Goal: Task Accomplishment & Management: Manage account settings

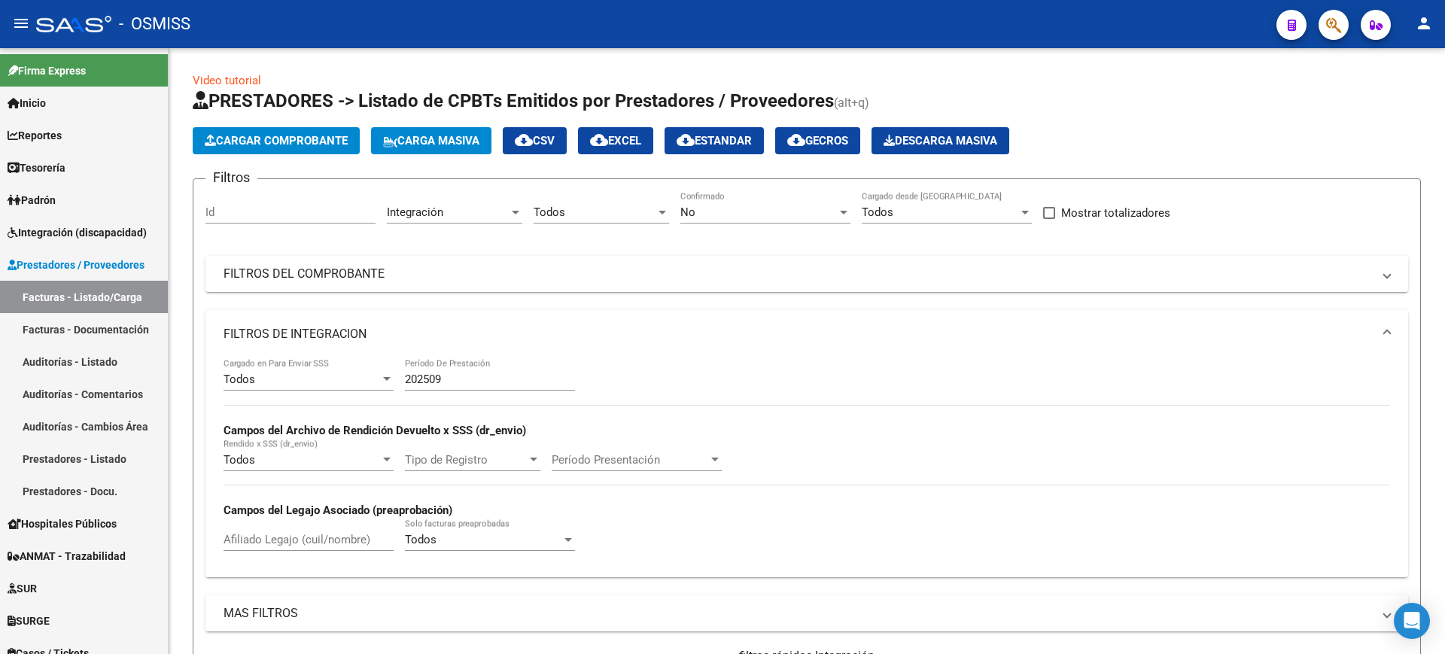
scroll to position [431, 0]
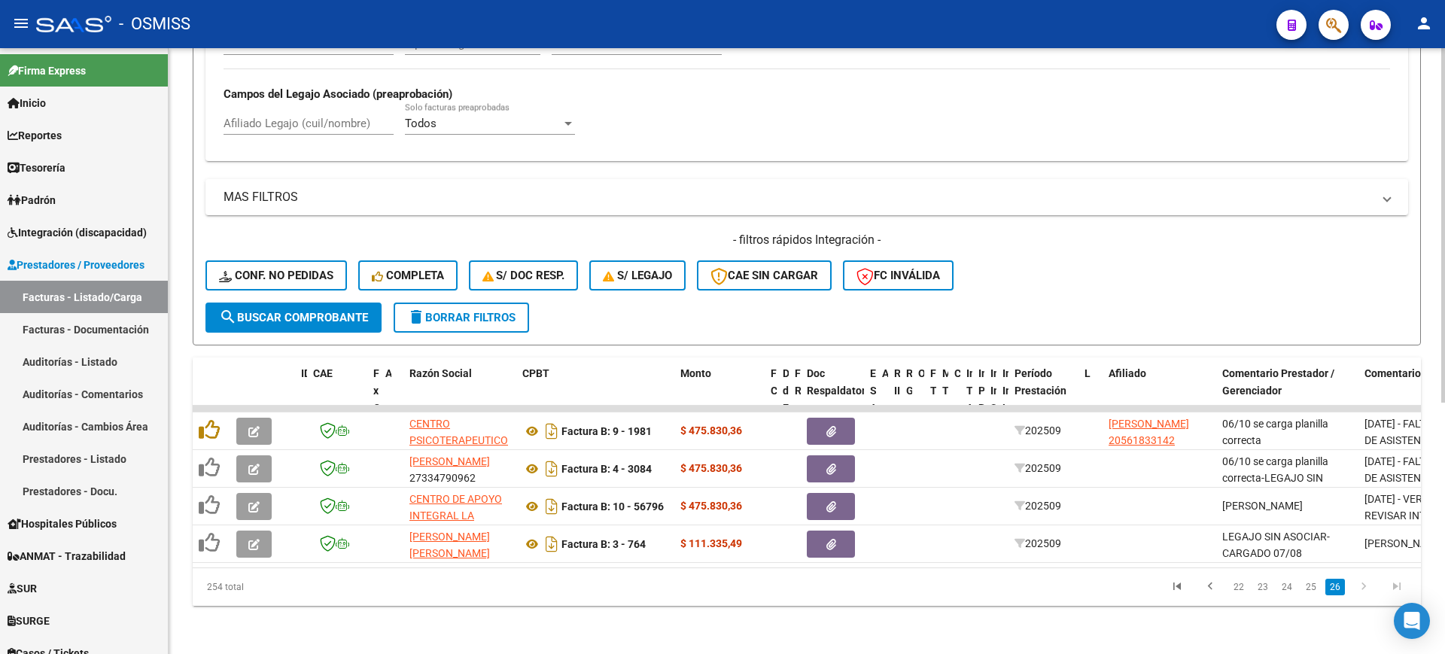
click at [355, 311] on span "search Buscar Comprobante" at bounding box center [293, 318] width 149 height 14
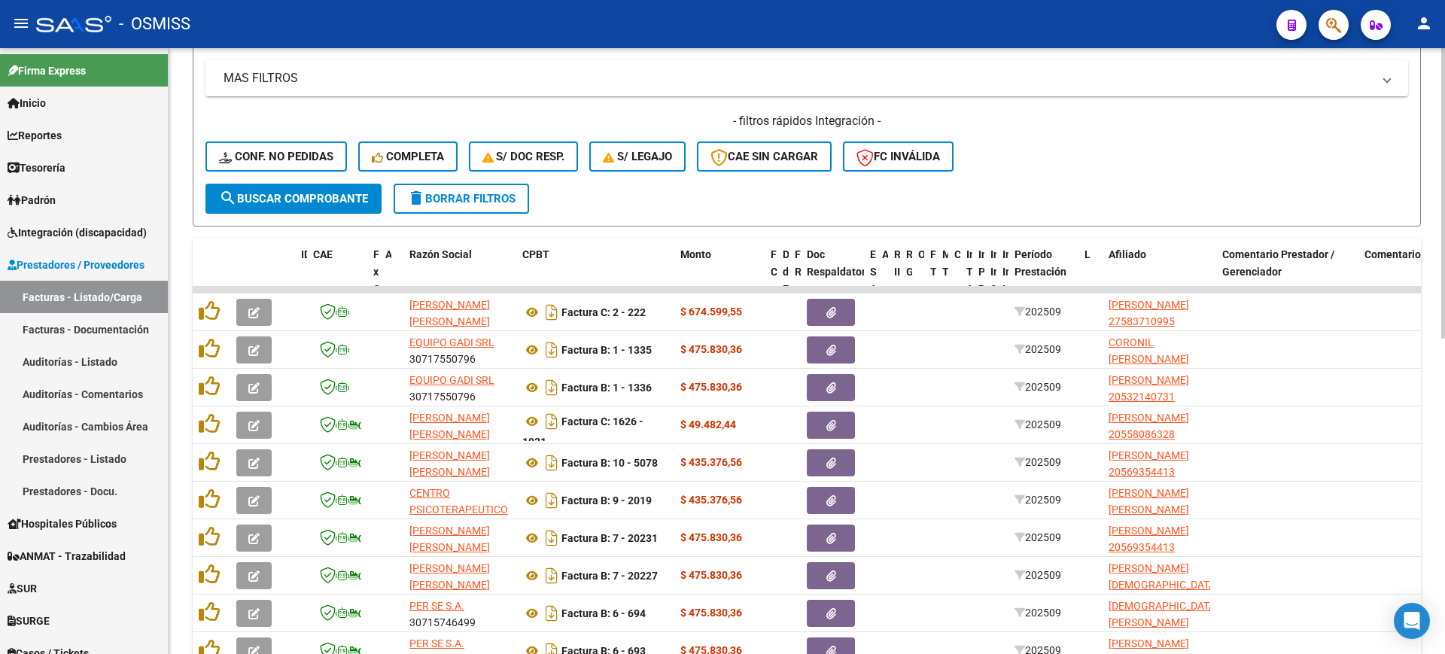
scroll to position [656, 0]
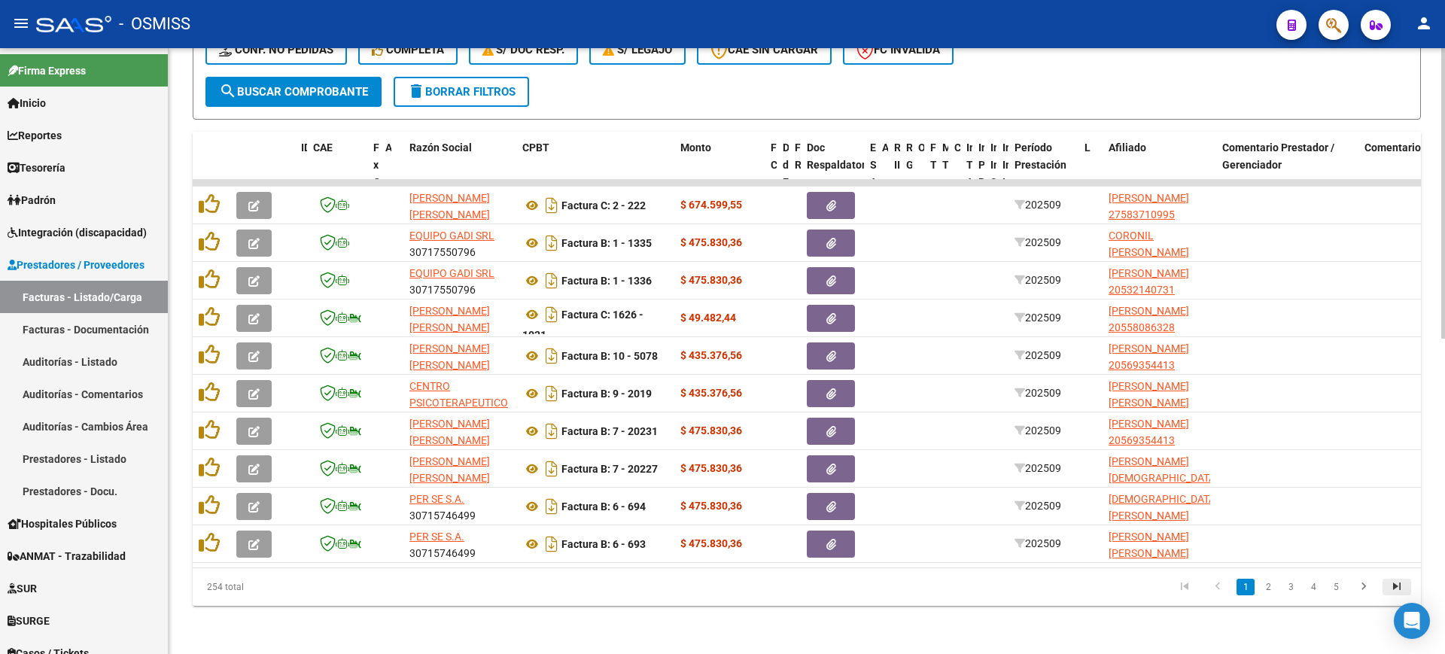
click at [1392, 592] on icon "go to last page" at bounding box center [1397, 589] width 20 height 18
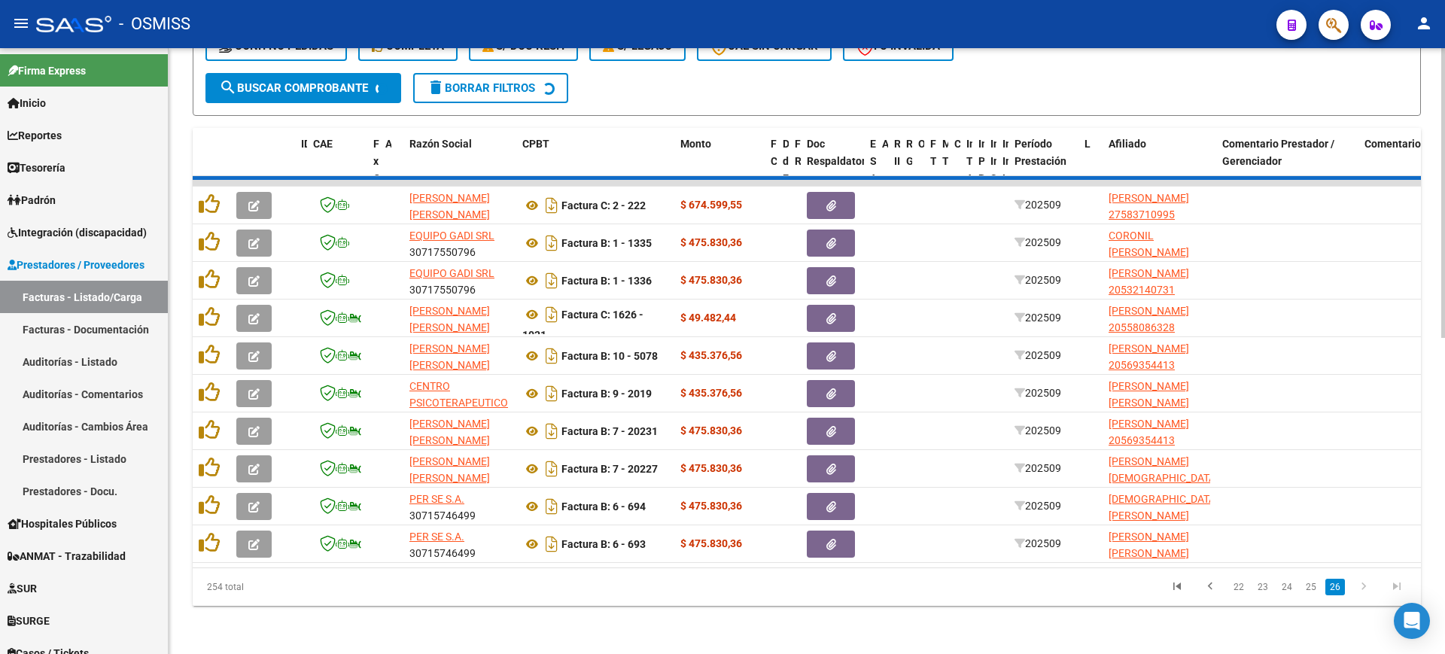
scroll to position [431, 0]
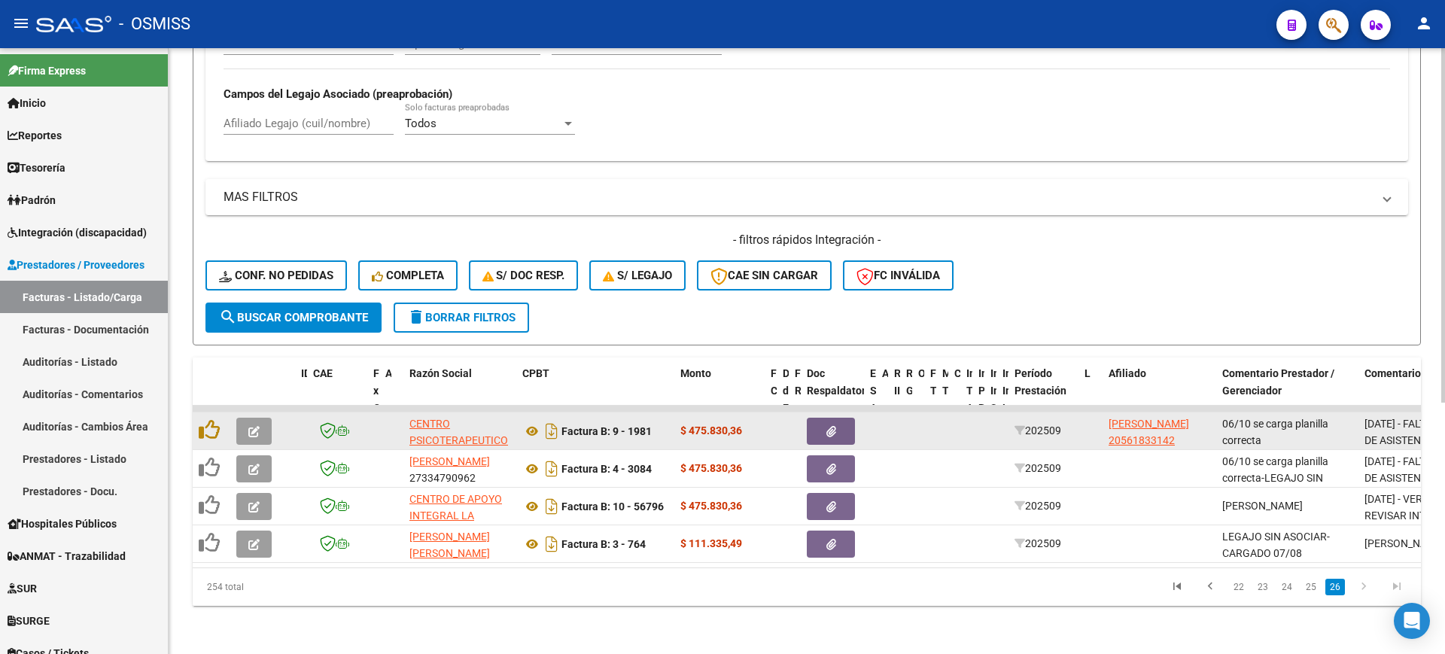
click at [257, 426] on icon "button" at bounding box center [253, 431] width 11 height 11
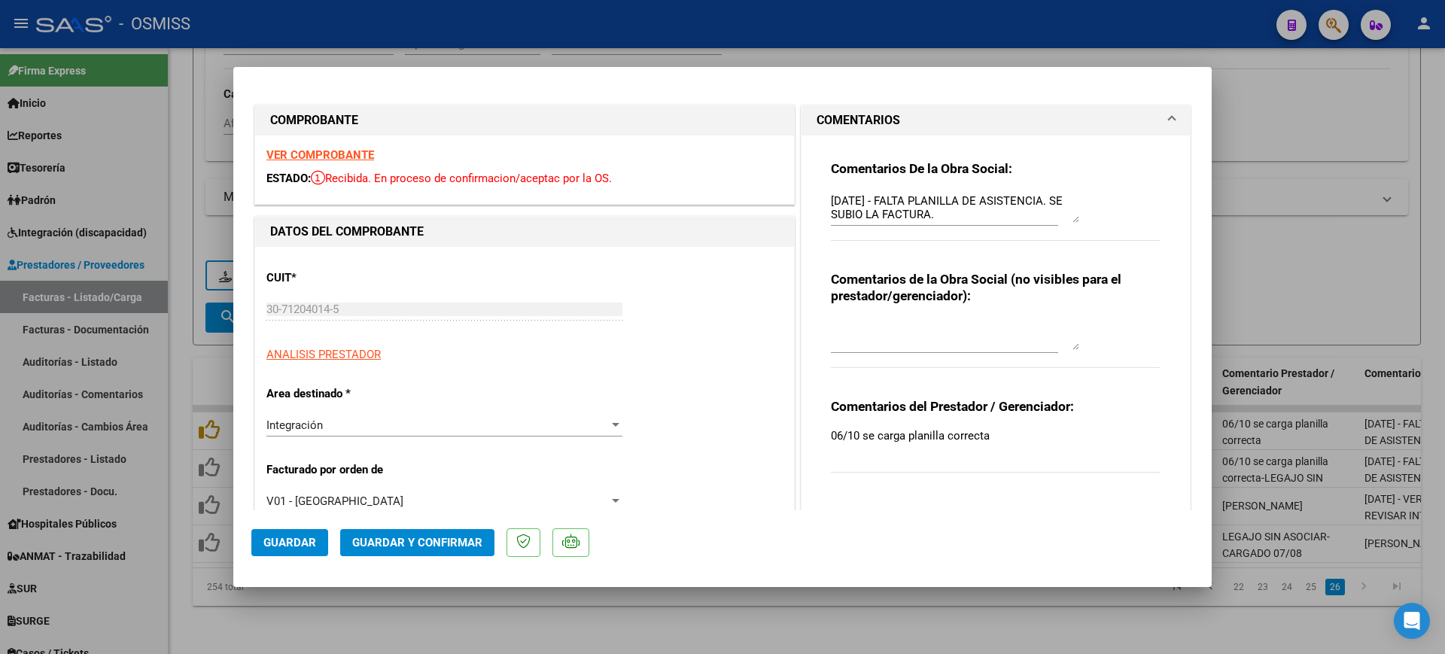
click at [341, 153] on strong "VER COMPROBANTE" at bounding box center [320, 155] width 108 height 14
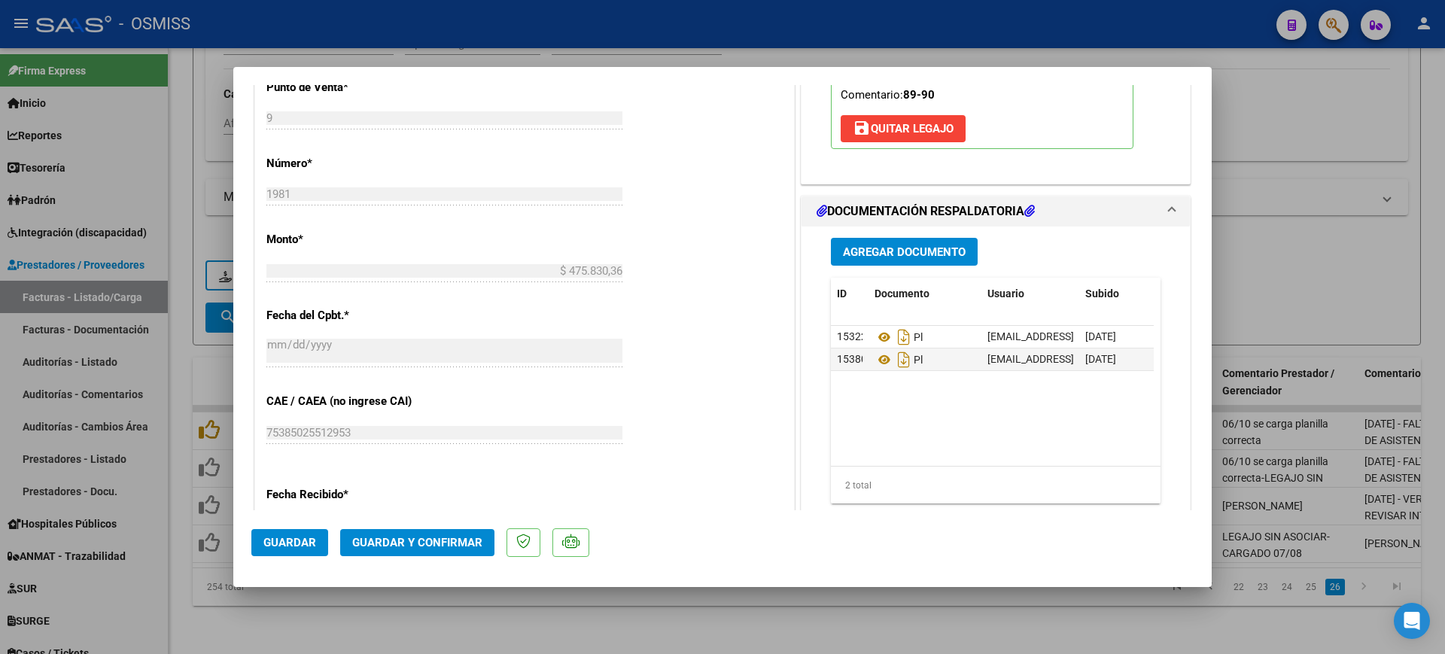
scroll to position [847, 0]
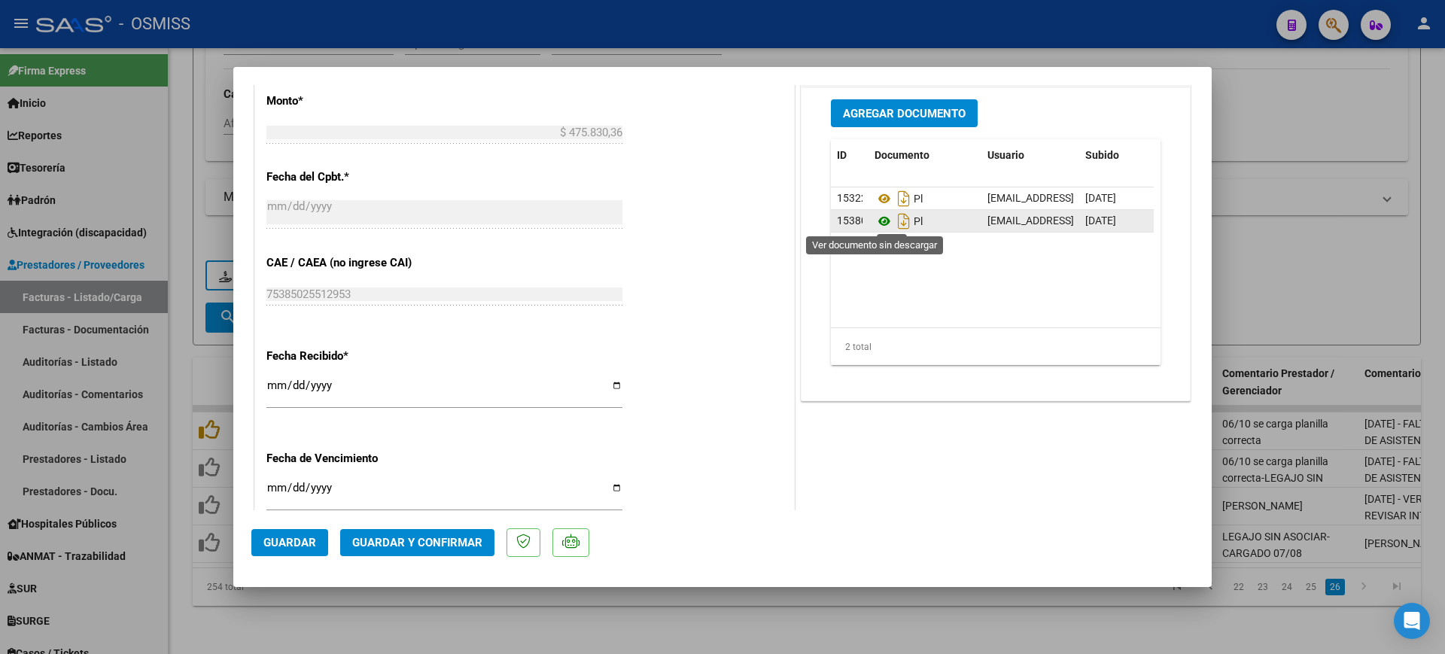
click at [877, 221] on icon at bounding box center [885, 221] width 20 height 18
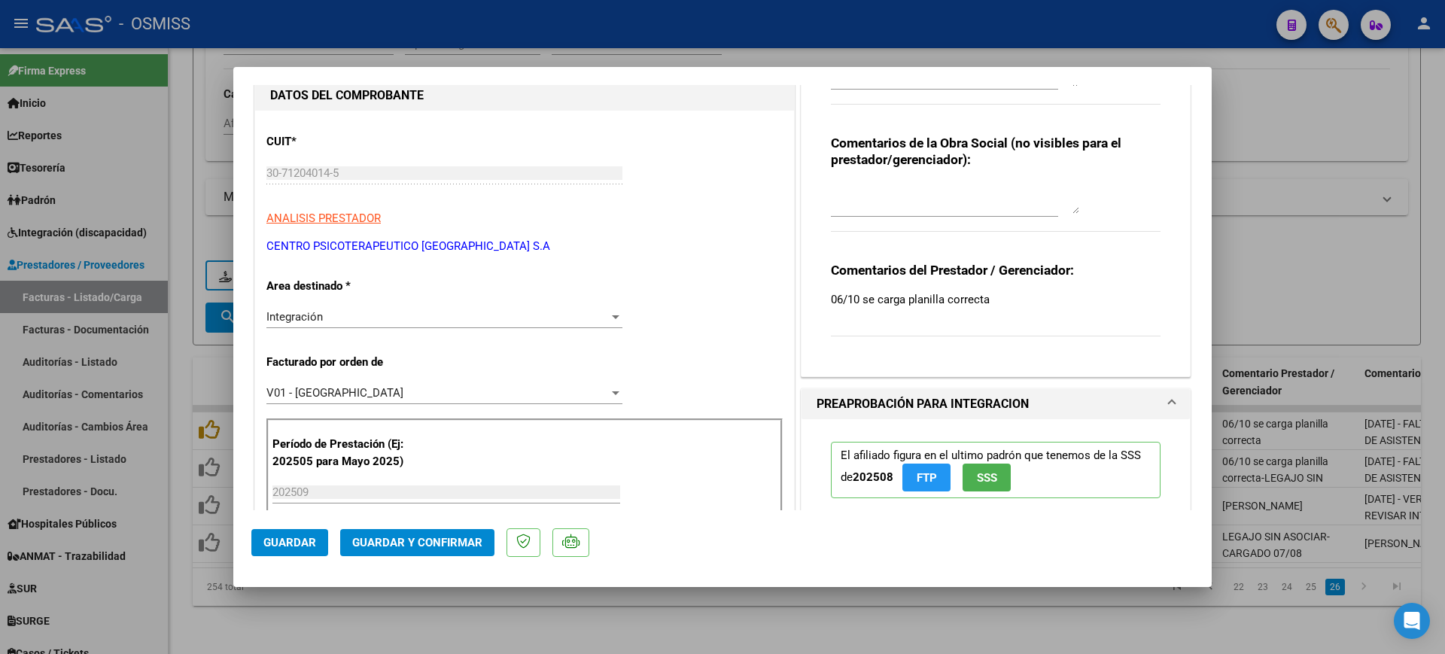
scroll to position [0, 0]
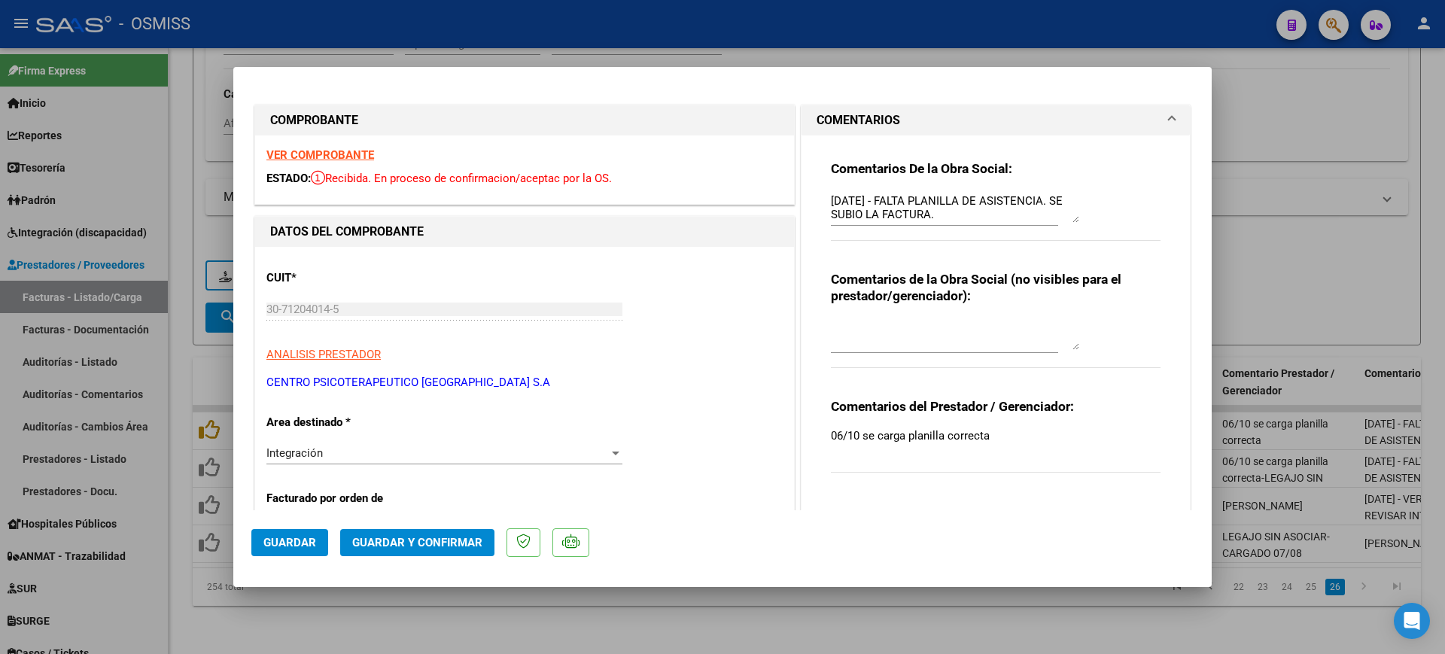
drag, startPoint x: 822, startPoint y: 201, endPoint x: 814, endPoint y: 196, distance: 9.2
click at [823, 201] on div "Comentarios De la Obra Social: [DATE] - FALTA PLANILLA DE ASISTENCIA. SE SUBIO …" at bounding box center [996, 317] width 352 height 365
click at [831, 202] on textarea "[DATE] - FALTA PLANILLA DE ASISTENCIA. SE SUBIO LA FACTURA." at bounding box center [955, 208] width 248 height 30
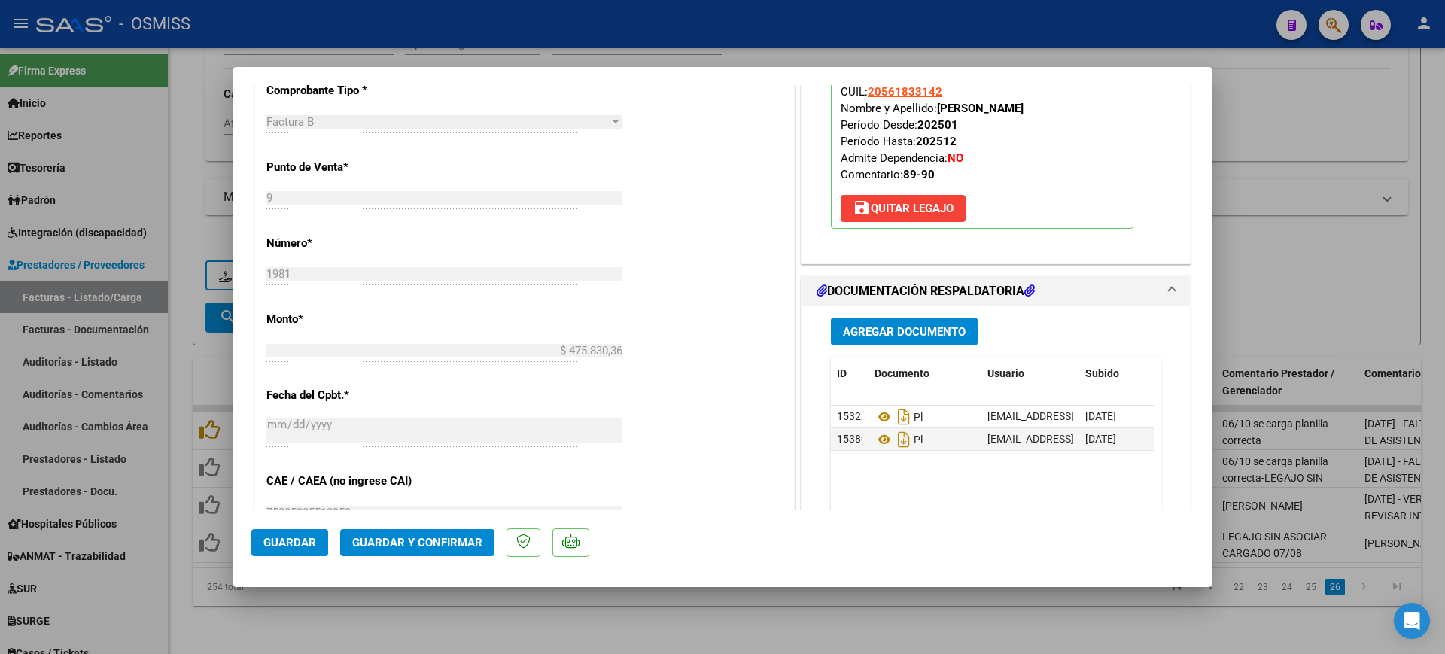
scroll to position [659, 0]
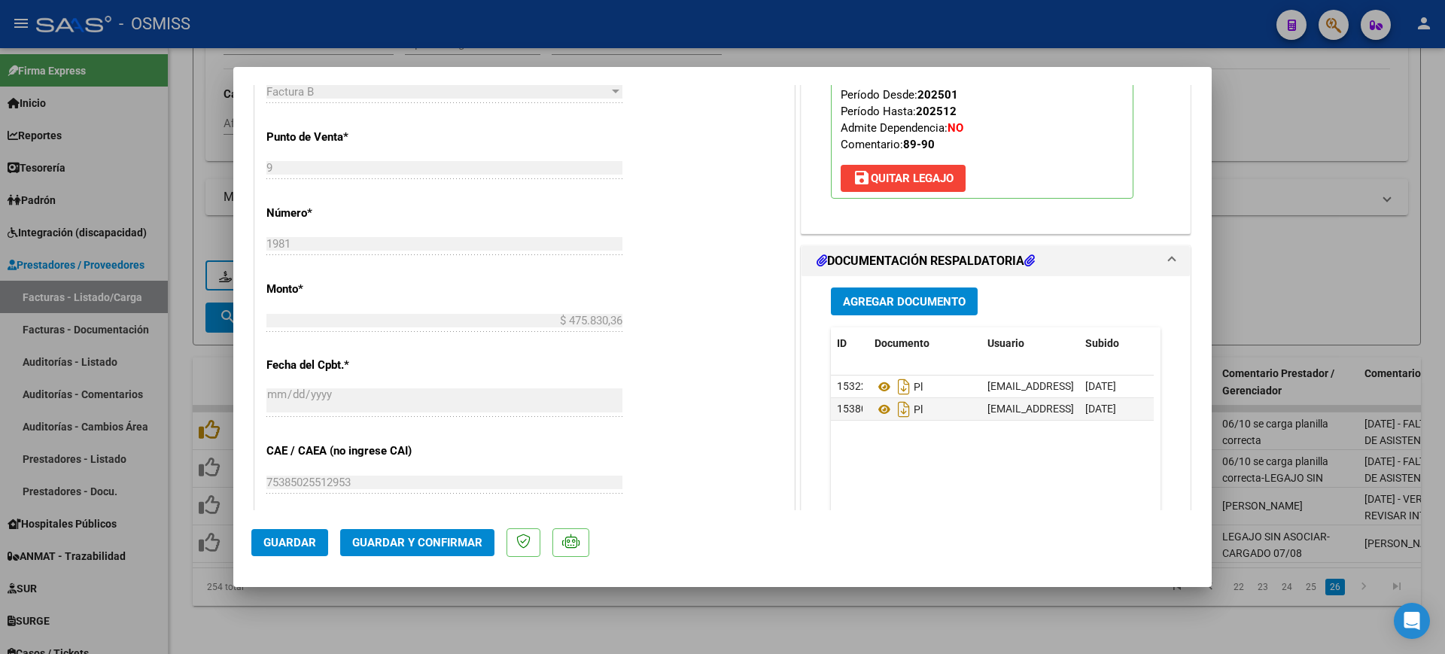
type textarea "89 - [DATE] - FALTA PLANILLA DE ASISTENCIA. SE SUBIO LA FACTURA."
click at [470, 546] on span "Guardar y Confirmar" at bounding box center [417, 543] width 130 height 14
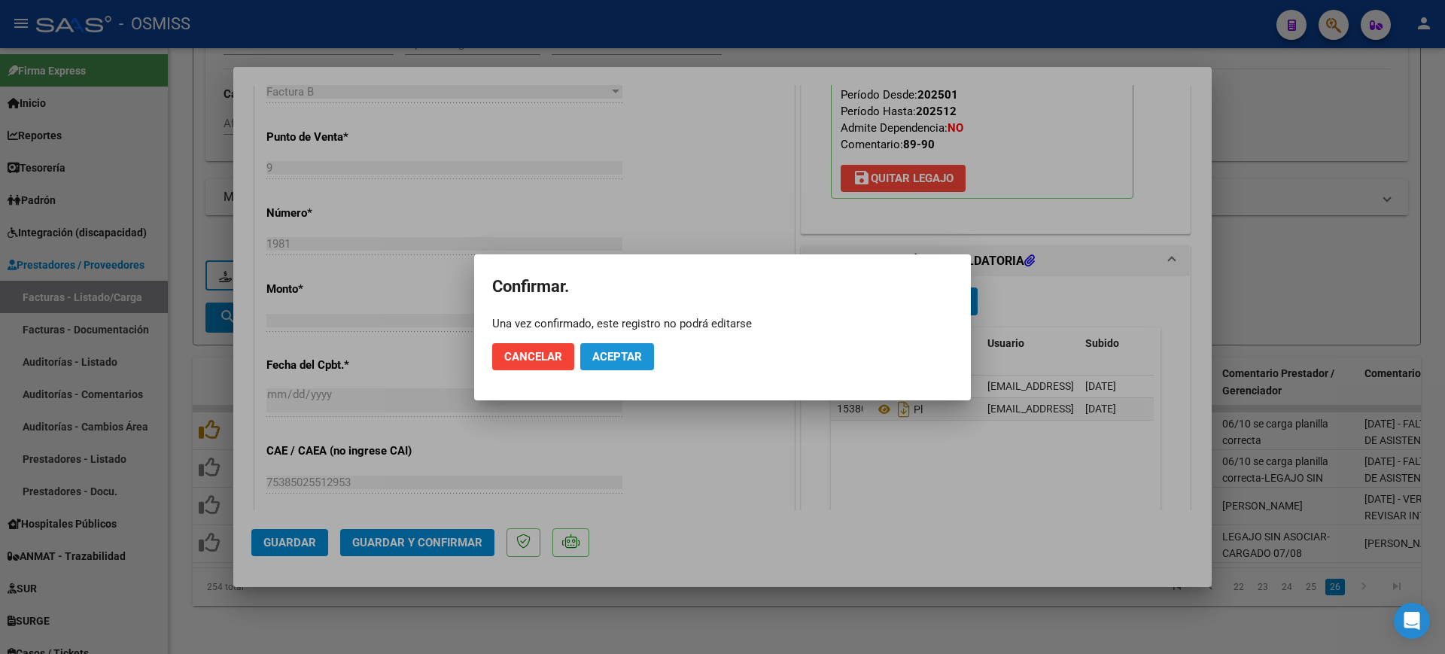
click at [627, 359] on span "Aceptar" at bounding box center [617, 357] width 50 height 14
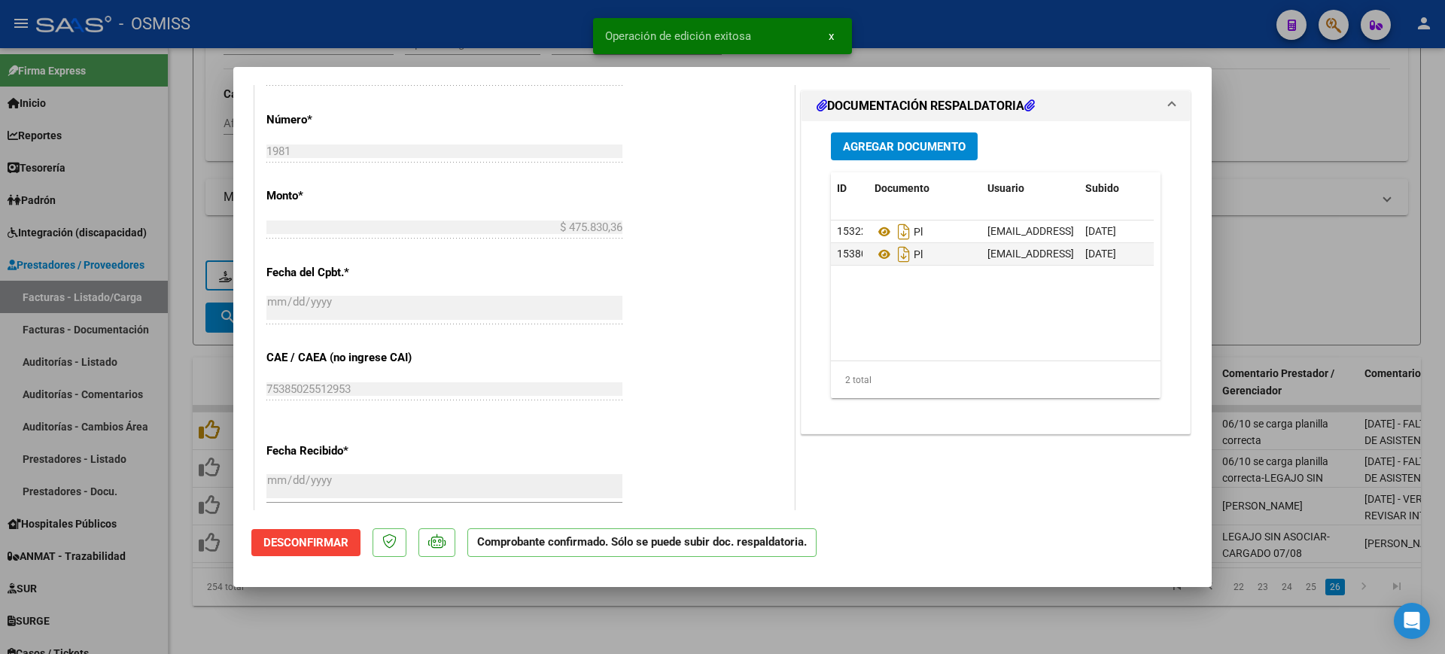
click at [614, 601] on div at bounding box center [722, 327] width 1445 height 654
type input "$ 0,00"
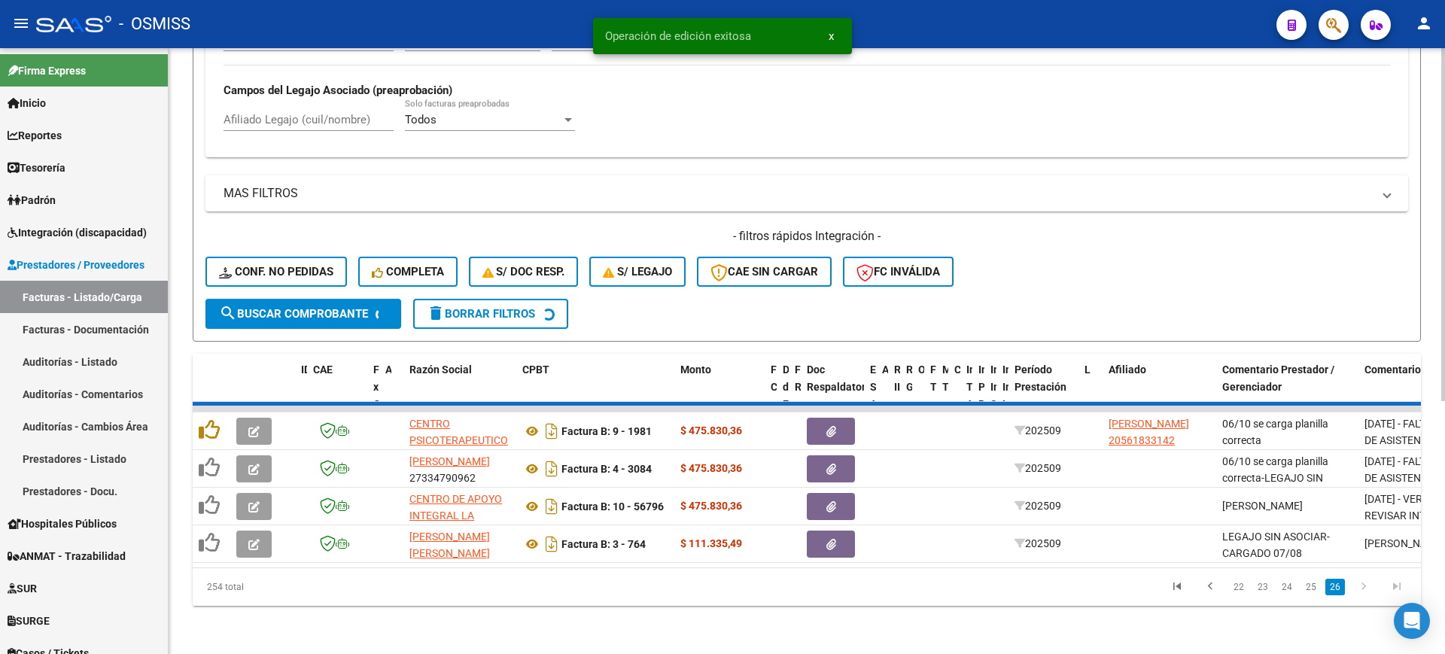
scroll to position [393, 0]
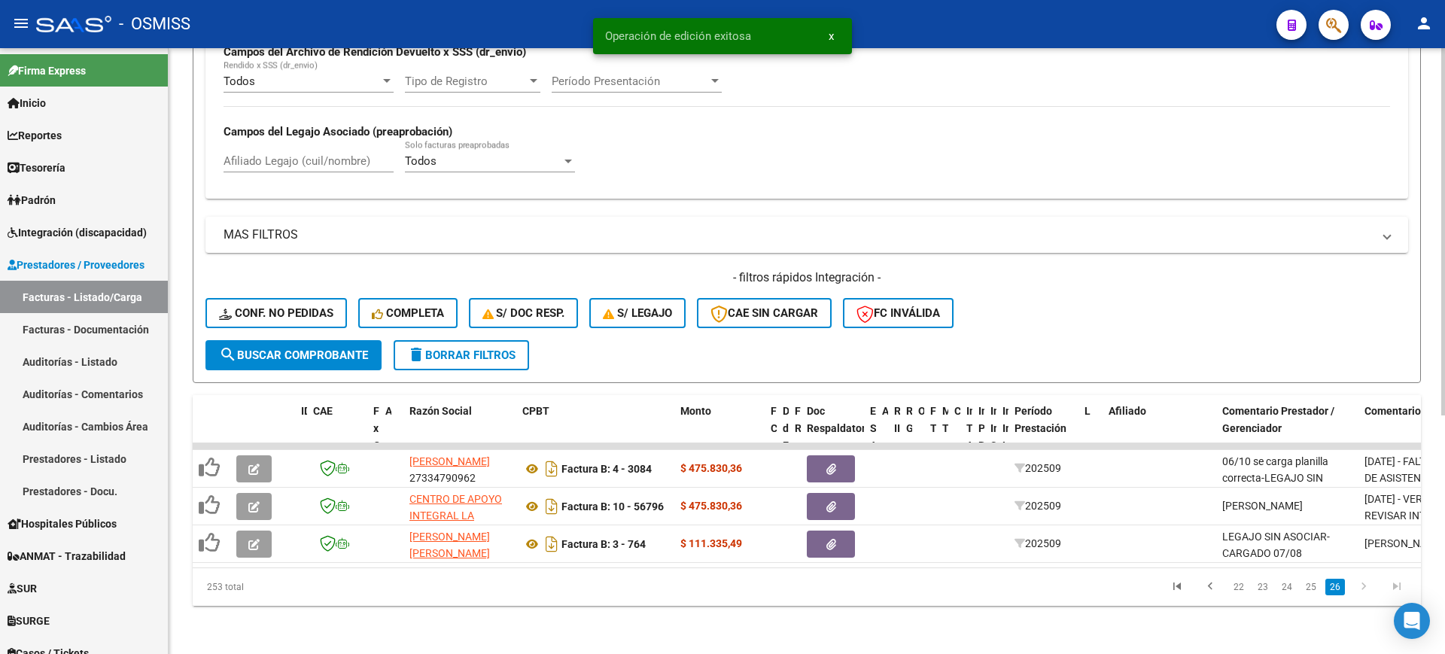
click at [1310, 588] on link "25" at bounding box center [1311, 587] width 20 height 17
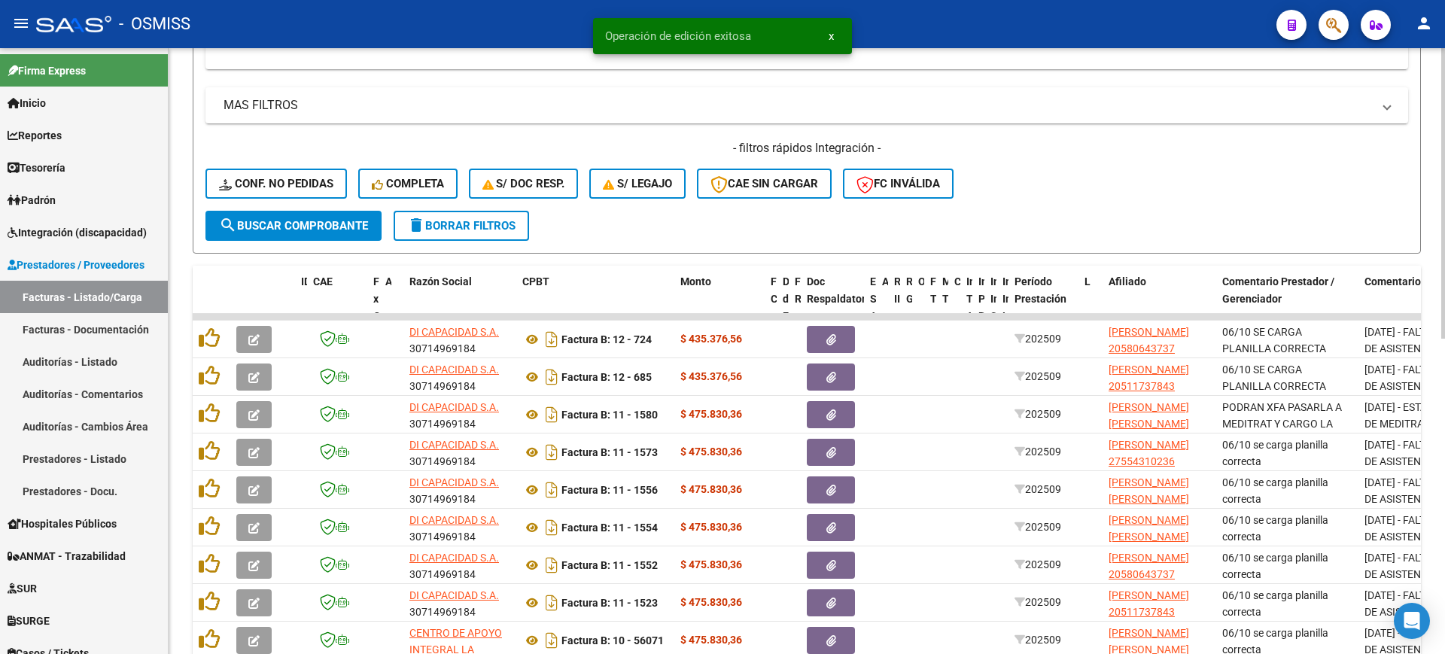
scroll to position [656, 0]
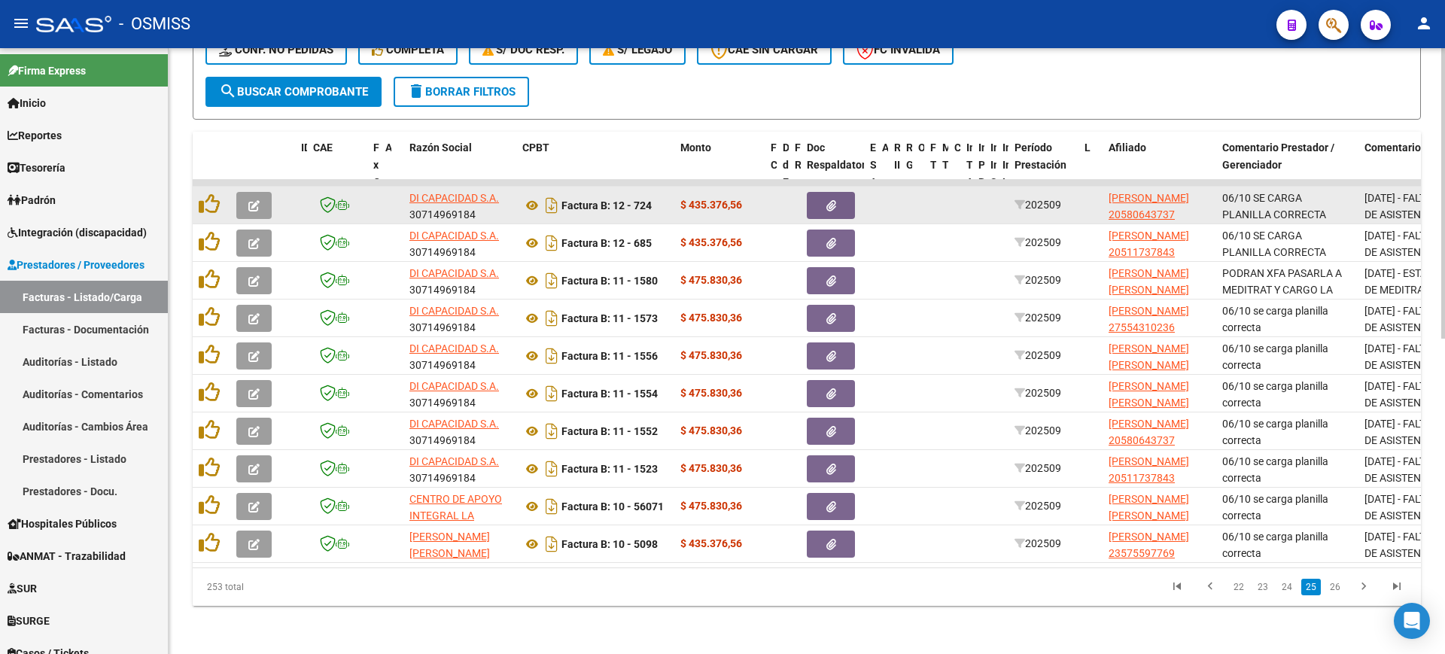
click at [251, 200] on icon "button" at bounding box center [253, 205] width 11 height 11
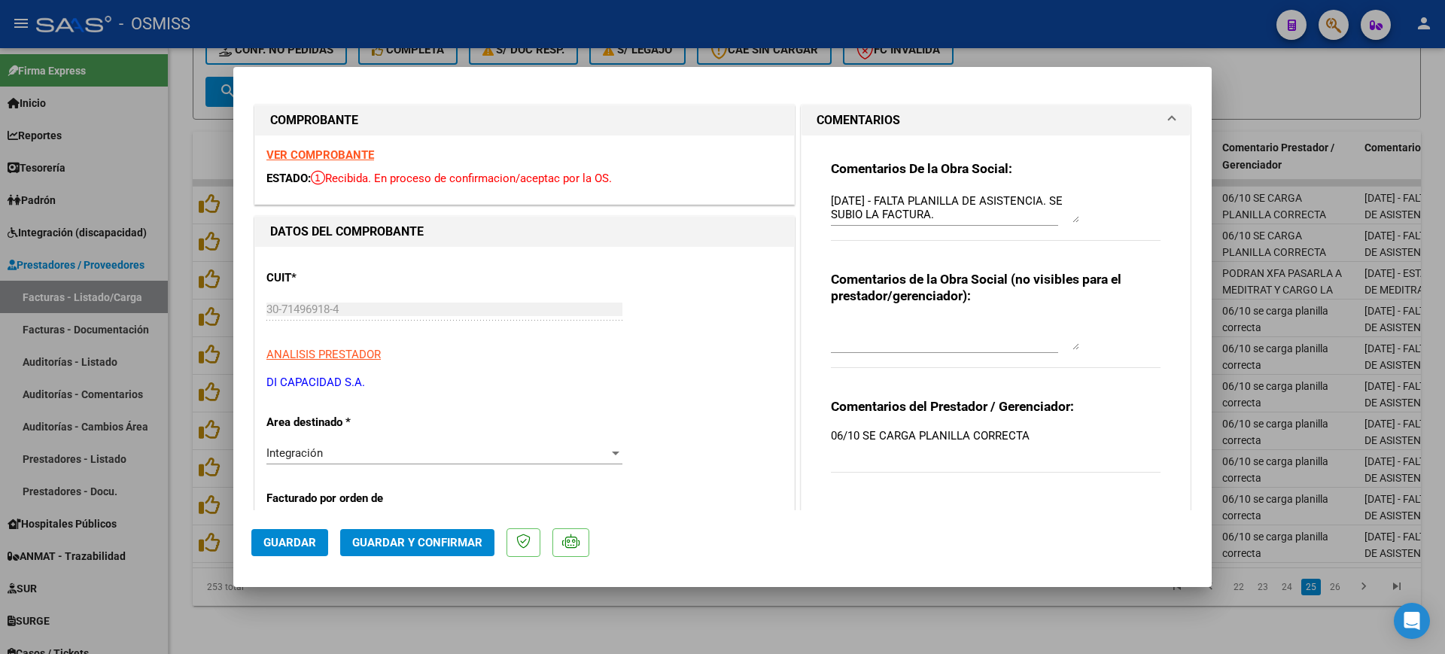
click at [299, 158] on strong "VER COMPROBANTE" at bounding box center [320, 155] width 108 height 14
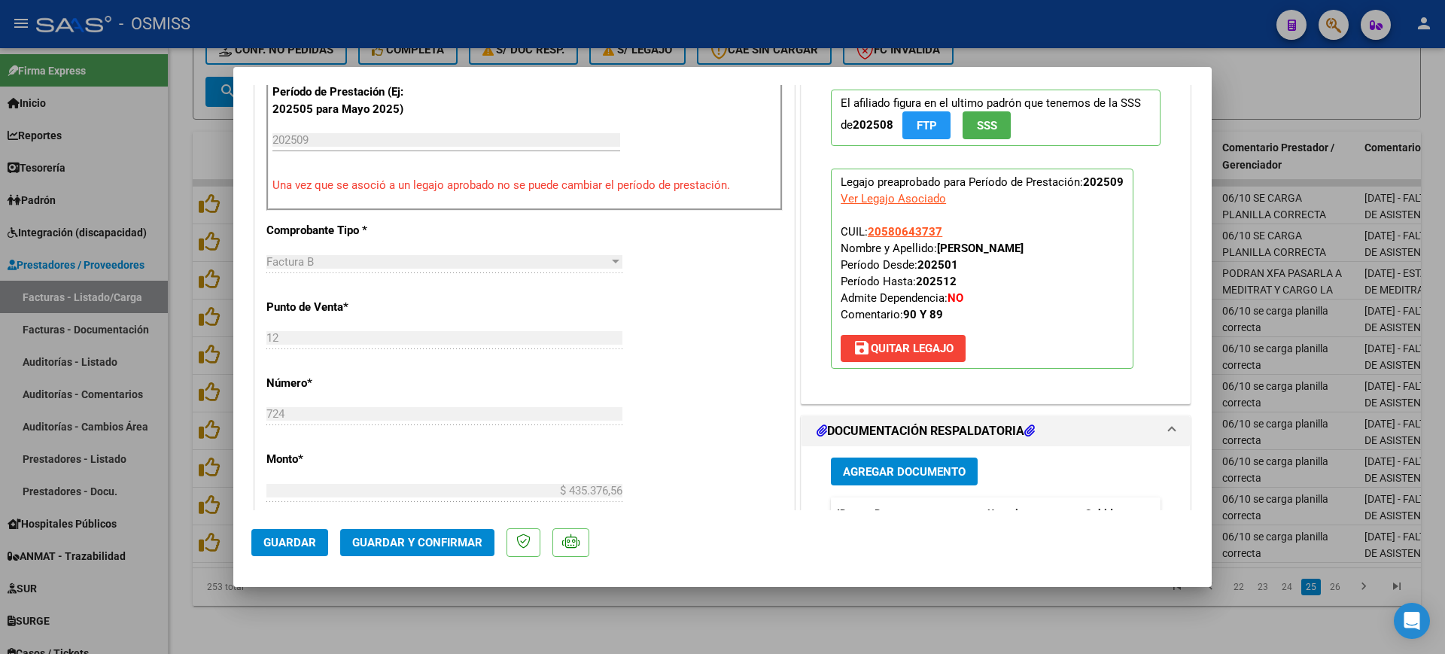
scroll to position [659, 0]
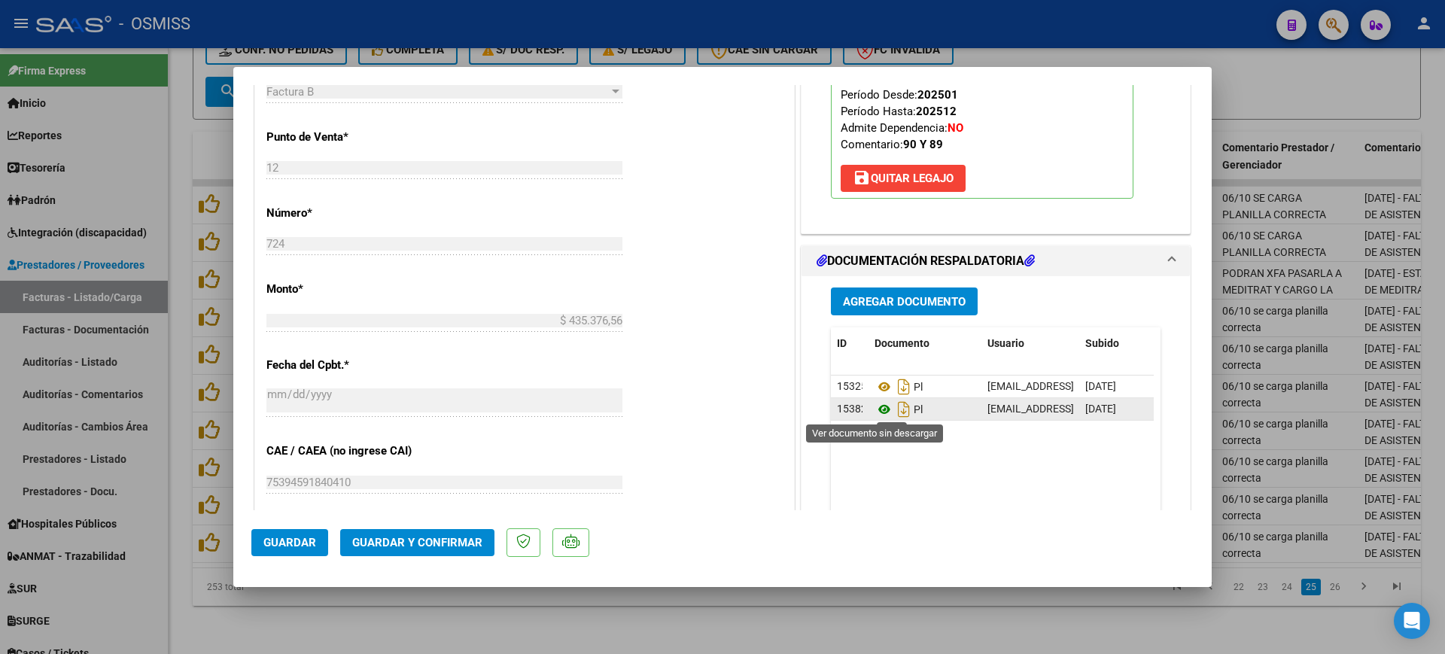
click at [882, 408] on icon at bounding box center [885, 409] width 20 height 18
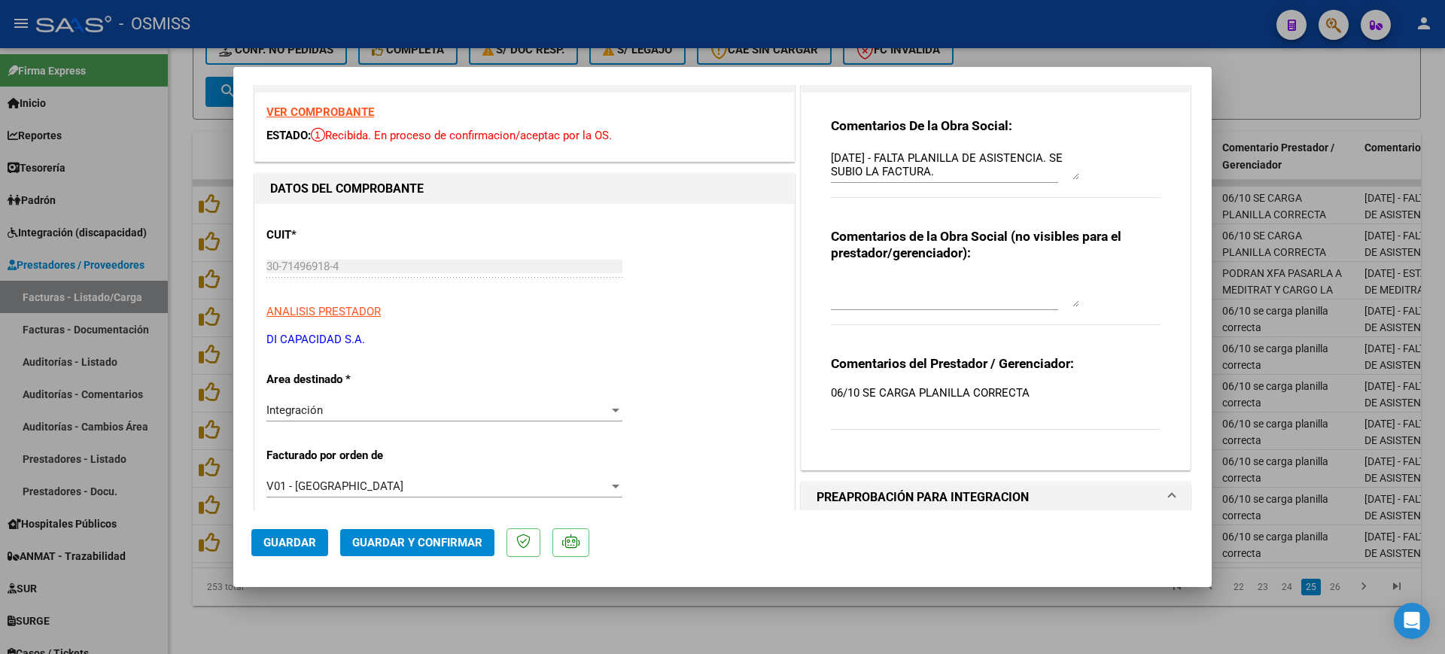
scroll to position [0, 0]
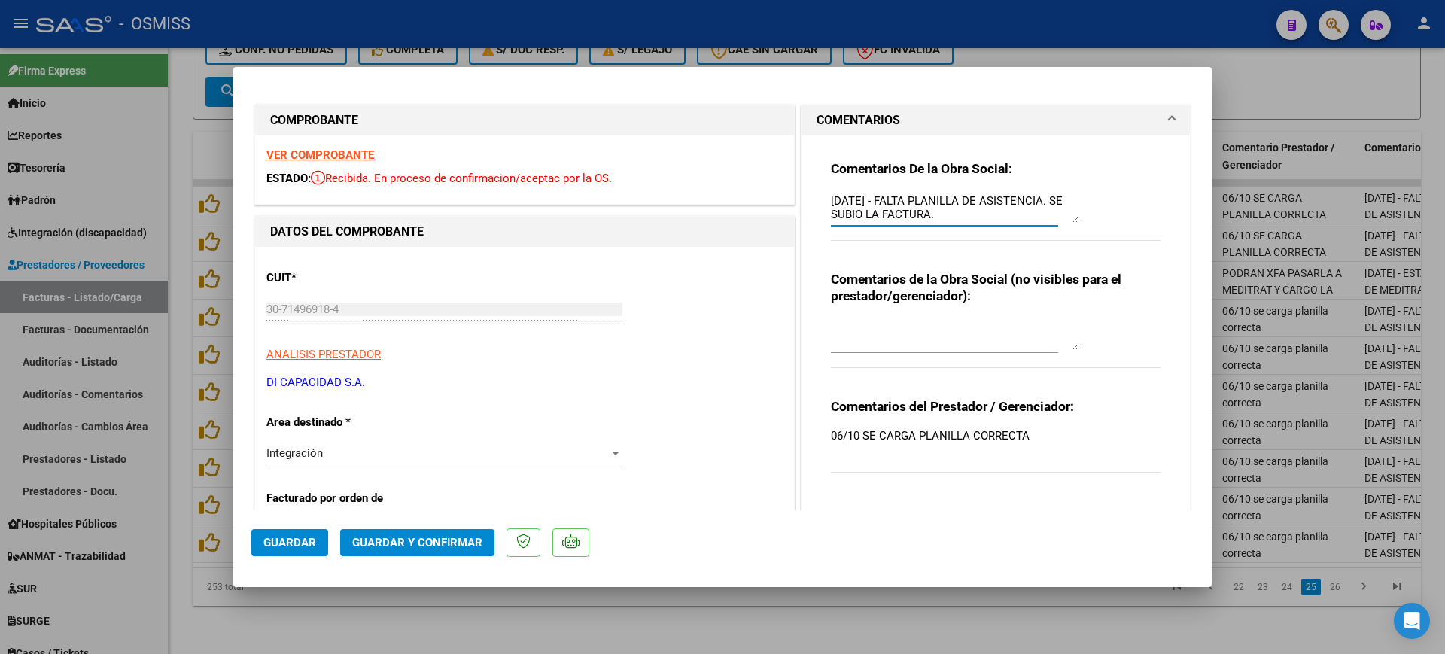
click at [831, 199] on textarea "[DATE] - FALTA PLANILLA DE ASISTENCIA. SE SUBIO LA FACTURA." at bounding box center [955, 208] width 248 height 30
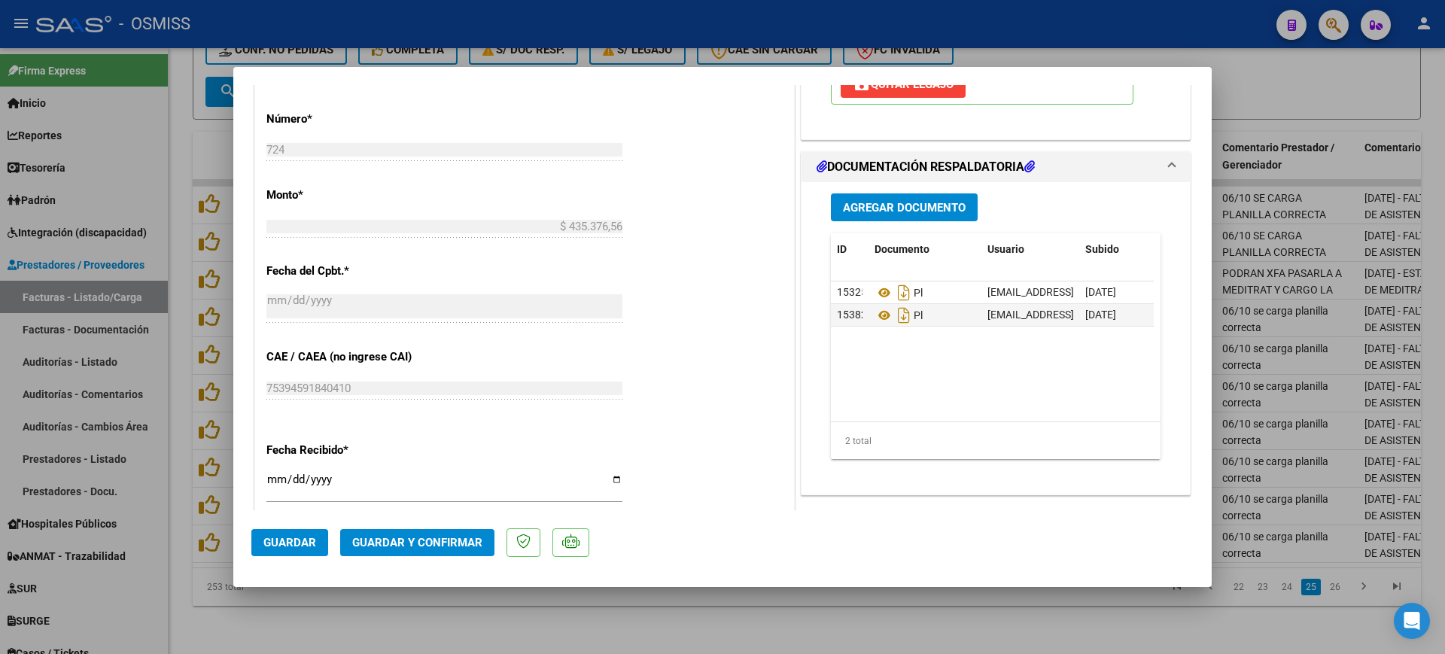
scroll to position [659, 0]
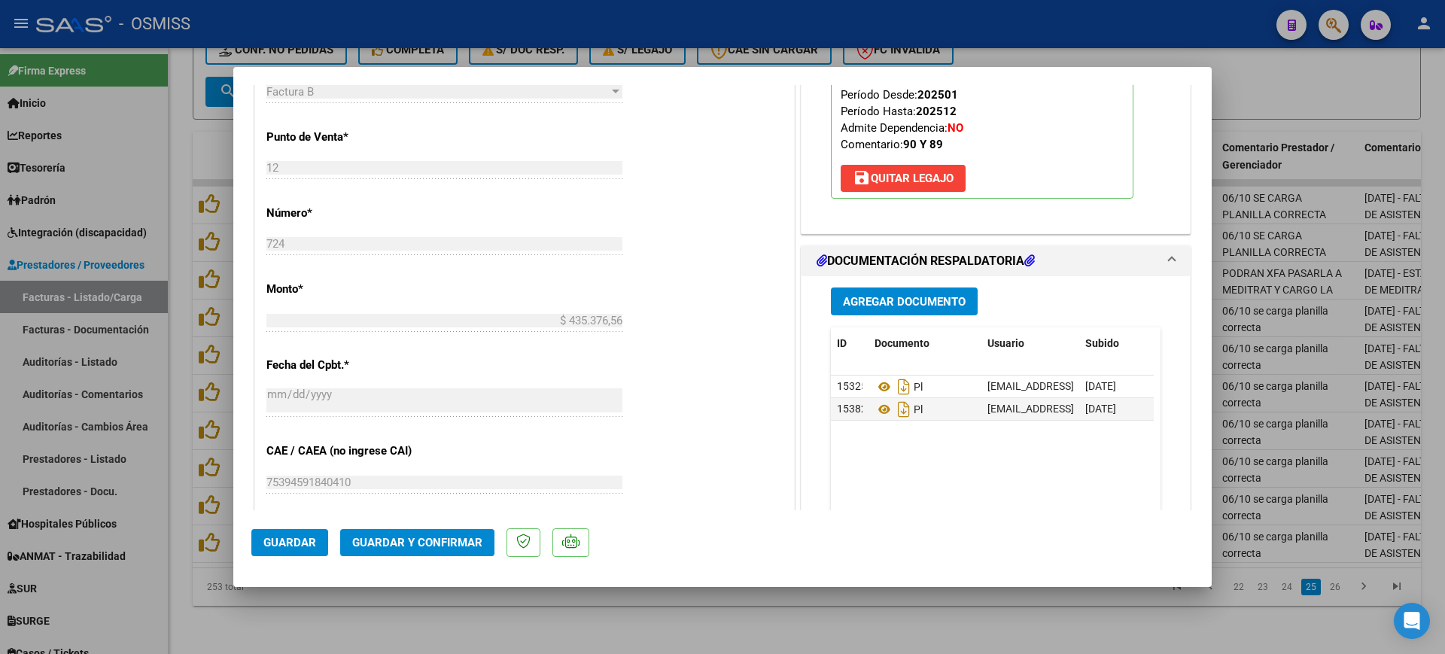
type textarea "90 - [DATE] - FALTA PLANILLA DE ASISTENCIA. SE SUBIO LA FACTURA."
click at [440, 543] on span "Guardar y Confirmar" at bounding box center [417, 543] width 130 height 14
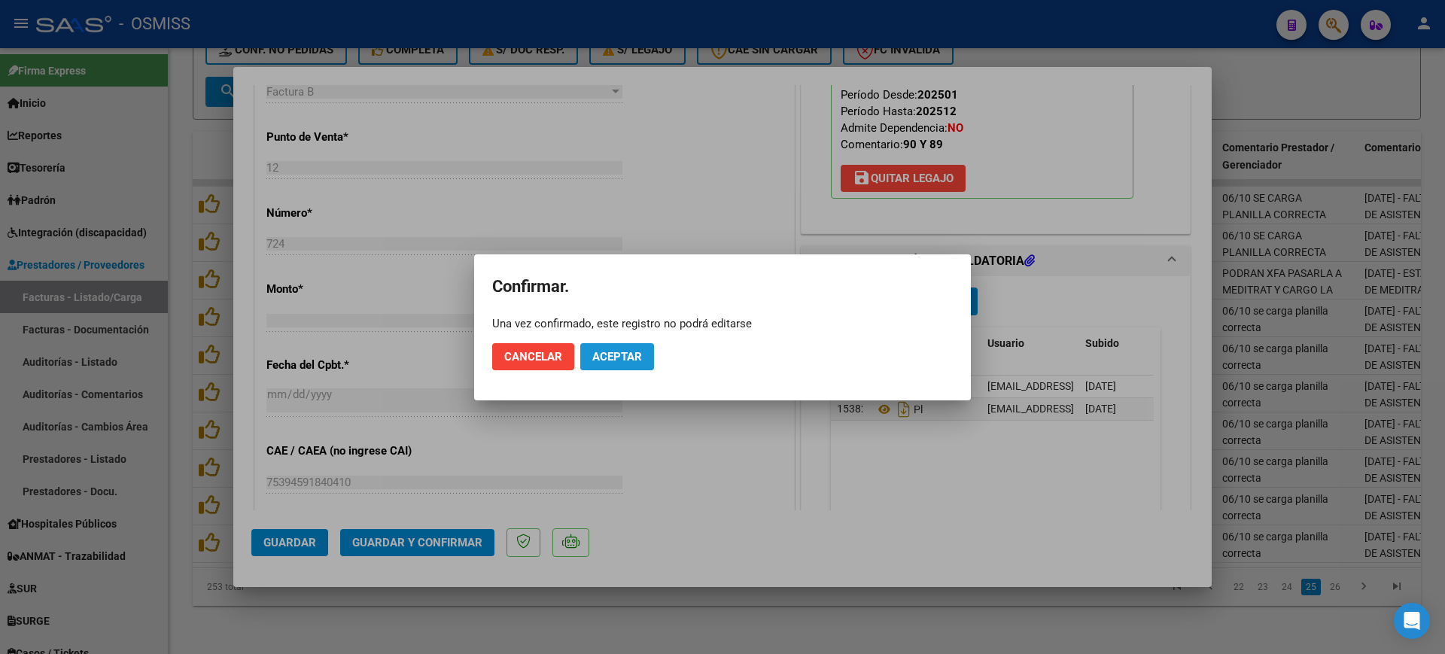
click at [603, 358] on span "Aceptar" at bounding box center [617, 357] width 50 height 14
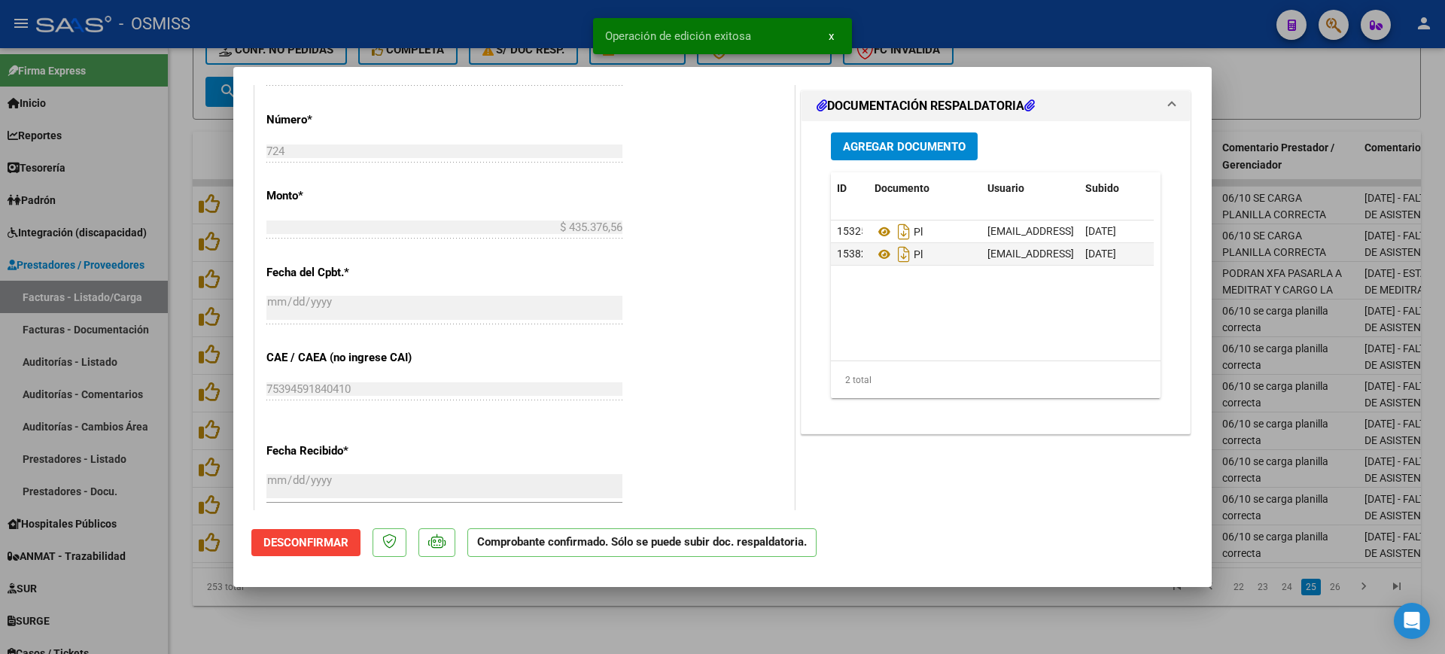
click at [666, 605] on div at bounding box center [722, 327] width 1445 height 654
type input "$ 0,00"
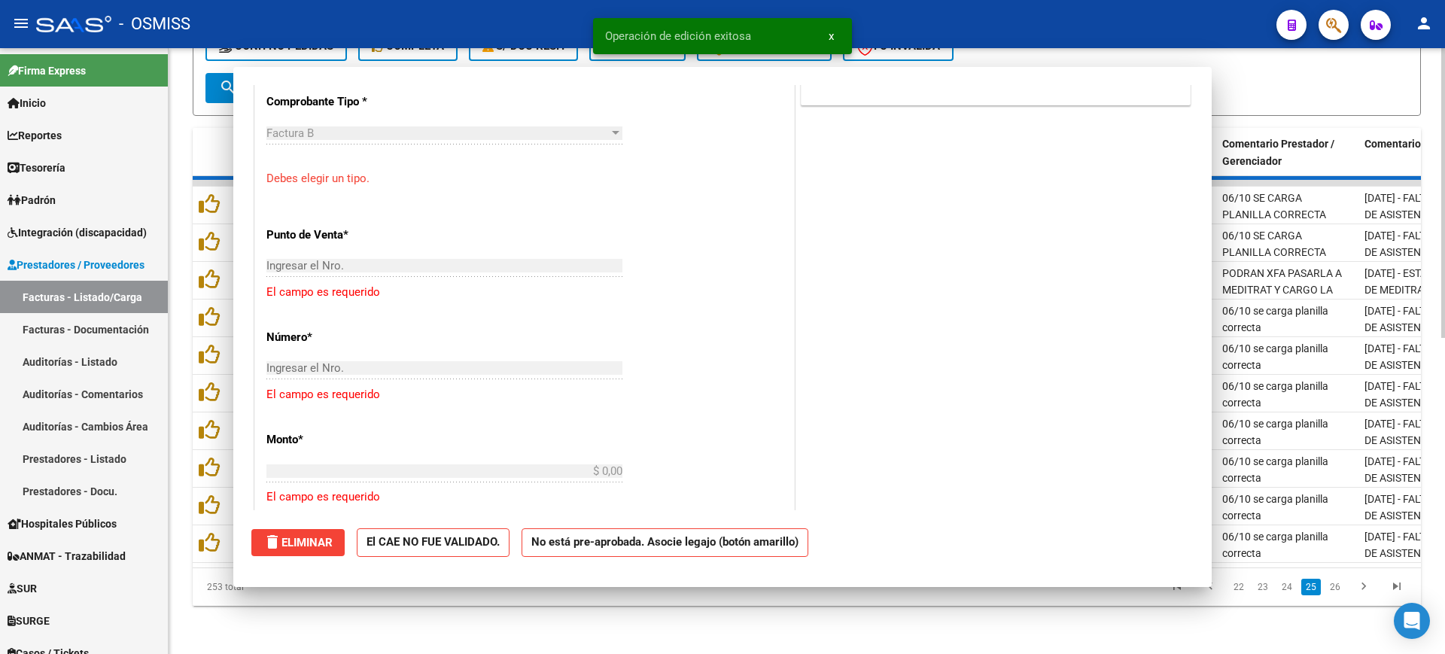
scroll to position [685, 0]
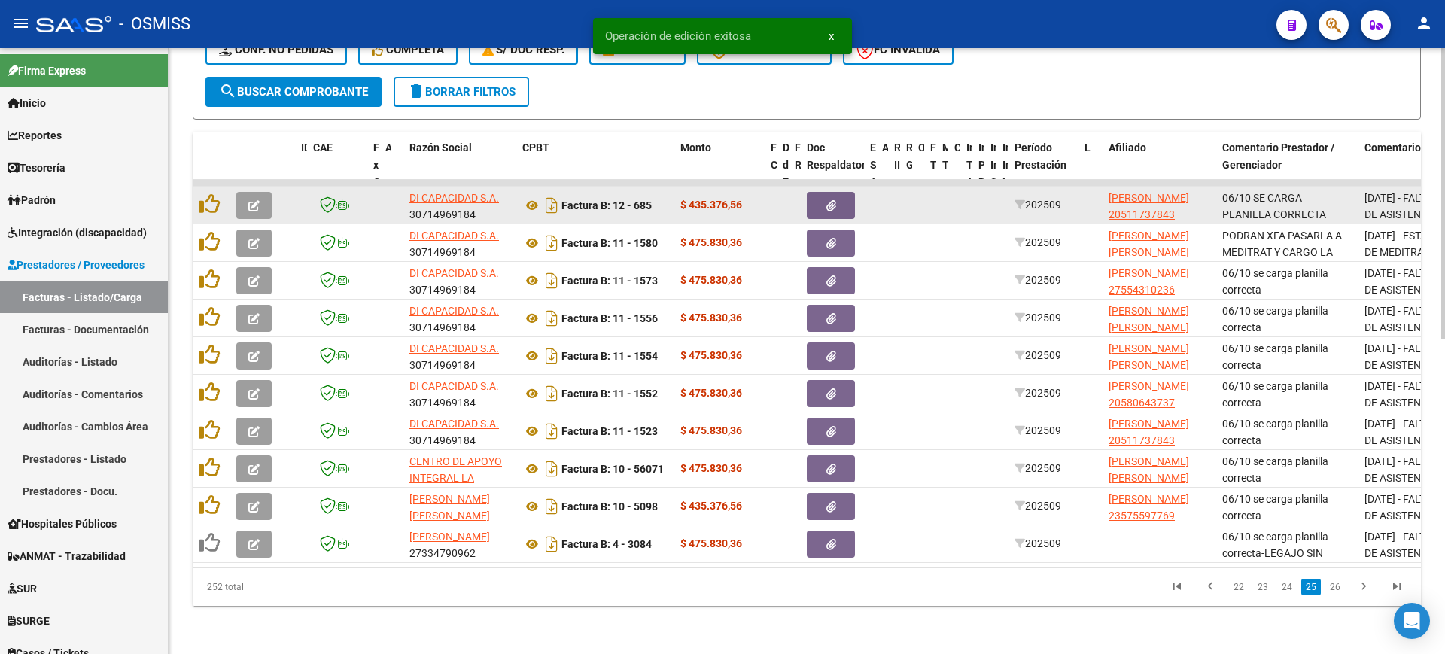
click at [257, 192] on button "button" at bounding box center [253, 205] width 35 height 27
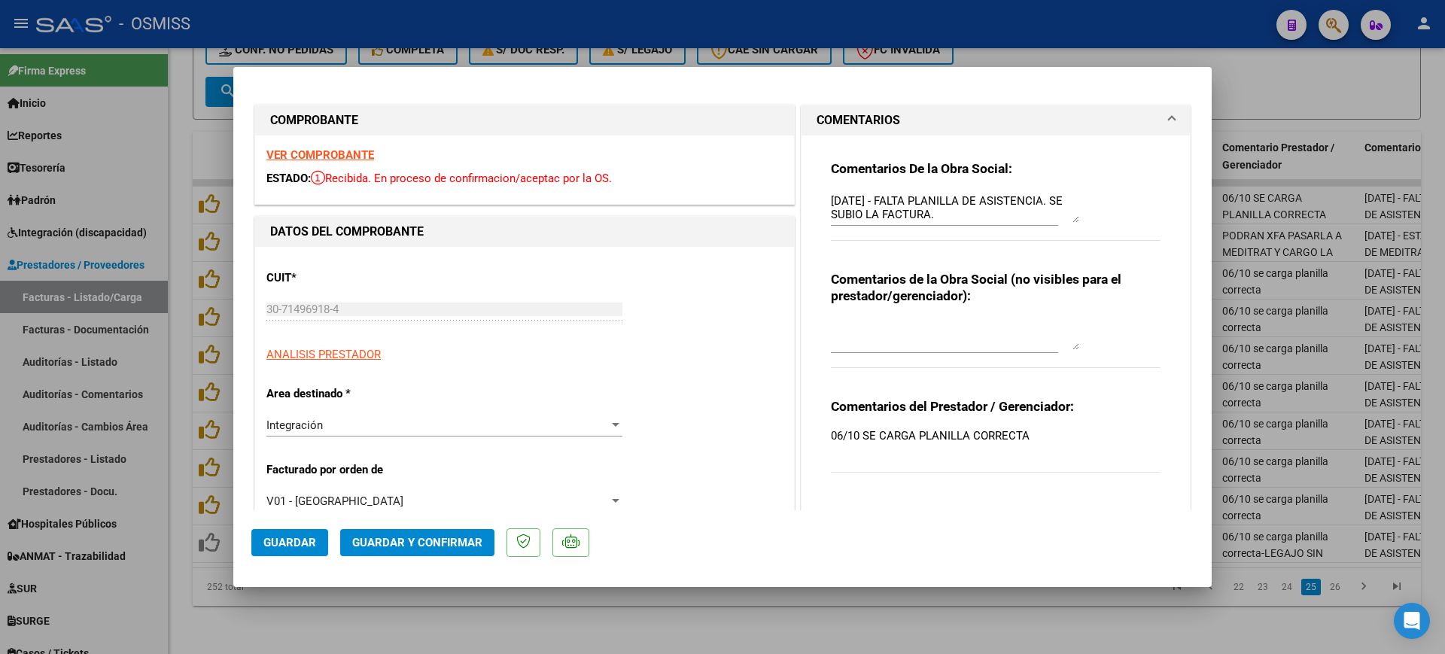
click at [330, 152] on strong "VER COMPROBANTE" at bounding box center [320, 155] width 108 height 14
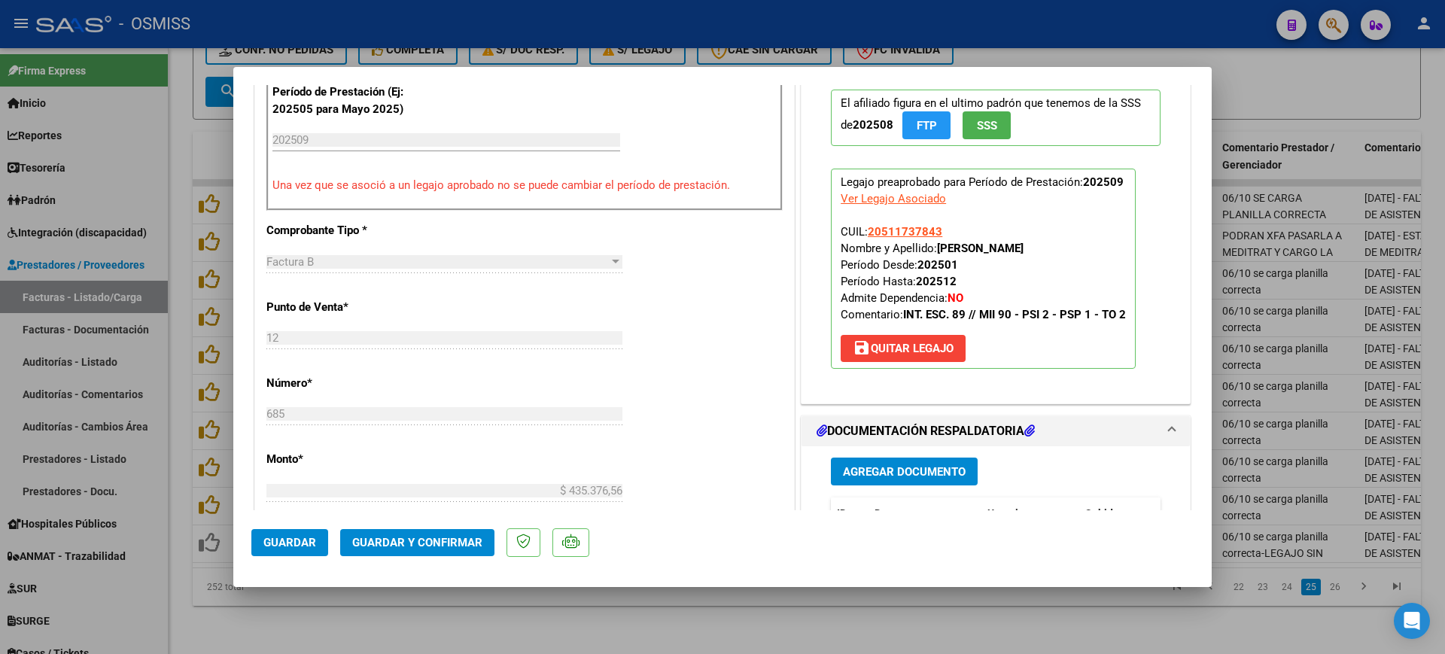
scroll to position [659, 0]
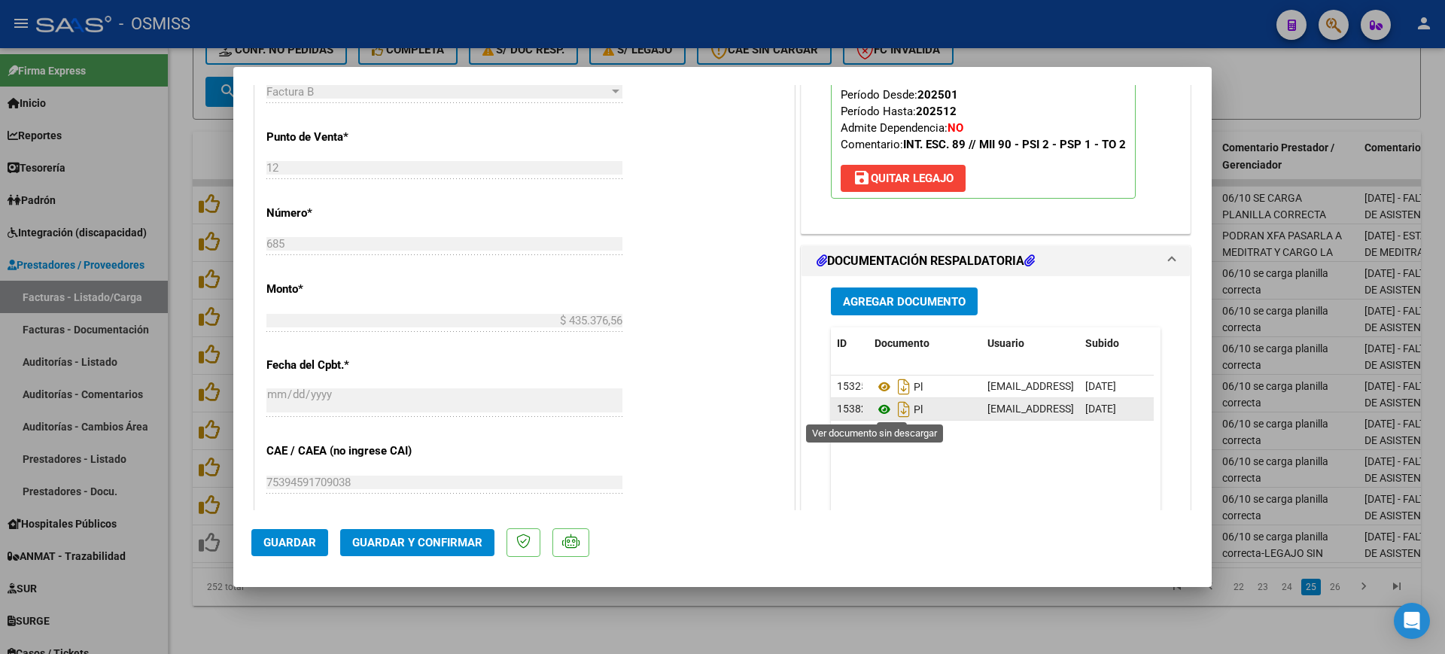
click at [878, 407] on icon at bounding box center [885, 409] width 20 height 18
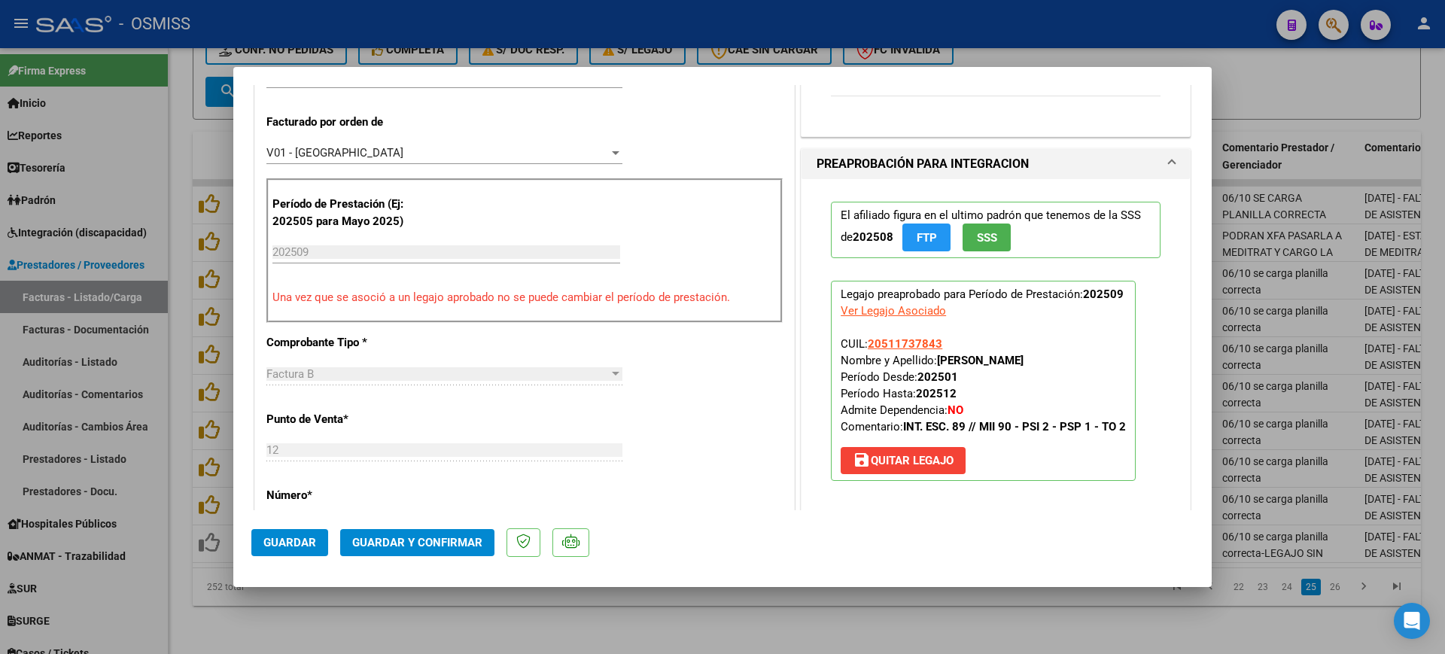
scroll to position [0, 0]
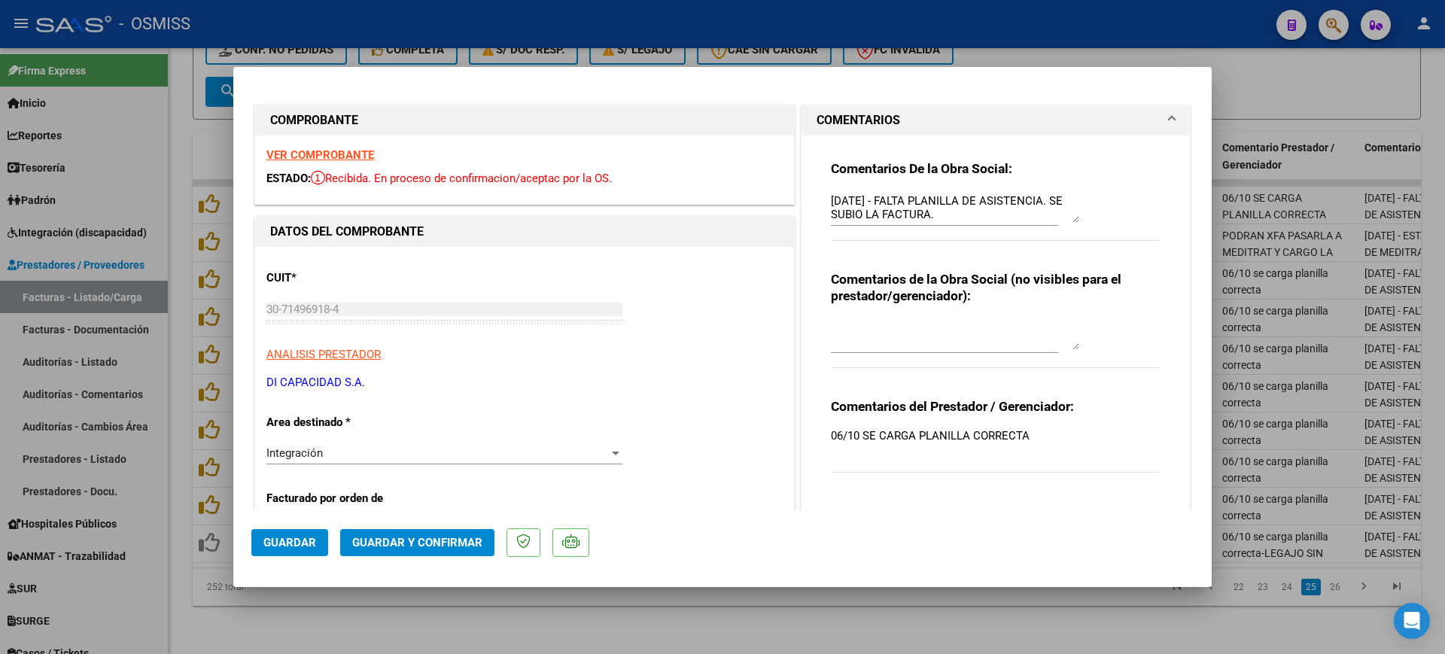
click at [831, 197] on textarea "[DATE] - FALTA PLANILLA DE ASISTENCIA. SE SUBIO LA FACTURA." at bounding box center [955, 208] width 248 height 30
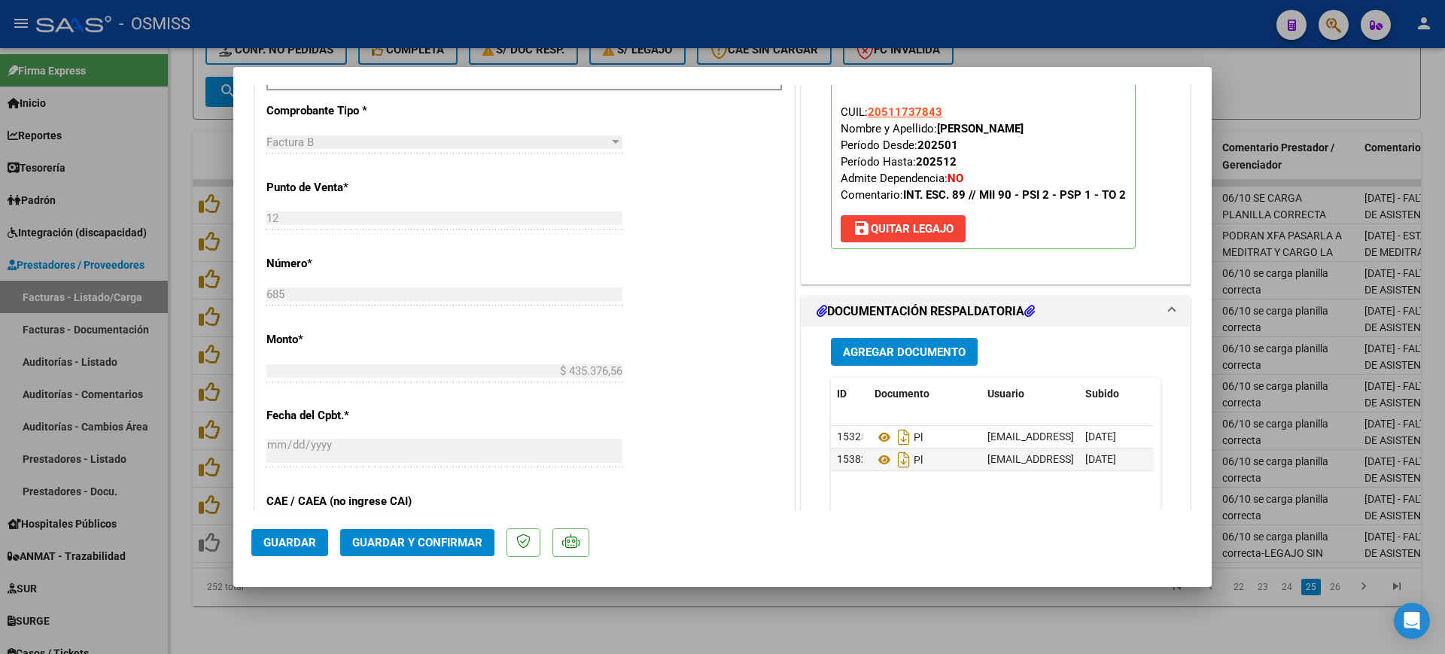
scroll to position [659, 0]
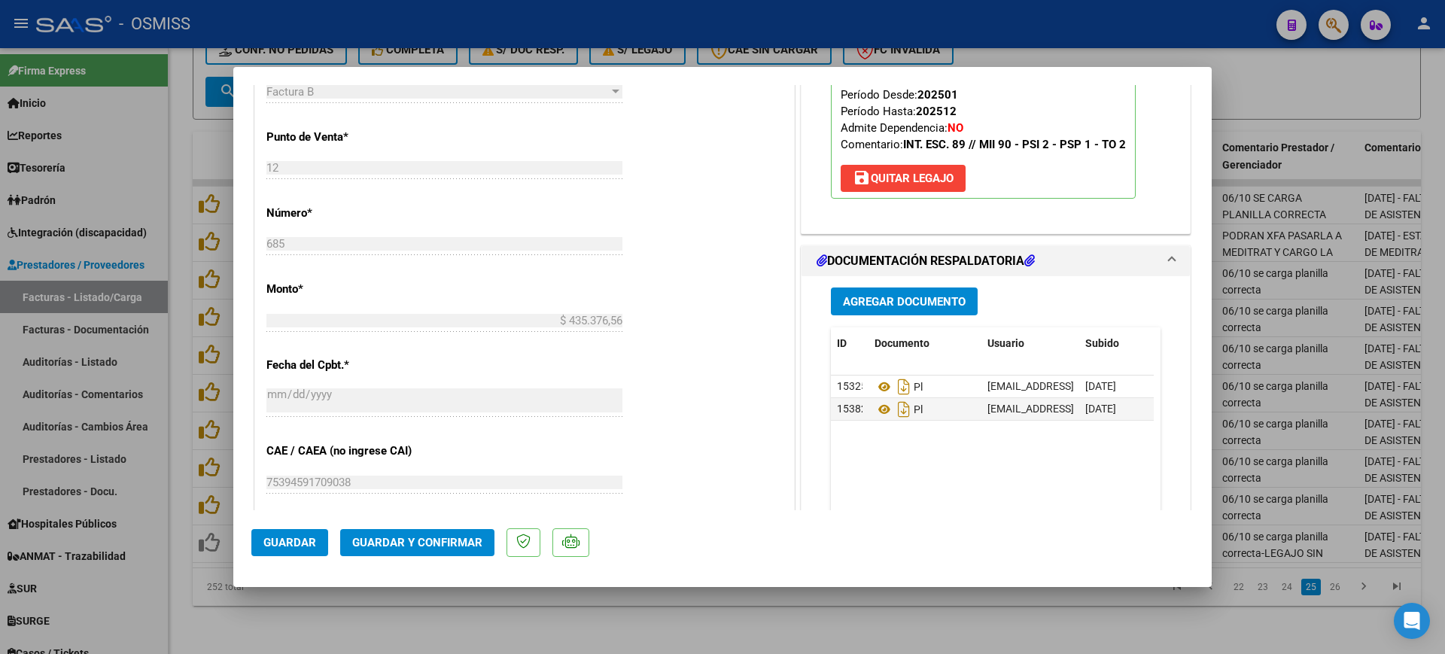
type textarea "90 - [DATE] - FALTA PLANILLA DE ASISTENCIA. SE SUBIO LA FACTURA."
click at [447, 537] on span "Guardar y Confirmar" at bounding box center [417, 543] width 130 height 14
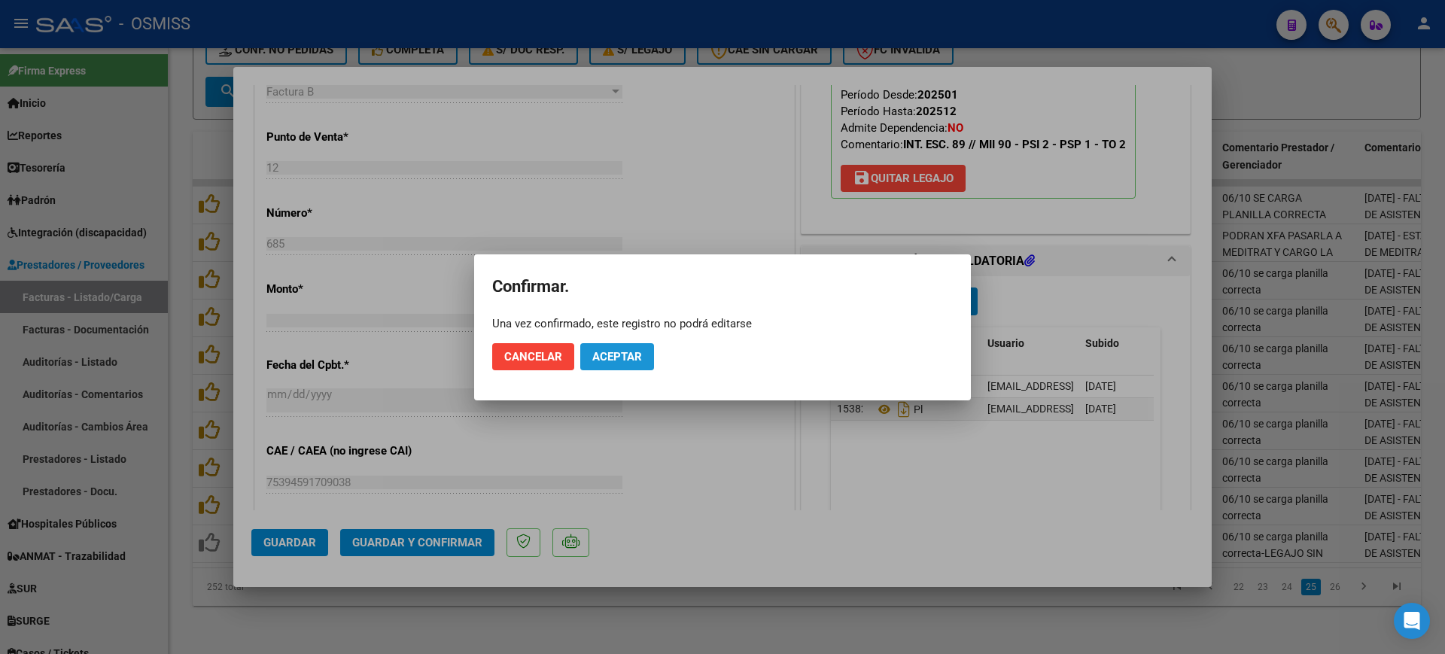
click at [604, 352] on span "Aceptar" at bounding box center [617, 357] width 50 height 14
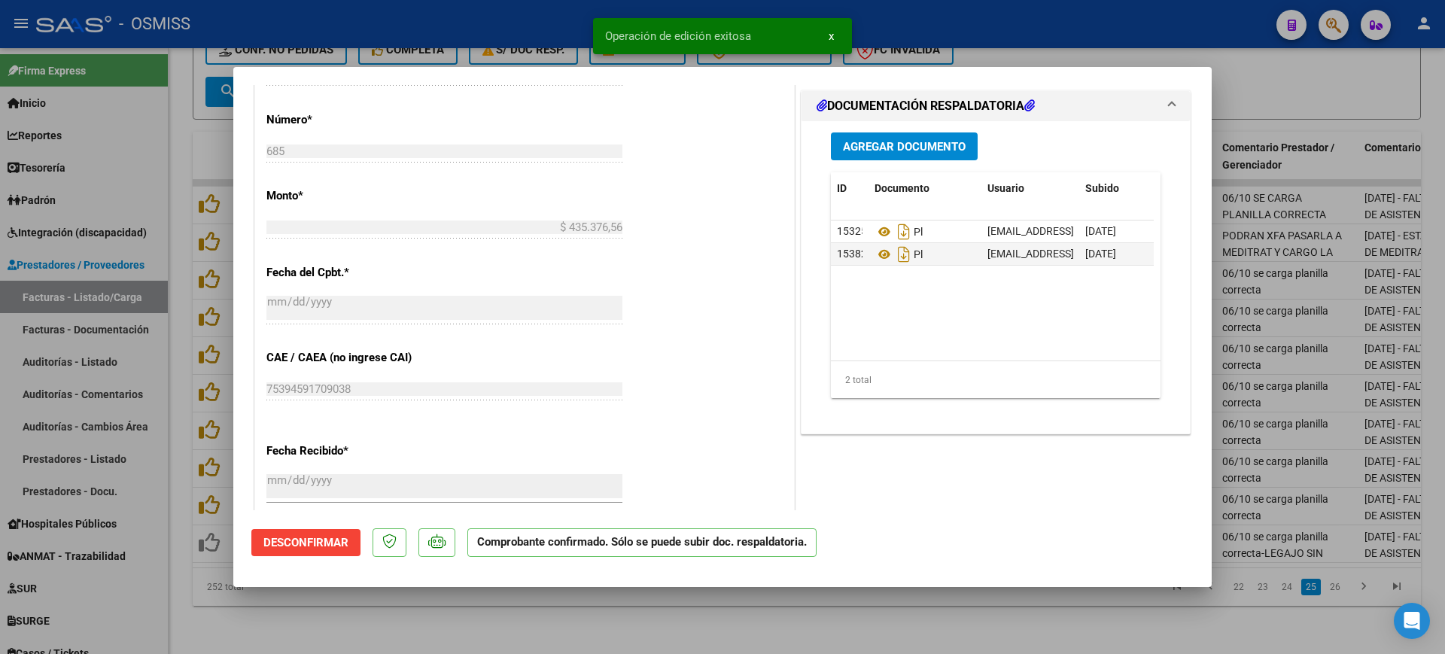
click at [617, 615] on div at bounding box center [722, 327] width 1445 height 654
type input "$ 0,00"
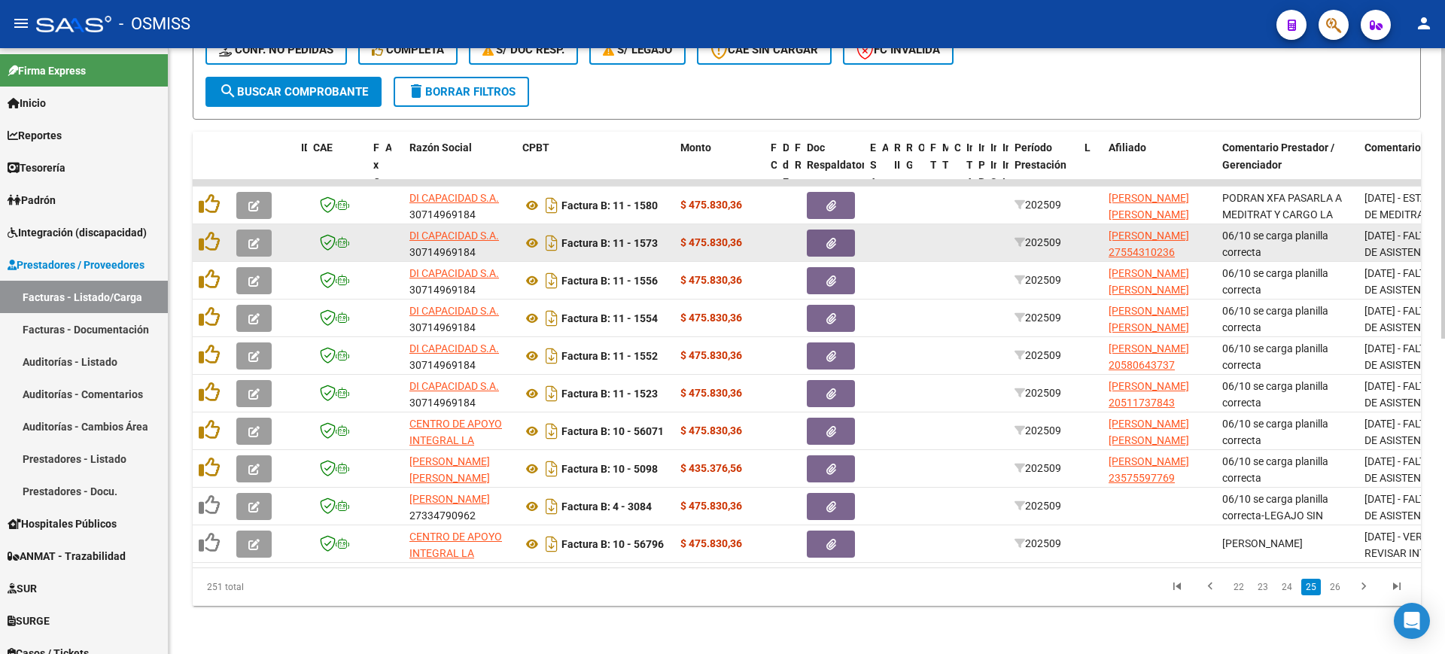
click at [259, 238] on icon "button" at bounding box center [253, 243] width 11 height 11
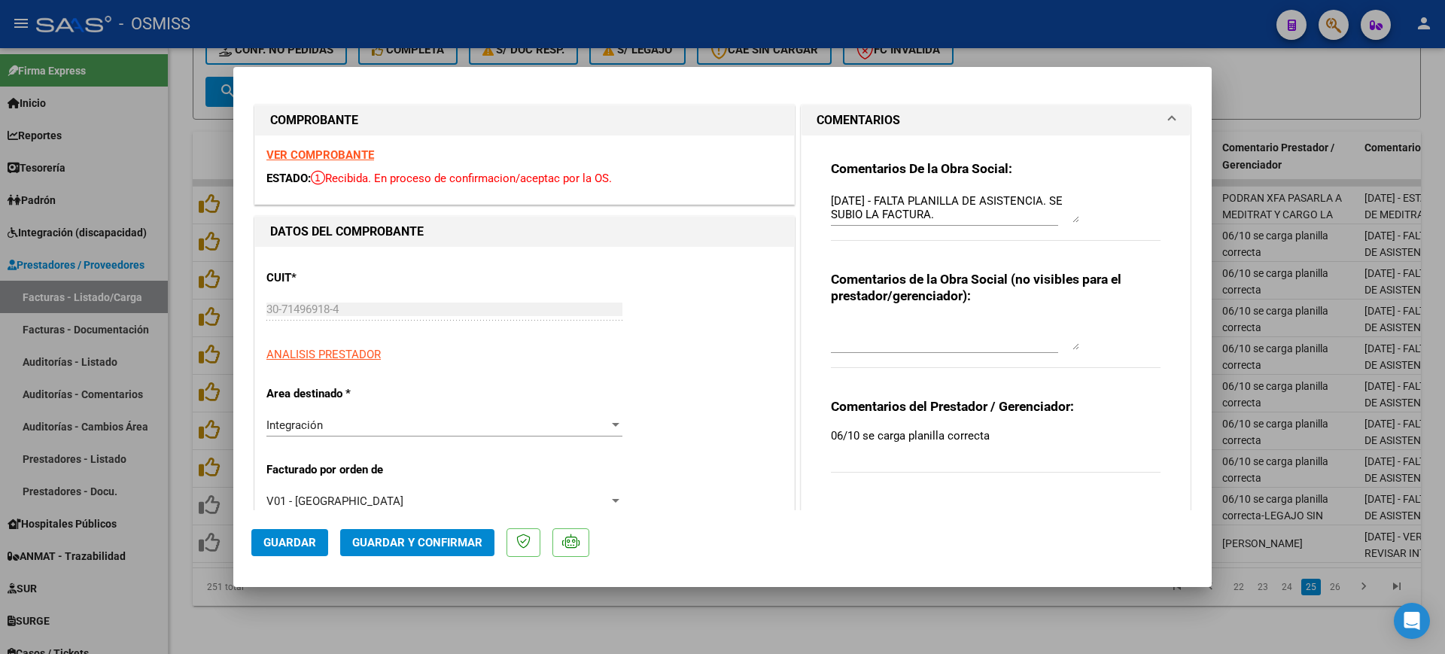
click at [349, 157] on strong "VER COMPROBANTE" at bounding box center [320, 155] width 108 height 14
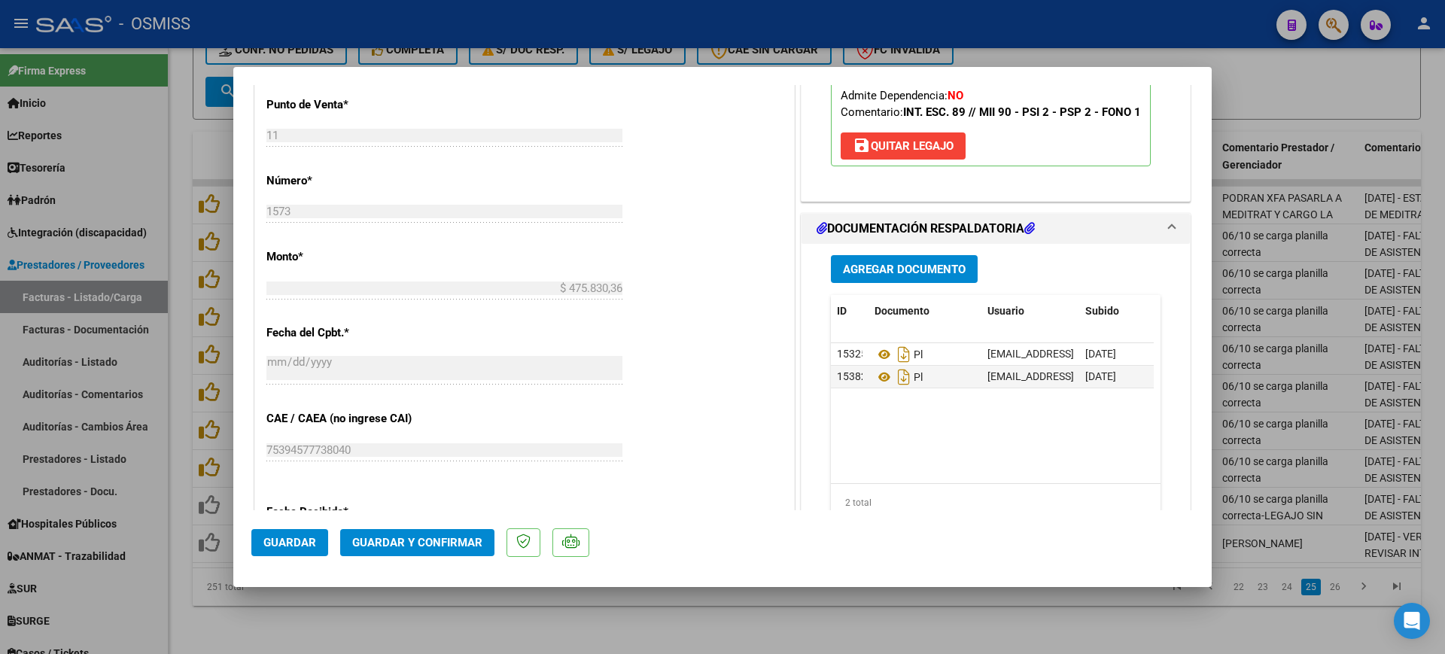
scroll to position [847, 0]
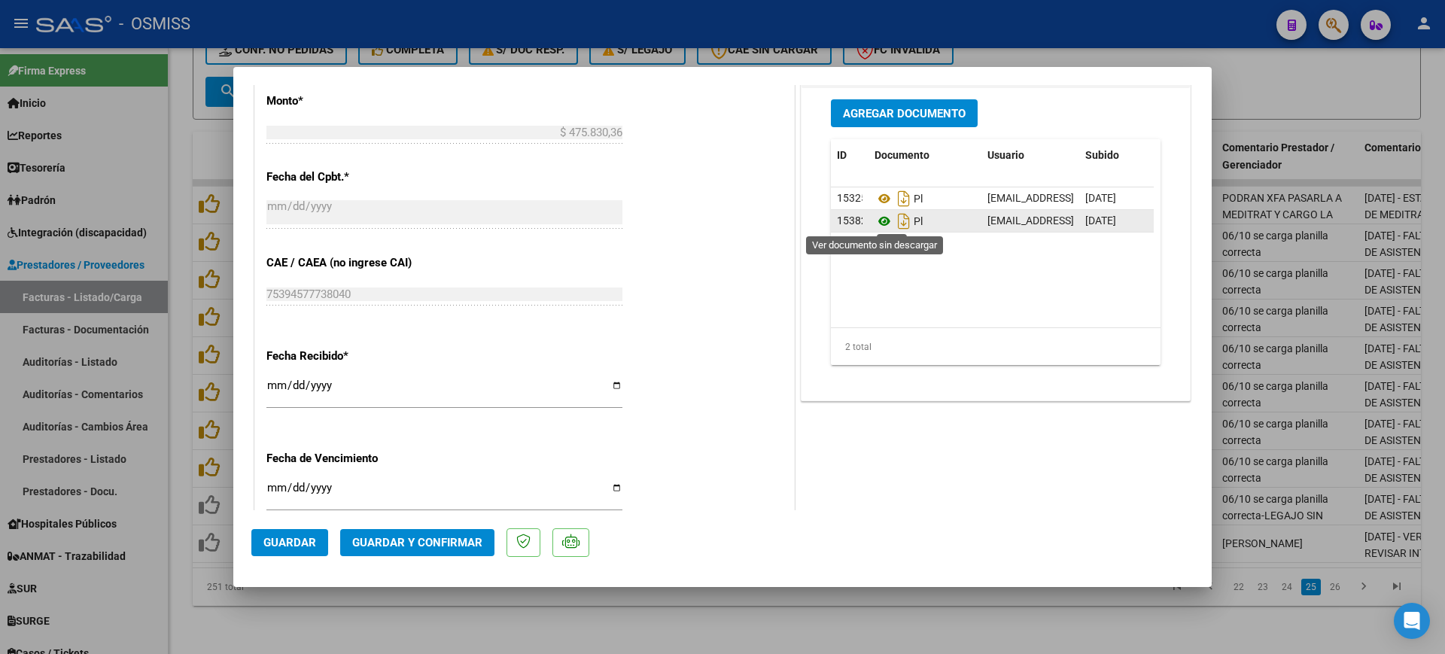
click at [878, 227] on icon at bounding box center [885, 221] width 20 height 18
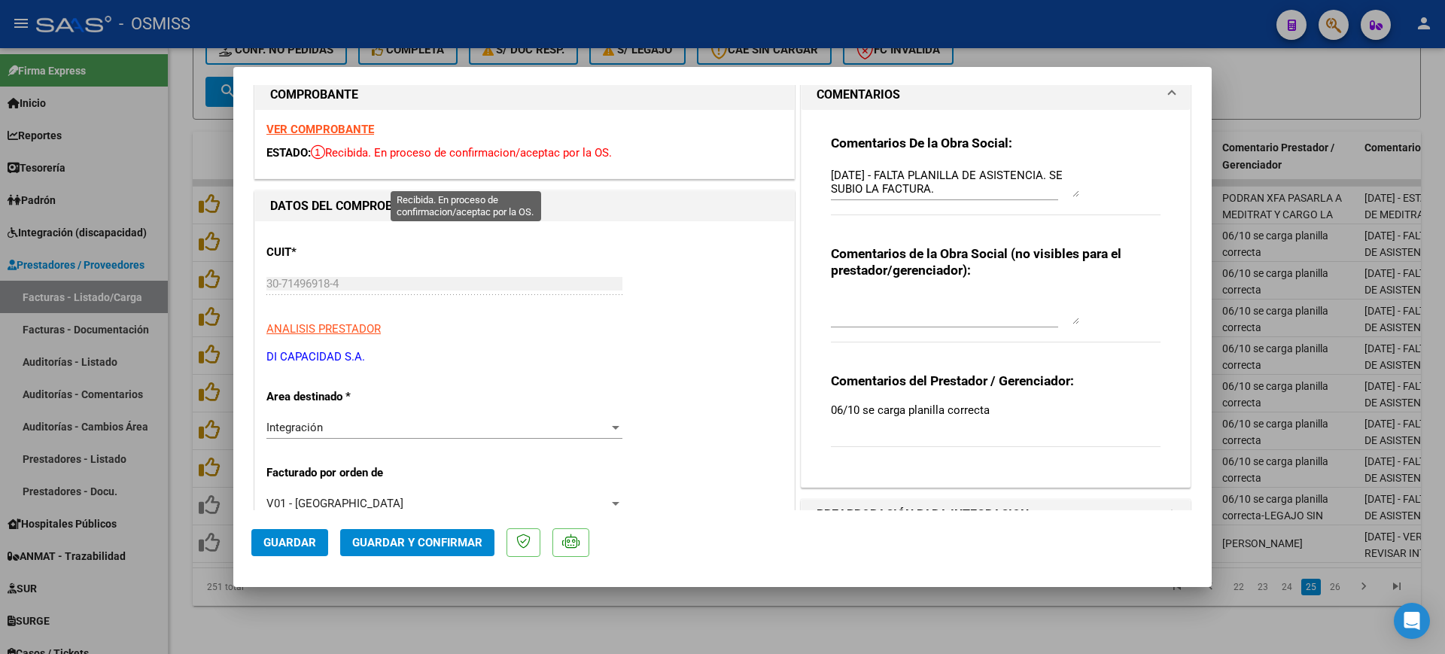
scroll to position [0, 0]
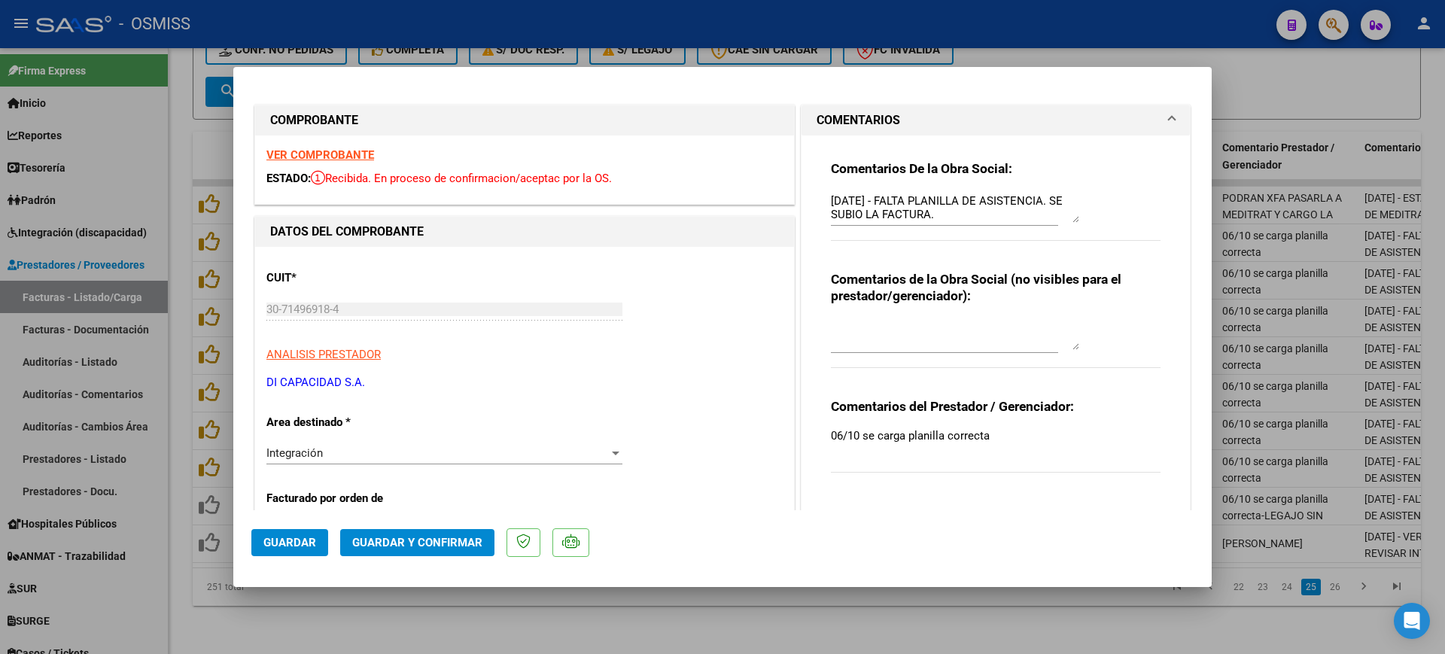
click at [831, 199] on textarea "[DATE] - FALTA PLANILLA DE ASISTENCIA. SE SUBIO LA FACTURA." at bounding box center [955, 208] width 248 height 30
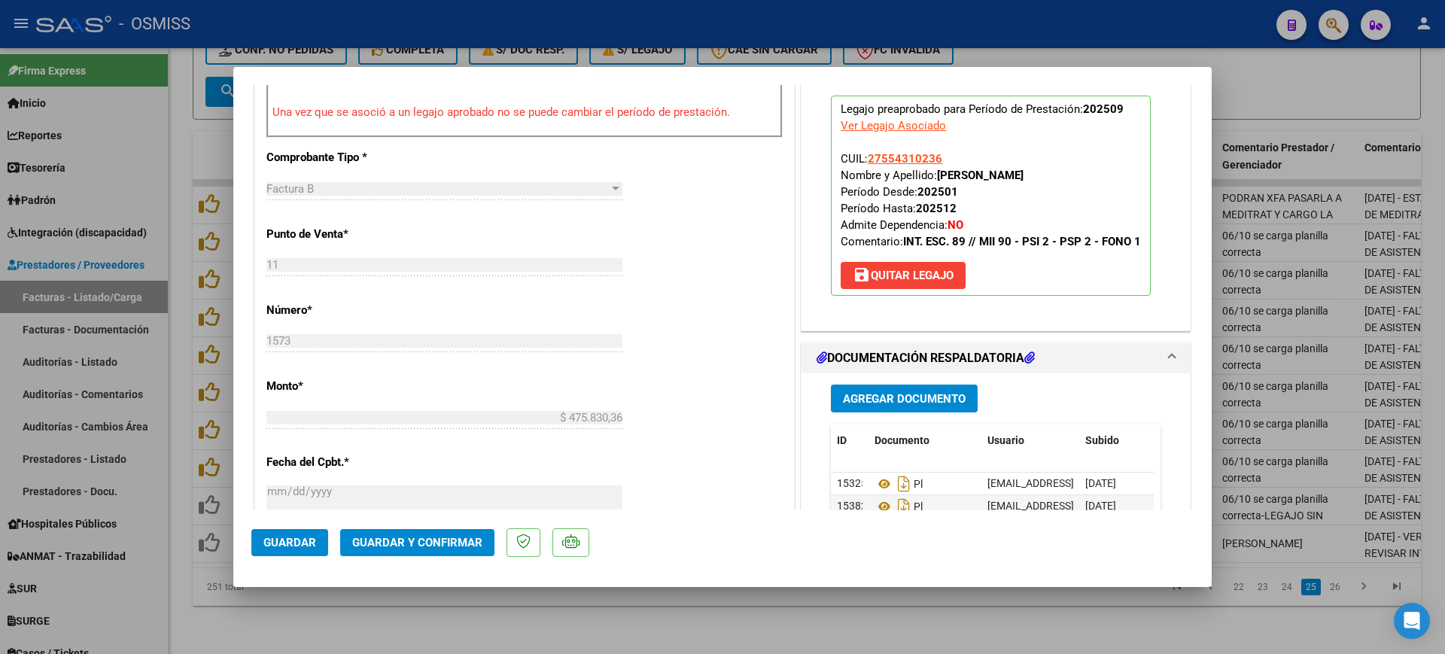
scroll to position [565, 0]
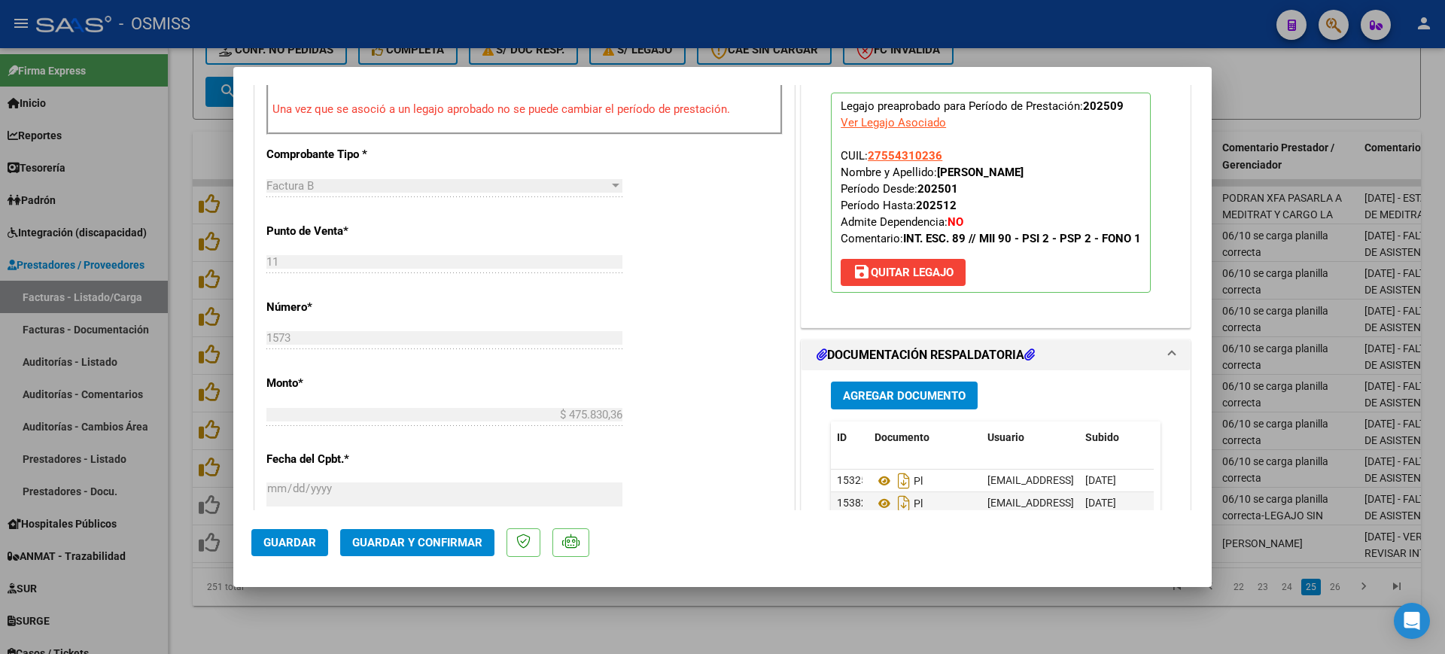
type textarea "89 - [DATE] - FALTA PLANILLA DE ASISTENCIA. SE SUBIO LA FACTURA."
click at [415, 540] on span "Guardar y Confirmar" at bounding box center [417, 543] width 130 height 14
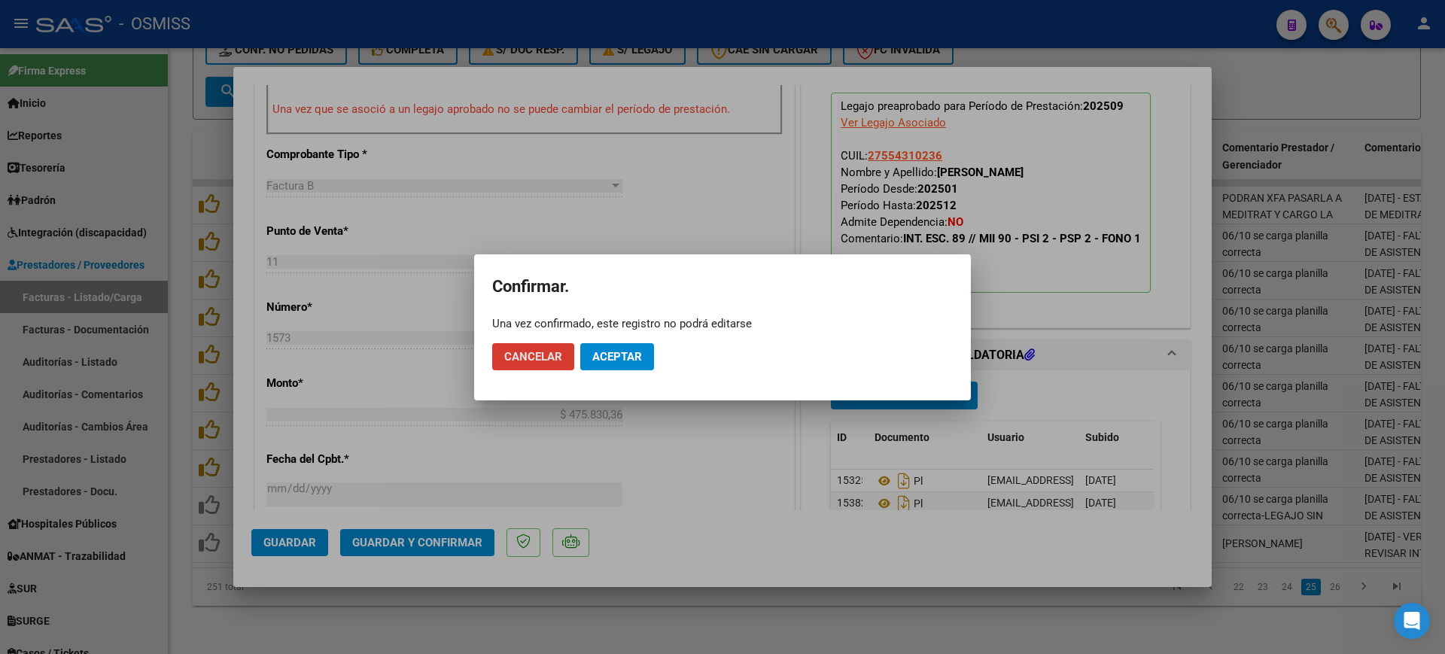
click at [601, 357] on span "Aceptar" at bounding box center [617, 357] width 50 height 14
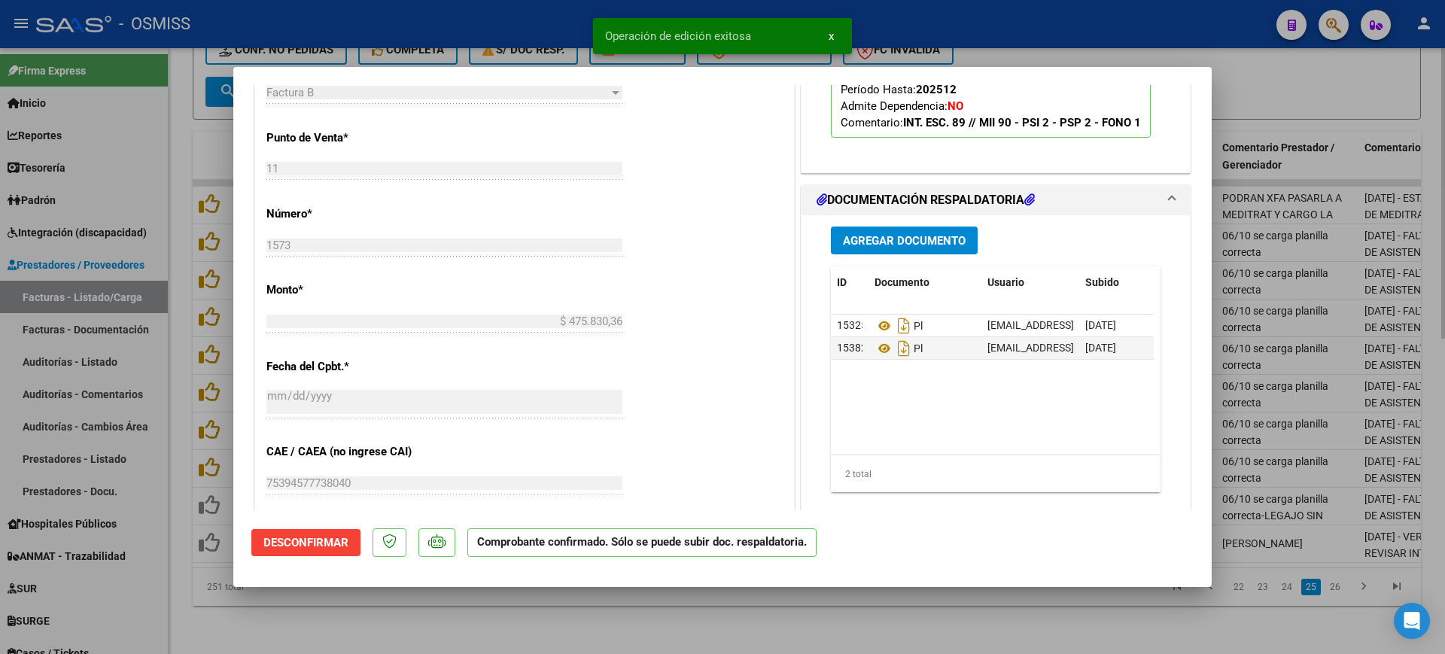
click at [599, 627] on div at bounding box center [722, 327] width 1445 height 654
type input "$ 0,00"
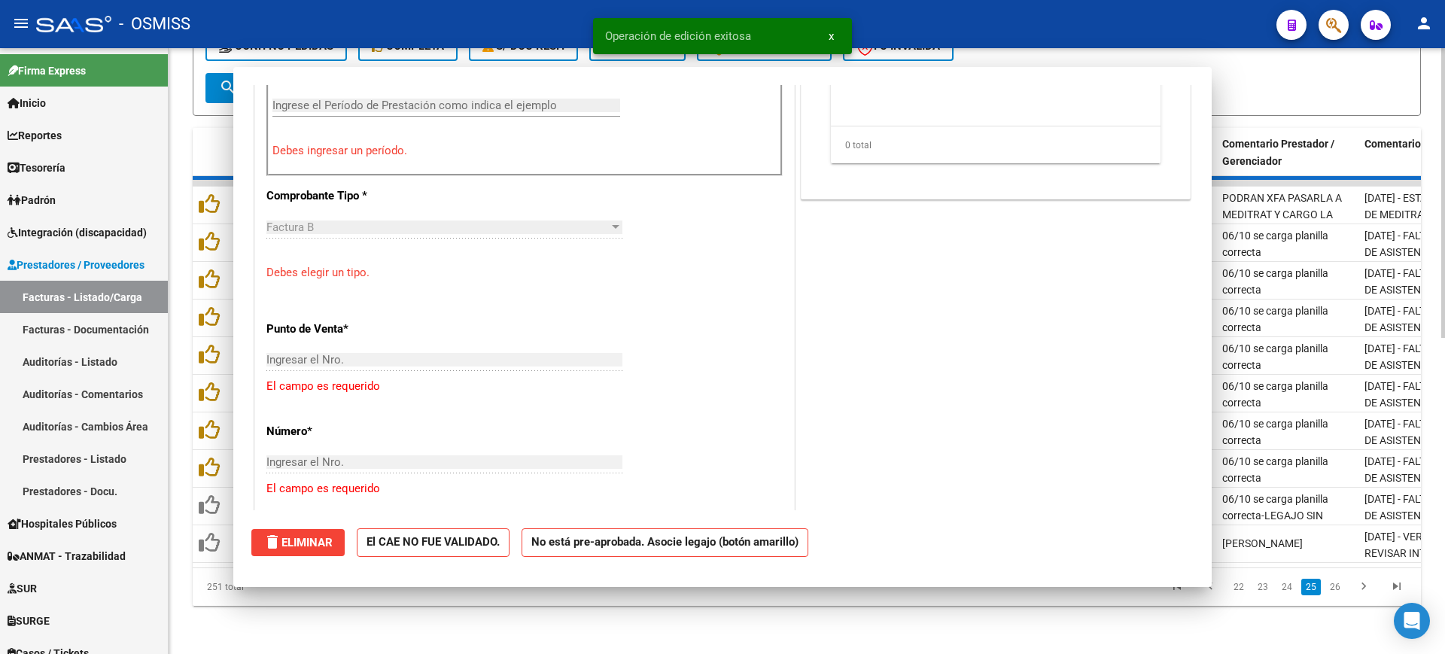
scroll to position [0, 0]
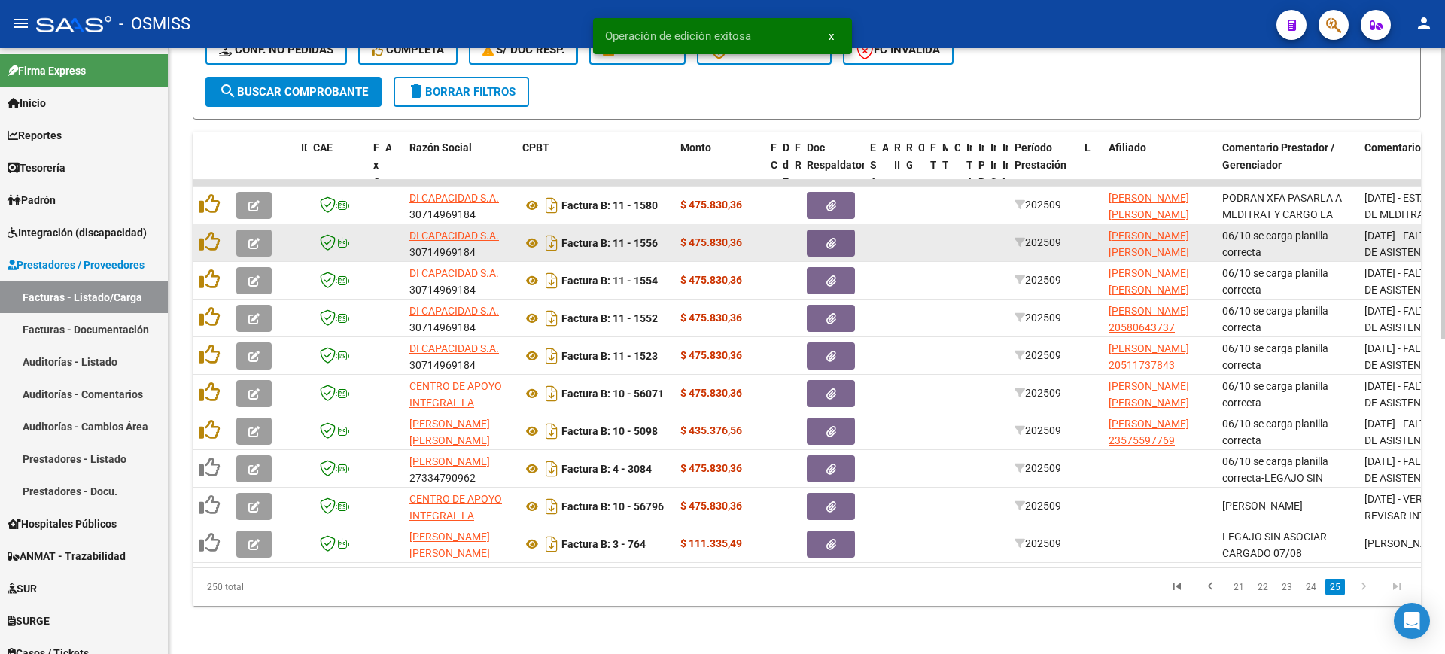
click at [254, 236] on button "button" at bounding box center [253, 243] width 35 height 27
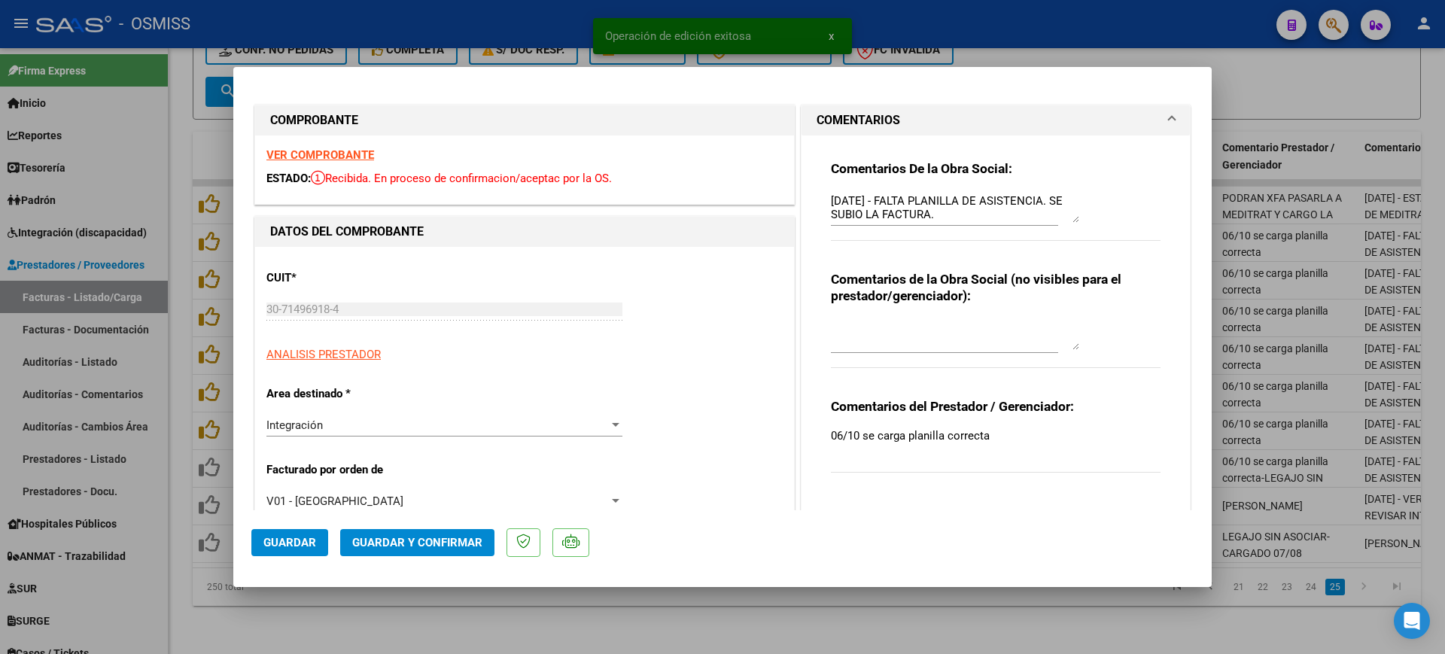
click at [331, 154] on strong "VER COMPROBANTE" at bounding box center [320, 155] width 108 height 14
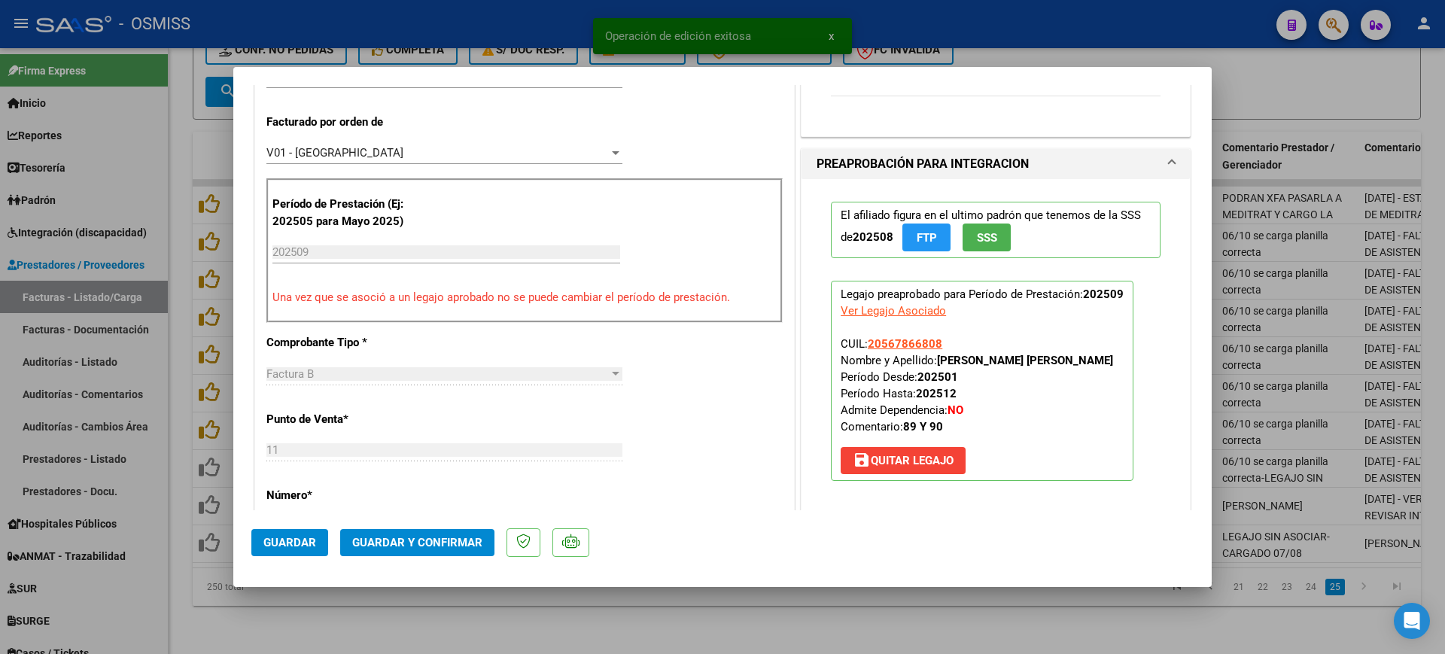
scroll to position [753, 0]
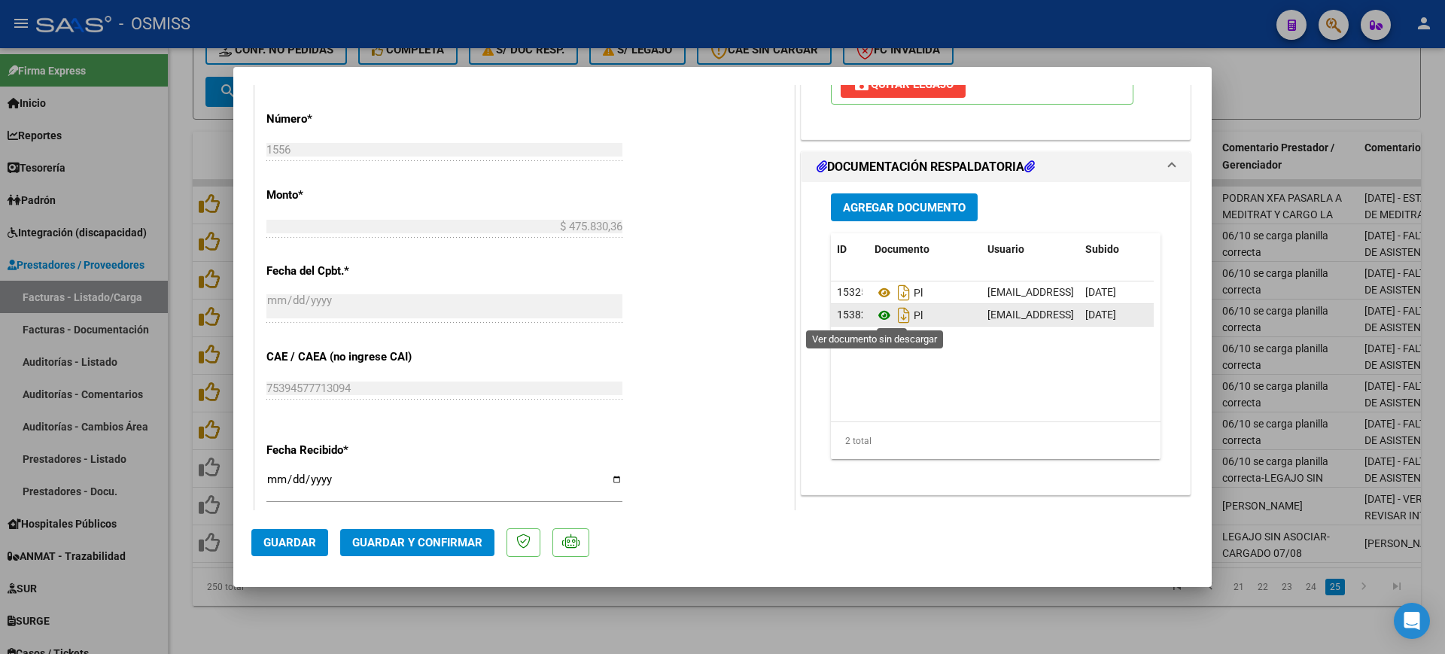
click at [877, 318] on icon at bounding box center [885, 315] width 20 height 18
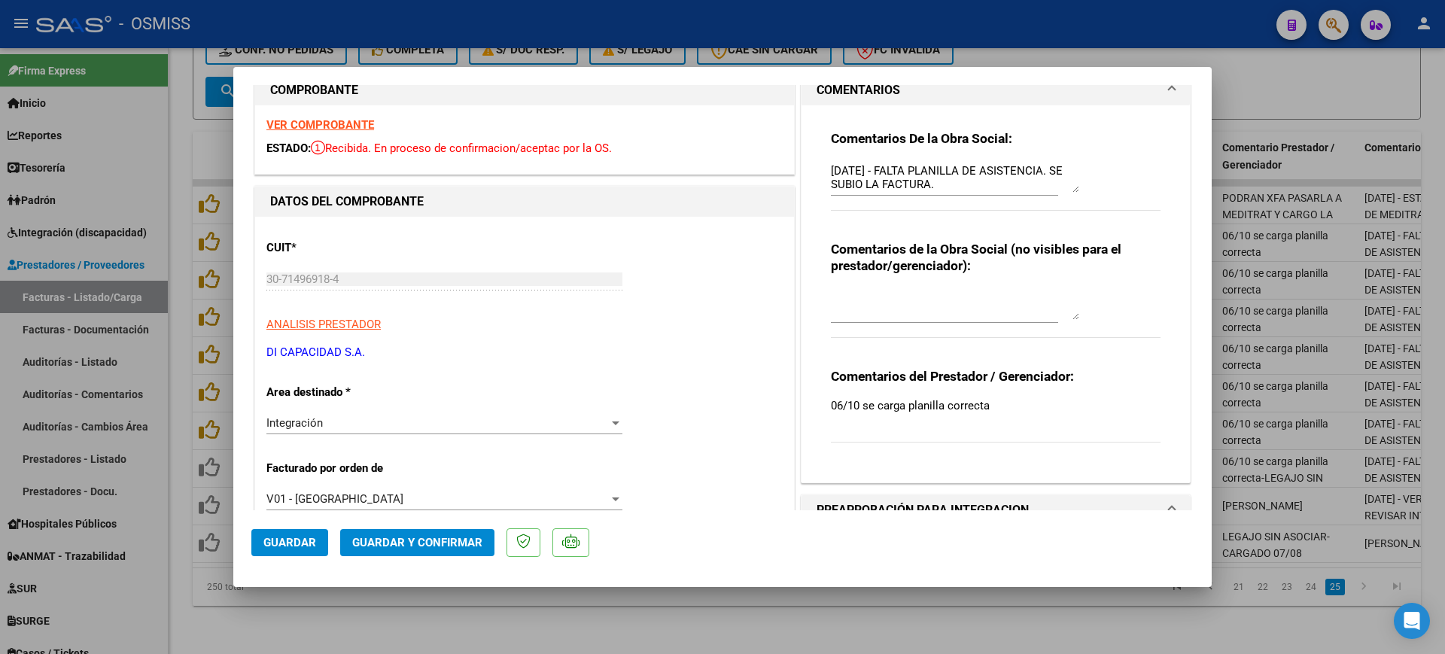
scroll to position [0, 0]
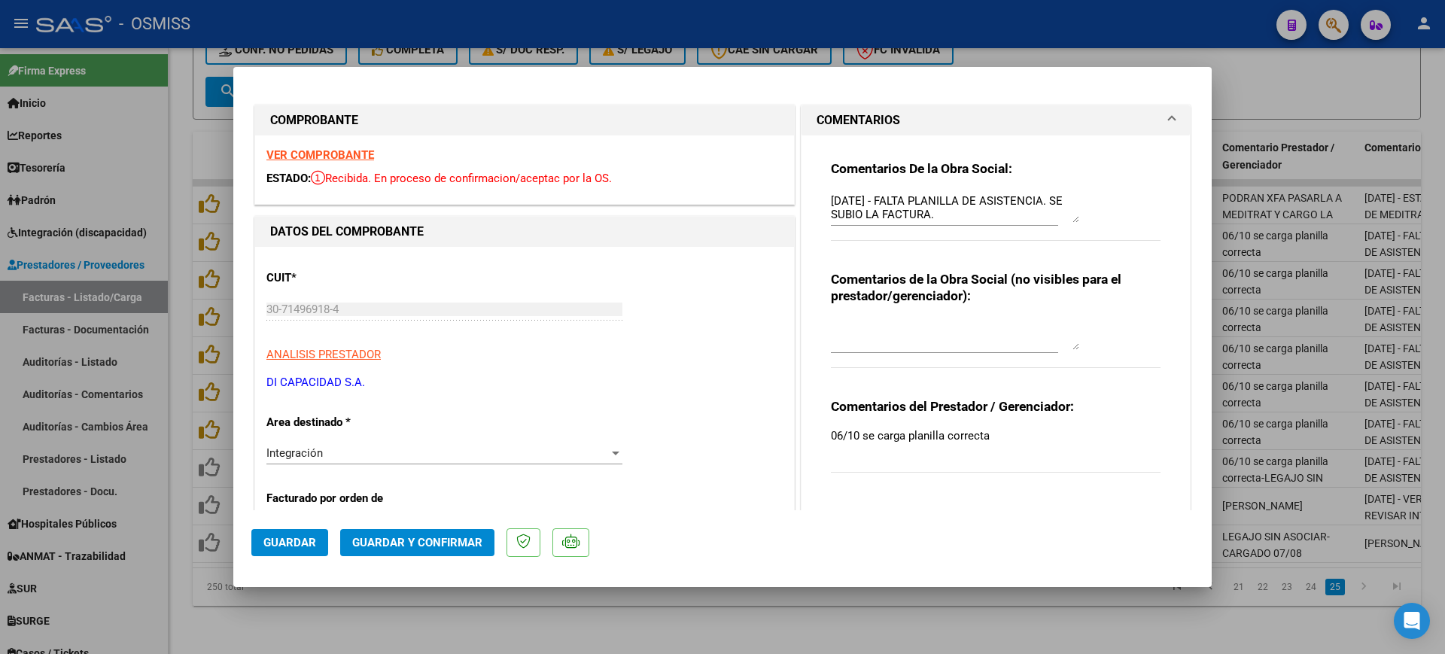
click at [831, 194] on textarea "[DATE] - FALTA PLANILLA DE ASISTENCIA. SE SUBIO LA FACTURA." at bounding box center [955, 208] width 248 height 30
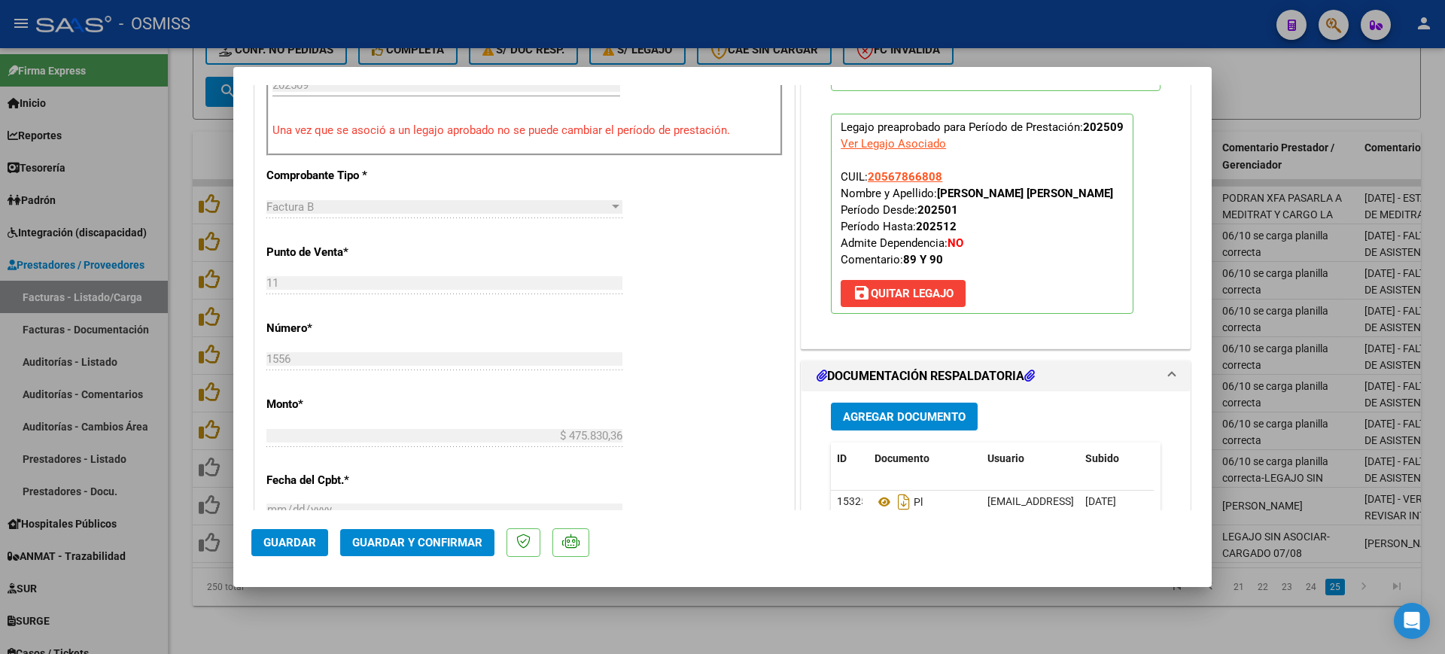
scroll to position [565, 0]
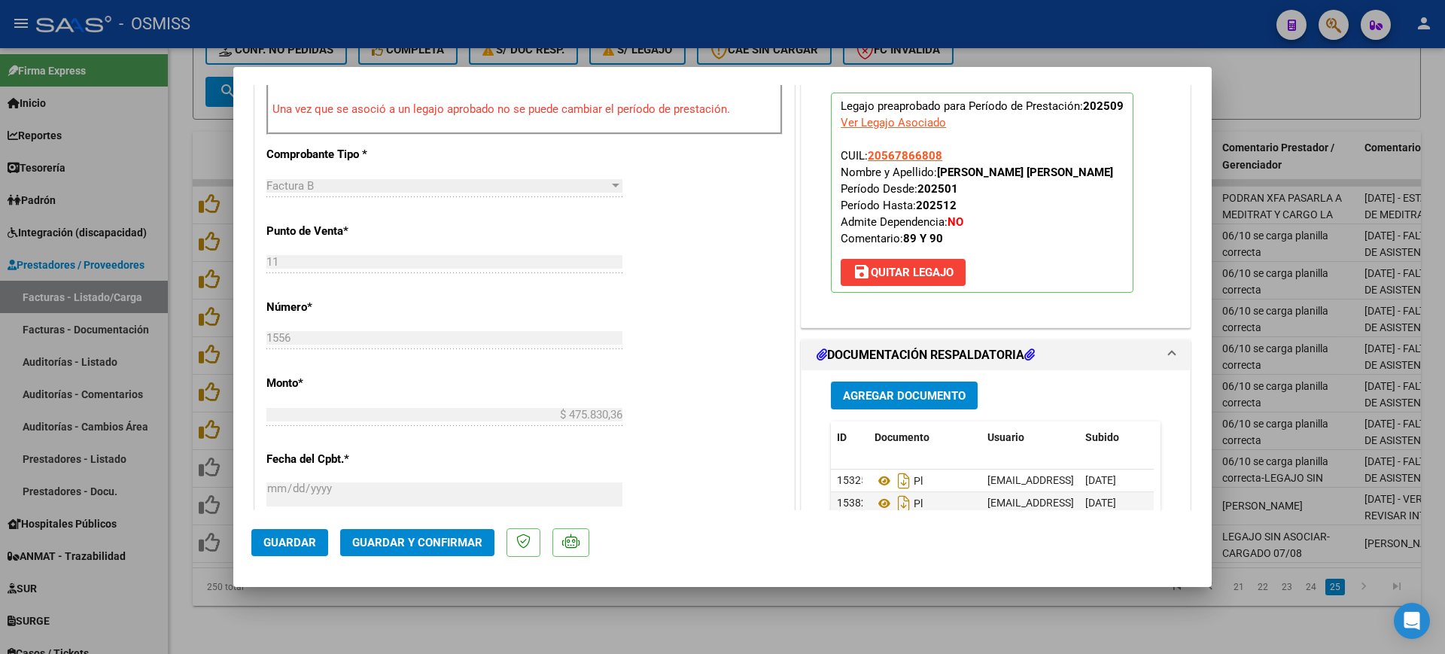
type textarea "89 - [DATE] - FALTA PLANILLA DE ASISTENCIA. SE SUBIO LA FACTURA."
click at [449, 551] on button "Guardar y Confirmar" at bounding box center [417, 542] width 154 height 27
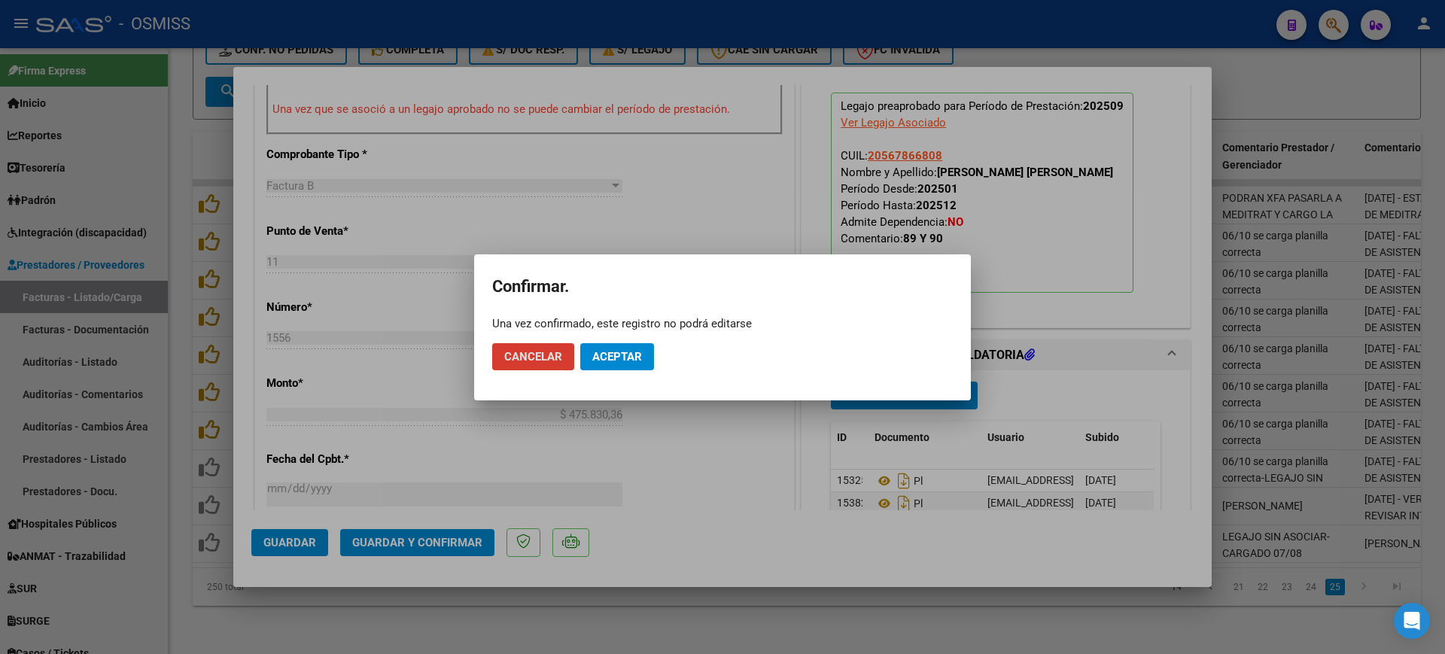
click at [618, 358] on span "Aceptar" at bounding box center [617, 357] width 50 height 14
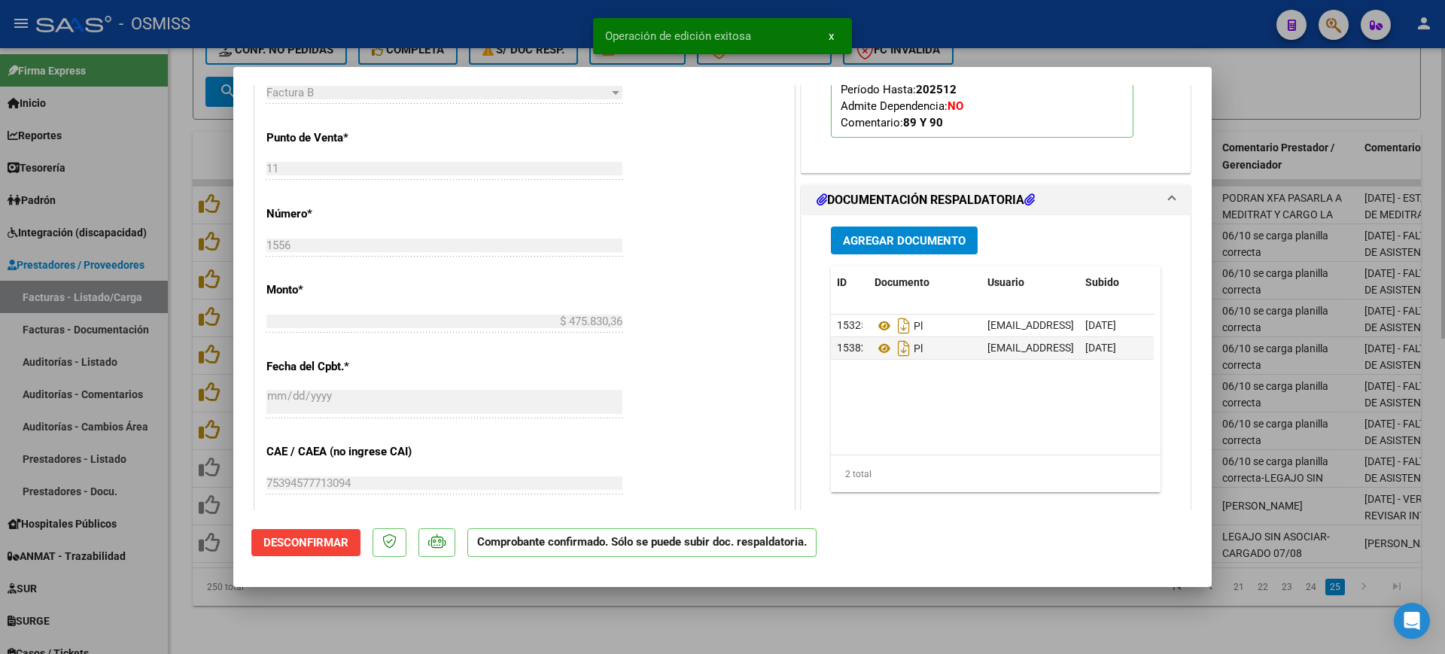
click at [646, 617] on div at bounding box center [722, 327] width 1445 height 654
type input "$ 0,00"
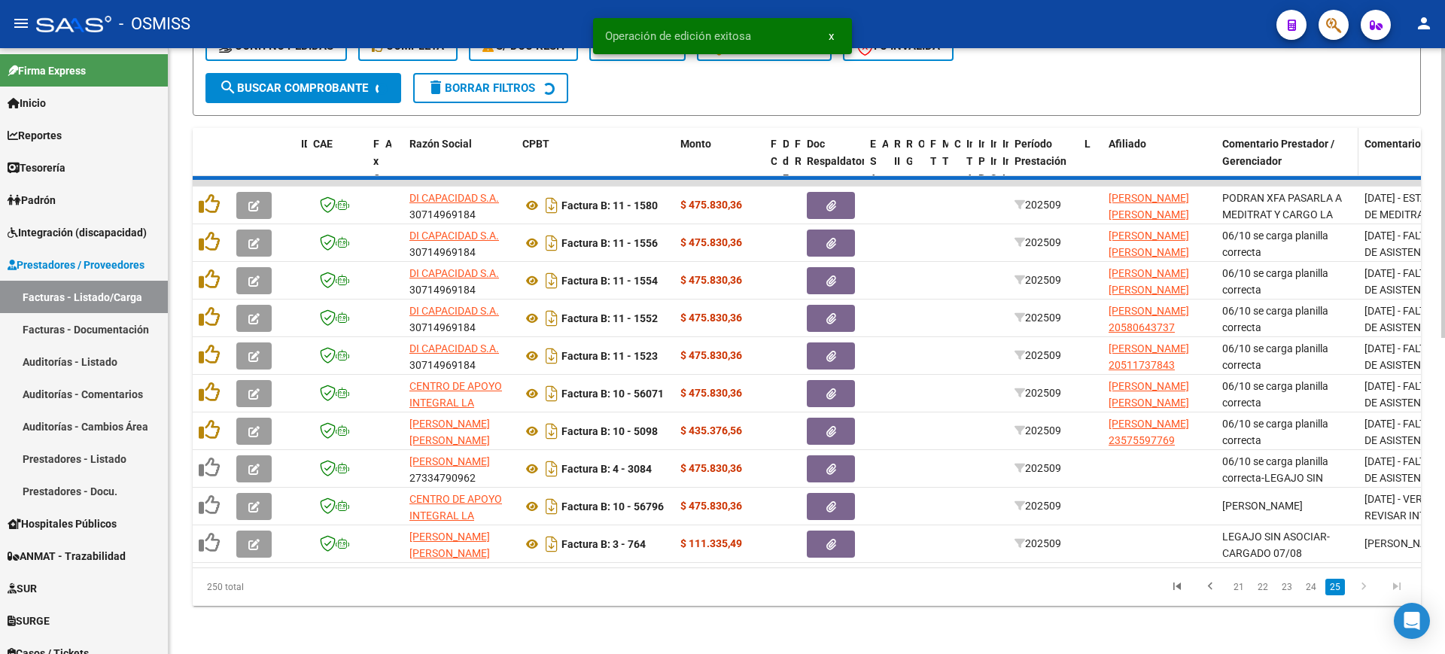
scroll to position [619, 0]
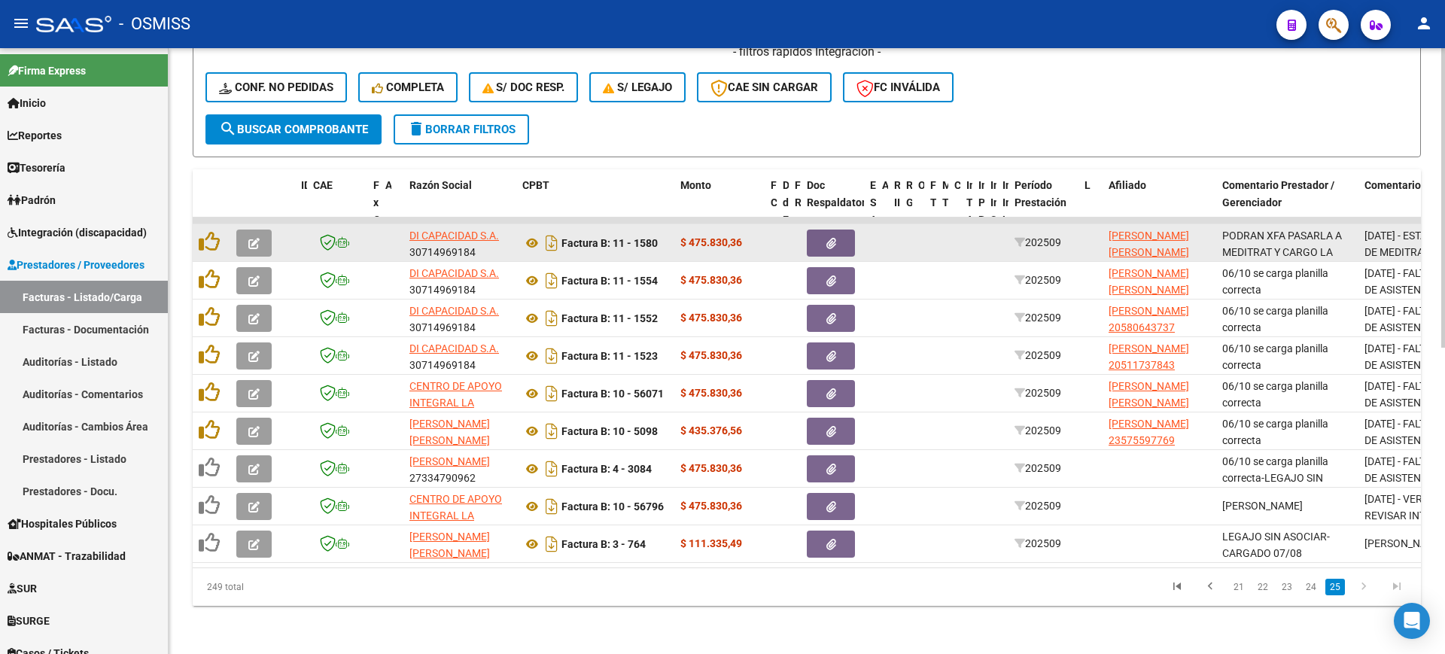
click at [260, 230] on button "button" at bounding box center [253, 243] width 35 height 27
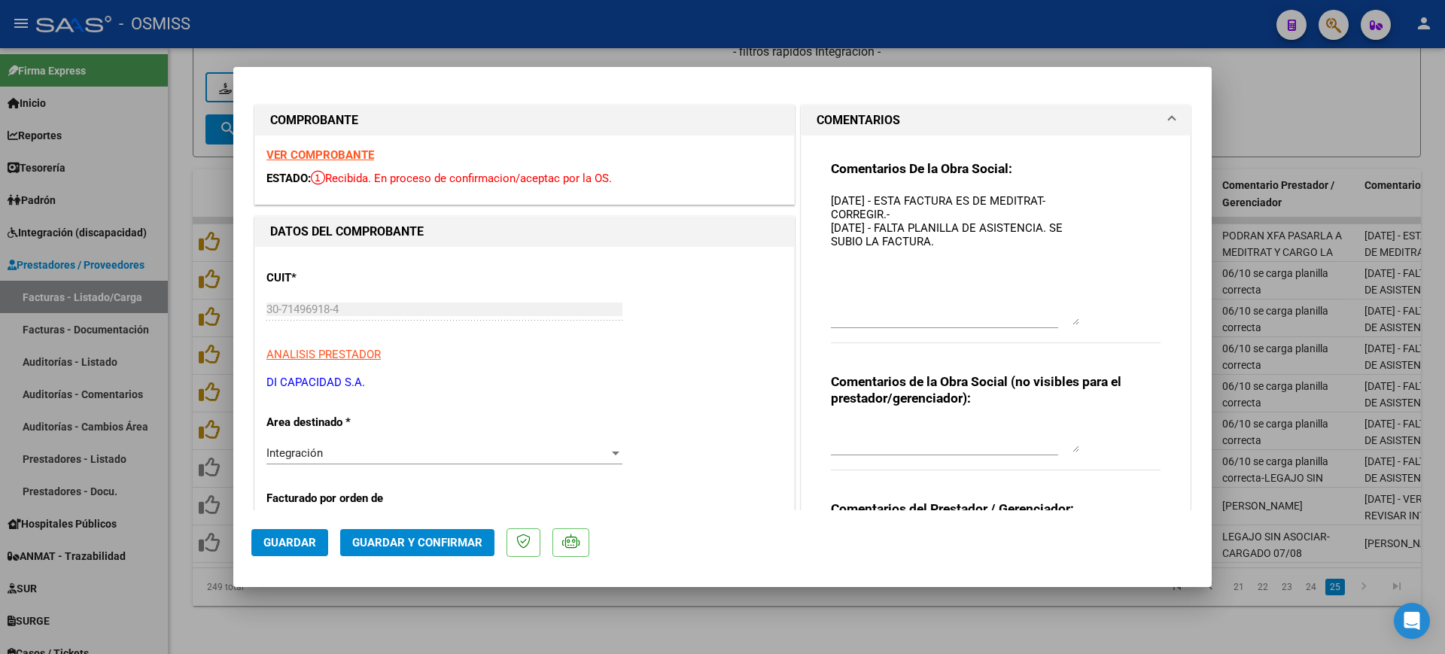
drag, startPoint x: 1064, startPoint y: 216, endPoint x: 1021, endPoint y: 310, distance: 103.7
click at [1066, 325] on textarea "[DATE] - ESTA FACTURA ES DE MEDITRAT- CORREGIR.- [DATE] - FALTA PLANILLA DE ASI…" at bounding box center [955, 259] width 248 height 132
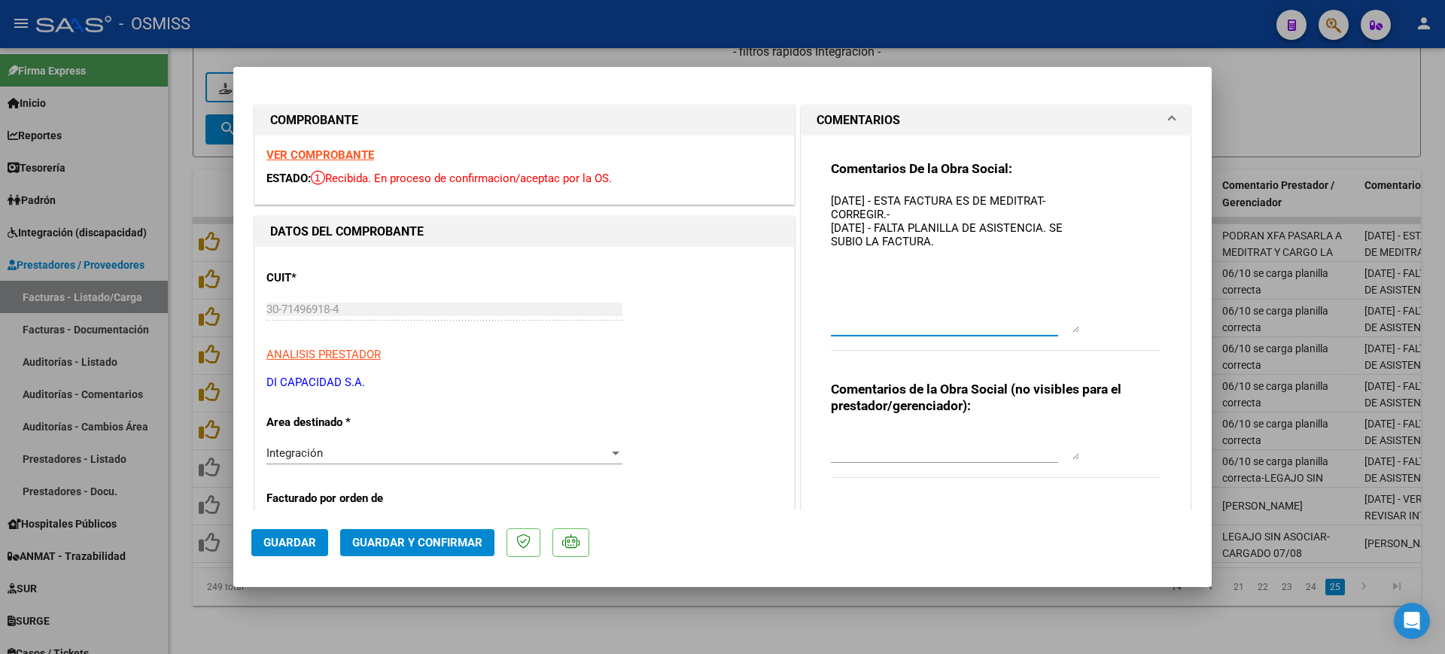
click at [831, 199] on textarea "[DATE] - ESTA FACTURA ES DE MEDITRAT- CORREGIR.- [DATE] - FALTA PLANILLA DE ASI…" at bounding box center [955, 263] width 248 height 140
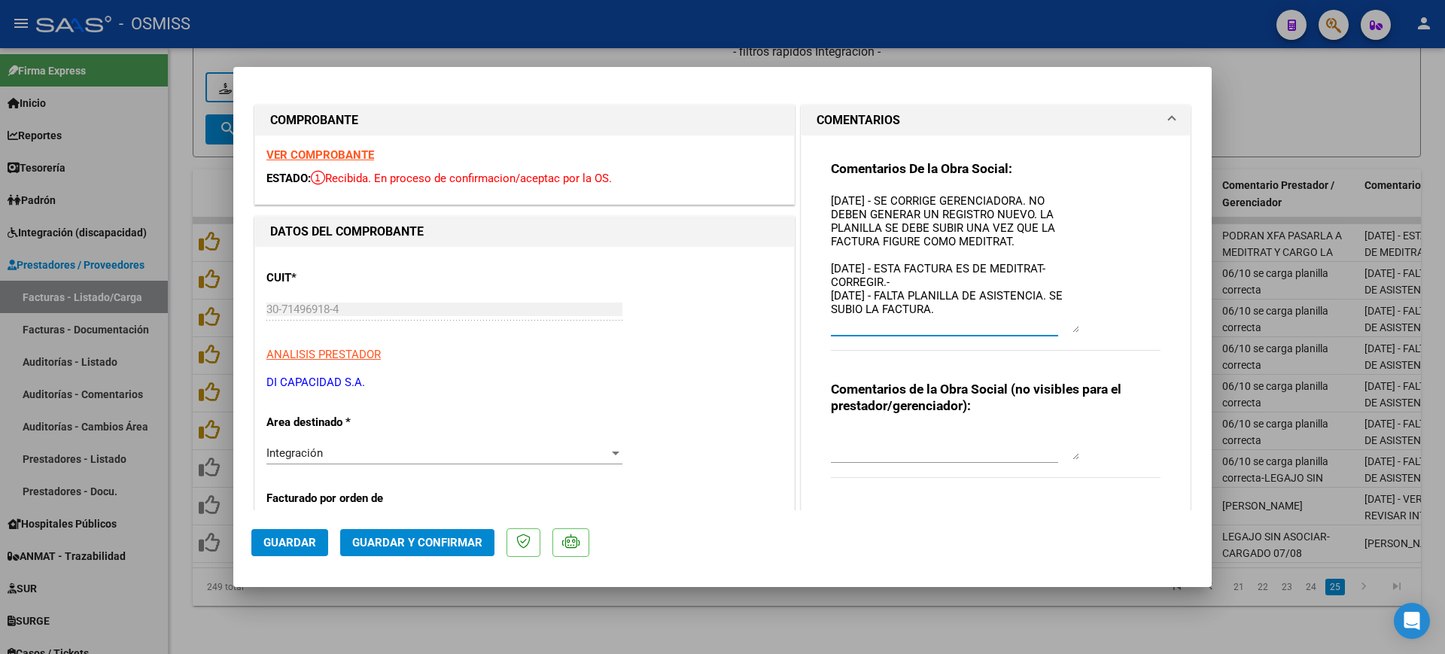
click at [1024, 241] on textarea "[DATE] - SE CORRIGE GERENCIADORA. NO DEBEN GENERAR UN REGISTRO NUEVO. LA PLANIL…" at bounding box center [955, 263] width 248 height 140
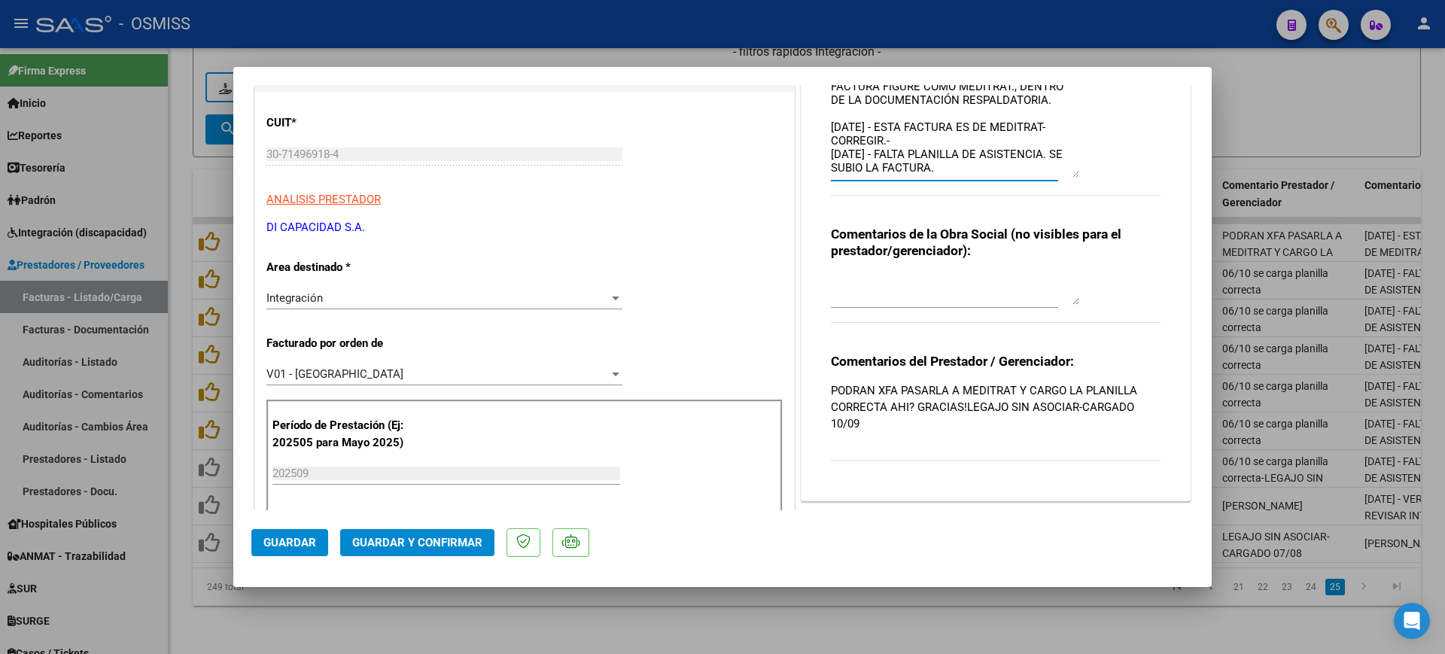
scroll to position [282, 0]
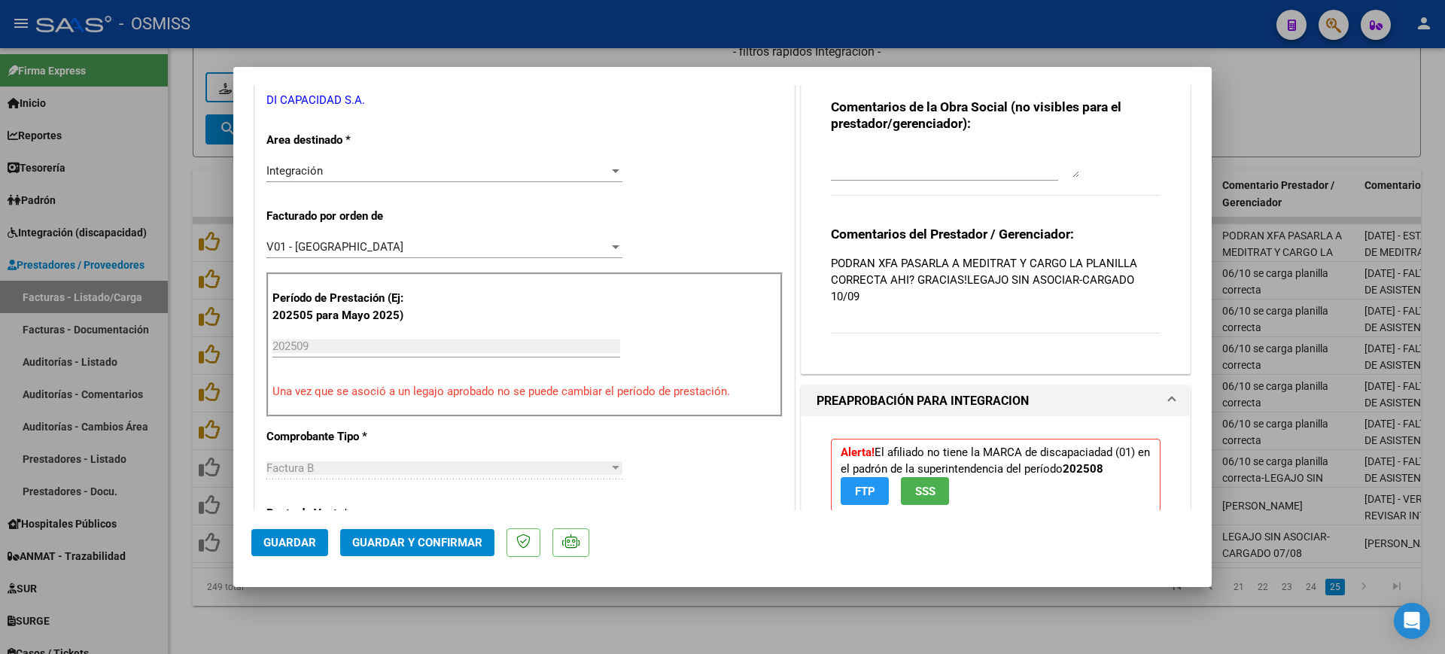
type textarea "[DATE] - SE CORRIGE GERENCIADORA. NO DEBEN GENERAR UN REGISTRO NUEVO. LA PLANIL…"
click at [424, 251] on div "V01 - [GEOGRAPHIC_DATA]" at bounding box center [437, 247] width 342 height 14
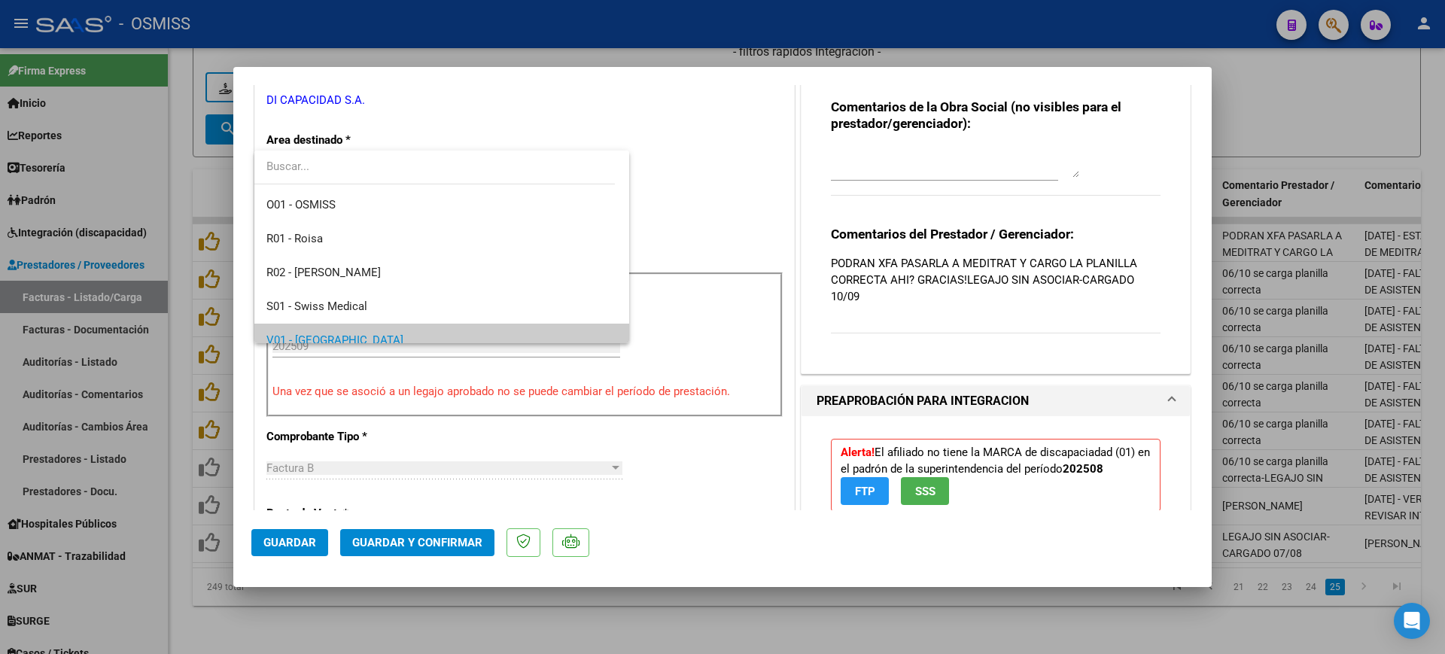
scroll to position [207, 0]
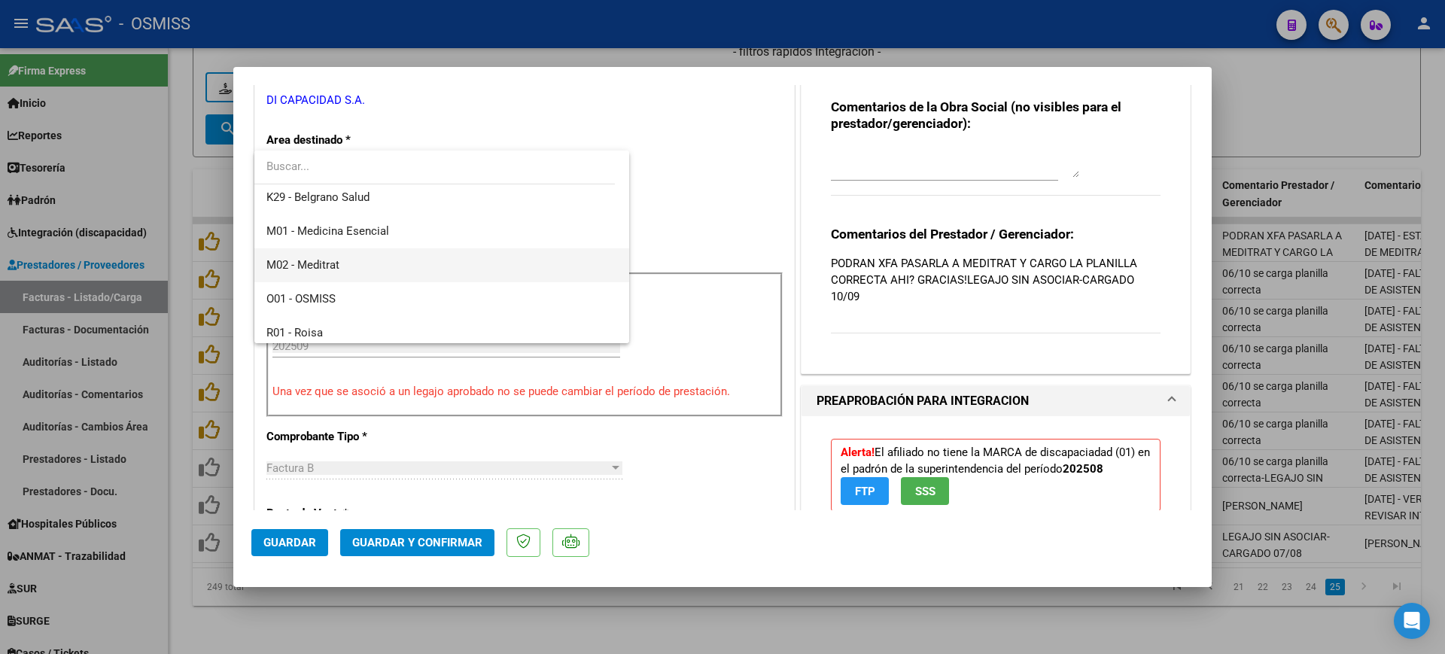
click at [349, 260] on span "M02 - Meditrat" at bounding box center [441, 265] width 351 height 34
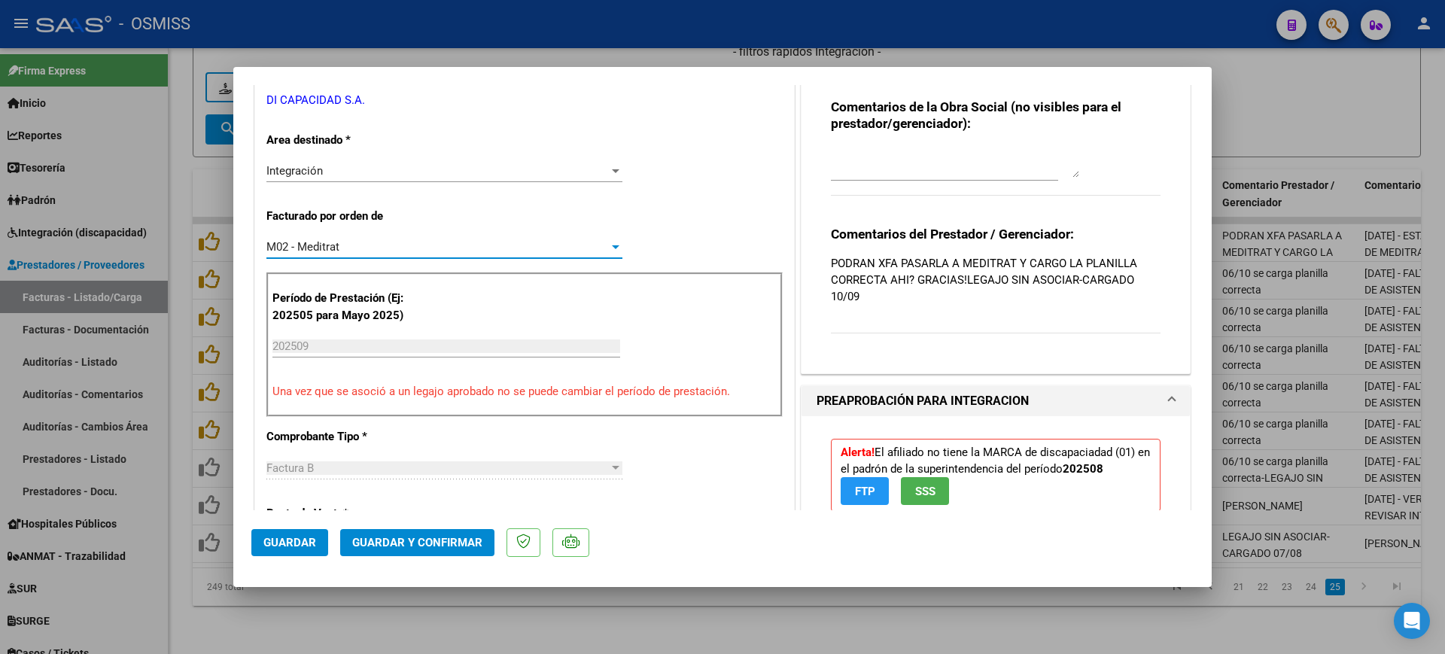
click at [778, 257] on div "CUIT * 30-71496918-4 Ingresar CUIT ANALISIS PRESTADOR DI CAPACIDAD S.A. ARCA Pa…" at bounding box center [524, 609] width 539 height 1288
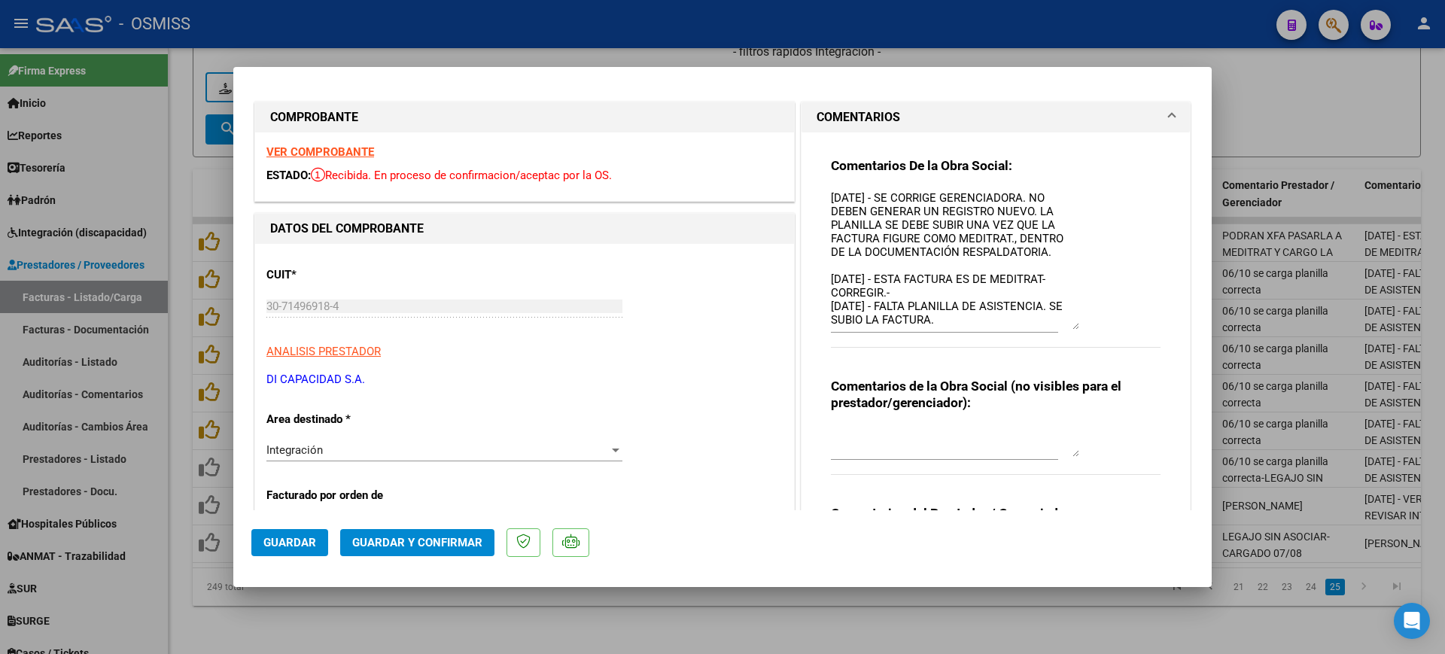
scroll to position [0, 0]
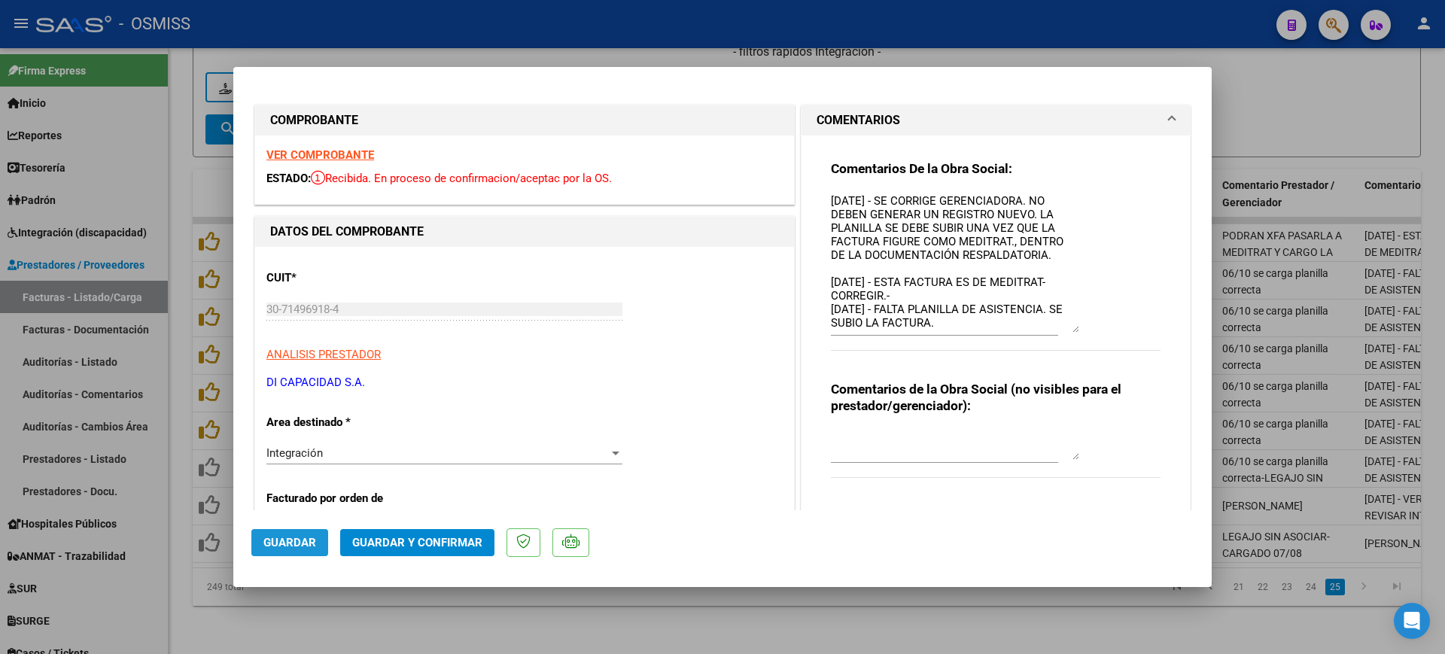
click at [303, 542] on span "Guardar" at bounding box center [289, 543] width 53 height 14
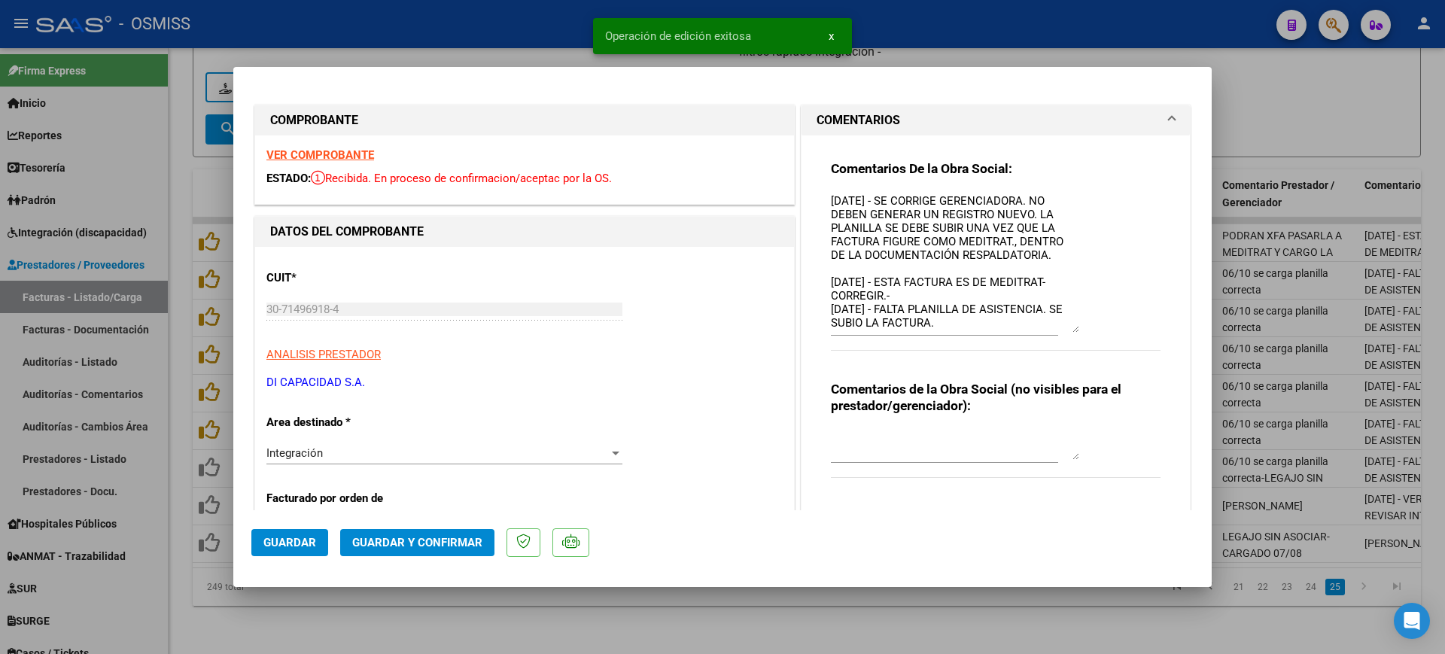
click at [743, 620] on div at bounding box center [722, 327] width 1445 height 654
type input "$ 0,00"
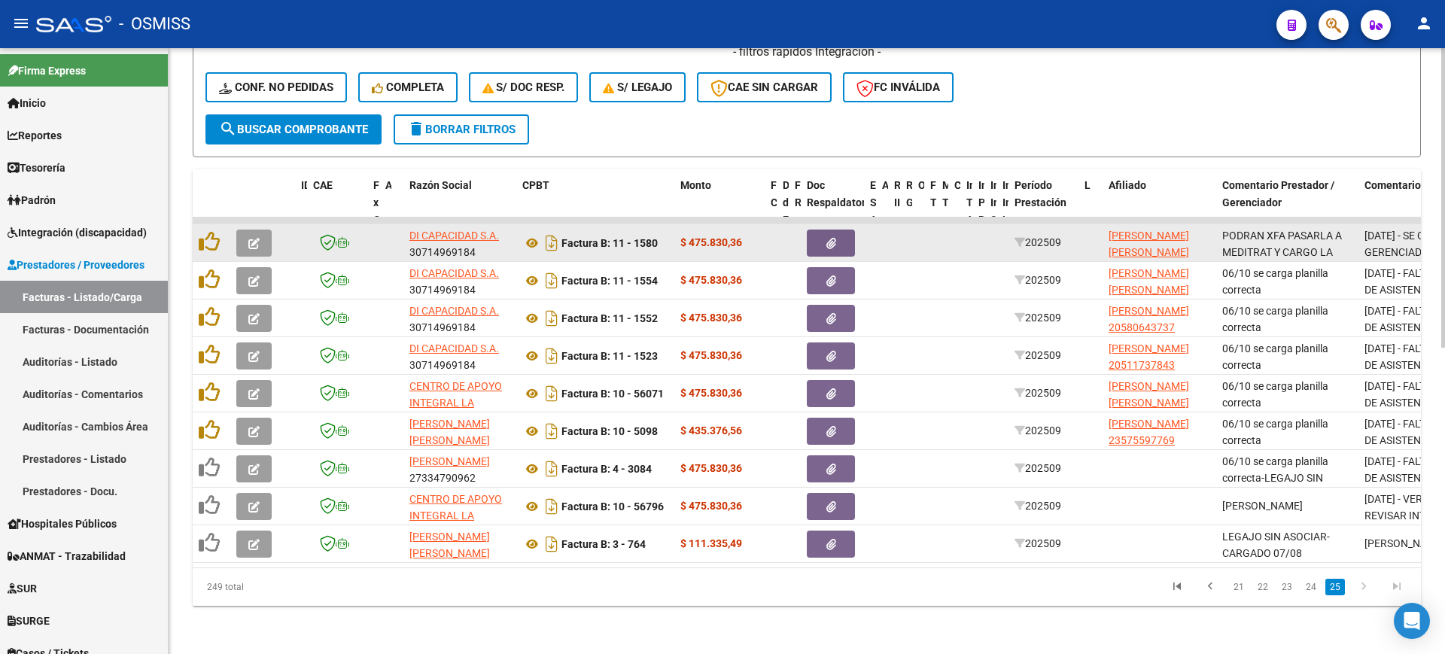
click at [257, 238] on icon "button" at bounding box center [253, 243] width 11 height 11
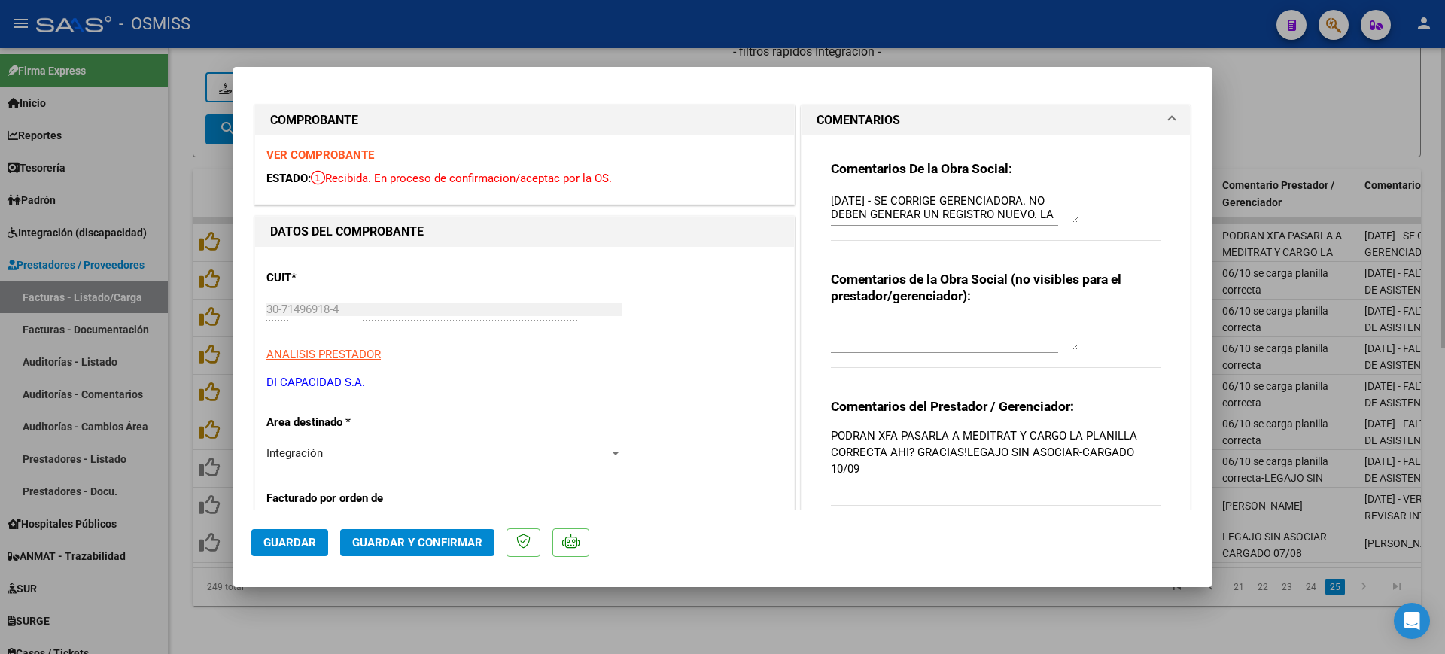
click at [491, 626] on div at bounding box center [722, 327] width 1445 height 654
type input "$ 0,00"
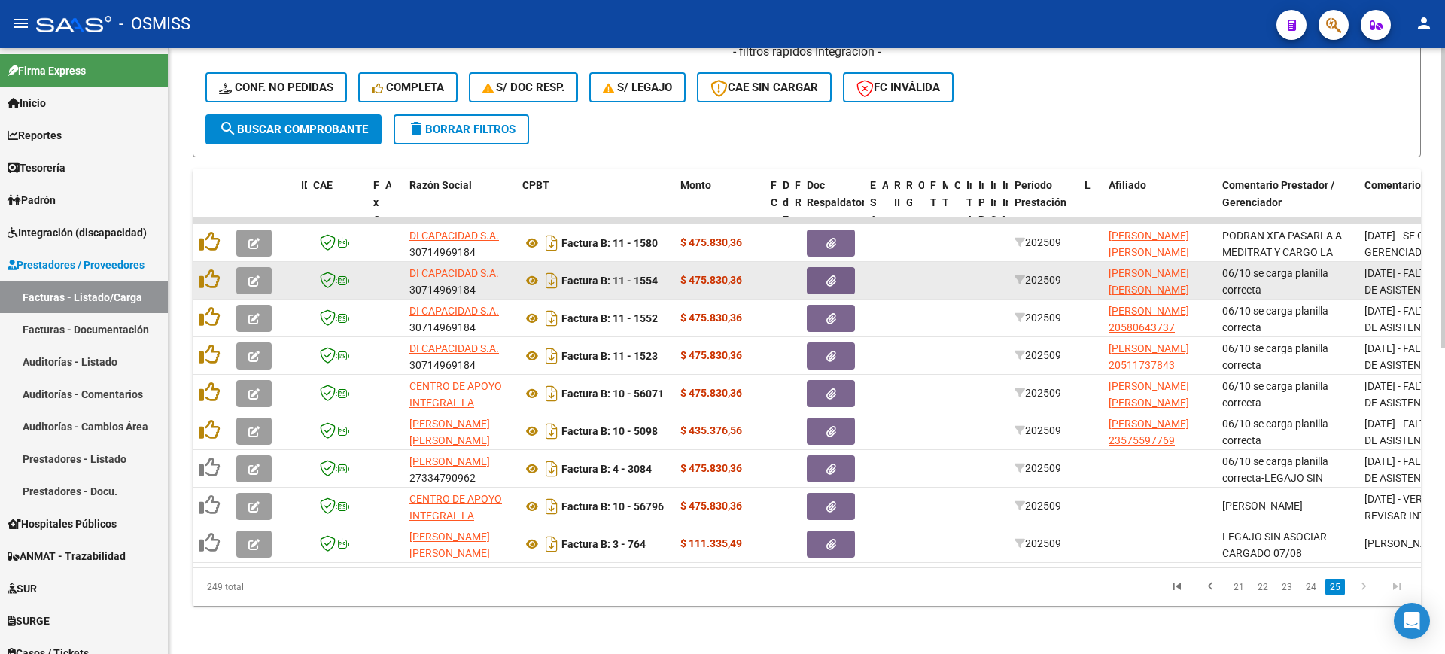
click at [256, 275] on icon "button" at bounding box center [253, 280] width 11 height 11
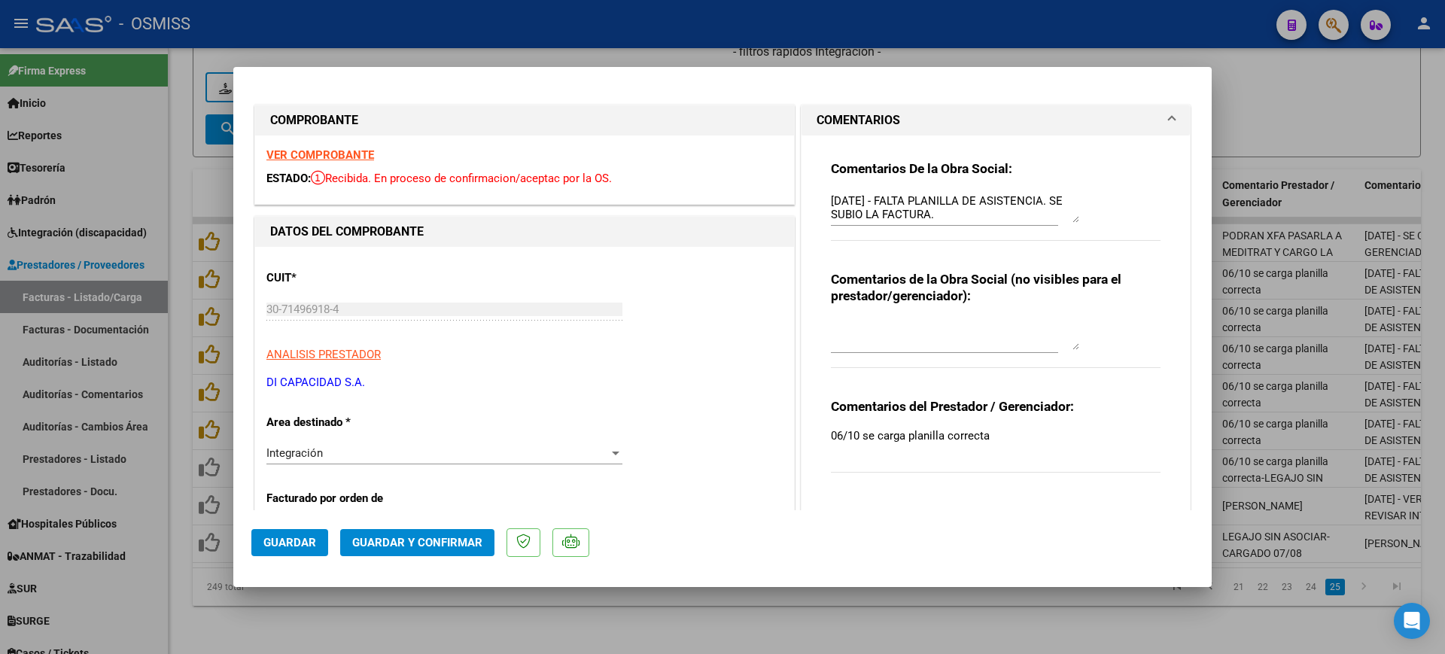
click at [356, 155] on strong "VER COMPROBANTE" at bounding box center [320, 155] width 108 height 14
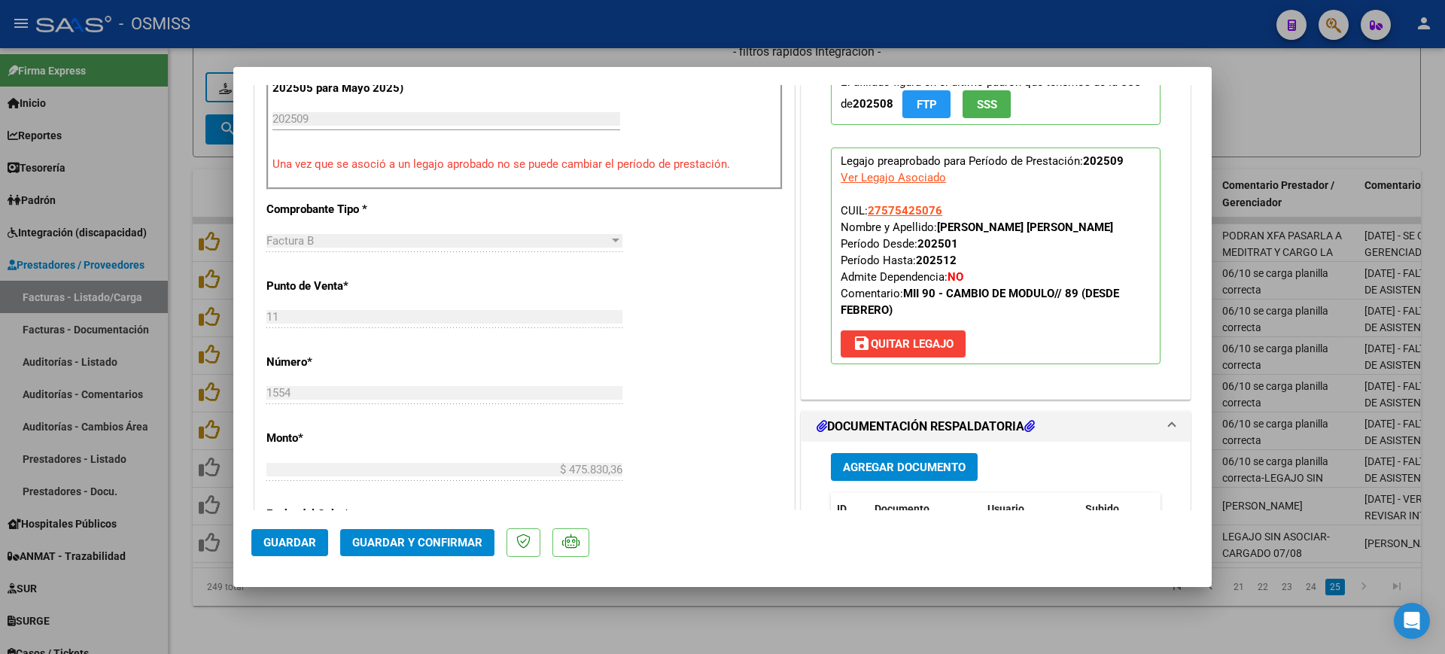
scroll to position [753, 0]
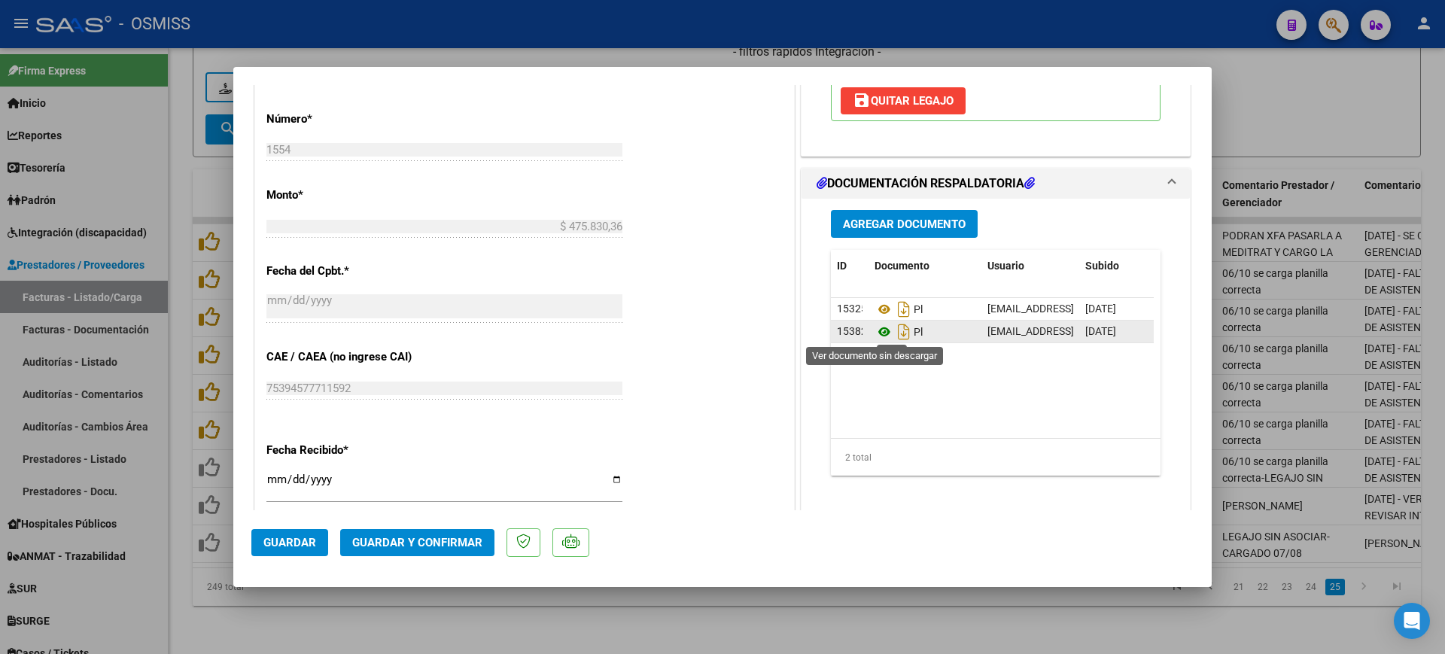
click at [878, 327] on icon at bounding box center [885, 332] width 20 height 18
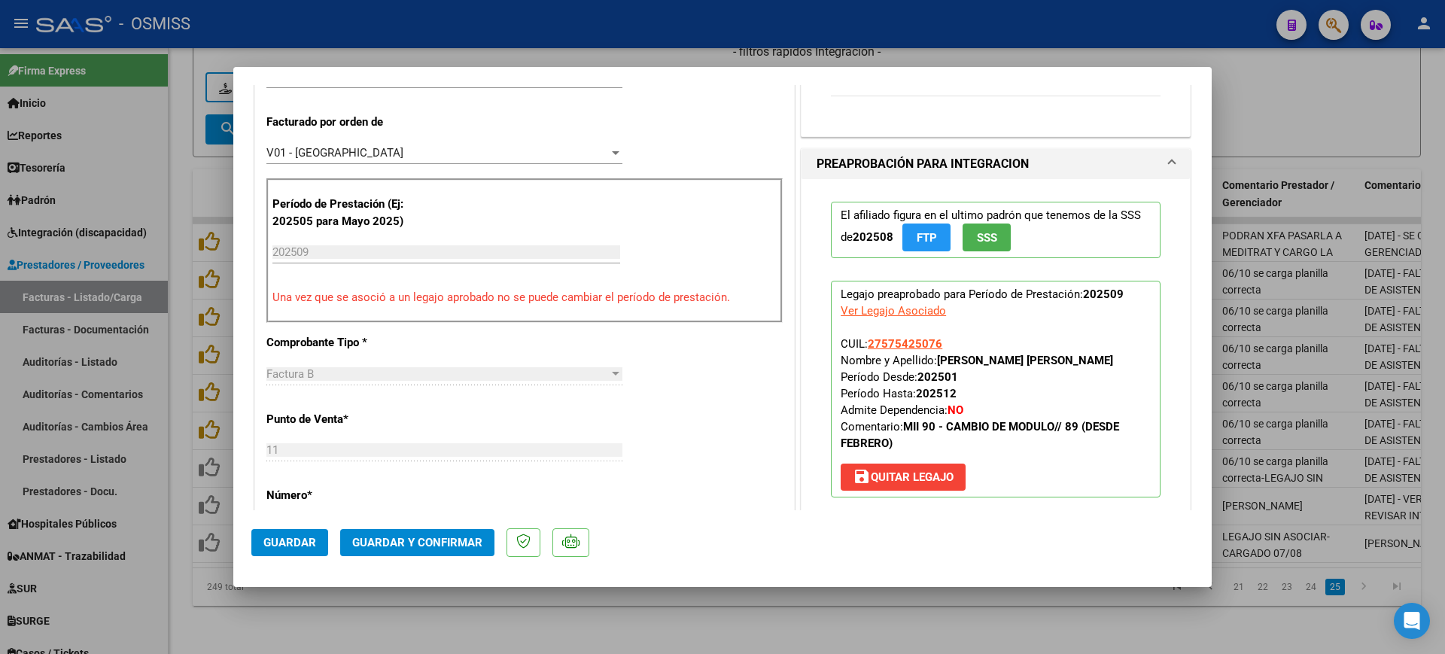
scroll to position [0, 0]
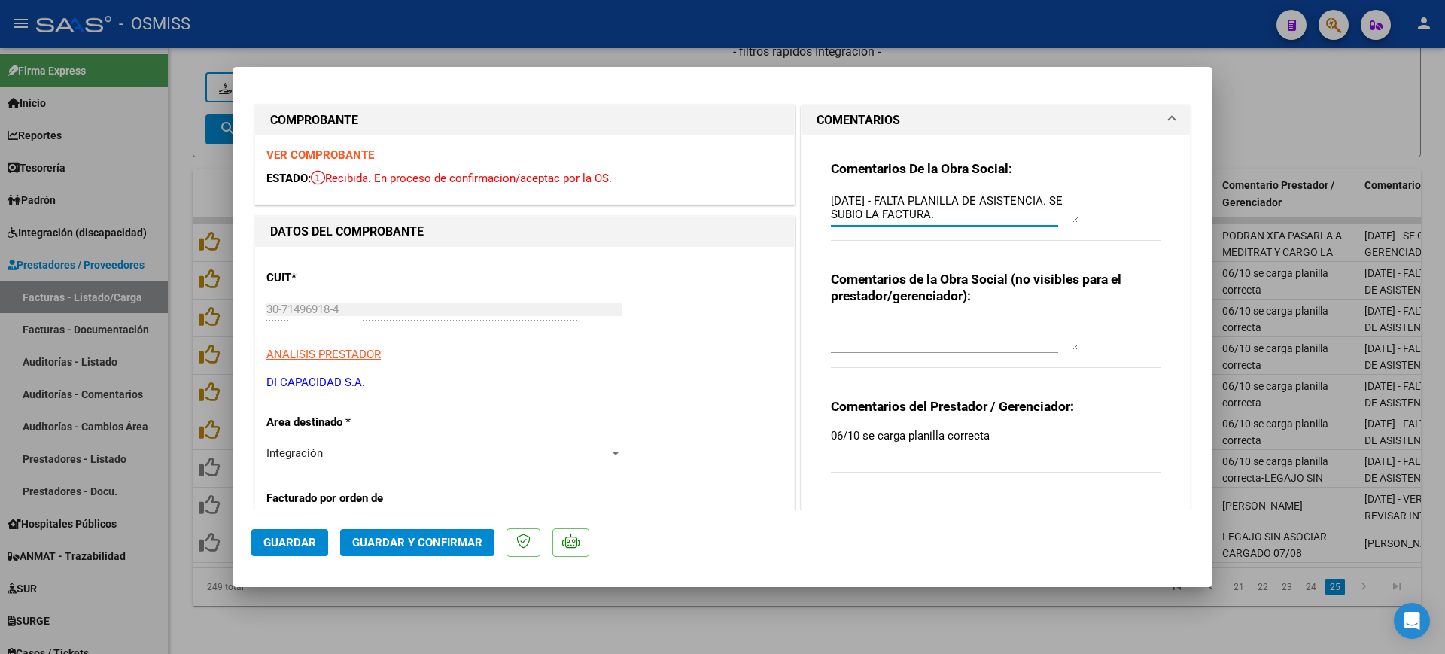
click at [831, 198] on textarea "[DATE] - FALTA PLANILLA DE ASISTENCIA. SE SUBIO LA FACTURA." at bounding box center [955, 208] width 248 height 30
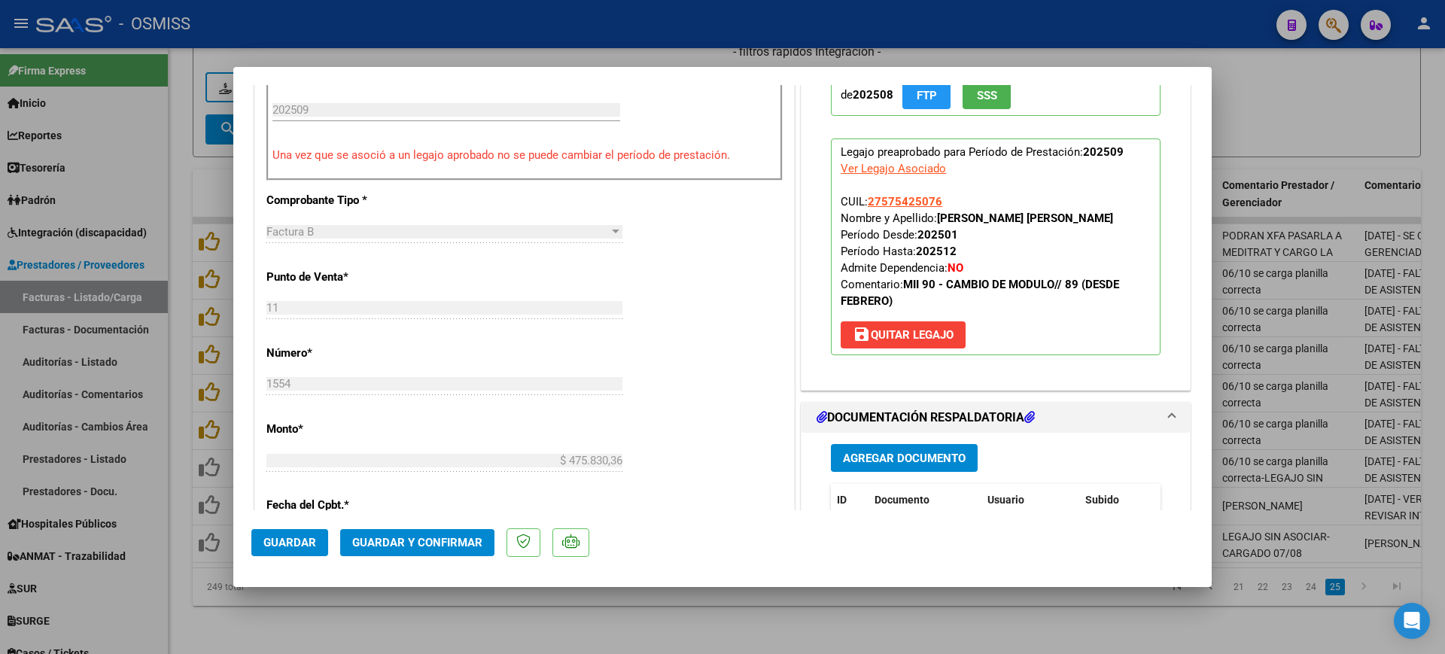
scroll to position [565, 0]
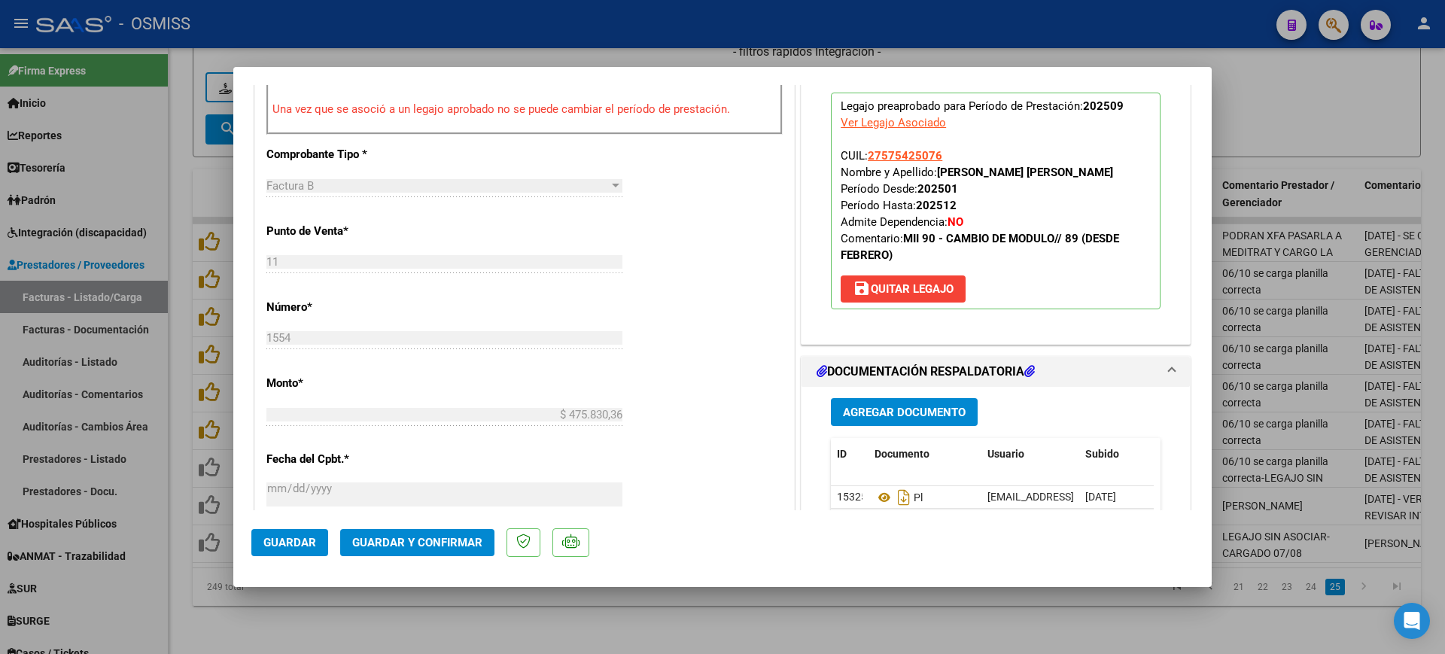
type textarea "89 - [DATE] - FALTA PLANILLA DE ASISTENCIA. SE SUBIO LA FACTURA."
click at [472, 534] on button "Guardar y Confirmar" at bounding box center [417, 542] width 154 height 27
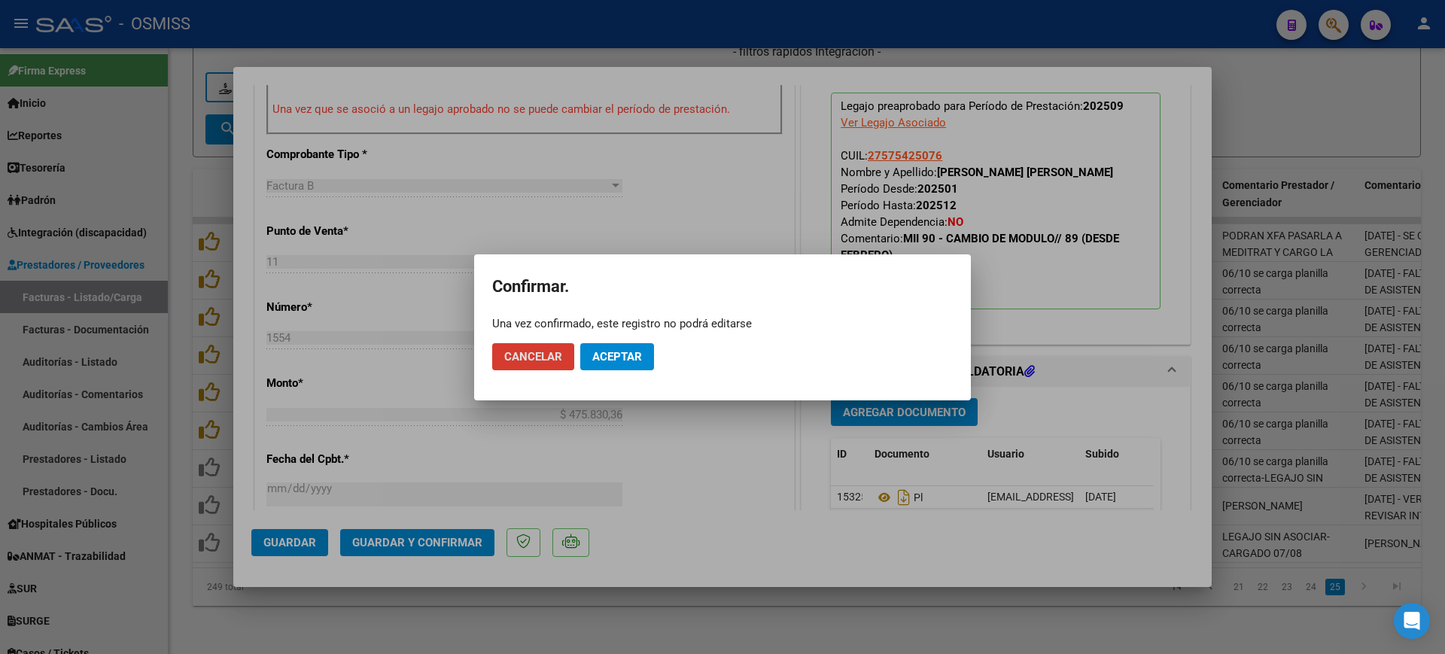
click at [618, 364] on button "Aceptar" at bounding box center [617, 356] width 74 height 27
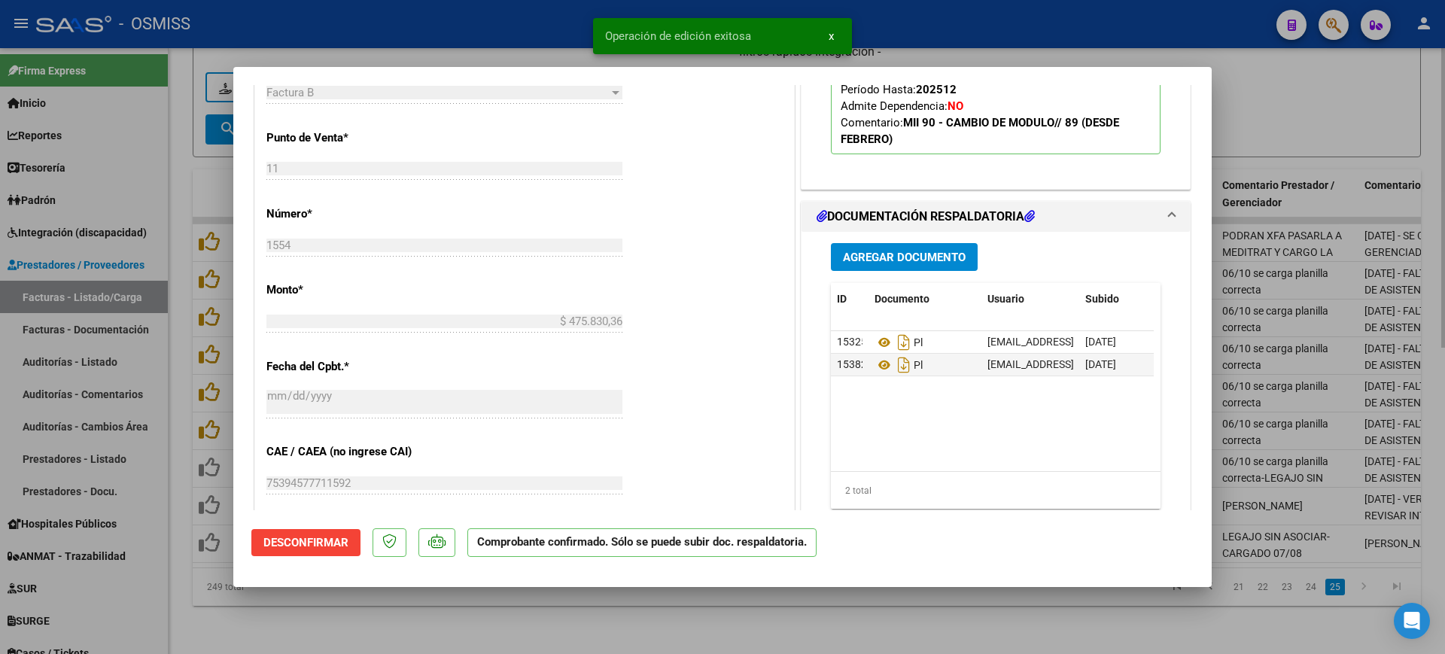
click at [558, 629] on div at bounding box center [722, 327] width 1445 height 654
type input "$ 0,00"
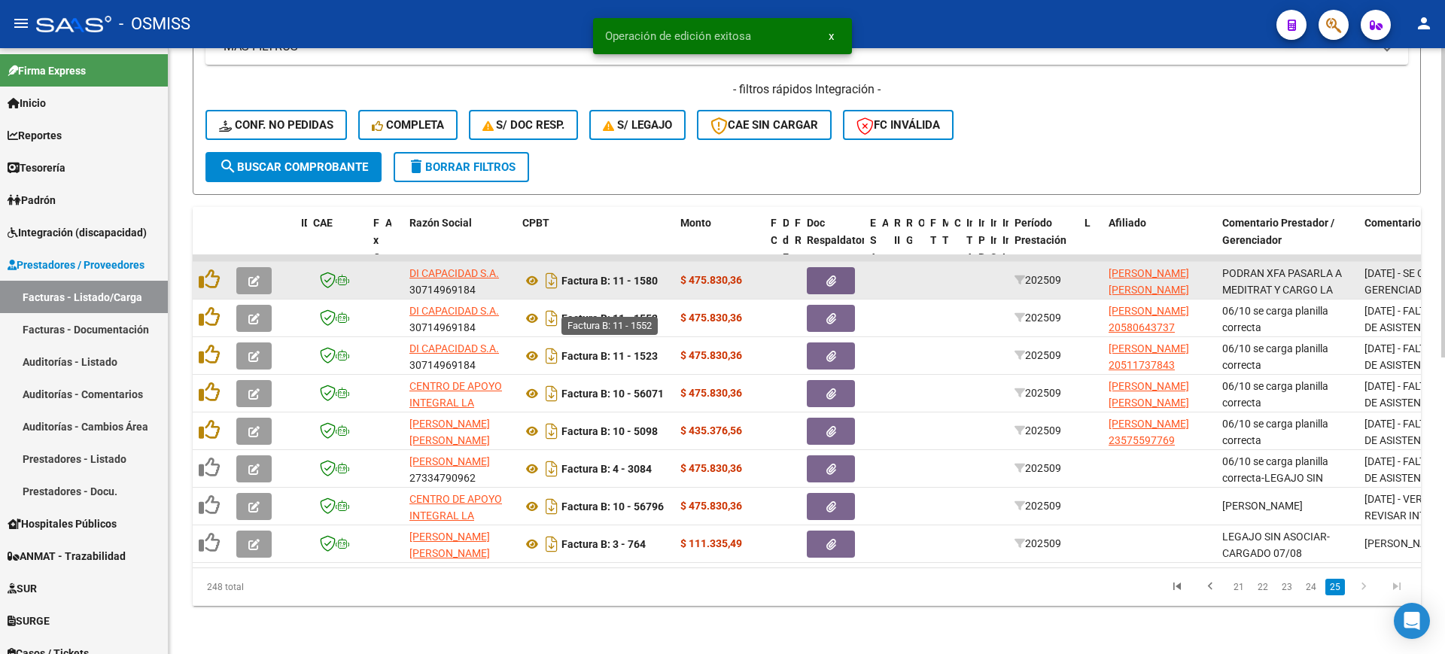
scroll to position [581, 0]
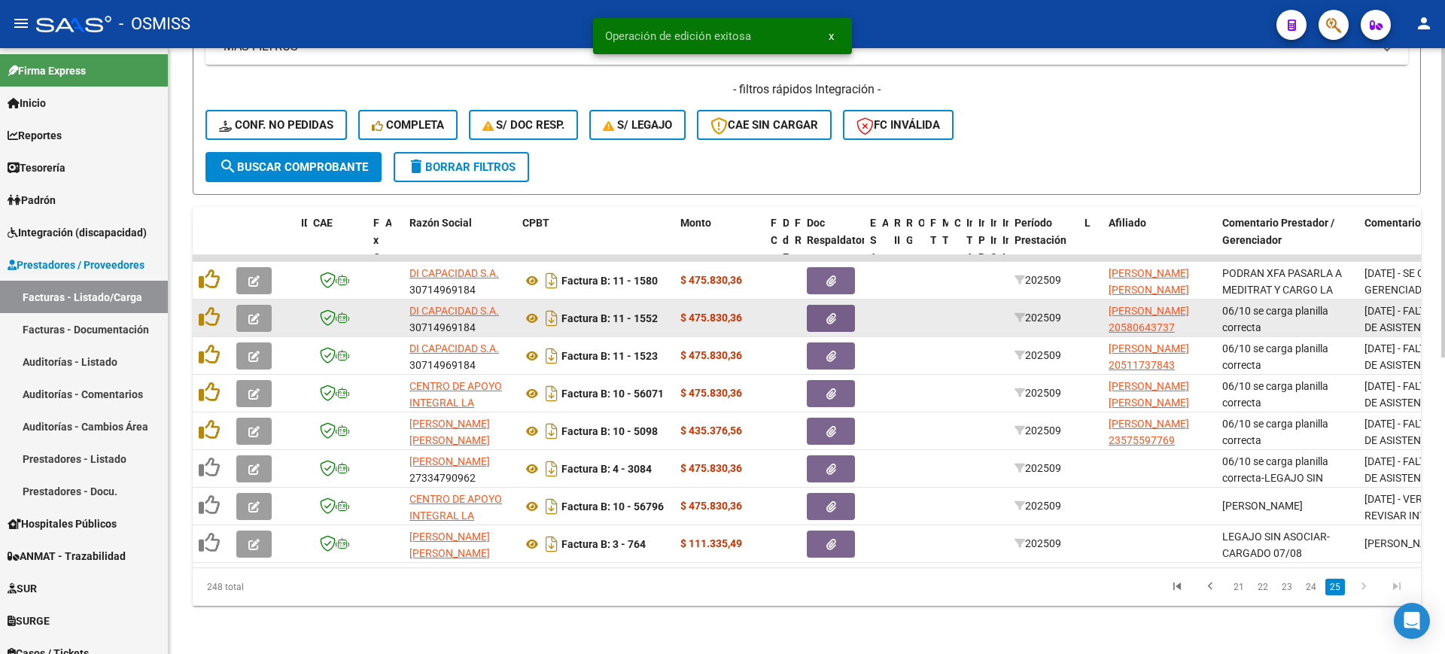
click at [242, 308] on button "button" at bounding box center [253, 318] width 35 height 27
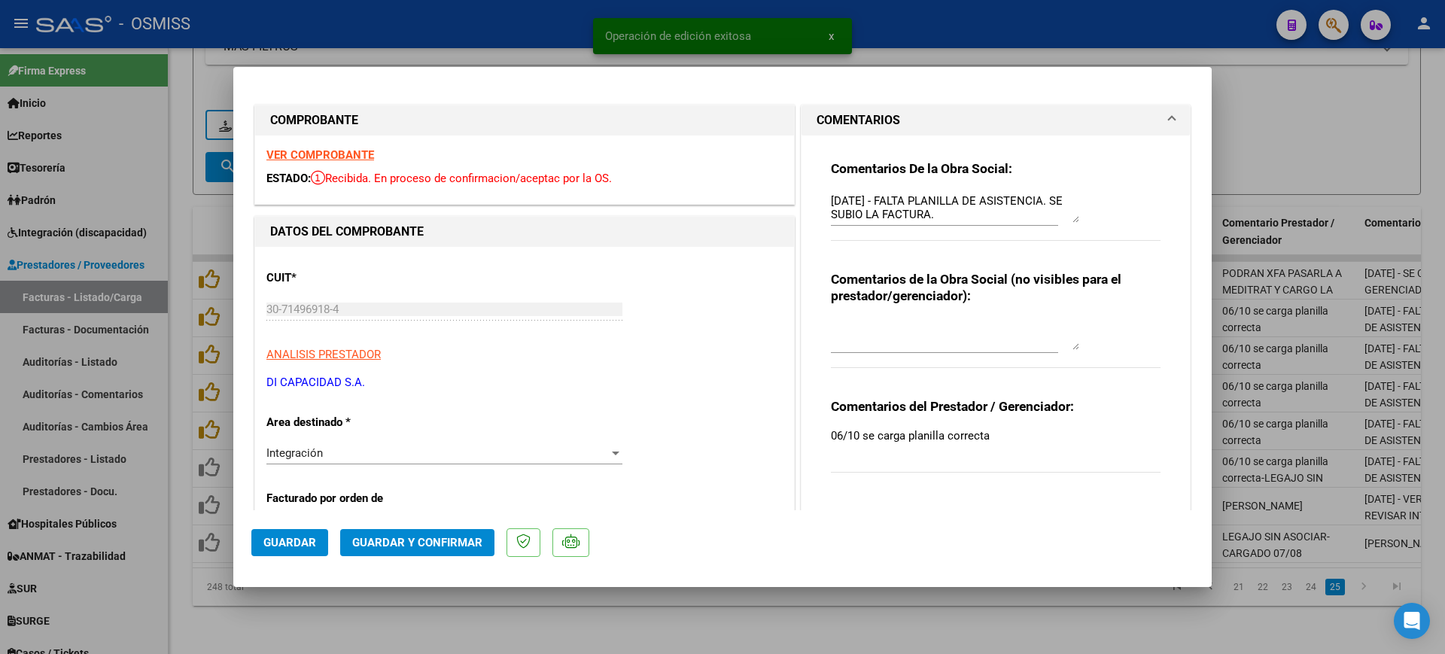
click at [347, 155] on strong "VER COMPROBANTE" at bounding box center [320, 155] width 108 height 14
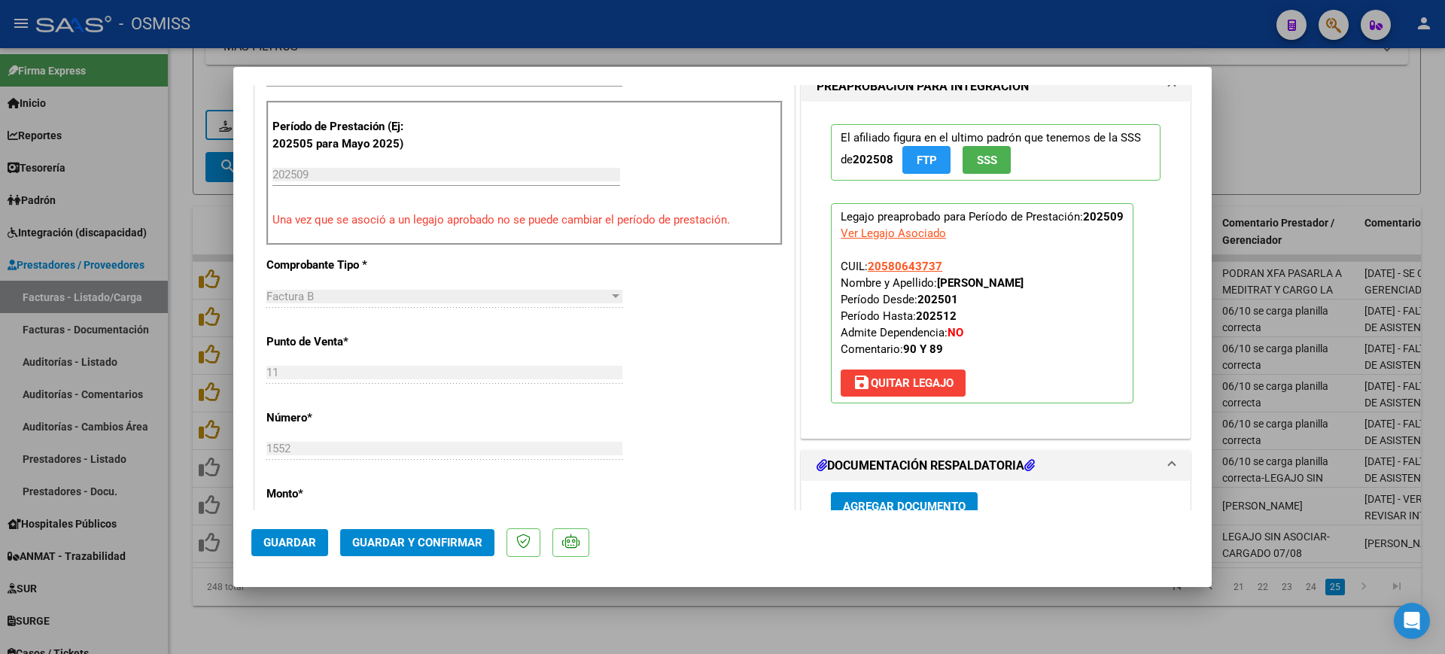
scroll to position [565, 0]
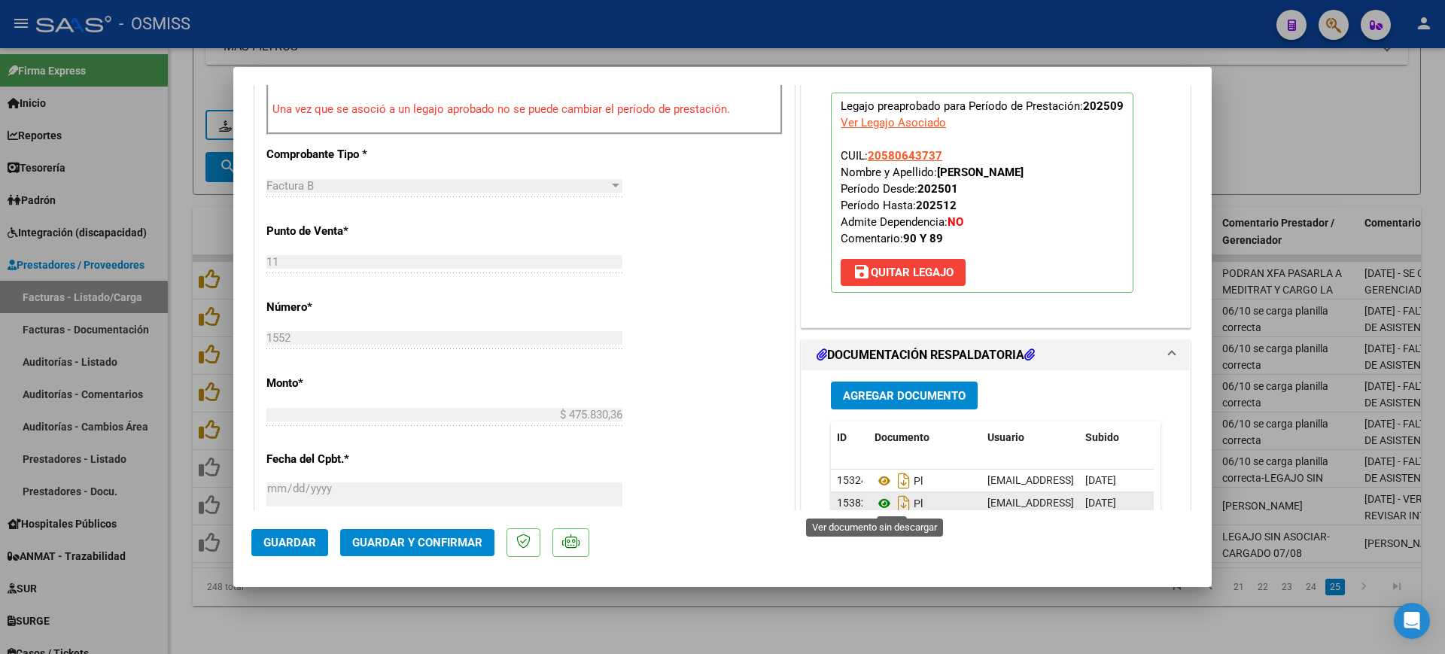
click at [877, 499] on icon at bounding box center [885, 504] width 20 height 18
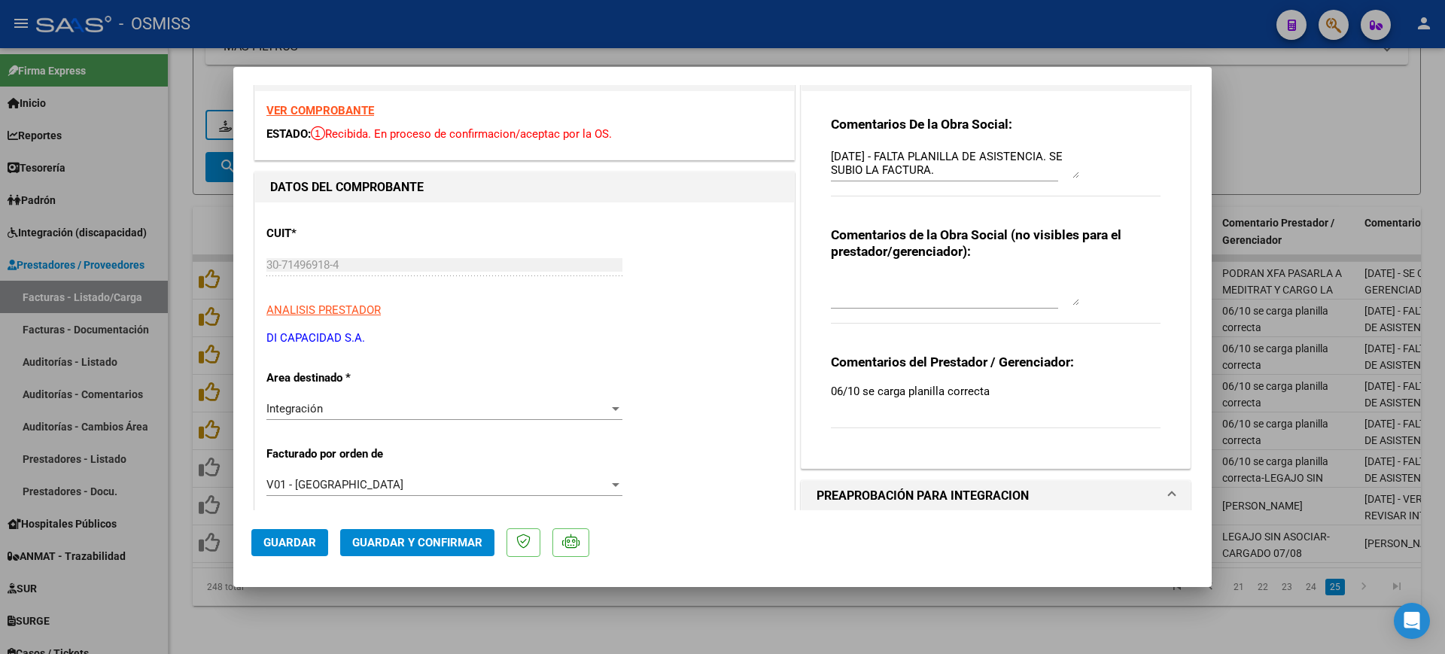
scroll to position [0, 0]
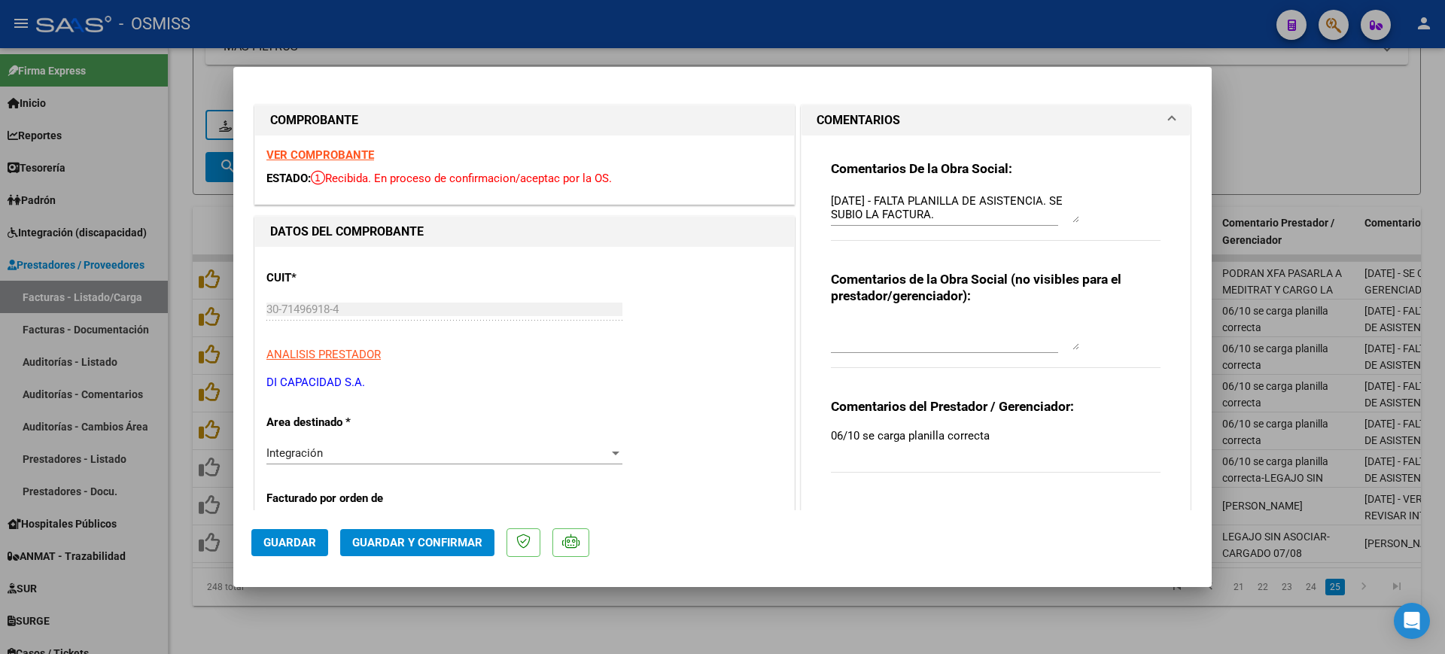
click at [831, 200] on textarea "[DATE] - FALTA PLANILLA DE ASISTENCIA. SE SUBIO LA FACTURA." at bounding box center [955, 208] width 248 height 30
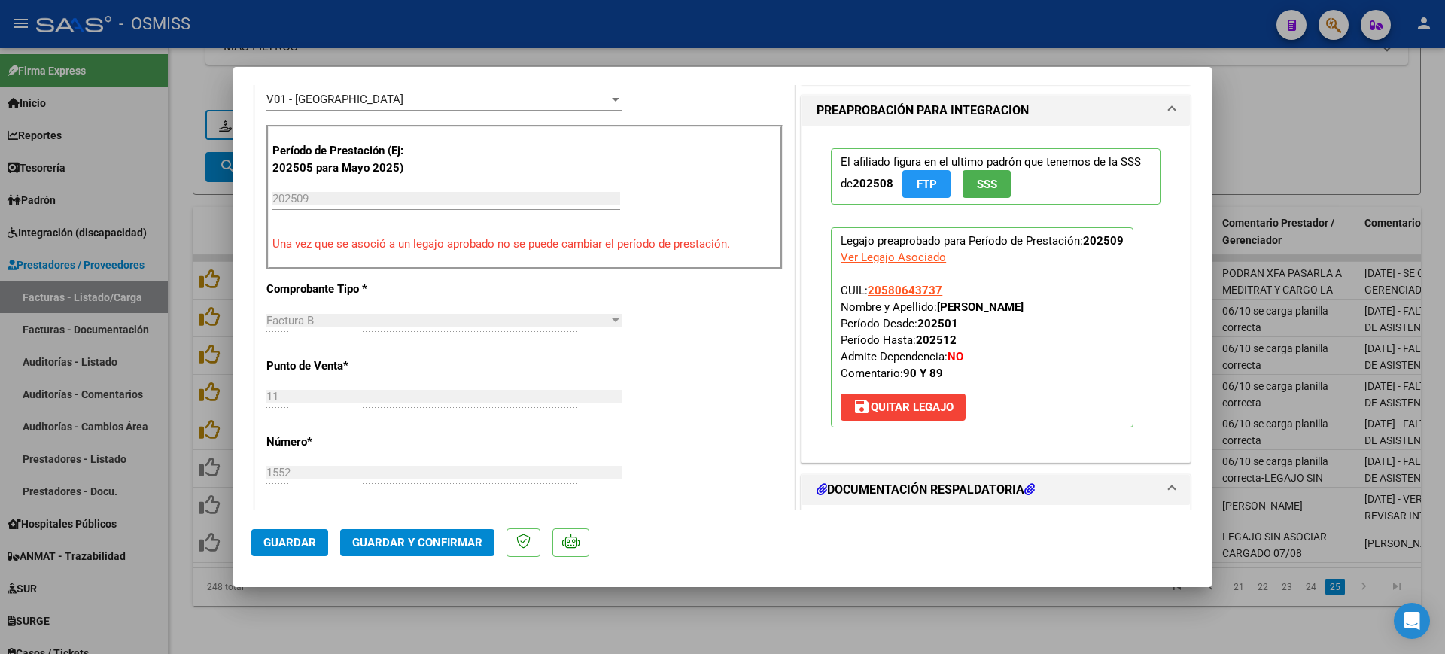
scroll to position [565, 0]
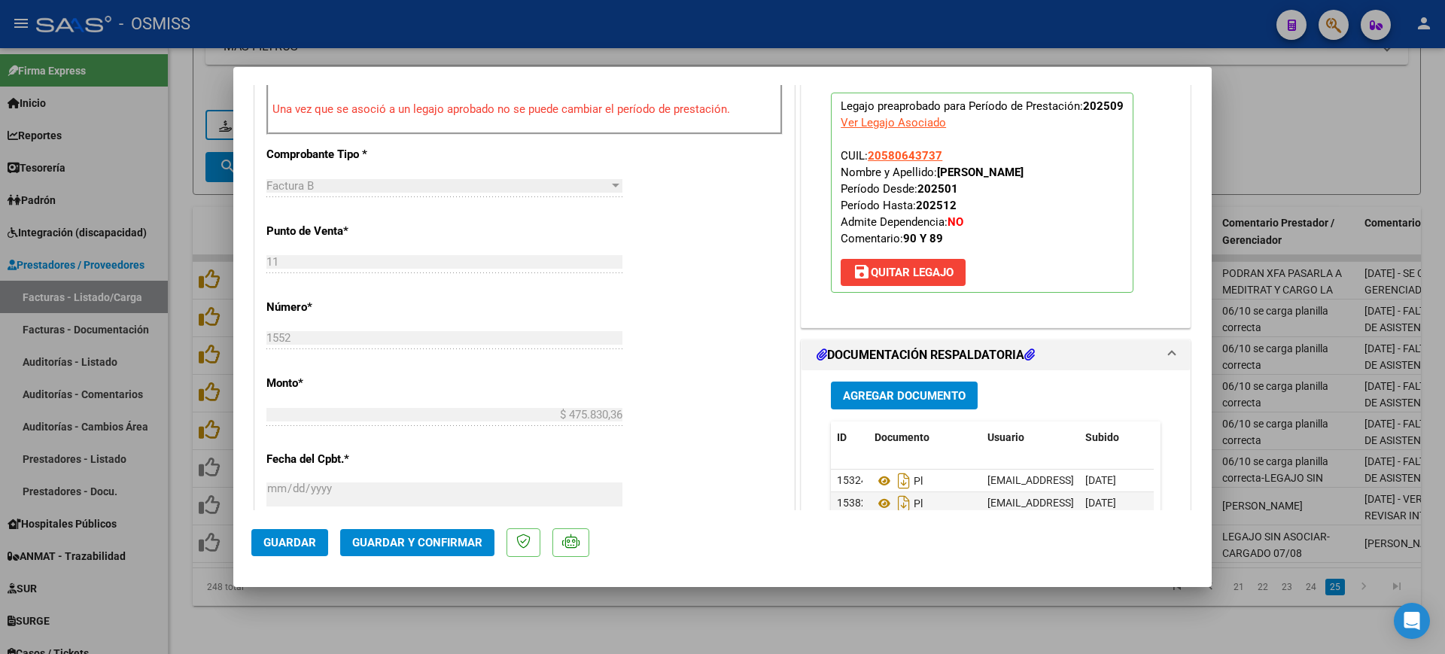
type textarea "89 - [DATE] - FALTA PLANILLA DE ASISTENCIA. SE SUBIO LA FACTURA."
click at [460, 540] on span "Guardar y Confirmar" at bounding box center [417, 543] width 130 height 14
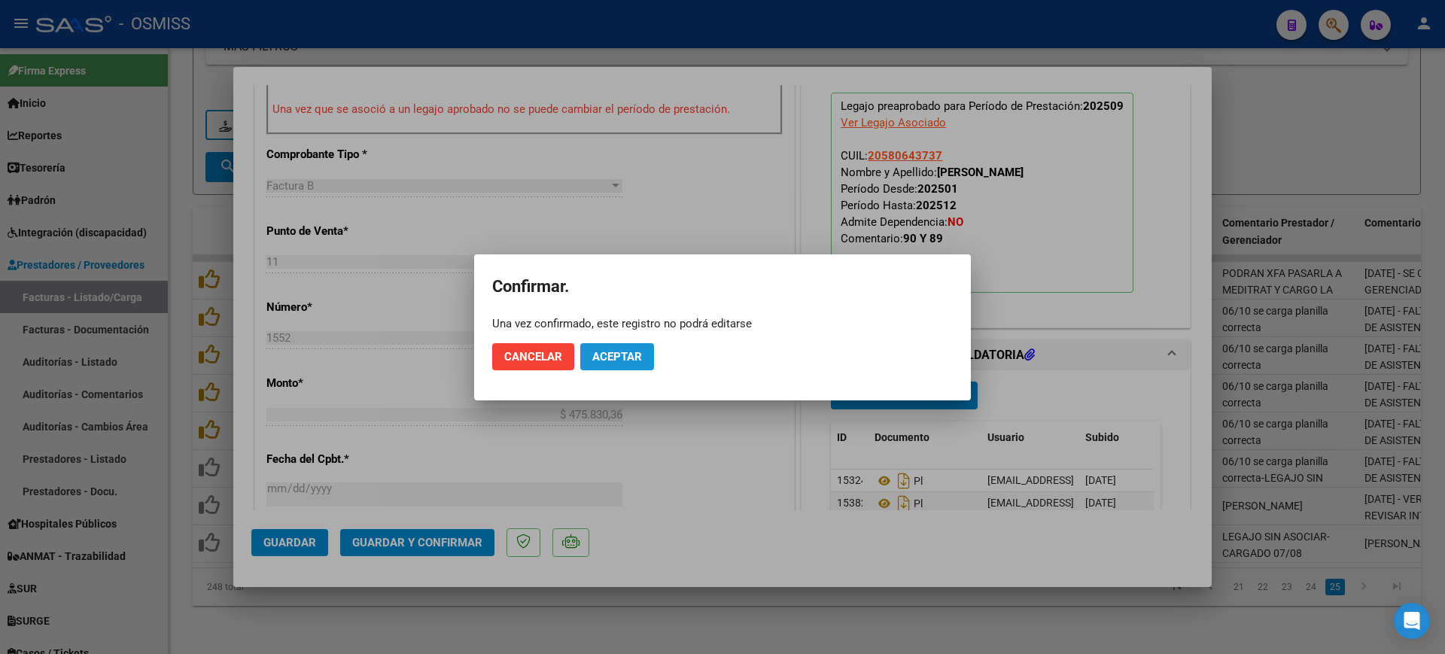
click at [631, 355] on span "Aceptar" at bounding box center [617, 357] width 50 height 14
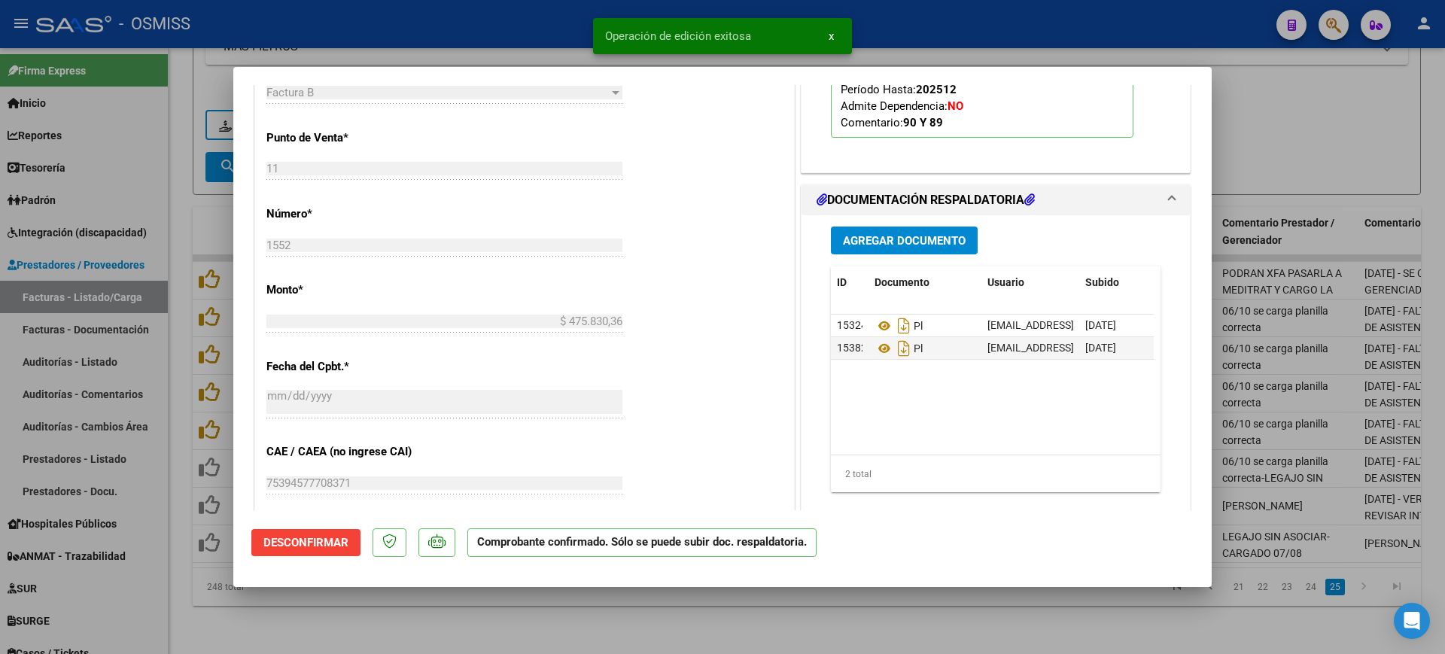
click at [544, 618] on div at bounding box center [722, 327] width 1445 height 654
type input "$ 0,00"
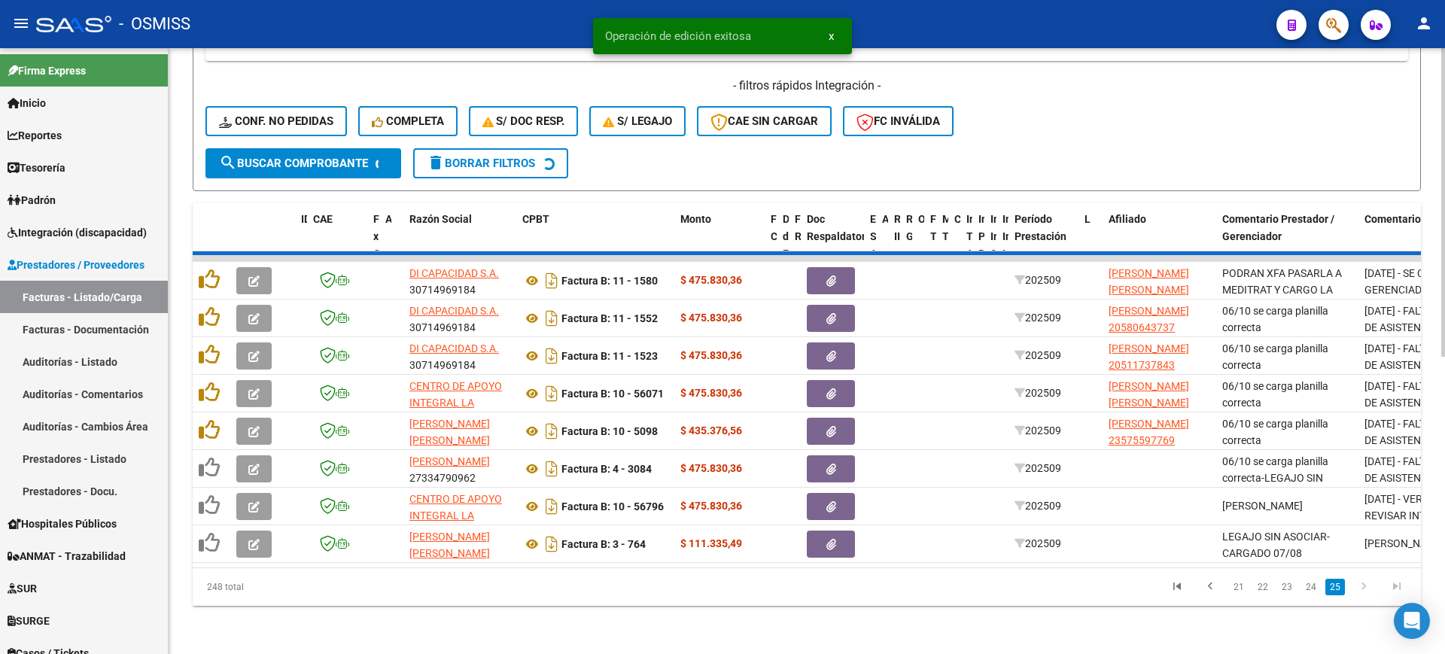
scroll to position [543, 0]
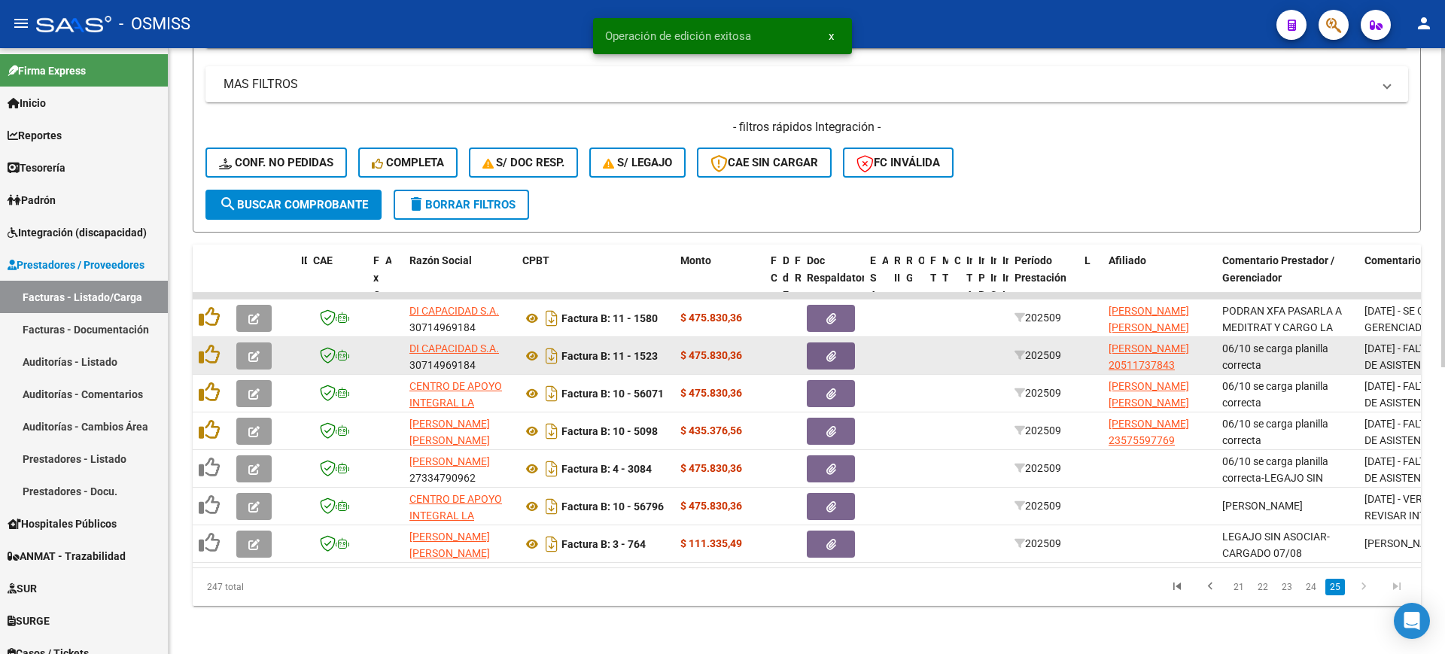
click at [251, 351] on icon "button" at bounding box center [253, 356] width 11 height 11
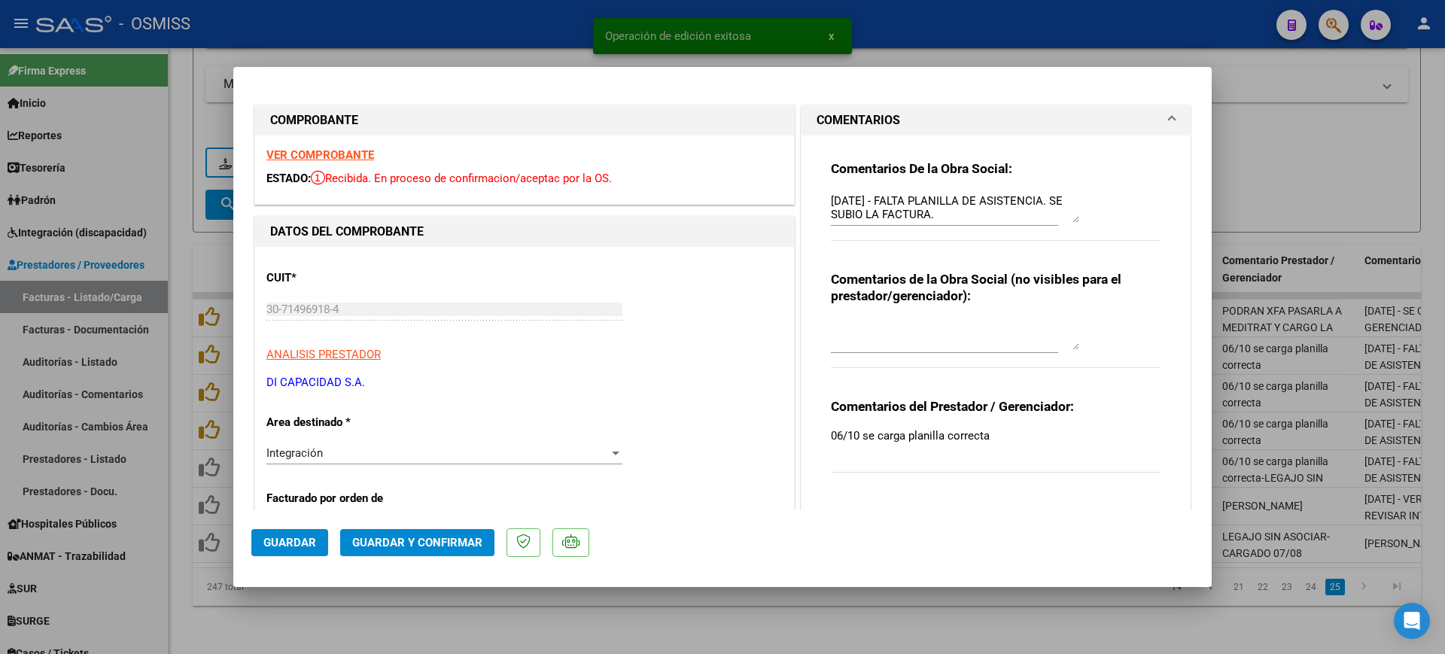
click at [342, 150] on strong "VER COMPROBANTE" at bounding box center [320, 155] width 108 height 14
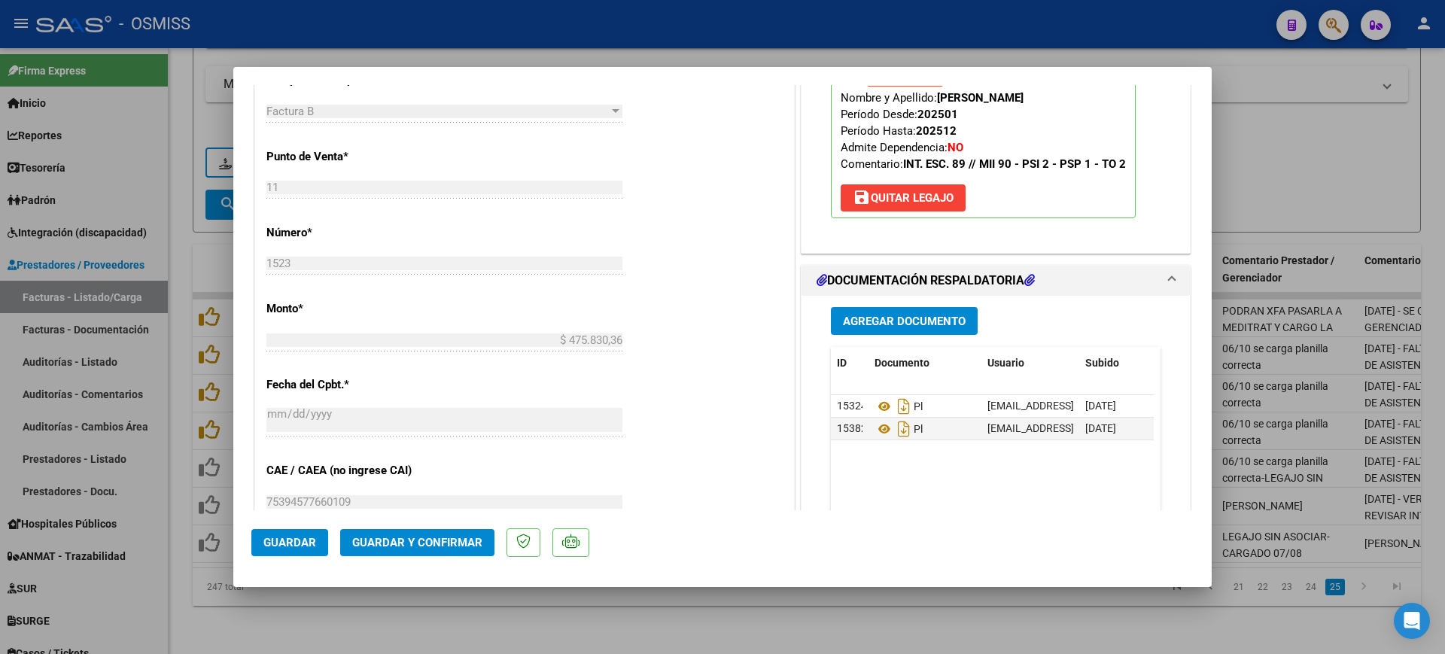
scroll to position [753, 0]
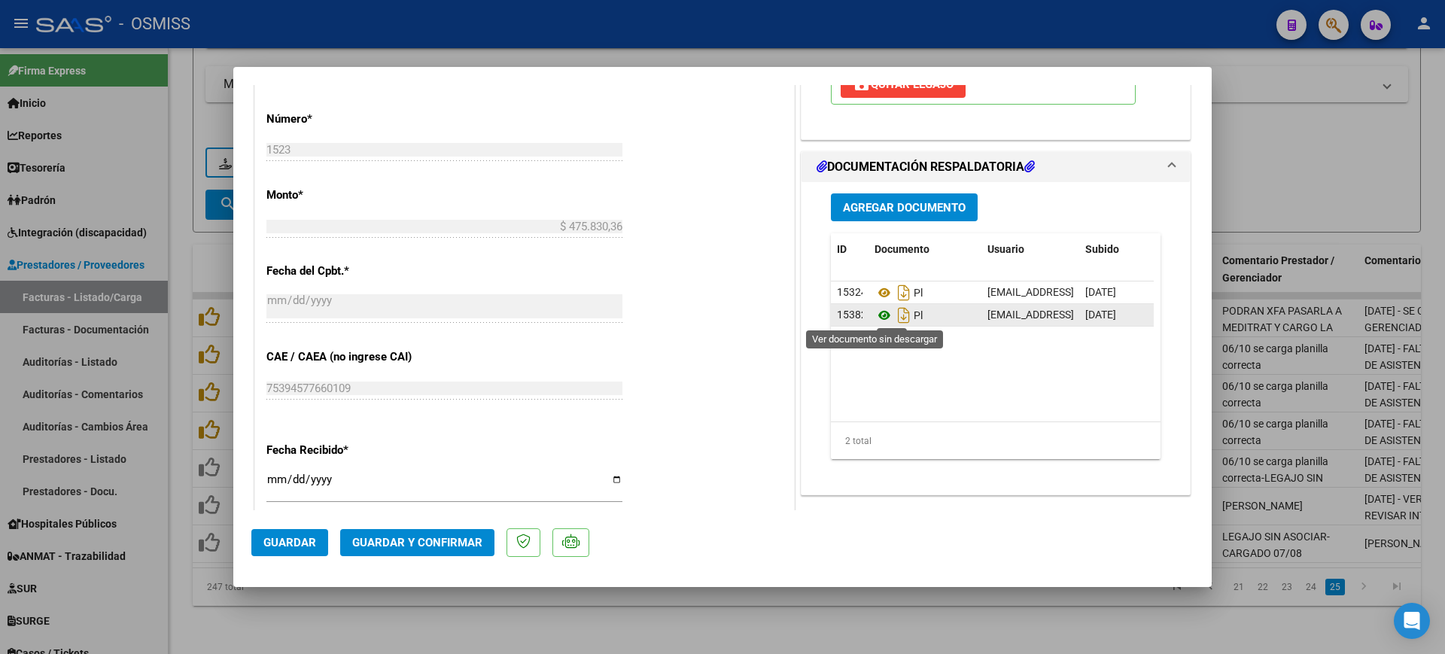
click at [877, 314] on icon at bounding box center [885, 315] width 20 height 18
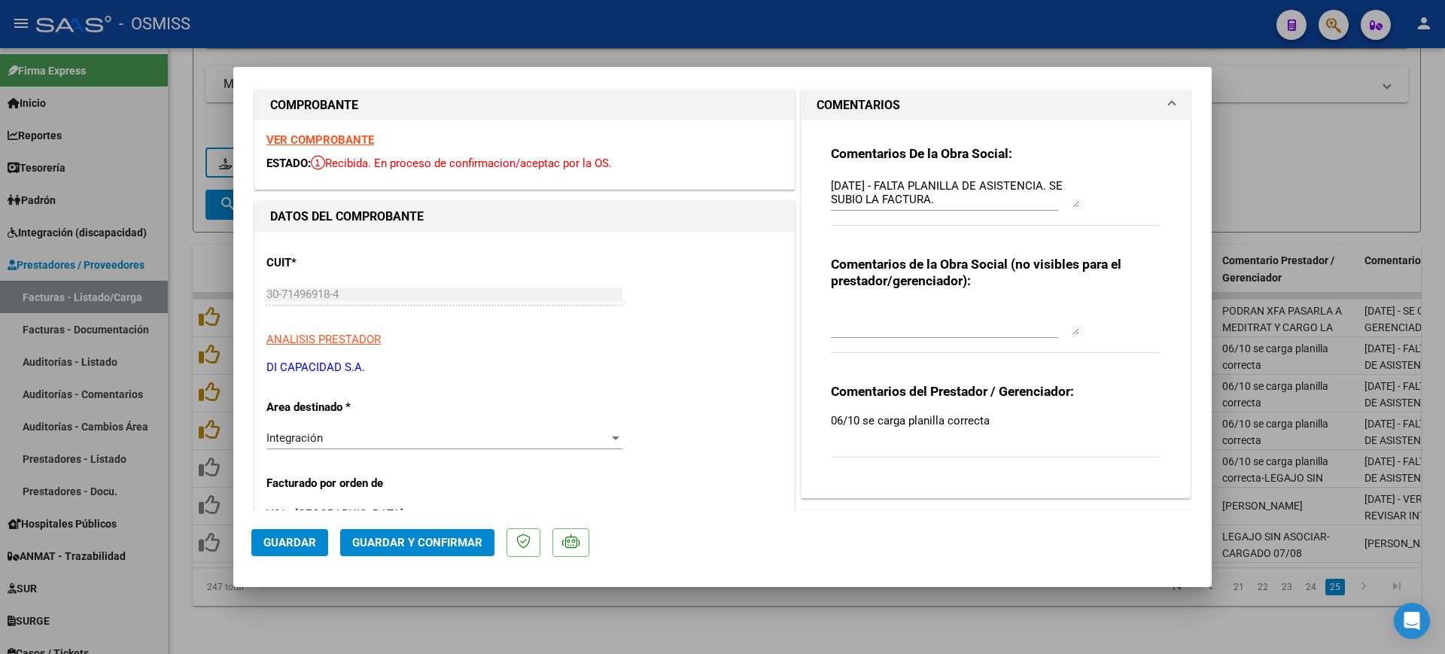
scroll to position [0, 0]
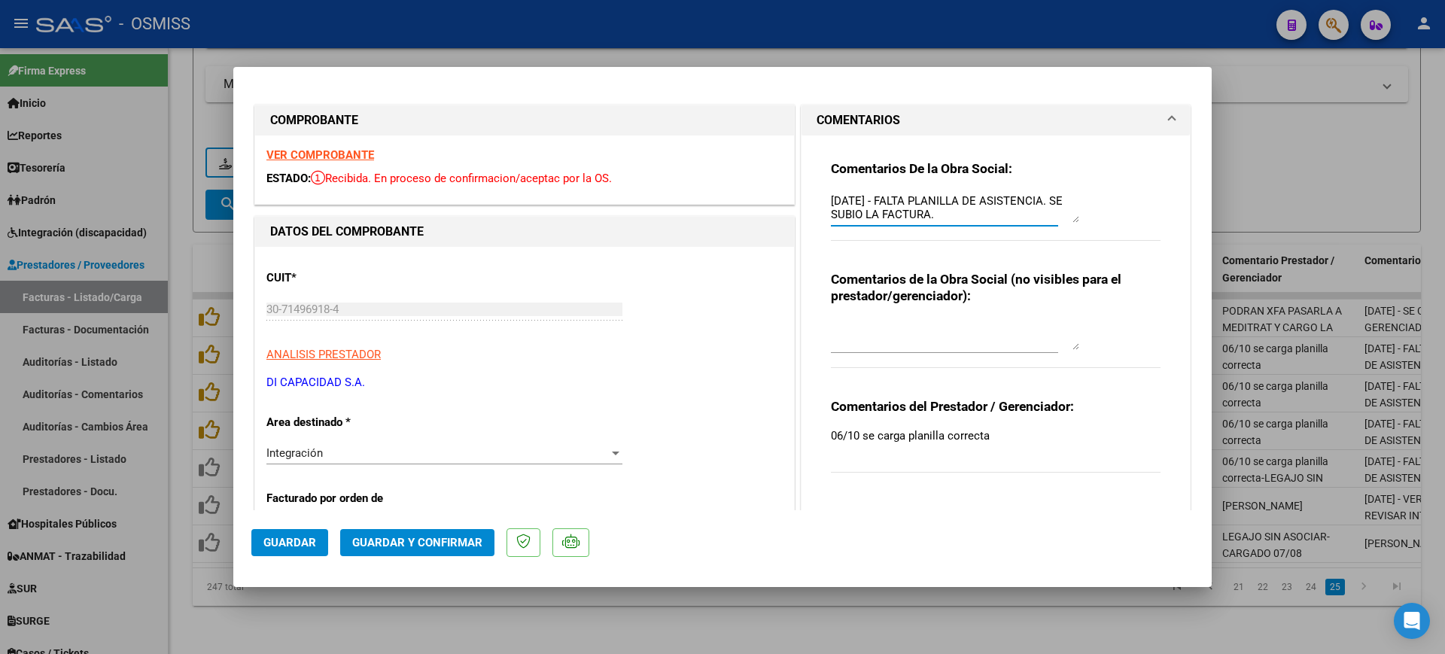
click at [831, 194] on textarea "[DATE] - FALTA PLANILLA DE ASISTENCIA. SE SUBIO LA FACTURA." at bounding box center [955, 208] width 248 height 30
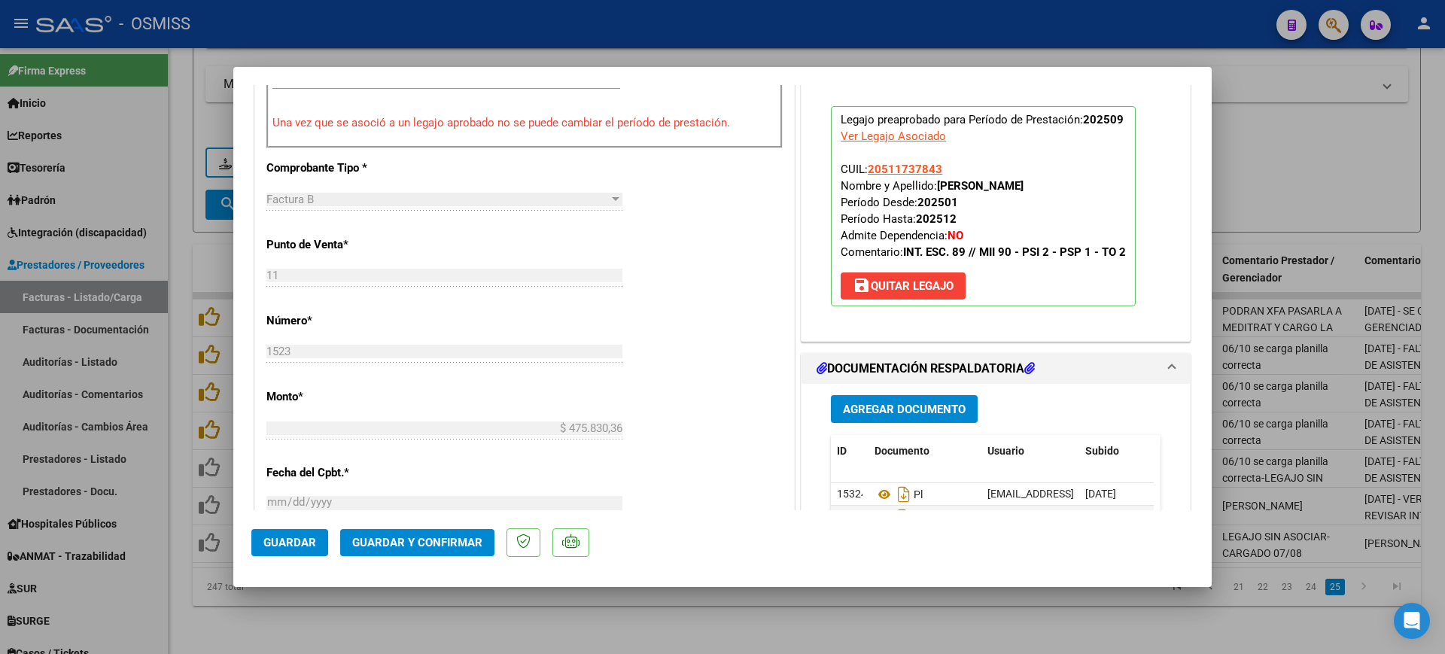
scroll to position [659, 0]
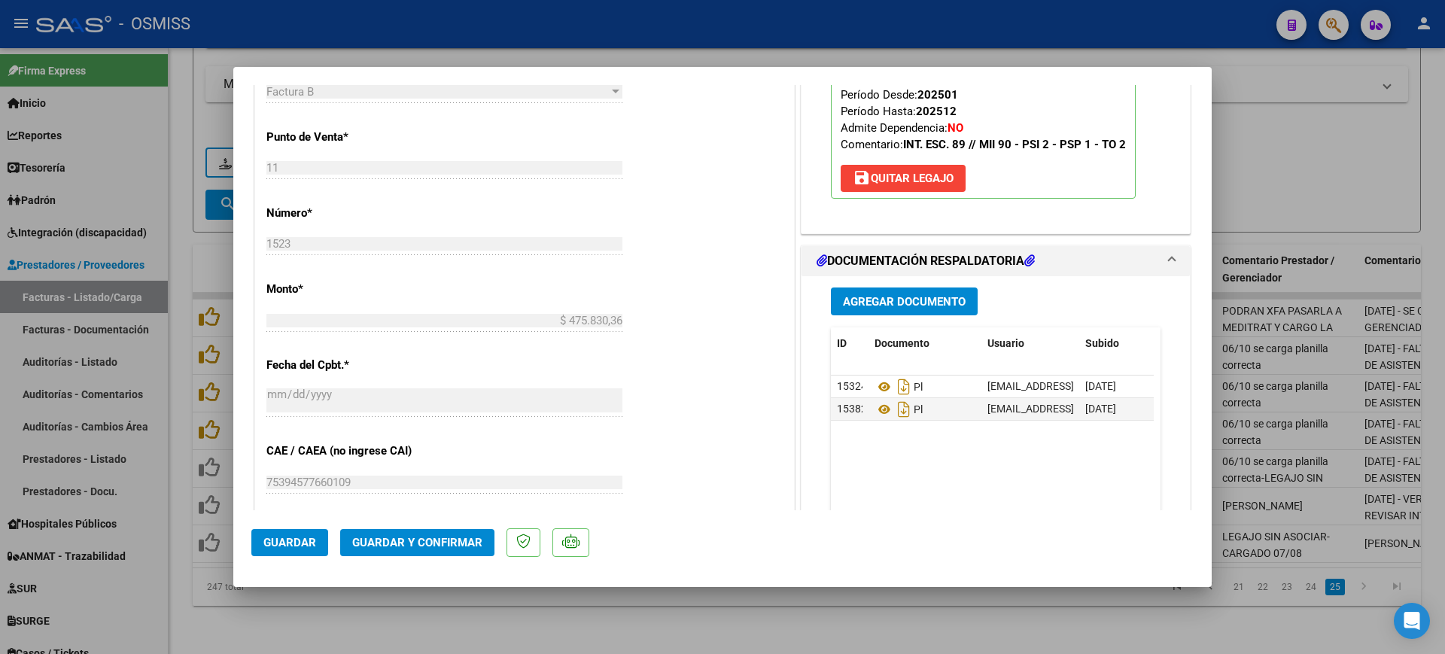
type textarea "89 - [DATE] - FALTA PLANILLA DE ASISTENCIA. SE SUBIO LA FACTURA."
click at [446, 536] on span "Guardar y Confirmar" at bounding box center [417, 543] width 130 height 14
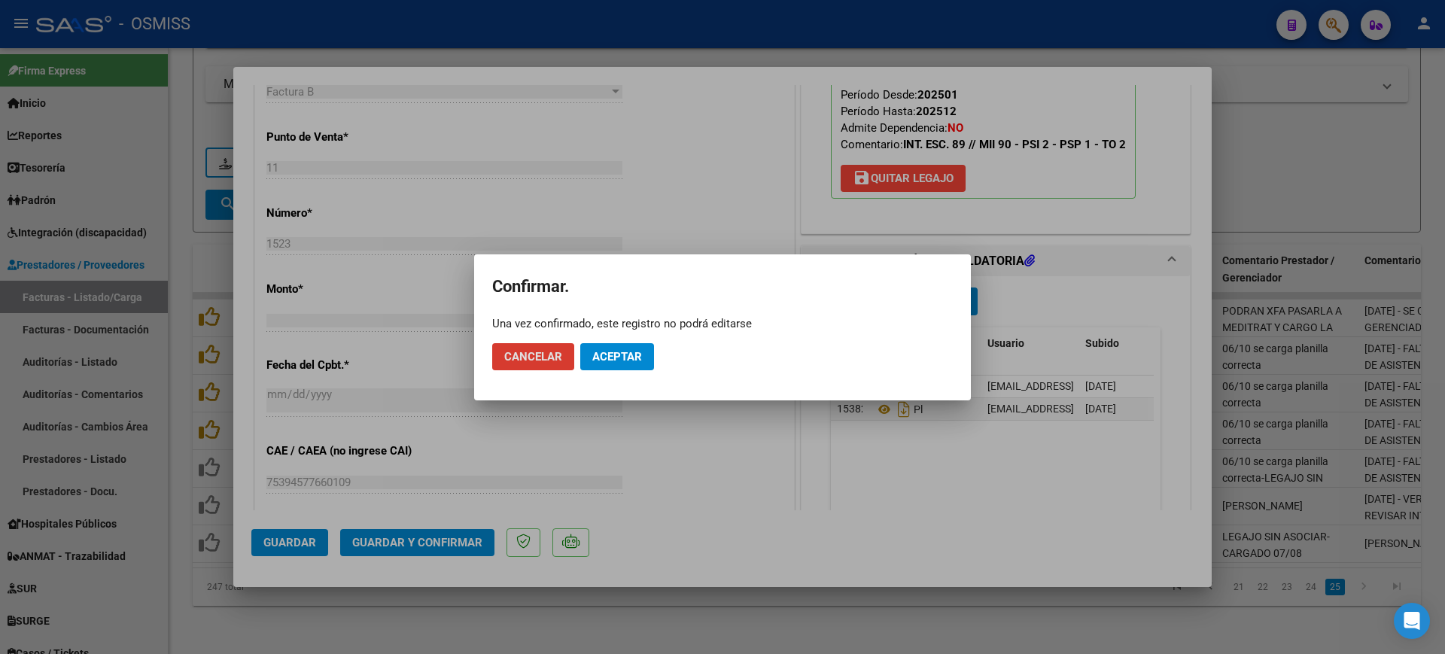
click at [616, 337] on mat-dialog-actions "Cancelar Aceptar" at bounding box center [722, 356] width 461 height 51
click at [621, 355] on span "Aceptar" at bounding box center [617, 357] width 50 height 14
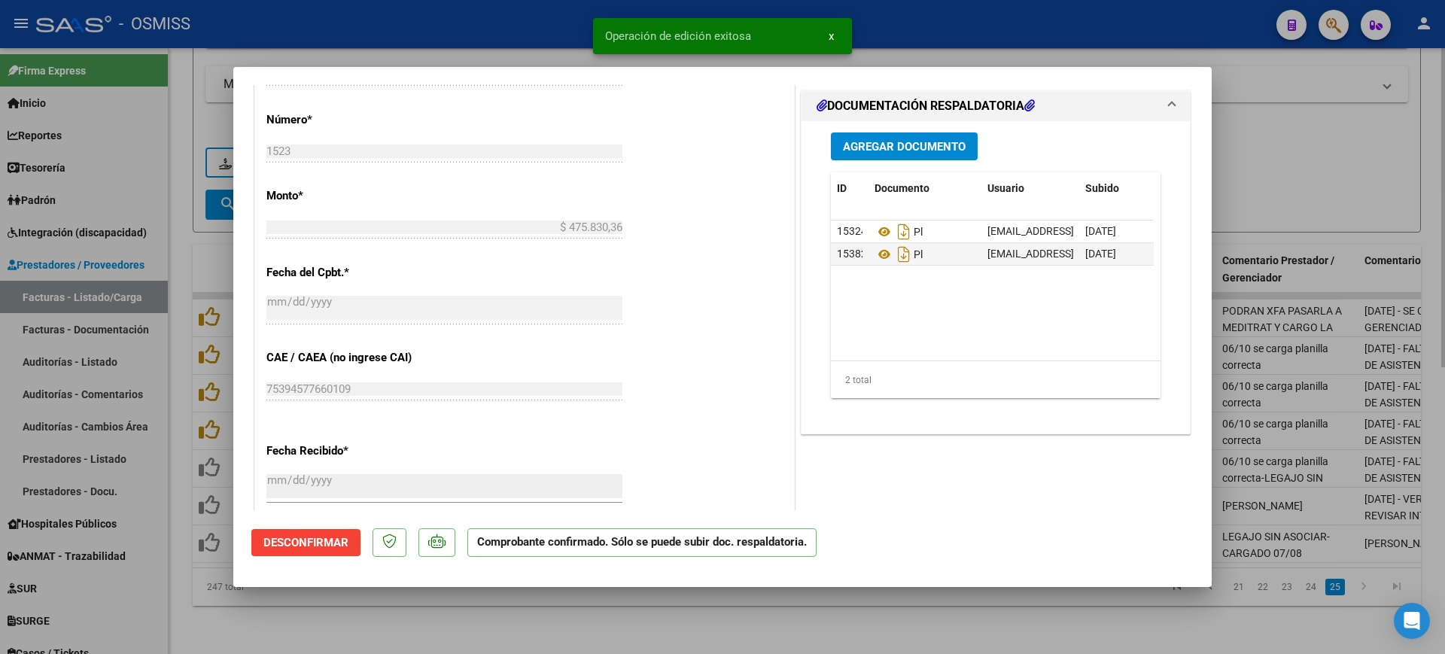
drag, startPoint x: 591, startPoint y: 622, endPoint x: 568, endPoint y: 595, distance: 35.9
click at [591, 622] on div at bounding box center [722, 327] width 1445 height 654
type input "$ 0,00"
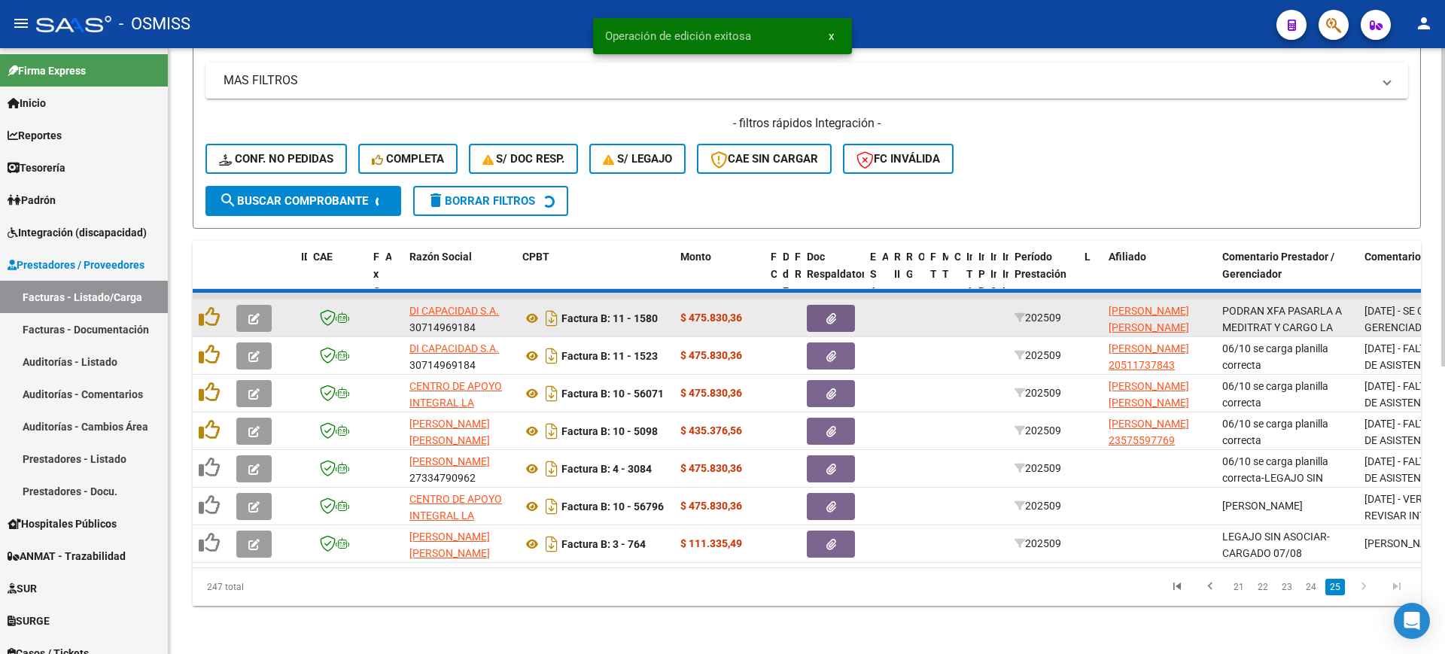
scroll to position [506, 0]
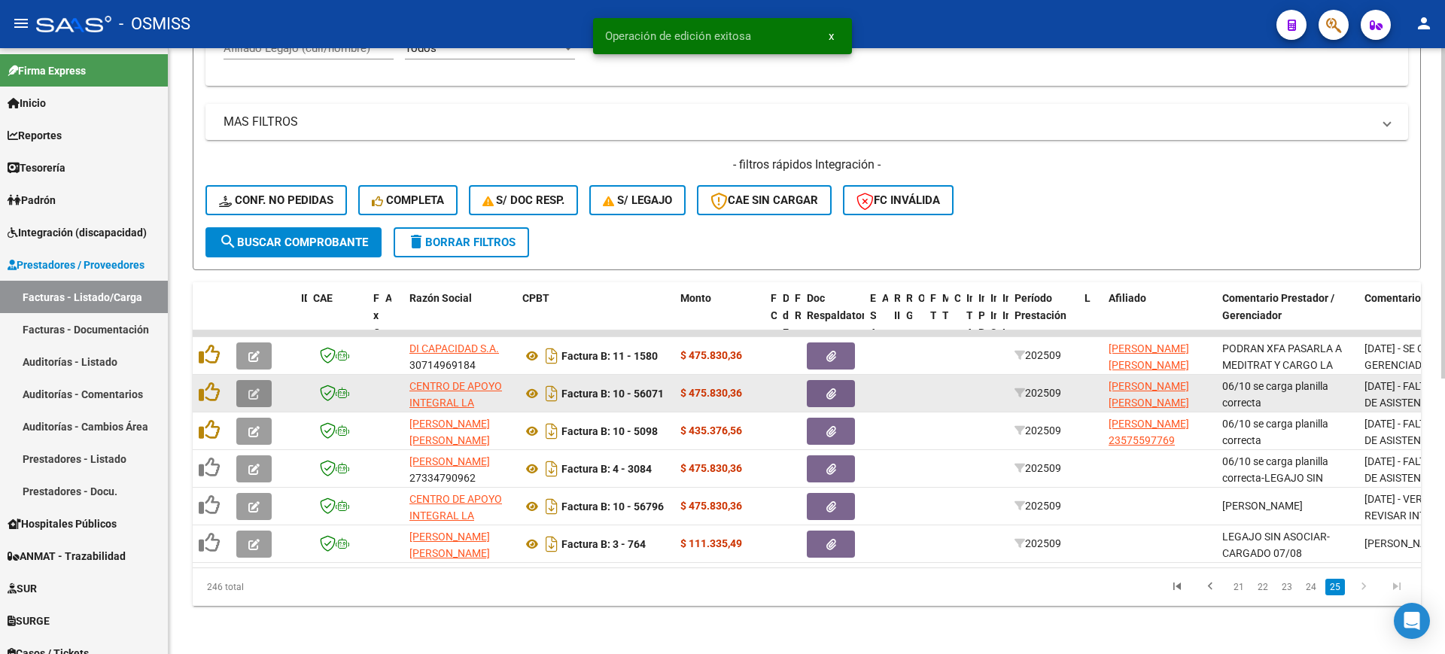
click at [262, 380] on button "button" at bounding box center [253, 393] width 35 height 27
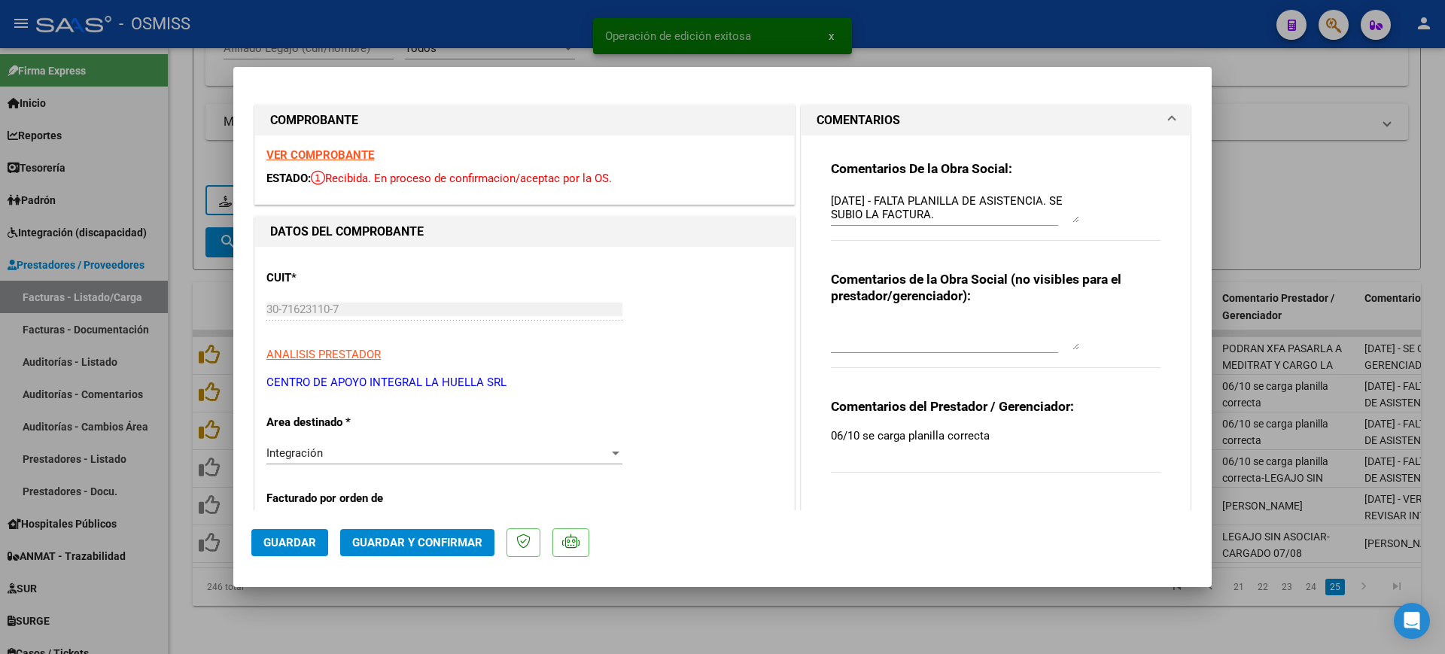
click at [337, 154] on strong "VER COMPROBANTE" at bounding box center [320, 155] width 108 height 14
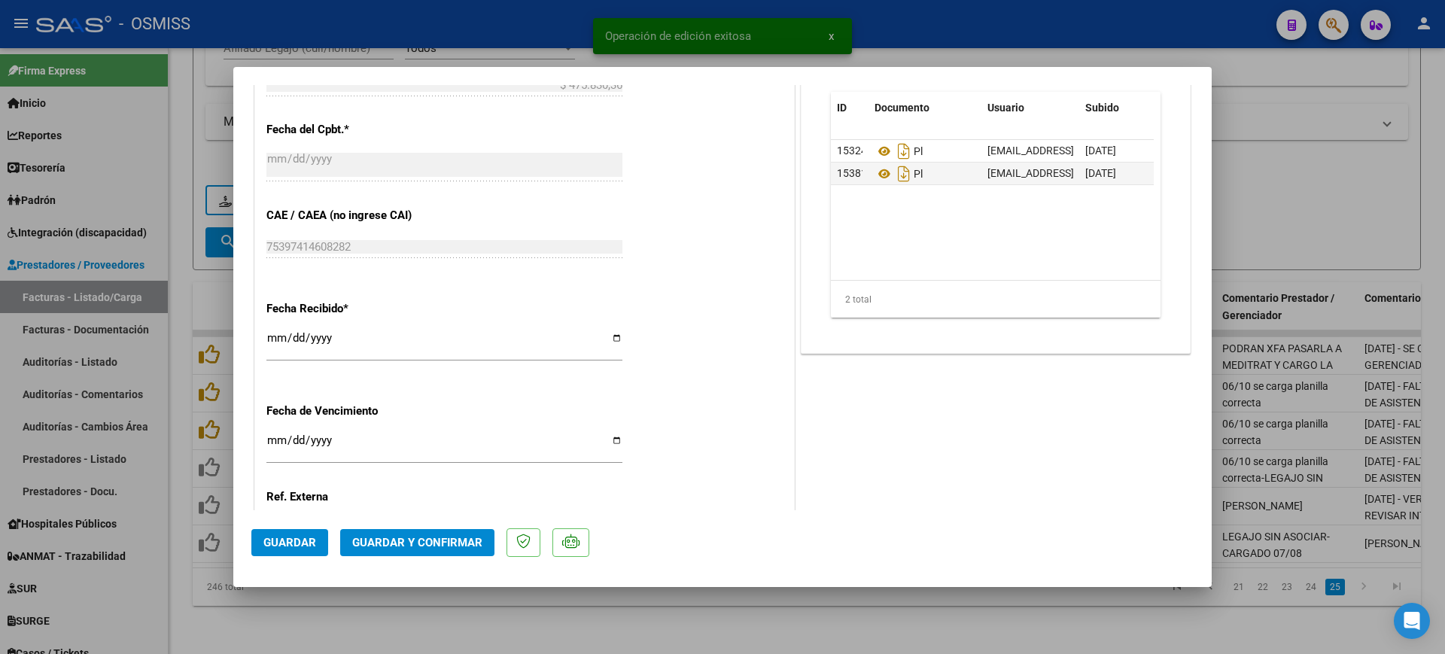
scroll to position [941, 0]
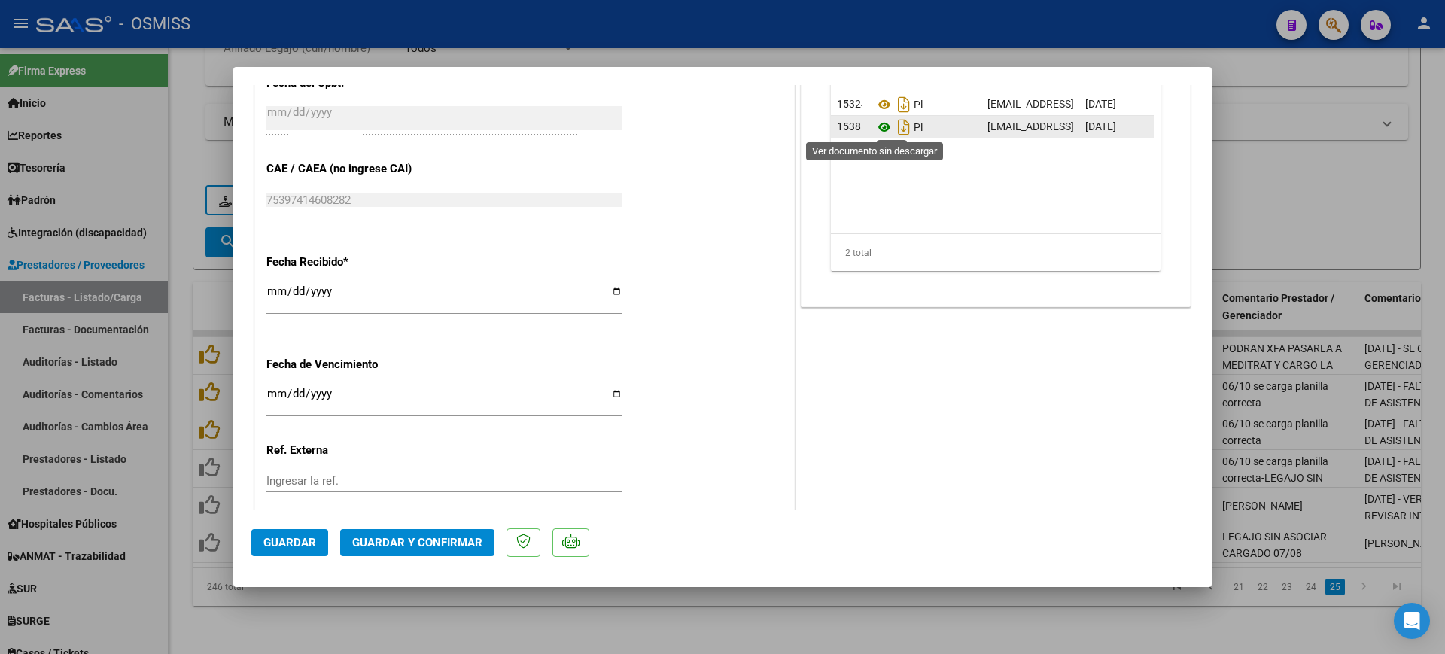
click at [880, 130] on icon at bounding box center [885, 127] width 20 height 18
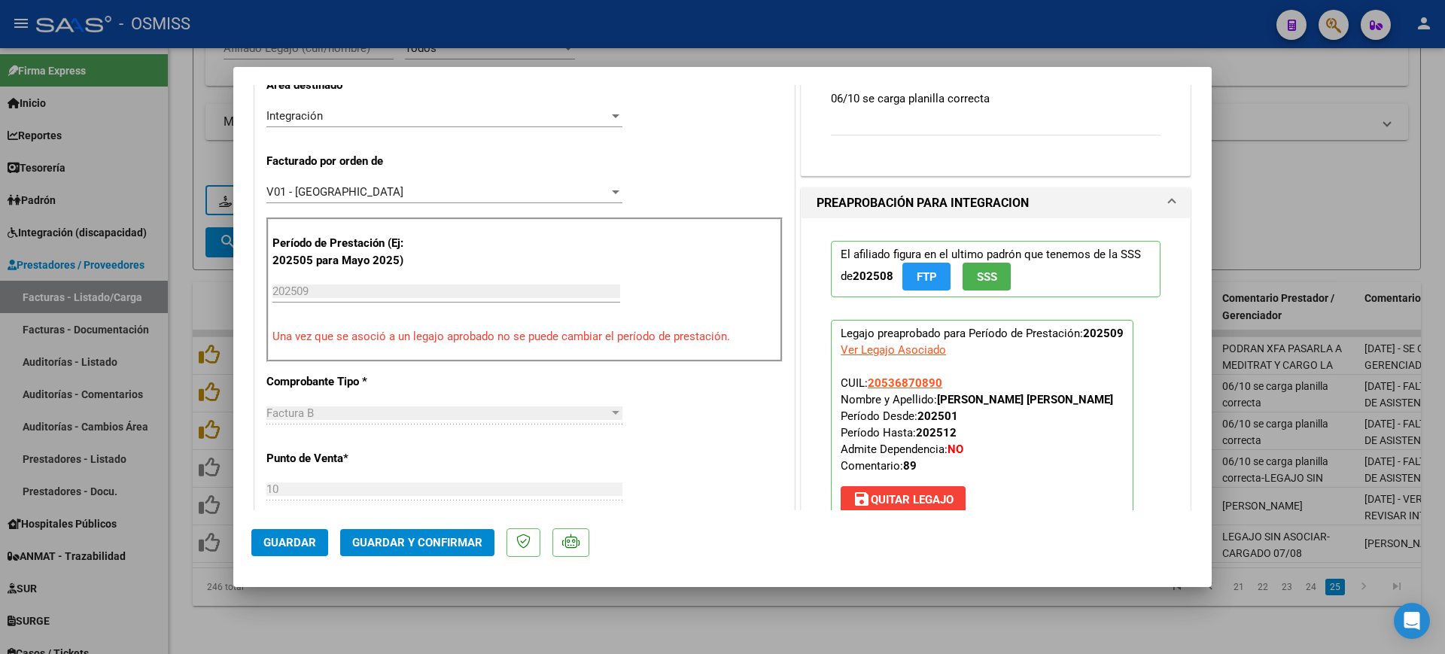
scroll to position [0, 0]
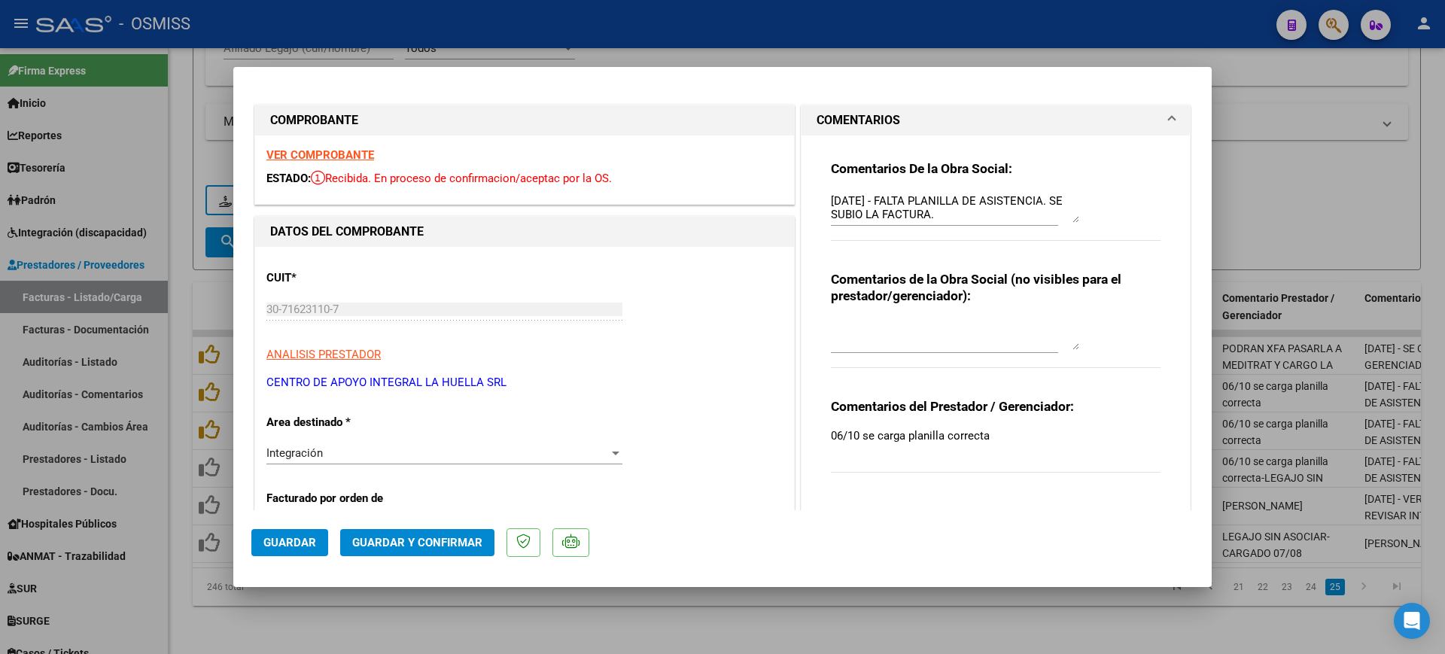
click at [831, 199] on textarea "[DATE] - FALTA PLANILLA DE ASISTENCIA. SE SUBIO LA FACTURA." at bounding box center [955, 208] width 248 height 30
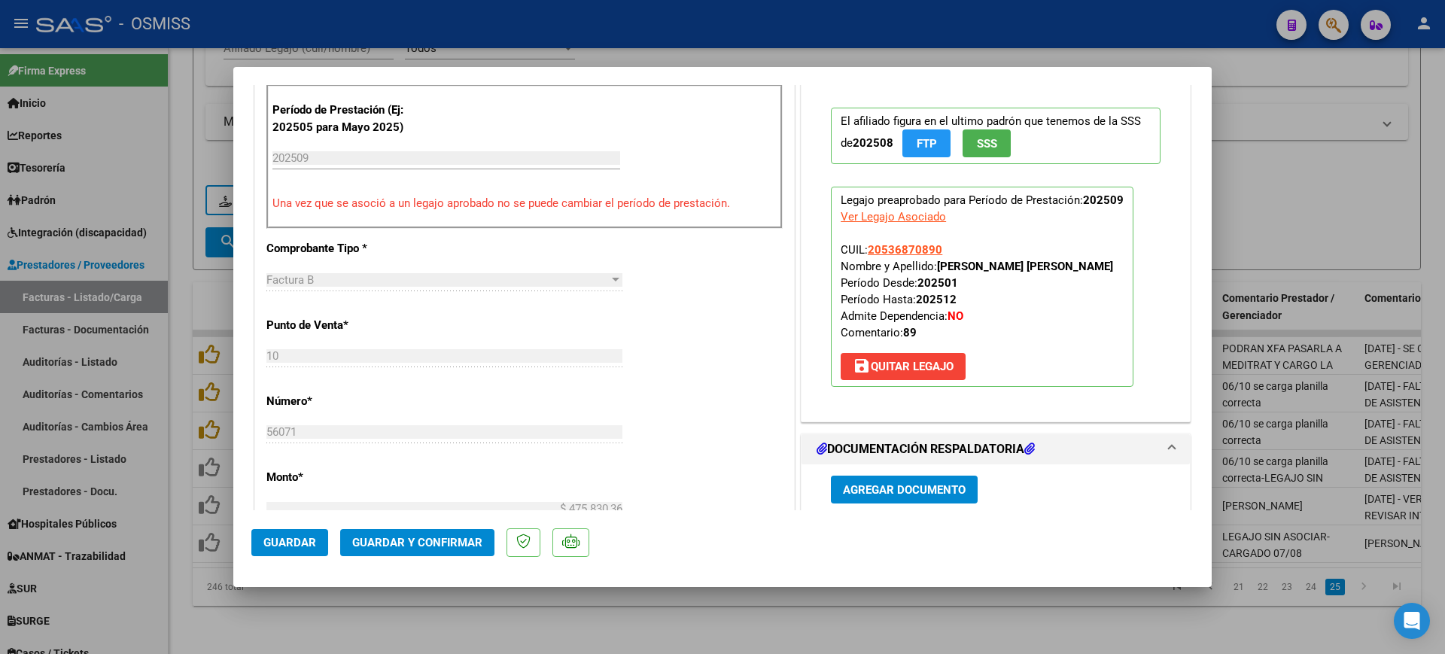
scroll to position [565, 0]
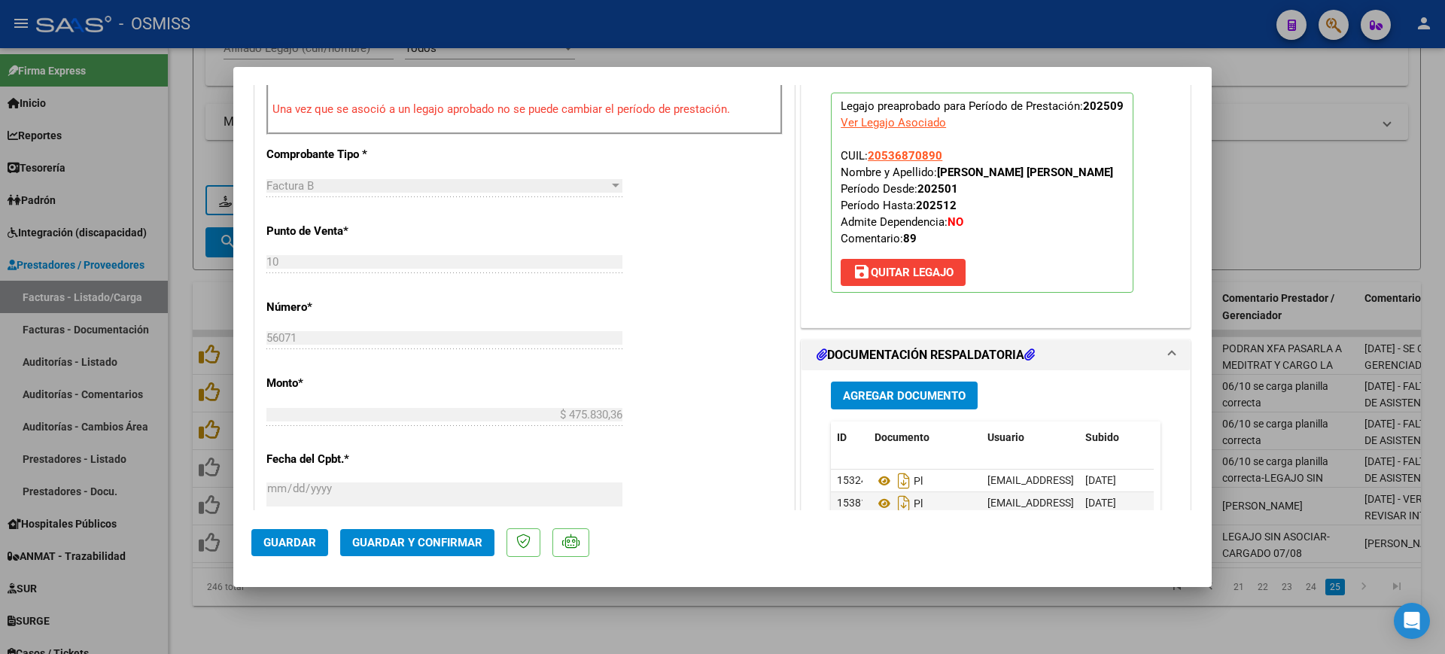
type textarea "89 - [DATE] - FALTA PLANILLA DE ASISTENCIA. SE SUBIO LA FACTURA."
click at [439, 534] on button "Guardar y Confirmar" at bounding box center [417, 542] width 154 height 27
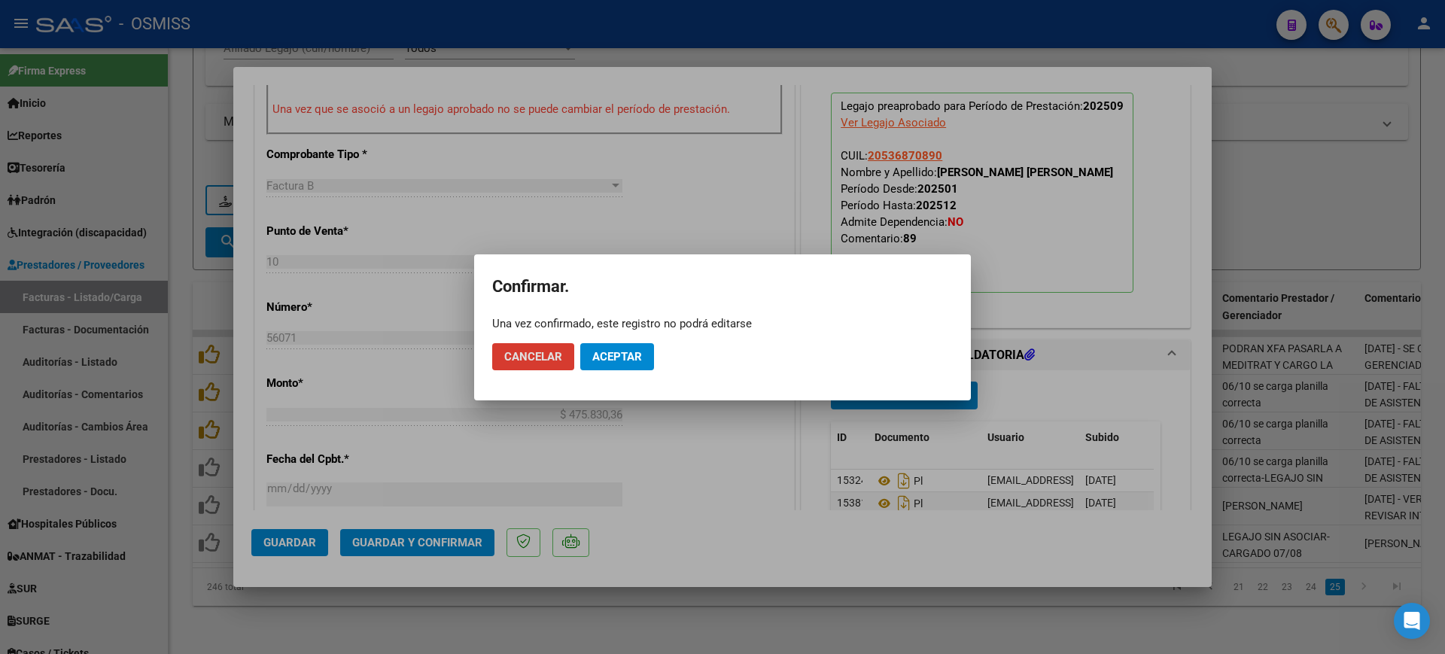
click at [642, 359] on button "Aceptar" at bounding box center [617, 356] width 74 height 27
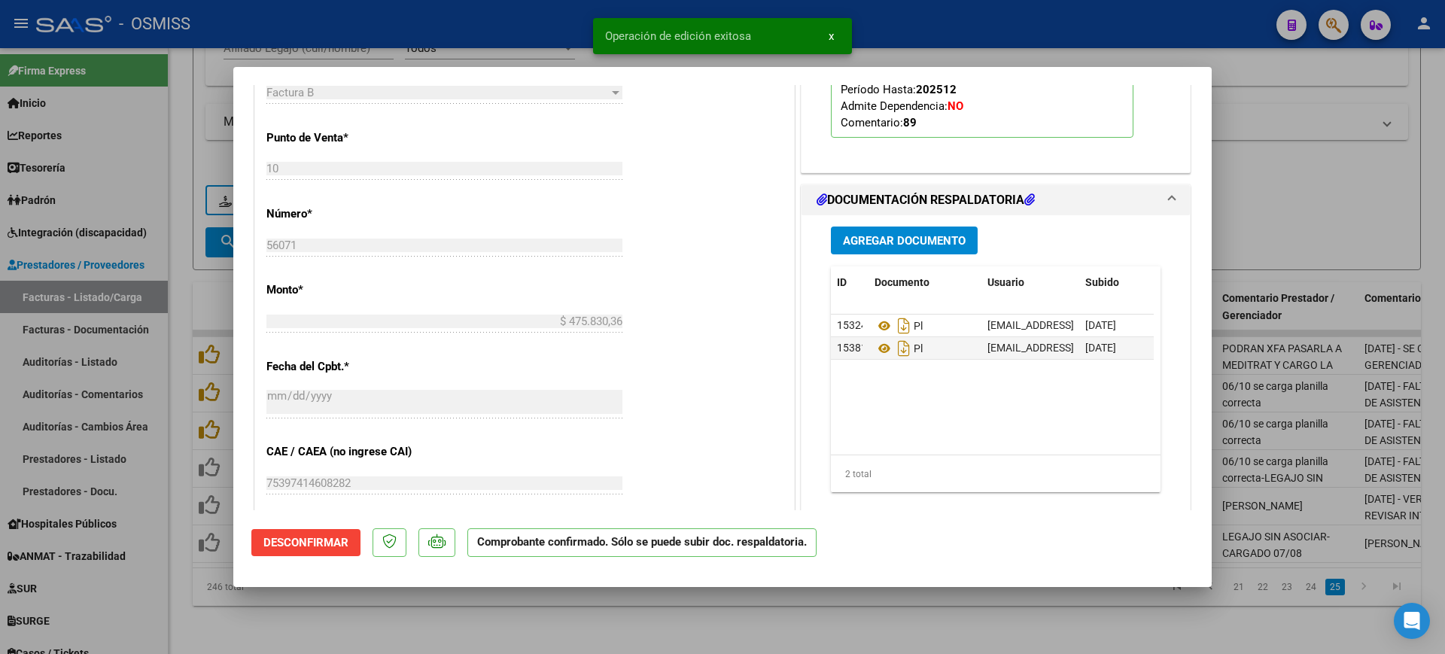
click at [542, 613] on div at bounding box center [722, 327] width 1445 height 654
type input "$ 0,00"
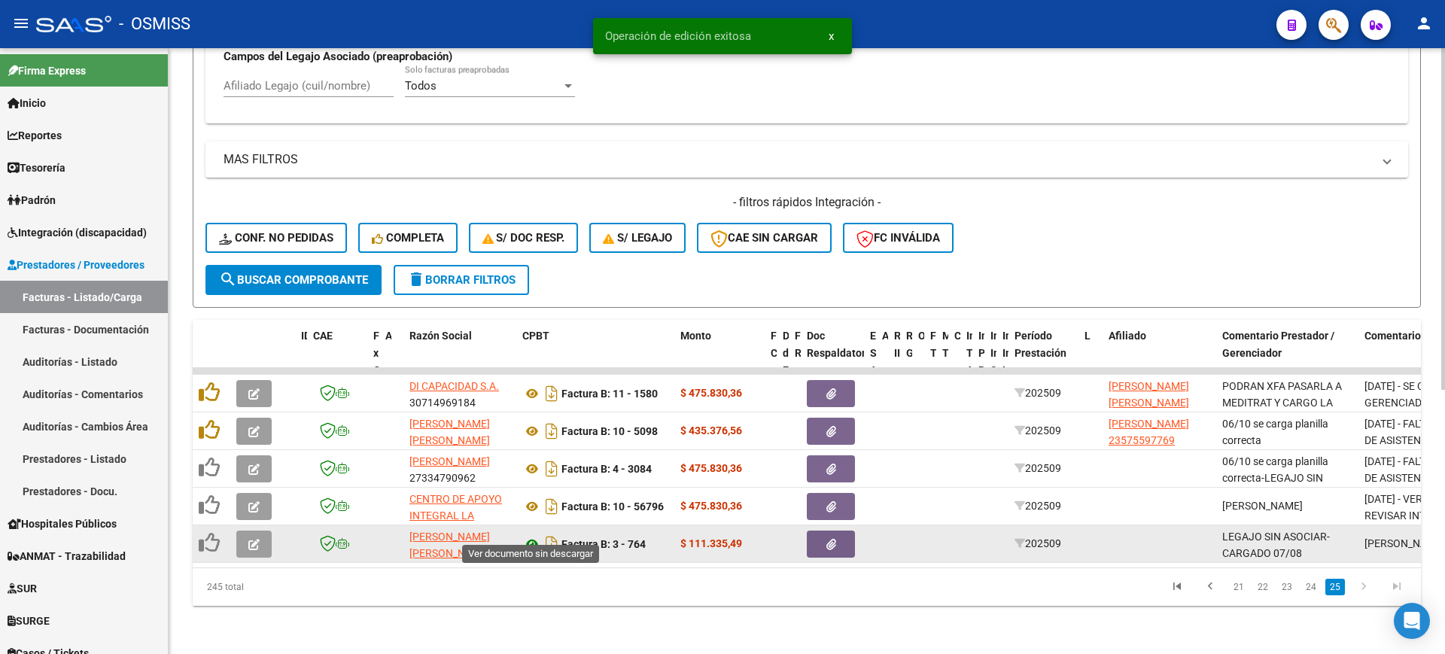
scroll to position [468, 0]
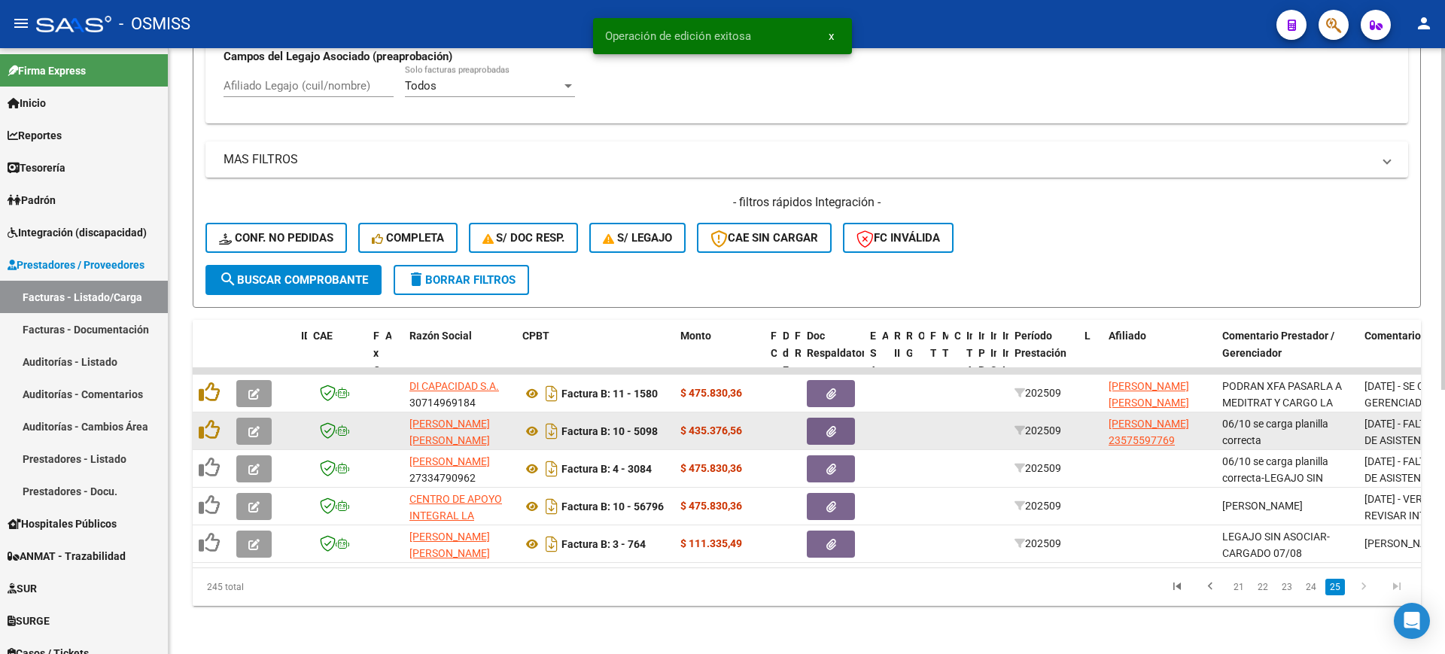
click at [262, 422] on button "button" at bounding box center [253, 431] width 35 height 27
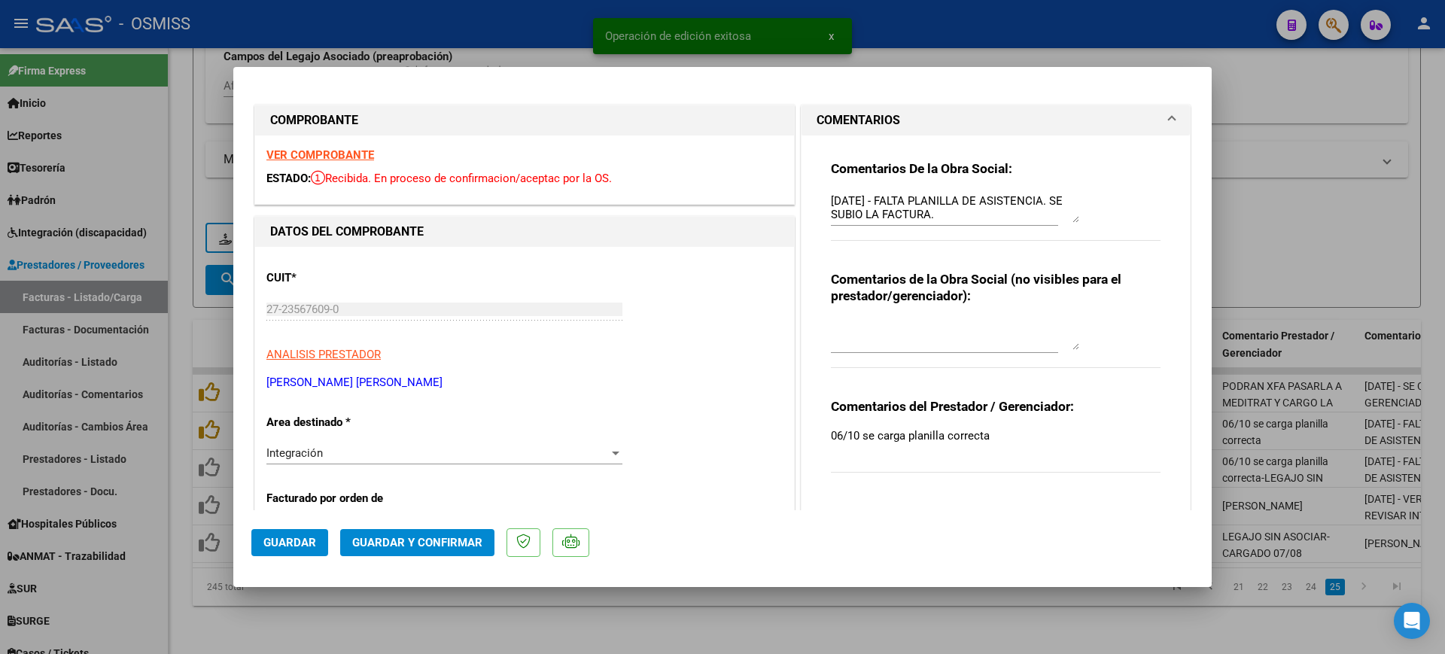
click at [358, 153] on strong "VER COMPROBANTE" at bounding box center [320, 155] width 108 height 14
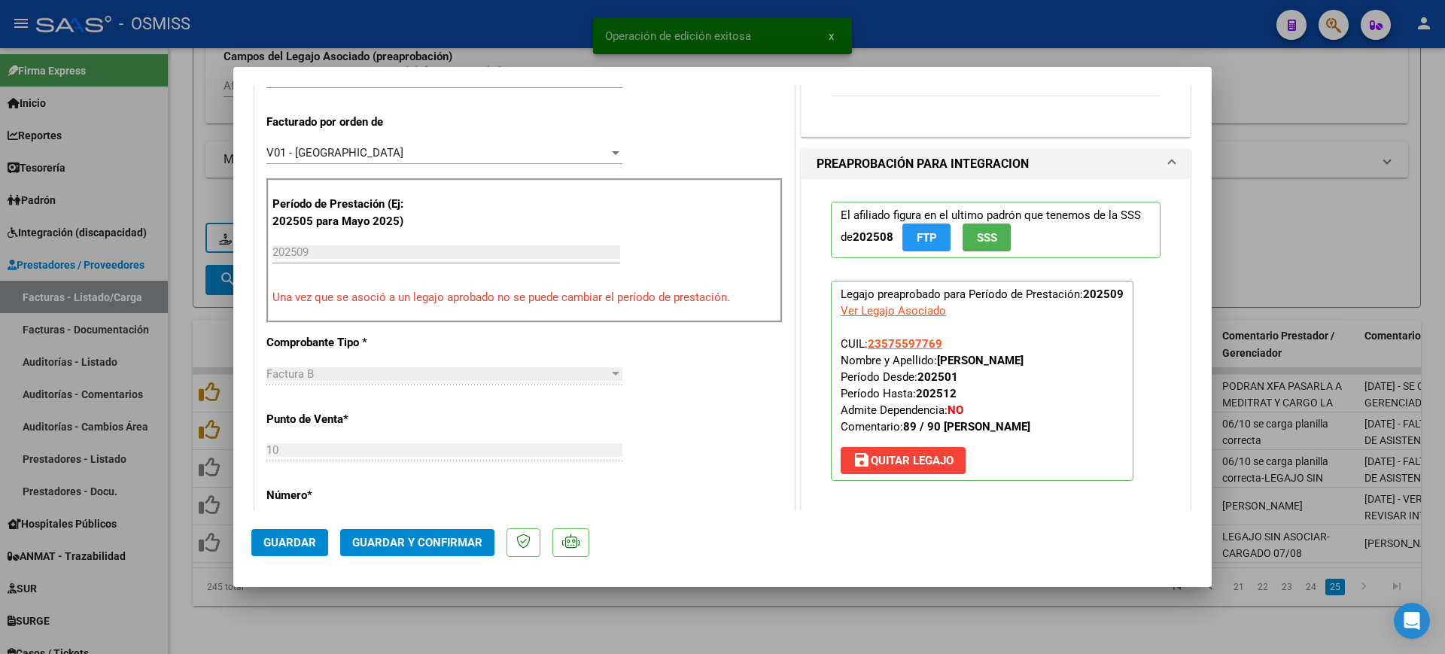
scroll to position [753, 0]
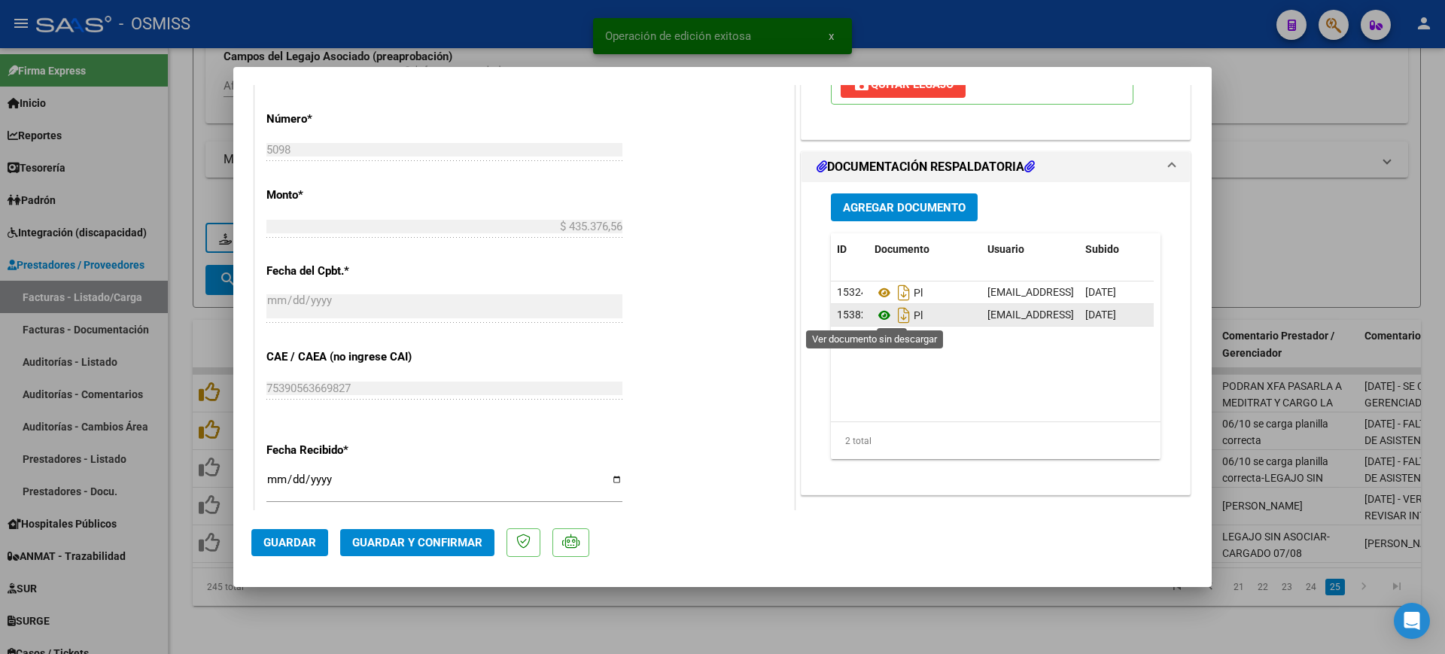
click at [878, 313] on icon at bounding box center [885, 315] width 20 height 18
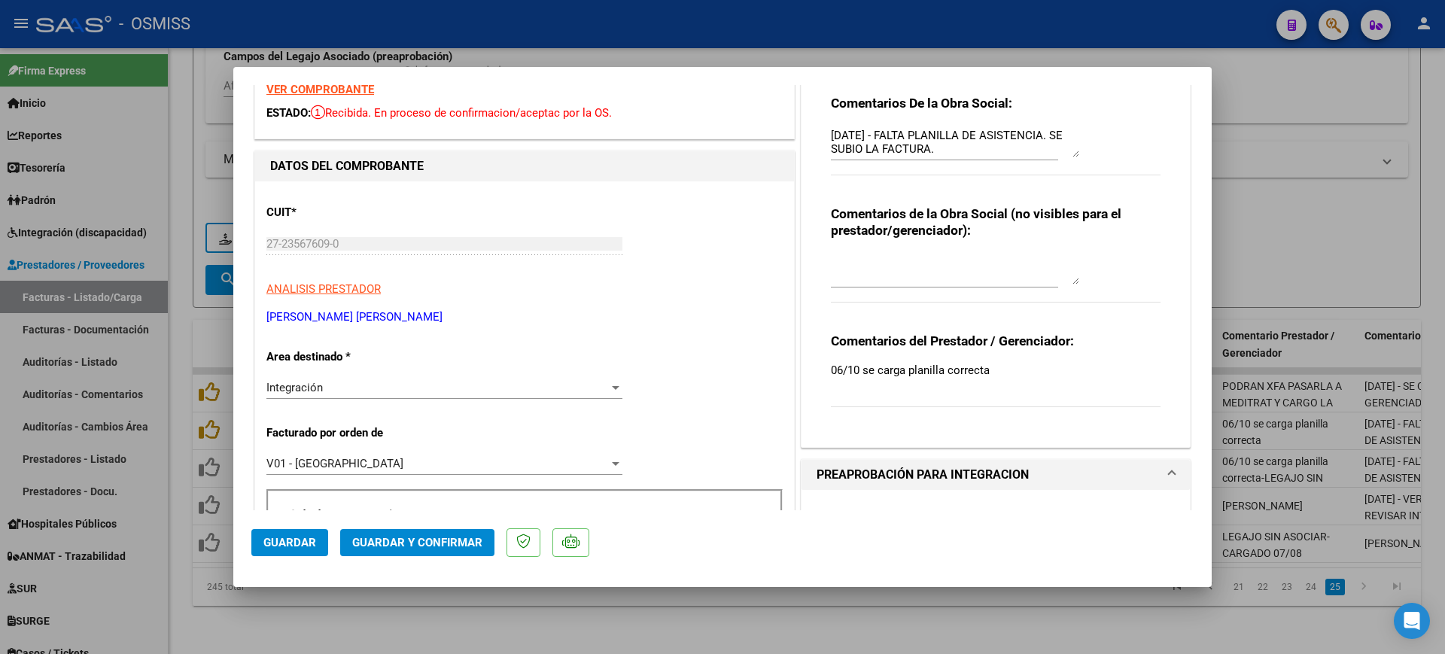
scroll to position [0, 0]
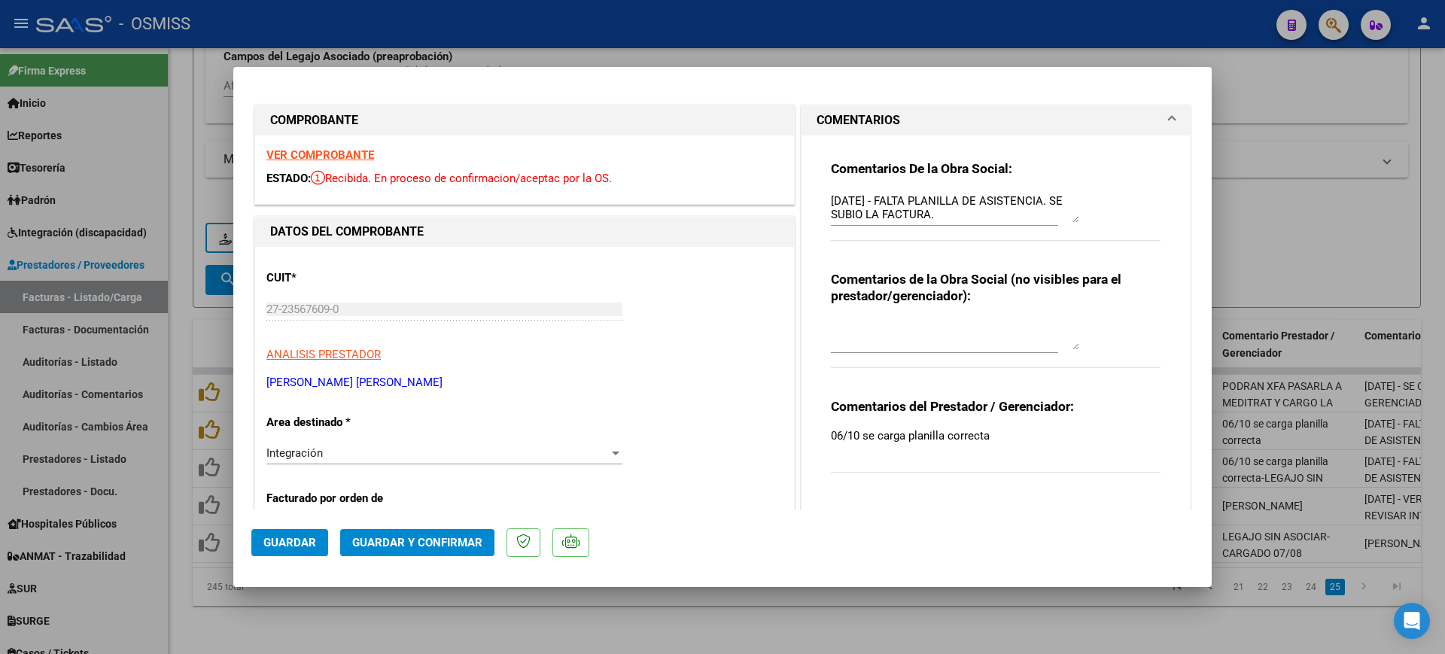
click at [831, 196] on textarea "[DATE] - FALTA PLANILLA DE ASISTENCIA. SE SUBIO LA FACTURA." at bounding box center [955, 208] width 248 height 30
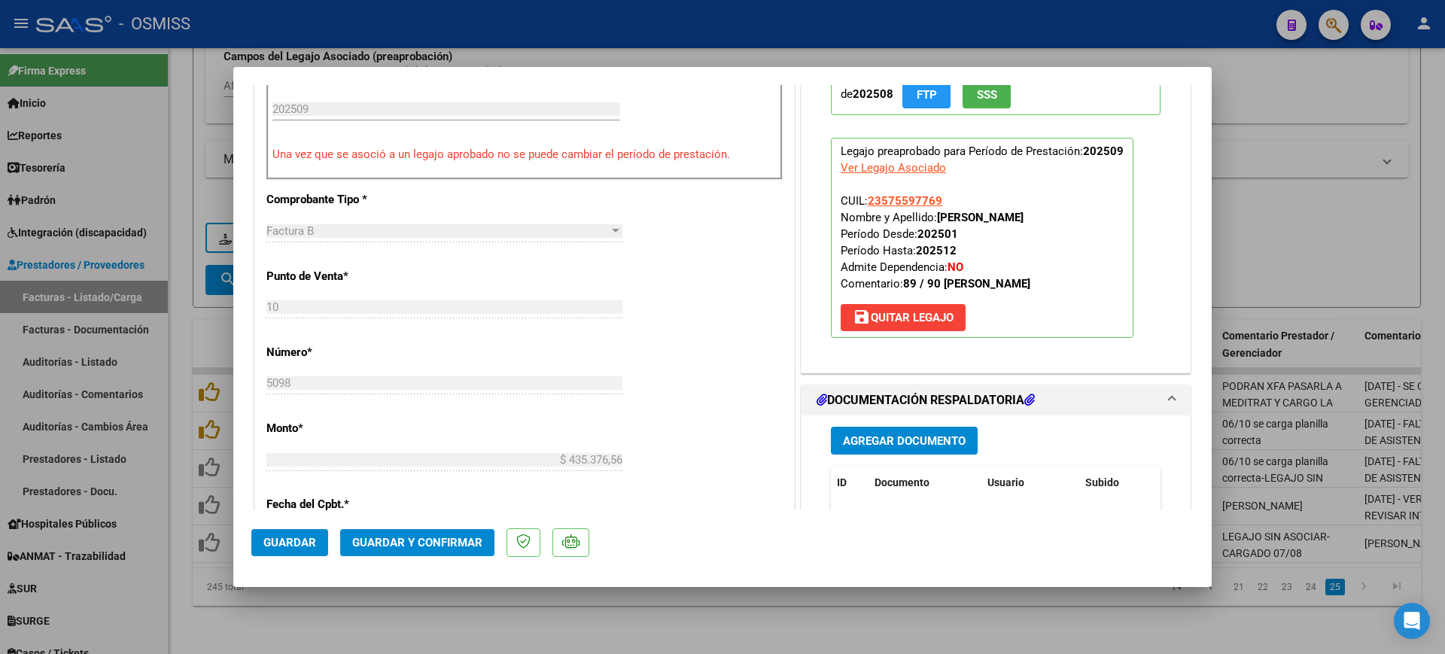
scroll to position [565, 0]
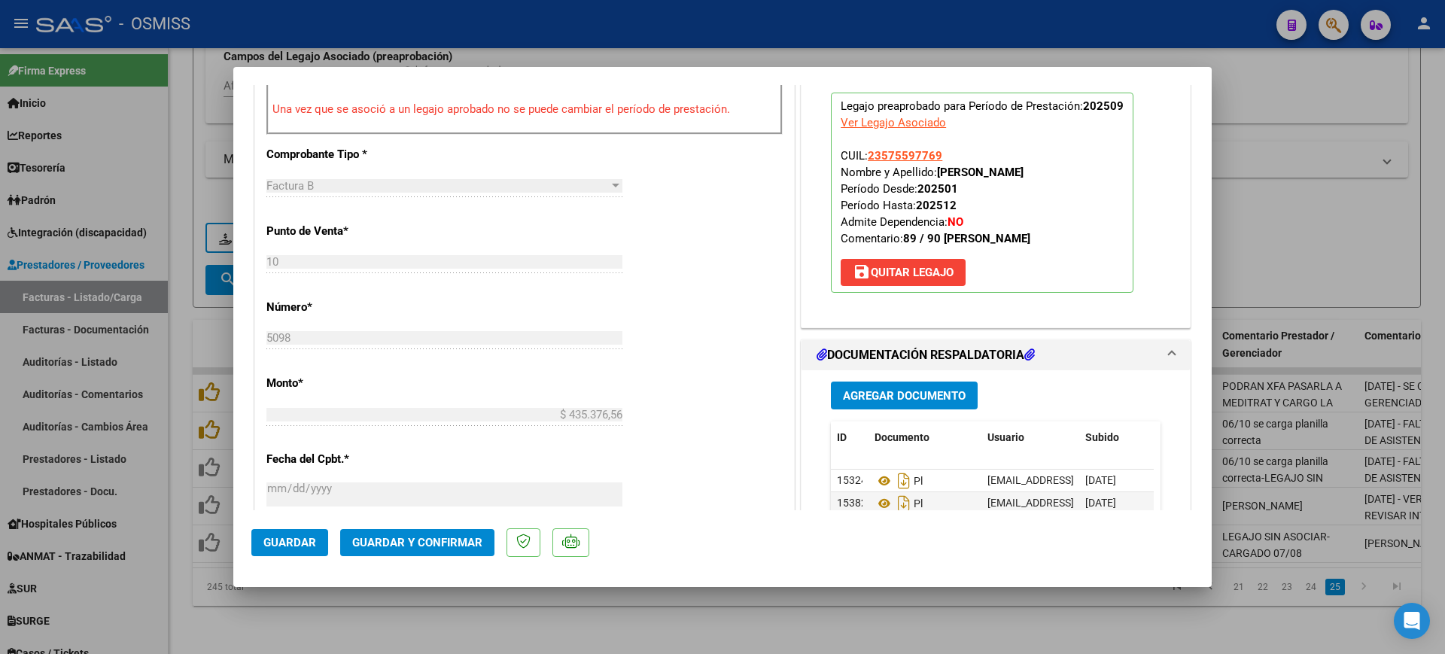
type textarea "90 - [DATE] - FALTA PLANILLA DE ASISTENCIA. SE SUBIO LA FACTURA."
click at [449, 540] on span "Guardar y Confirmar" at bounding box center [417, 543] width 130 height 14
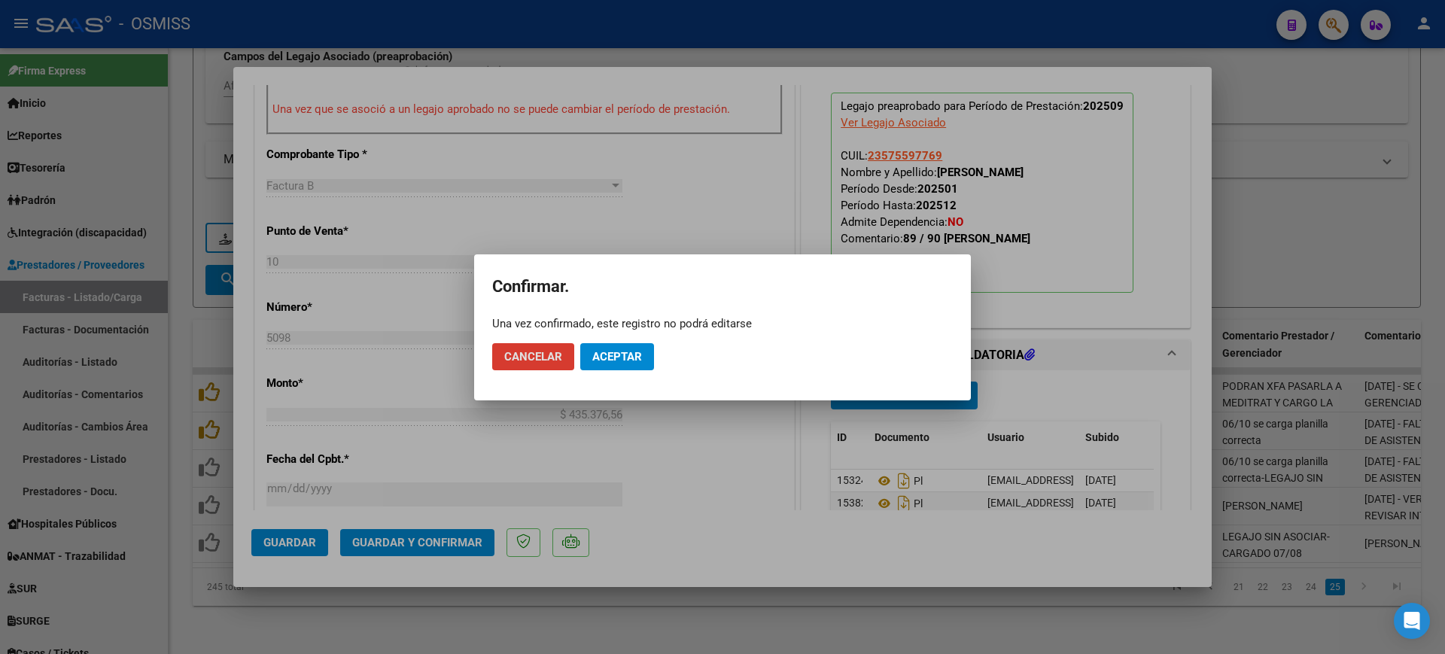
click at [629, 362] on span "Aceptar" at bounding box center [617, 357] width 50 height 14
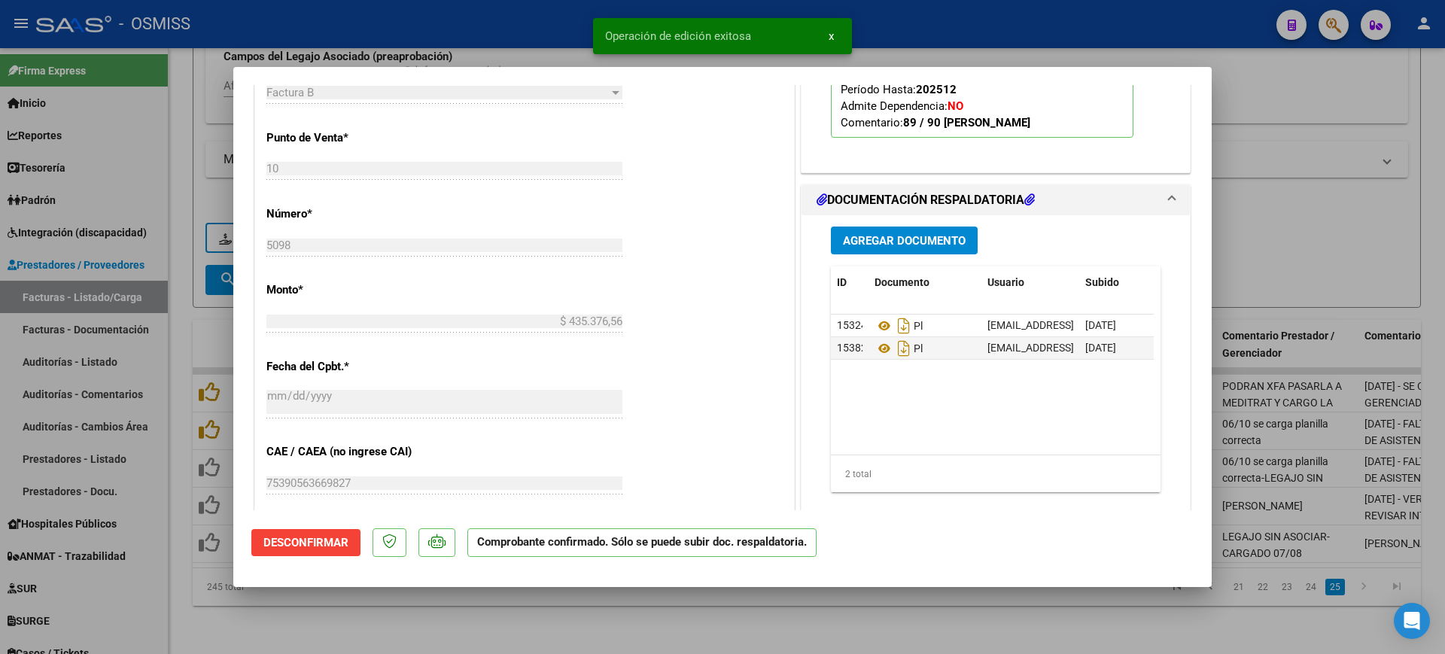
click at [644, 609] on div at bounding box center [722, 327] width 1445 height 654
type input "$ 0,00"
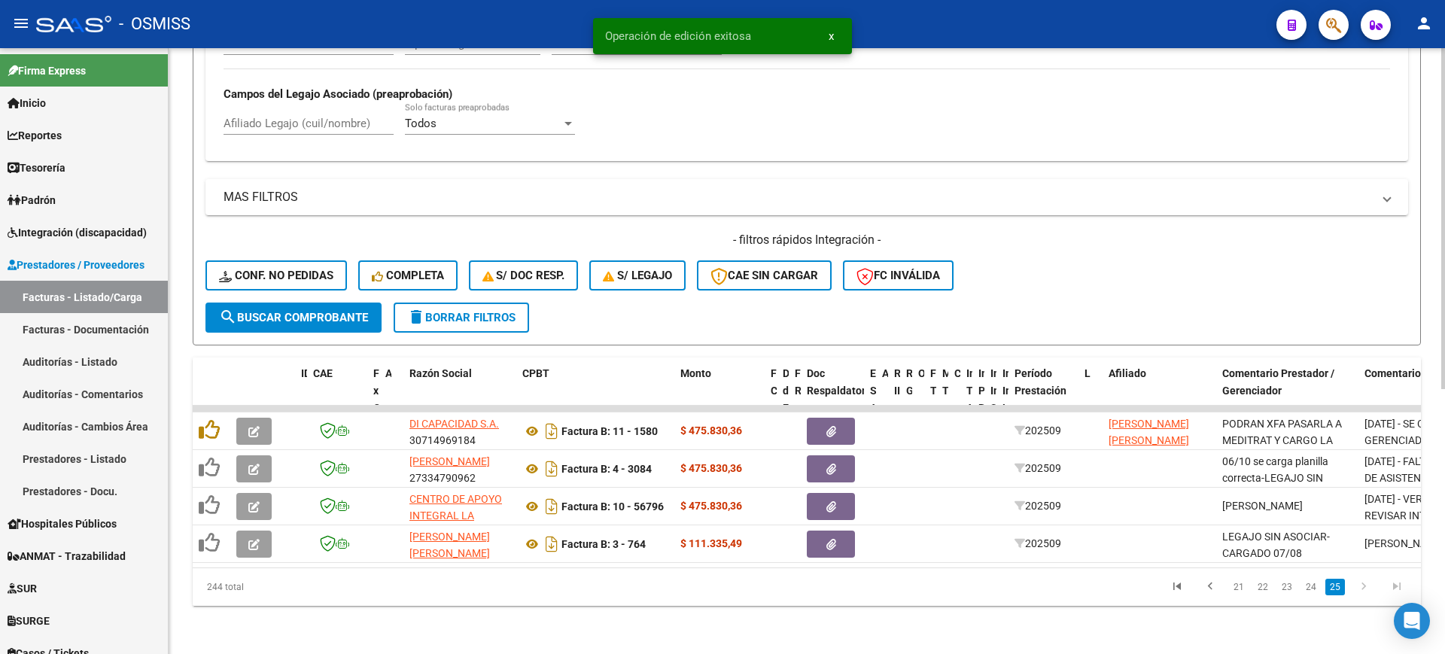
scroll to position [431, 0]
click at [1310, 584] on link "24" at bounding box center [1311, 587] width 20 height 17
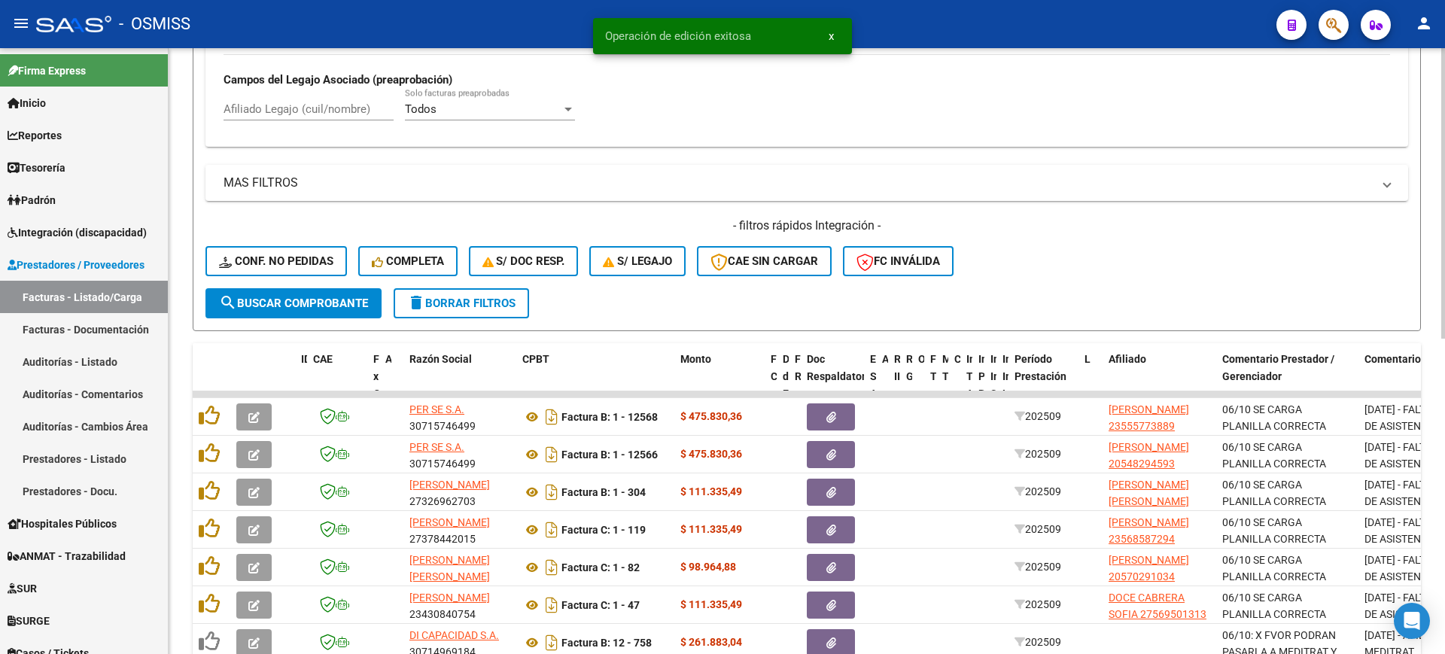
scroll to position [656, 0]
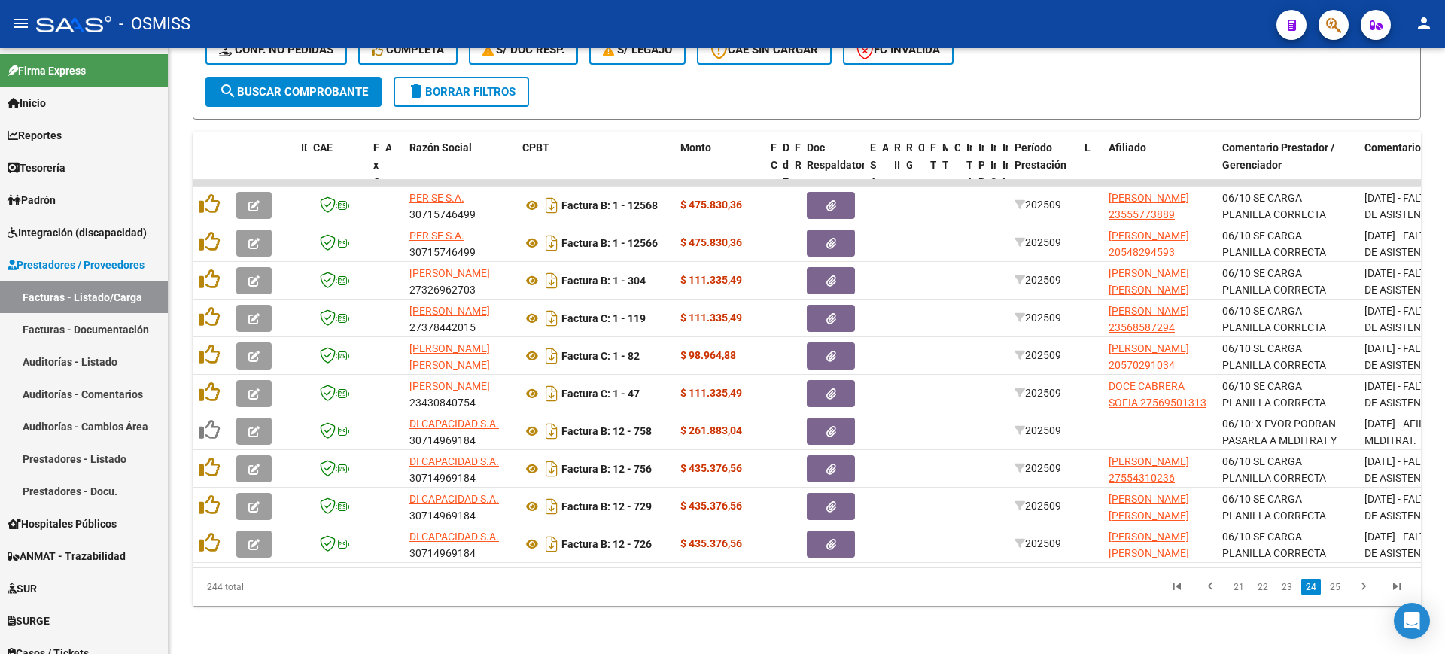
drag, startPoint x: 997, startPoint y: 607, endPoint x: 986, endPoint y: 595, distance: 16.0
click at [986, 596] on div "Video tutorial PRESTADORES -> Listado de CPBTs Emitidos por Prestadores / Prove…" at bounding box center [807, 30] width 1277 height 1248
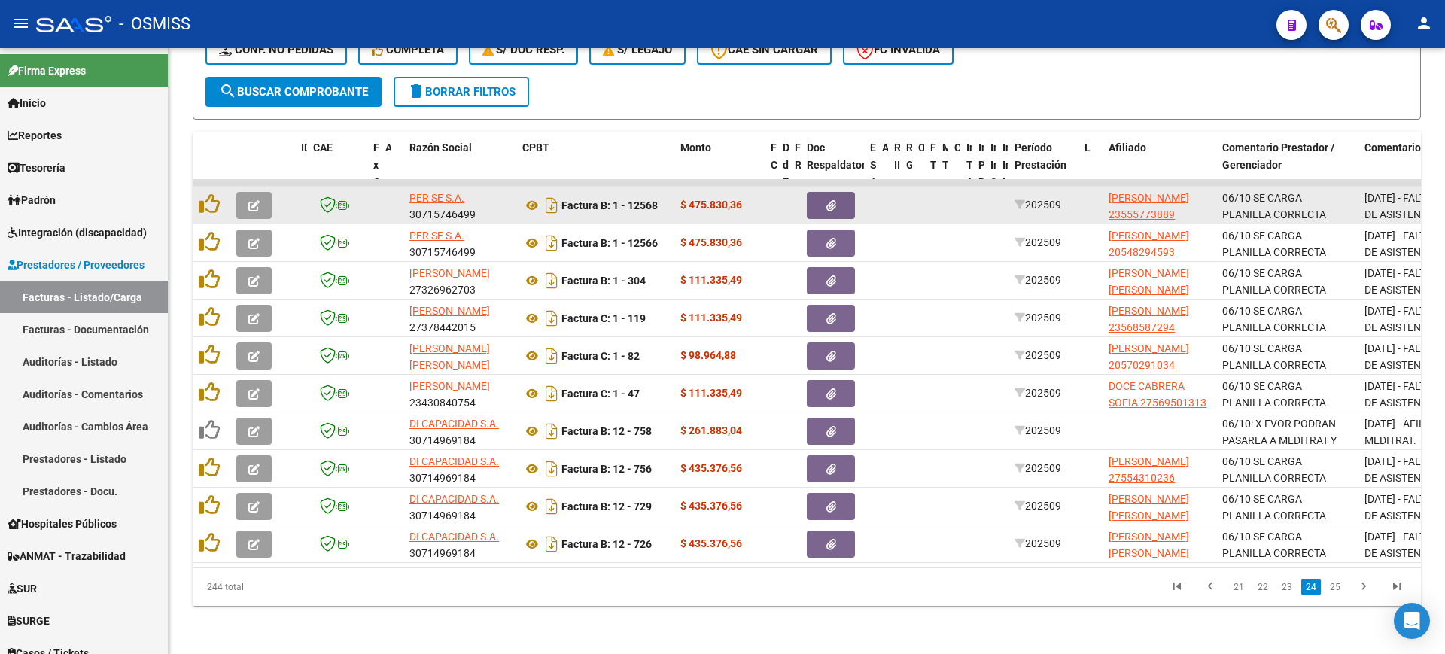
click at [254, 200] on icon "button" at bounding box center [253, 205] width 11 height 11
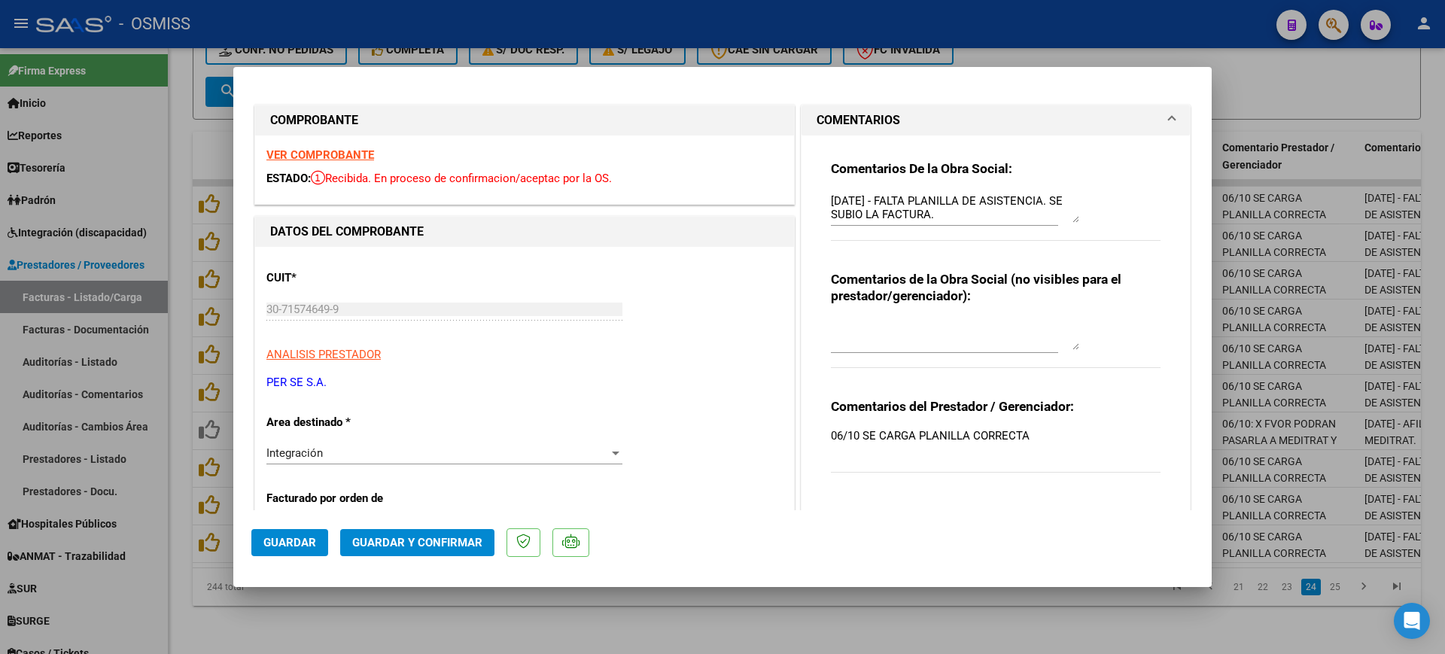
click at [364, 151] on strong "VER COMPROBANTE" at bounding box center [320, 155] width 108 height 14
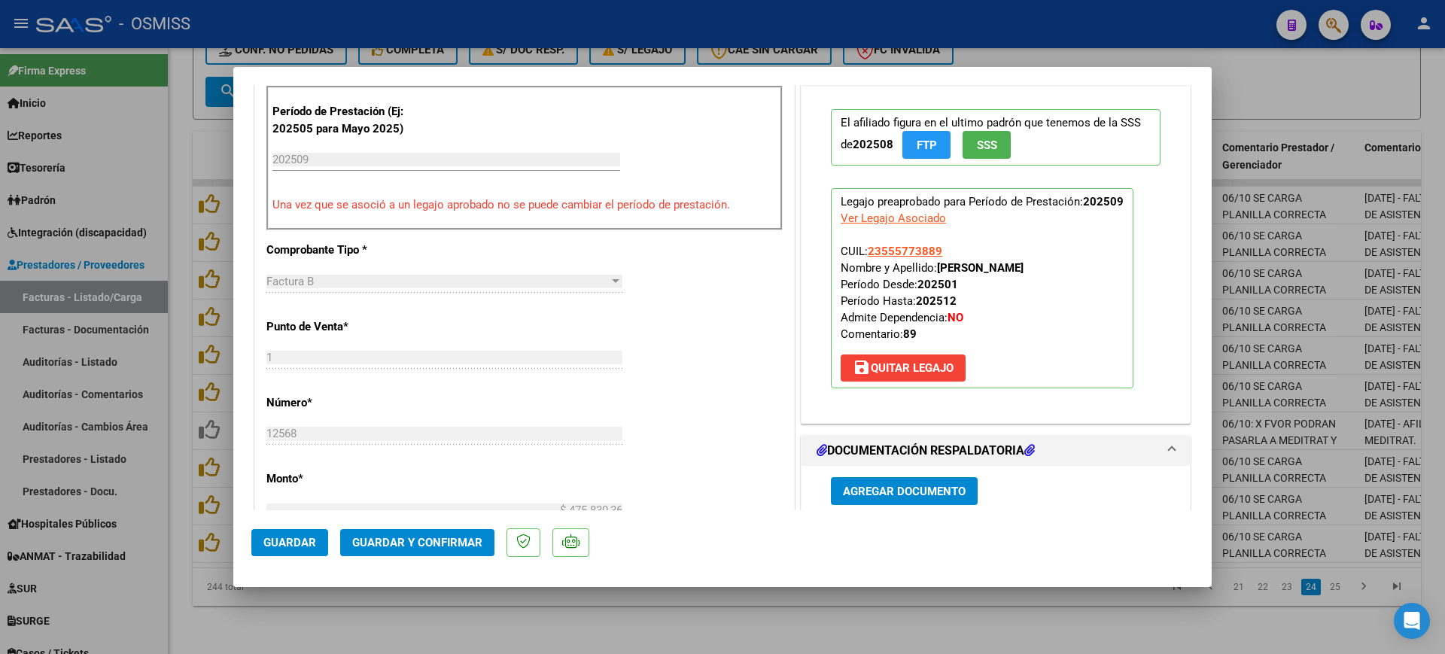
scroll to position [659, 0]
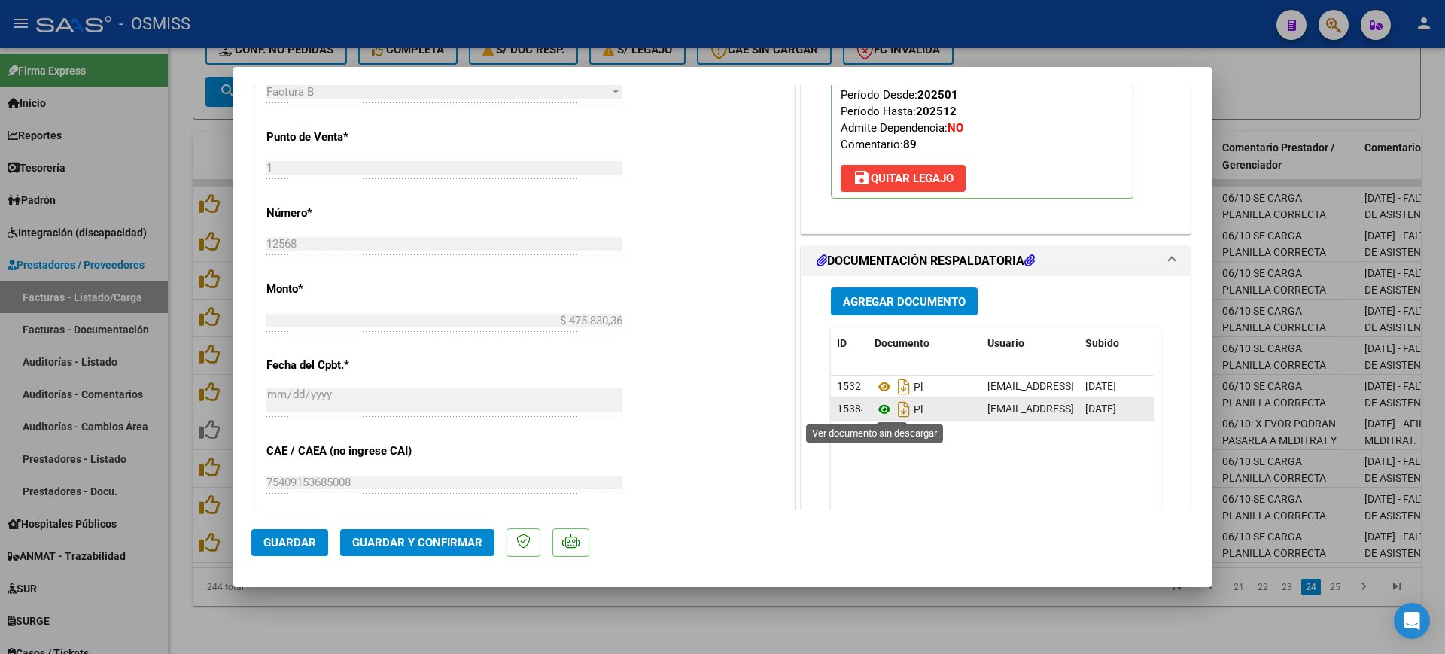
click at [878, 409] on icon at bounding box center [885, 409] width 20 height 18
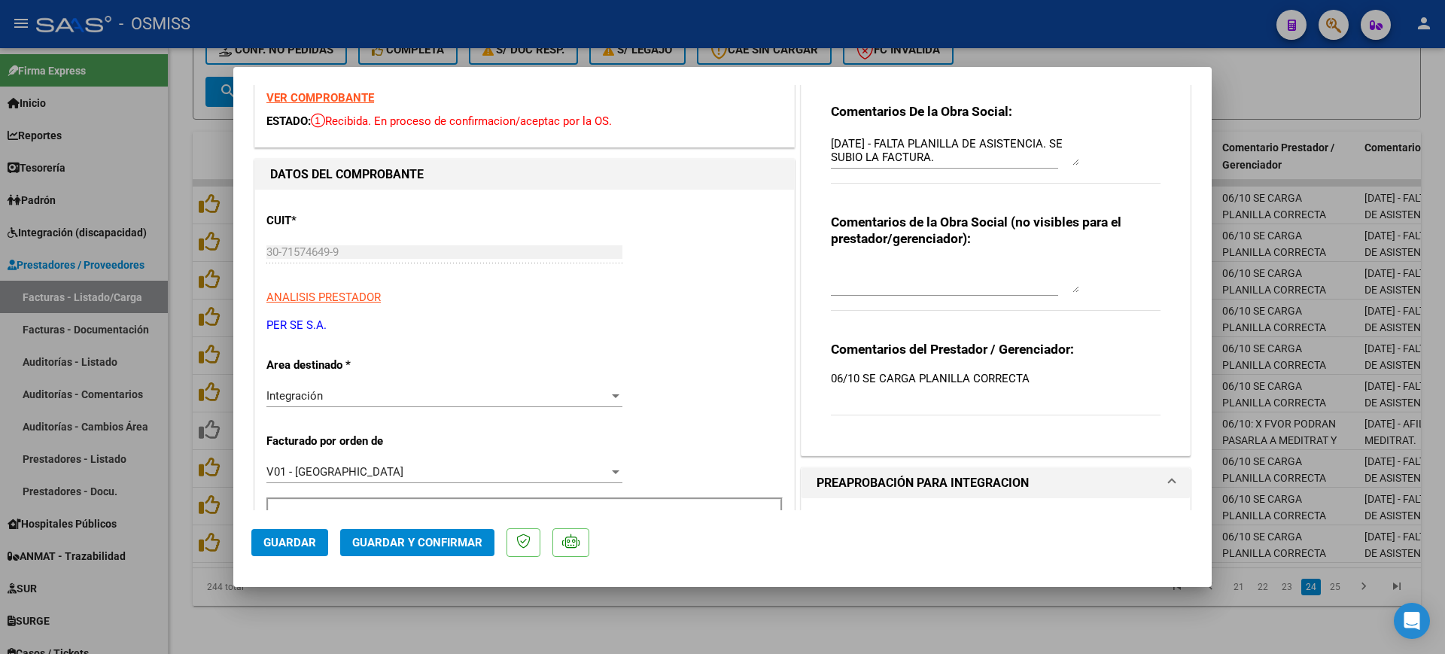
scroll to position [0, 0]
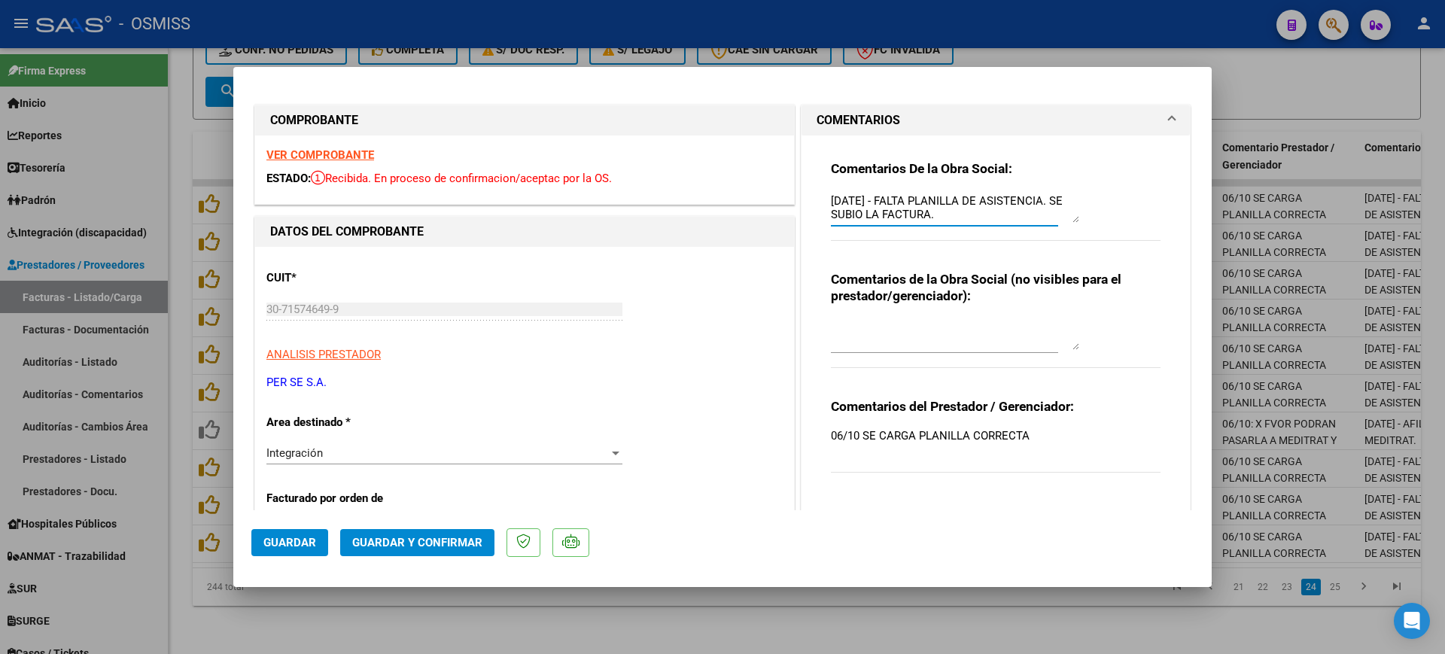
click at [831, 200] on textarea "[DATE] - FALTA PLANILLA DE ASISTENCIA. SE SUBIO LA FACTURA." at bounding box center [955, 208] width 248 height 30
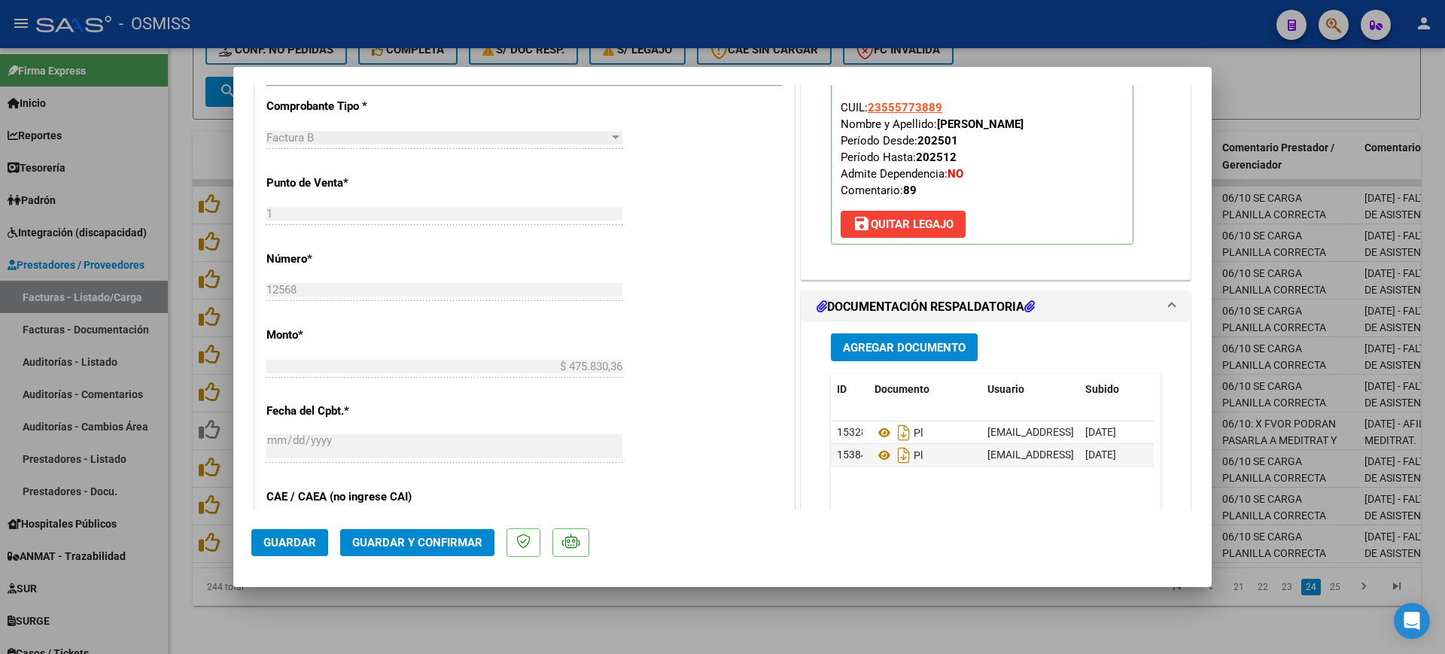
scroll to position [659, 0]
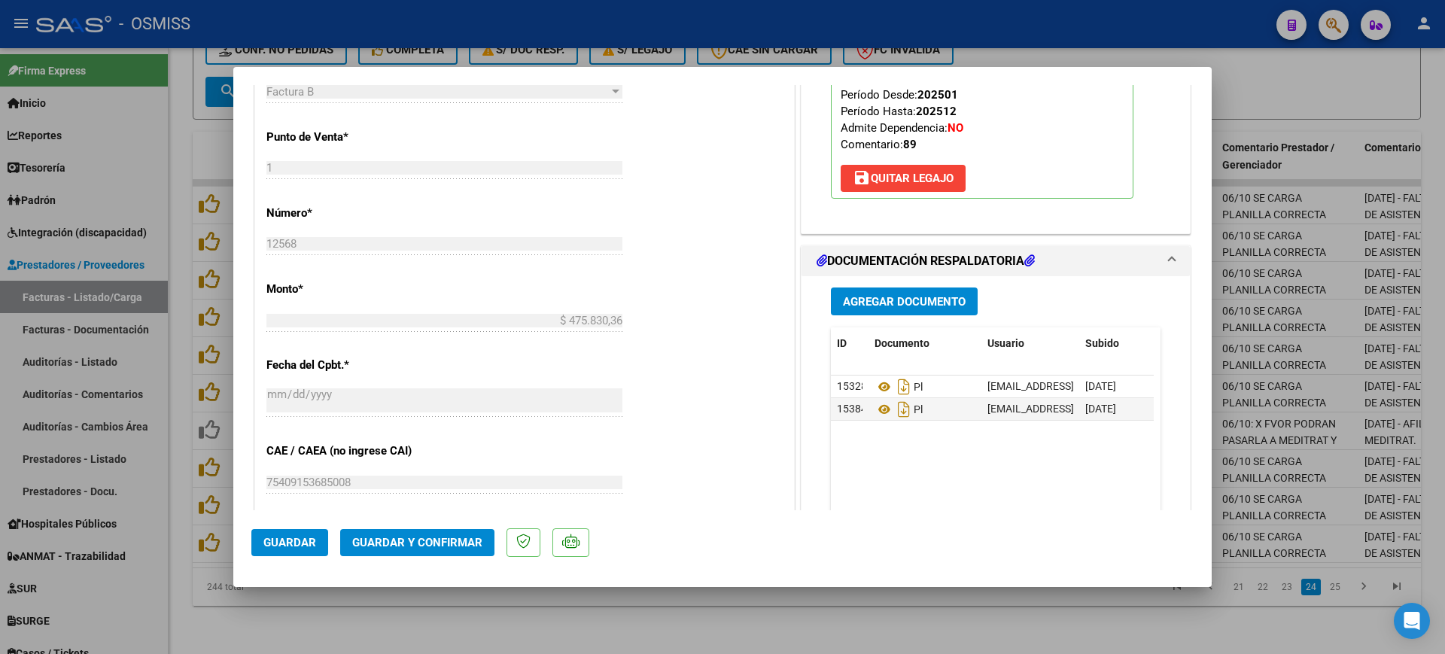
type textarea "89 - [DATE] - FALTA PLANILLA DE ASISTENCIA. SE SUBIO LA FACTURA."
click at [432, 546] on span "Guardar y Confirmar" at bounding box center [417, 543] width 130 height 14
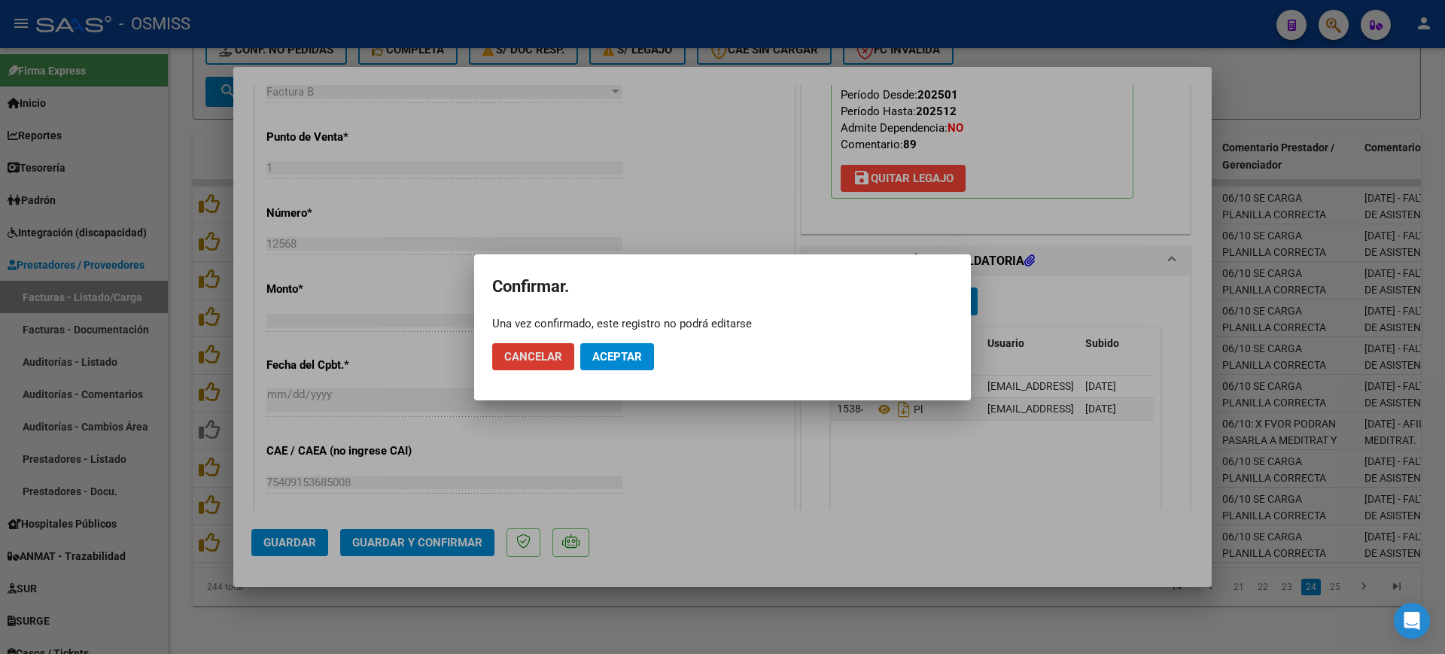
click at [613, 359] on span "Aceptar" at bounding box center [617, 357] width 50 height 14
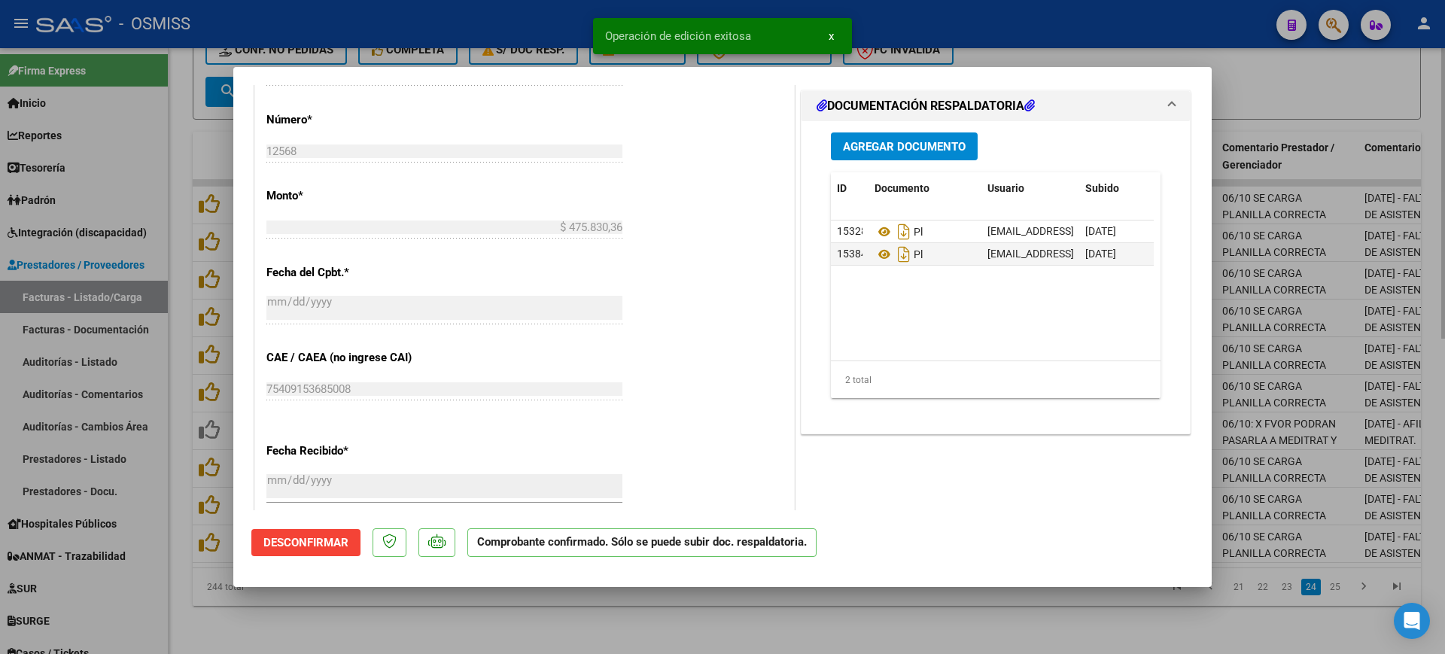
click at [488, 618] on div at bounding box center [722, 327] width 1445 height 654
type input "$ 0,00"
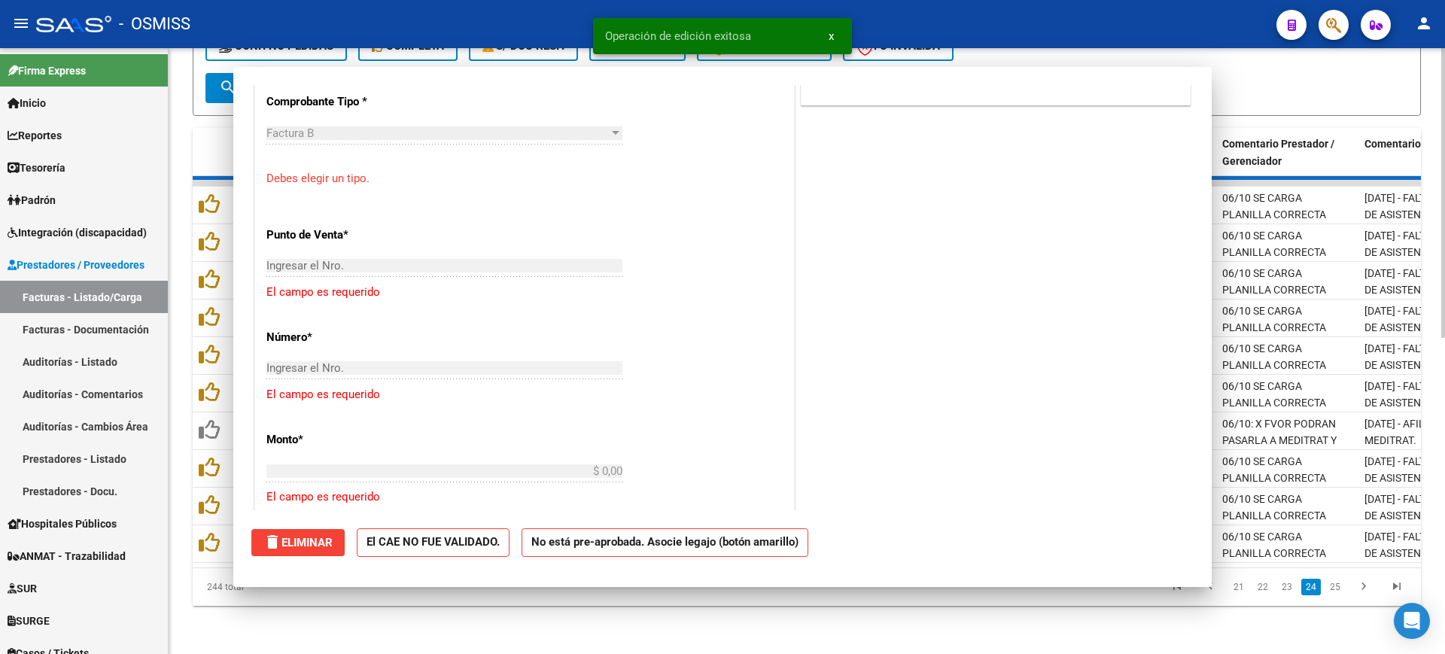
scroll to position [685, 0]
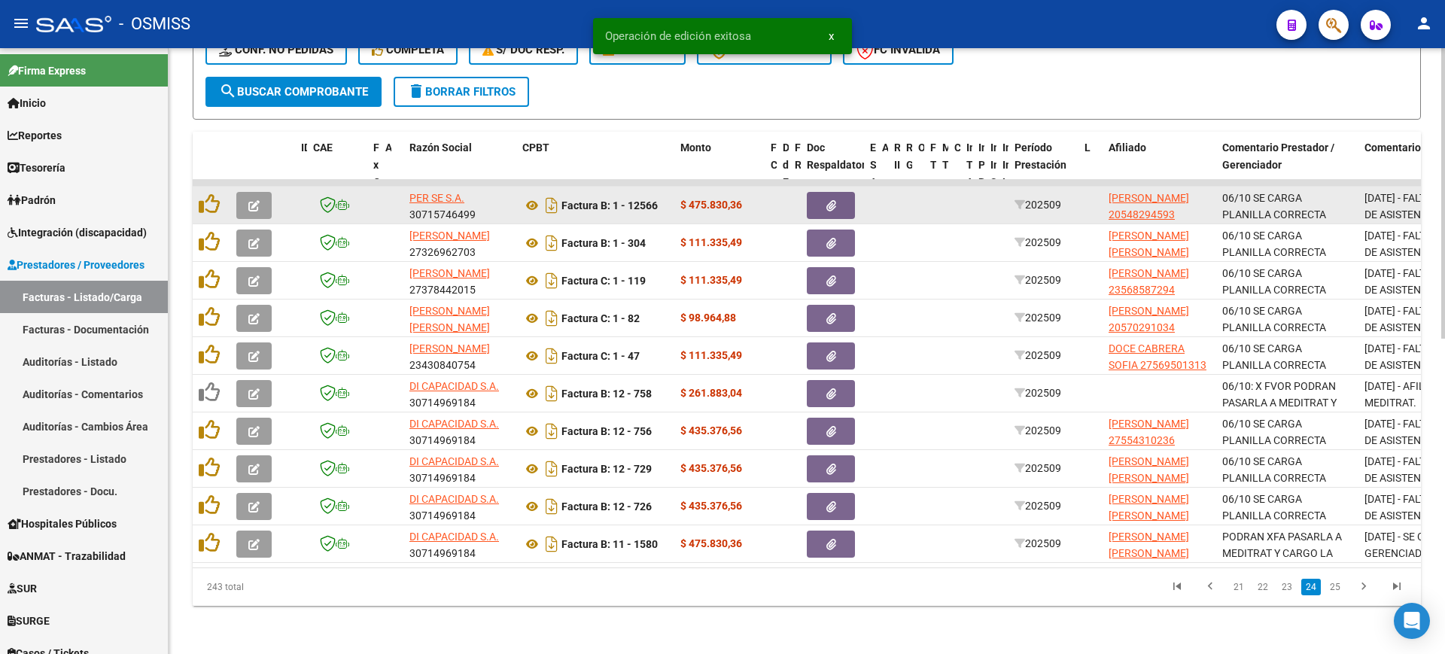
click at [248, 200] on icon "button" at bounding box center [253, 205] width 11 height 11
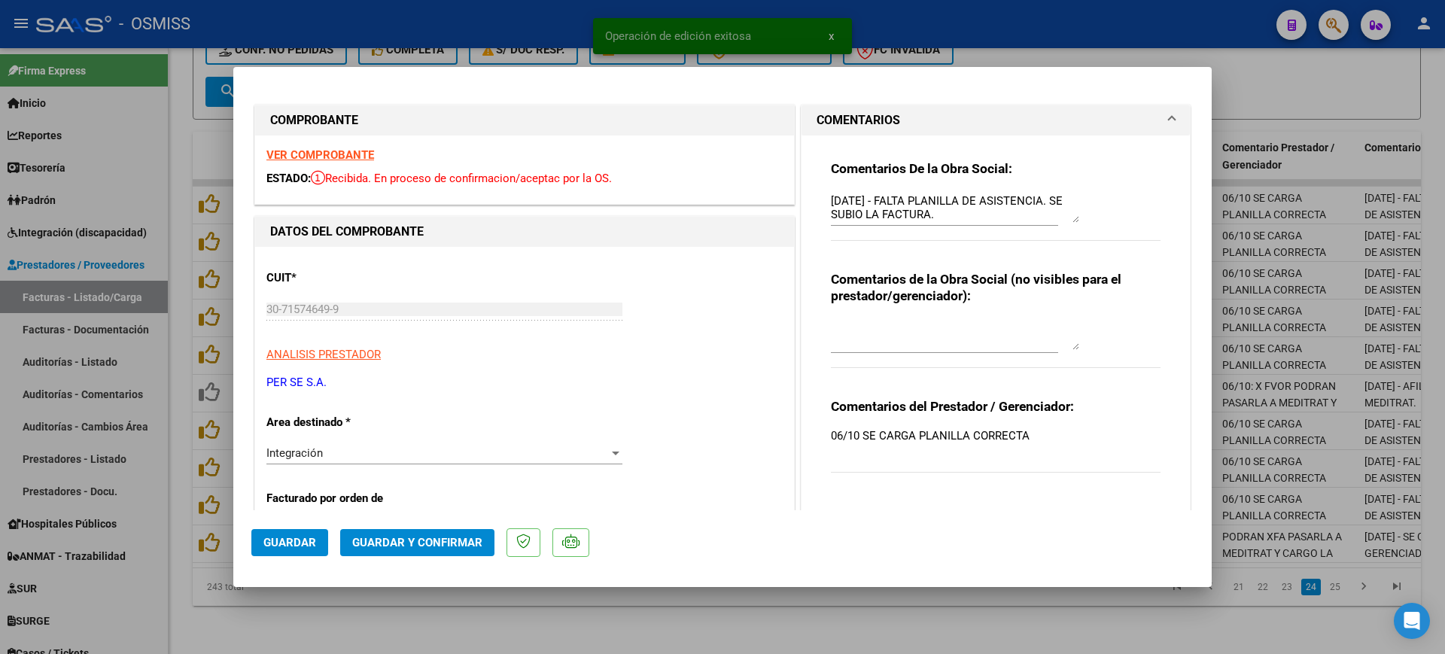
click at [330, 151] on strong "VER COMPROBANTE" at bounding box center [320, 155] width 108 height 14
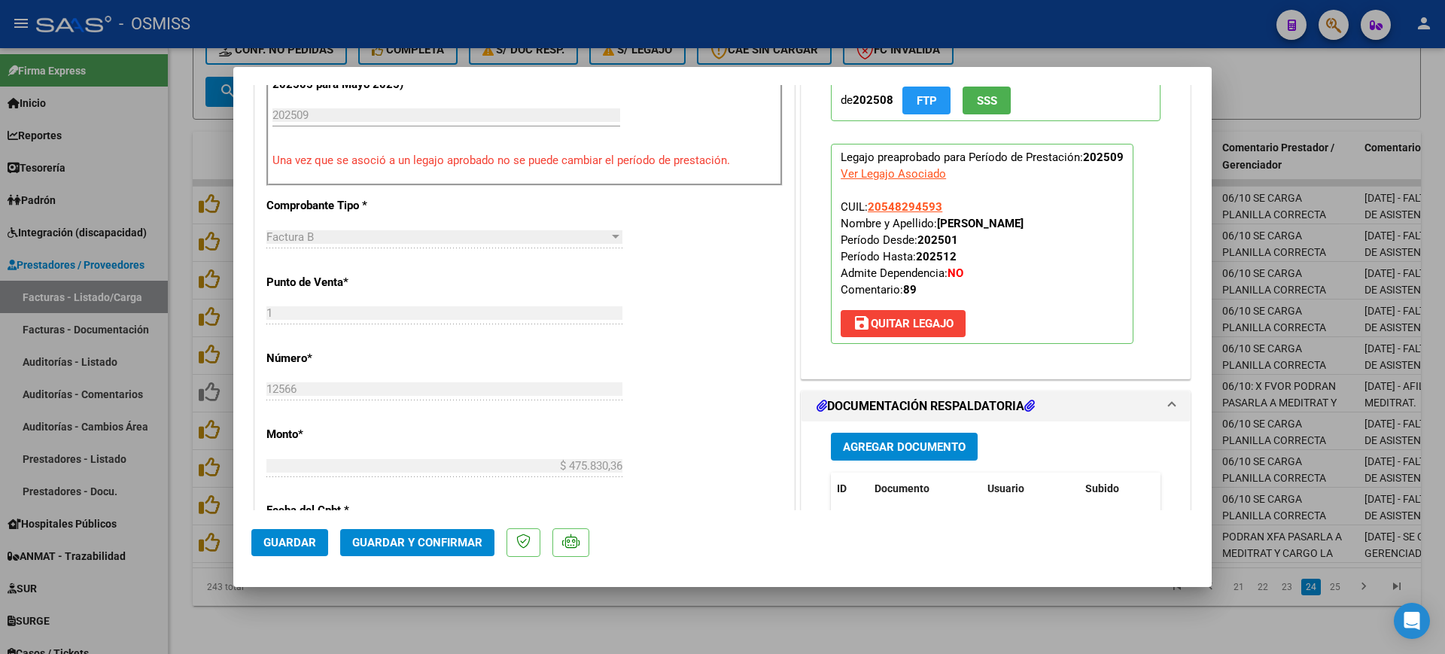
scroll to position [659, 0]
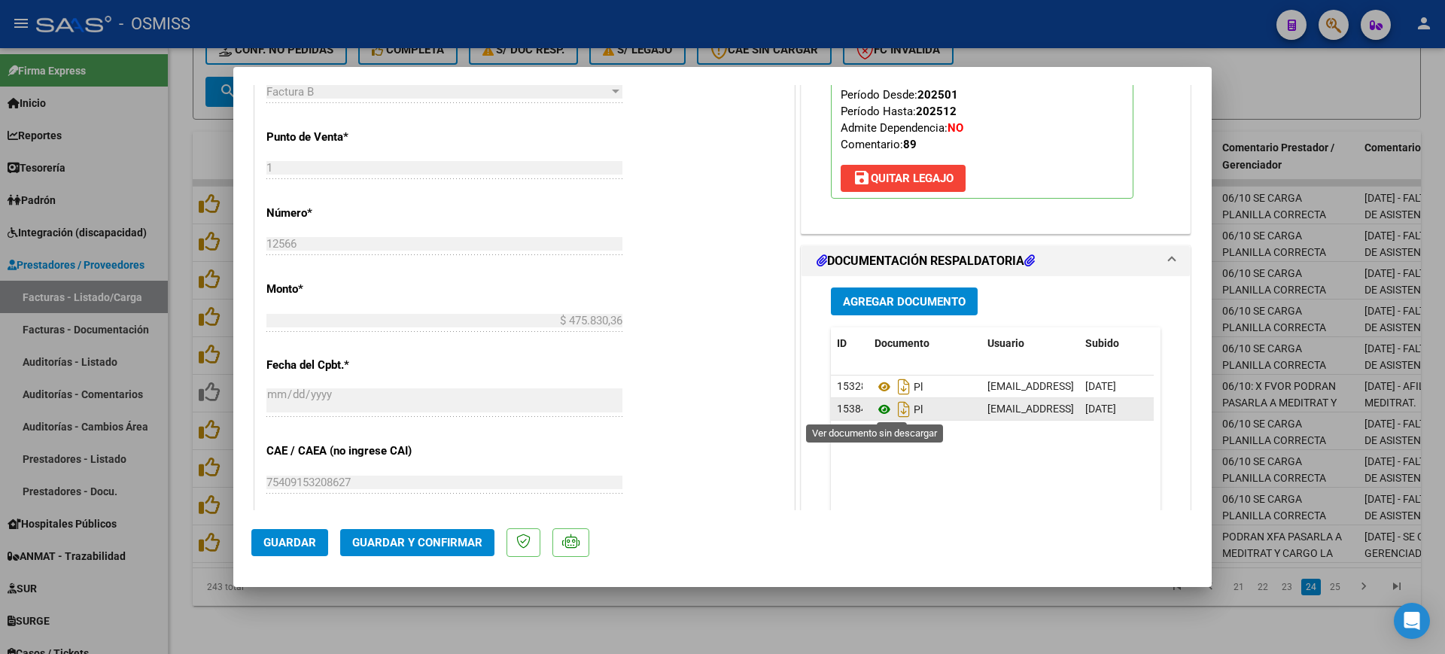
click at [878, 412] on icon at bounding box center [885, 409] width 20 height 18
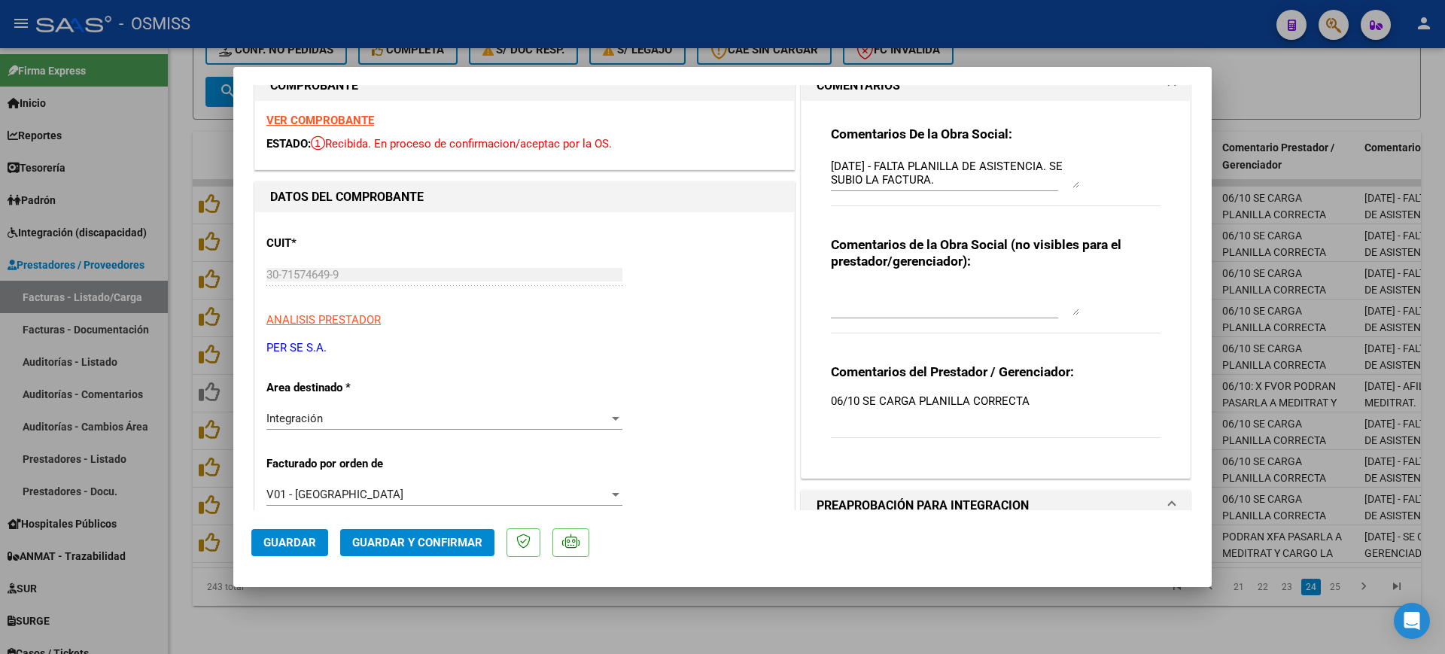
scroll to position [0, 0]
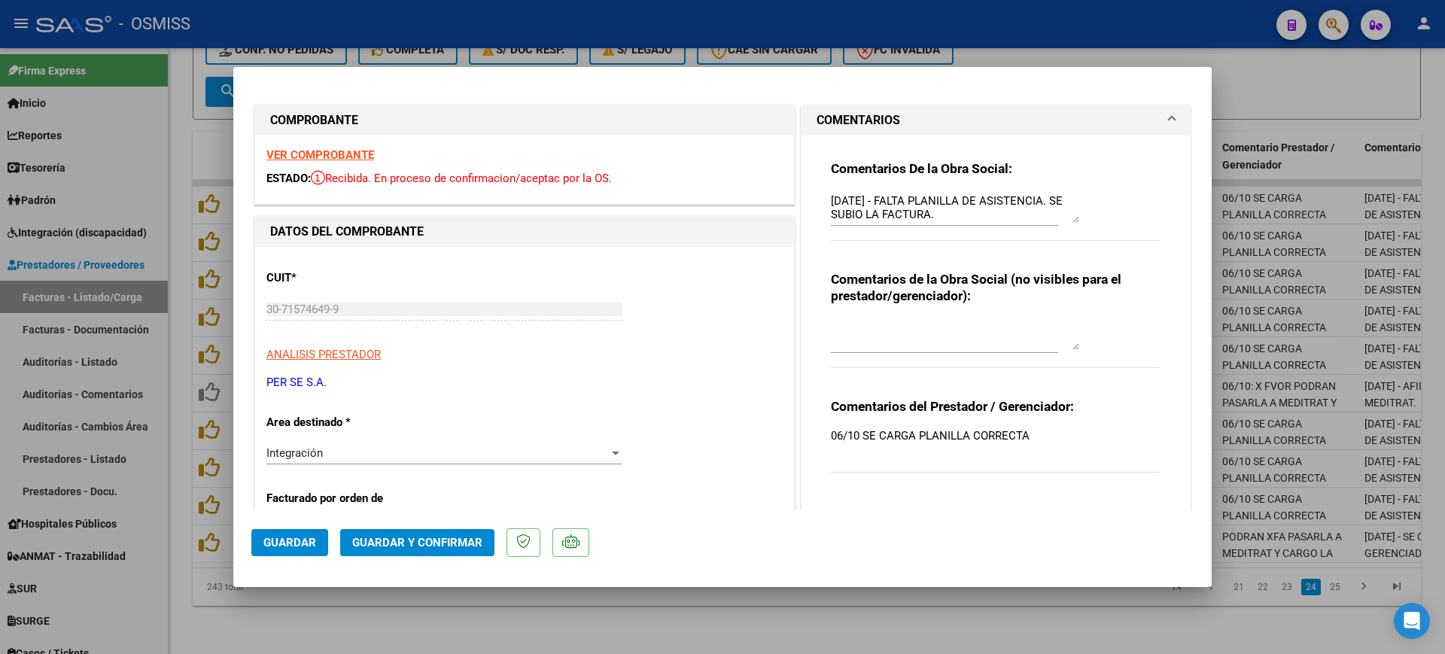
click at [831, 196] on textarea "[DATE] - FALTA PLANILLA DE ASISTENCIA. SE SUBIO LA FACTURA." at bounding box center [955, 208] width 248 height 30
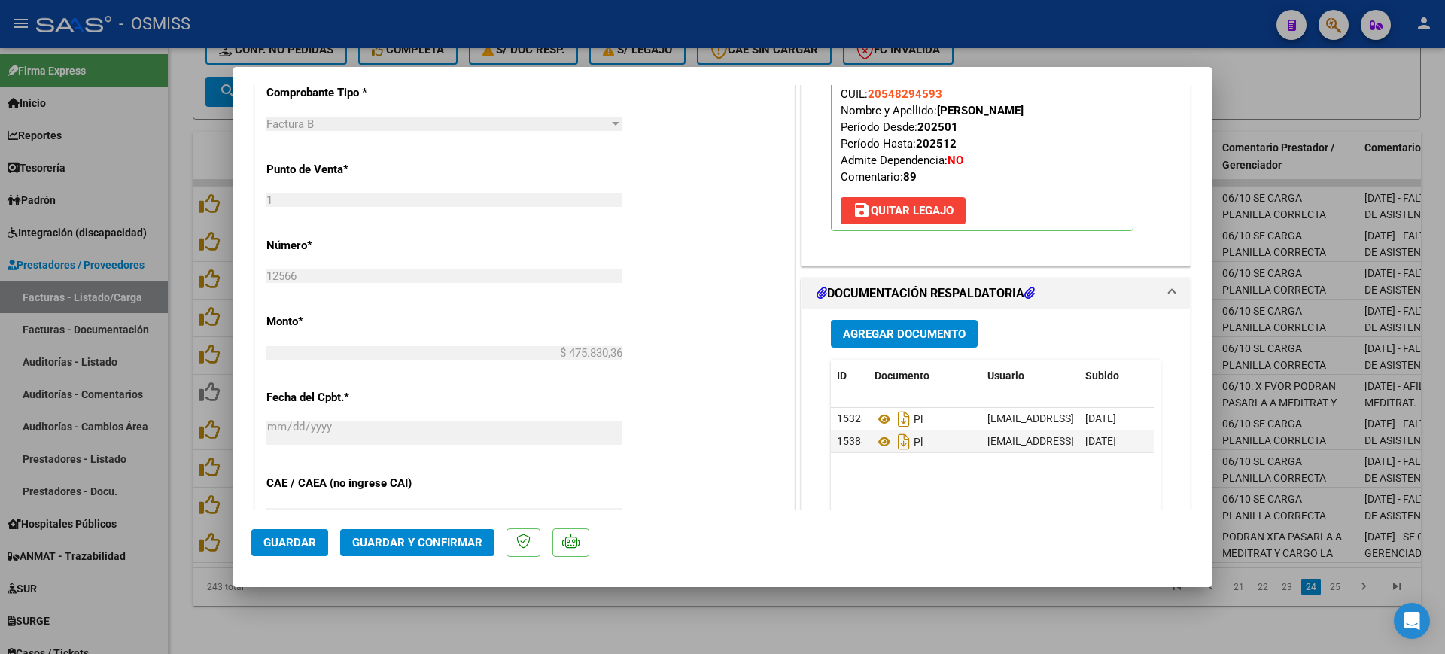
scroll to position [659, 0]
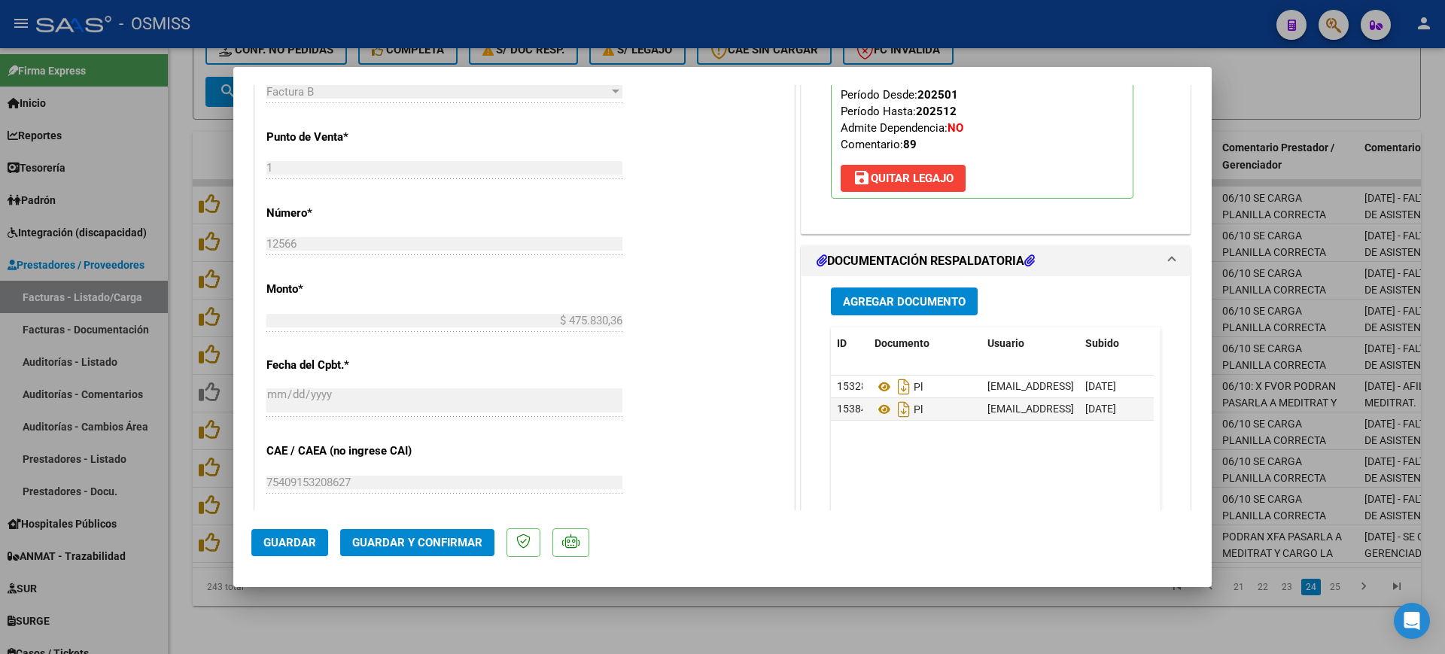
type textarea "89 - [DATE] - FALTA PLANILLA DE ASISTENCIA. SE SUBIO LA FACTURA."
click at [453, 546] on span "Guardar y Confirmar" at bounding box center [417, 543] width 130 height 14
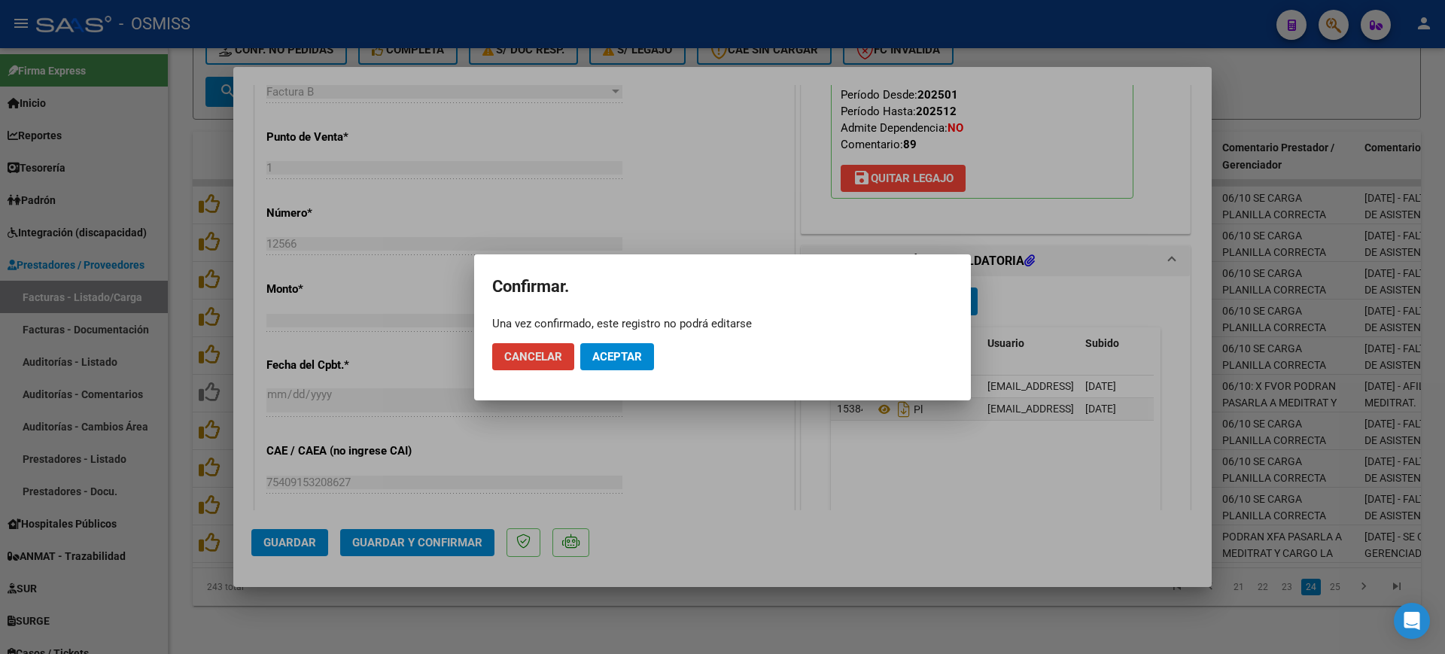
click at [628, 357] on span "Aceptar" at bounding box center [617, 357] width 50 height 14
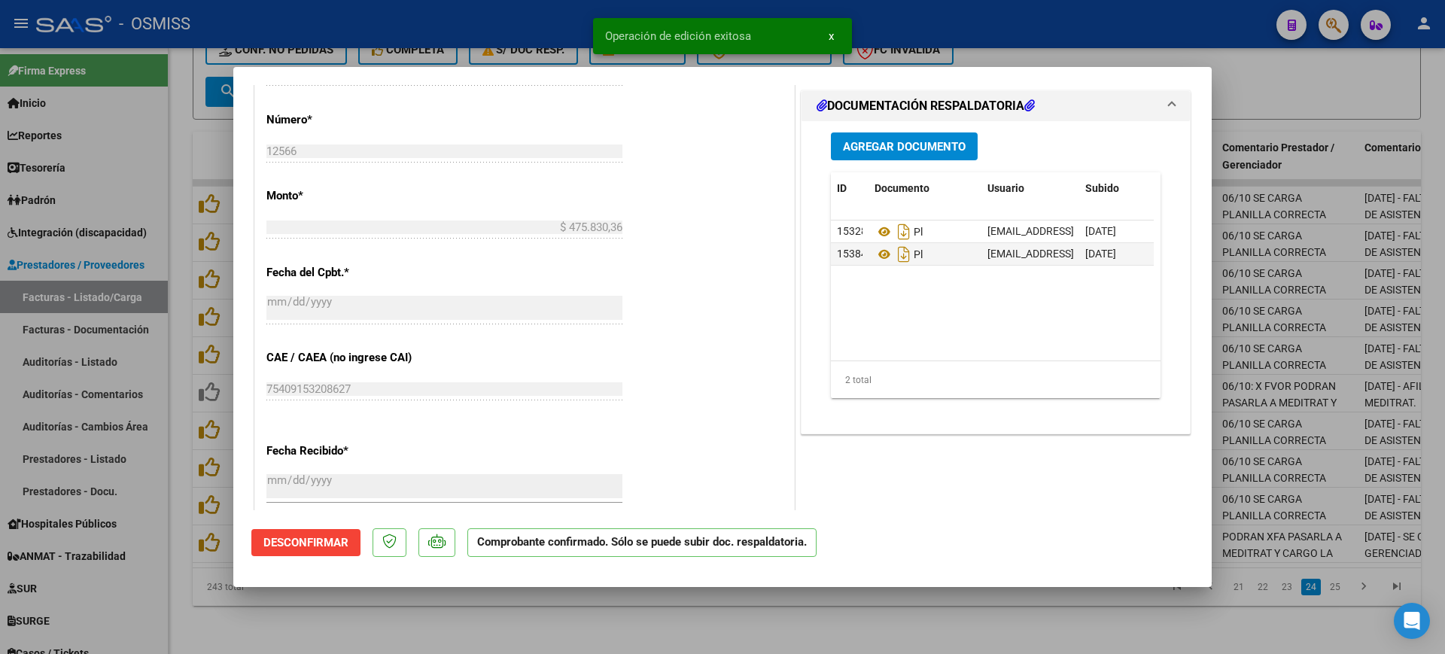
click at [656, 616] on div at bounding box center [722, 327] width 1445 height 654
type input "$ 0,00"
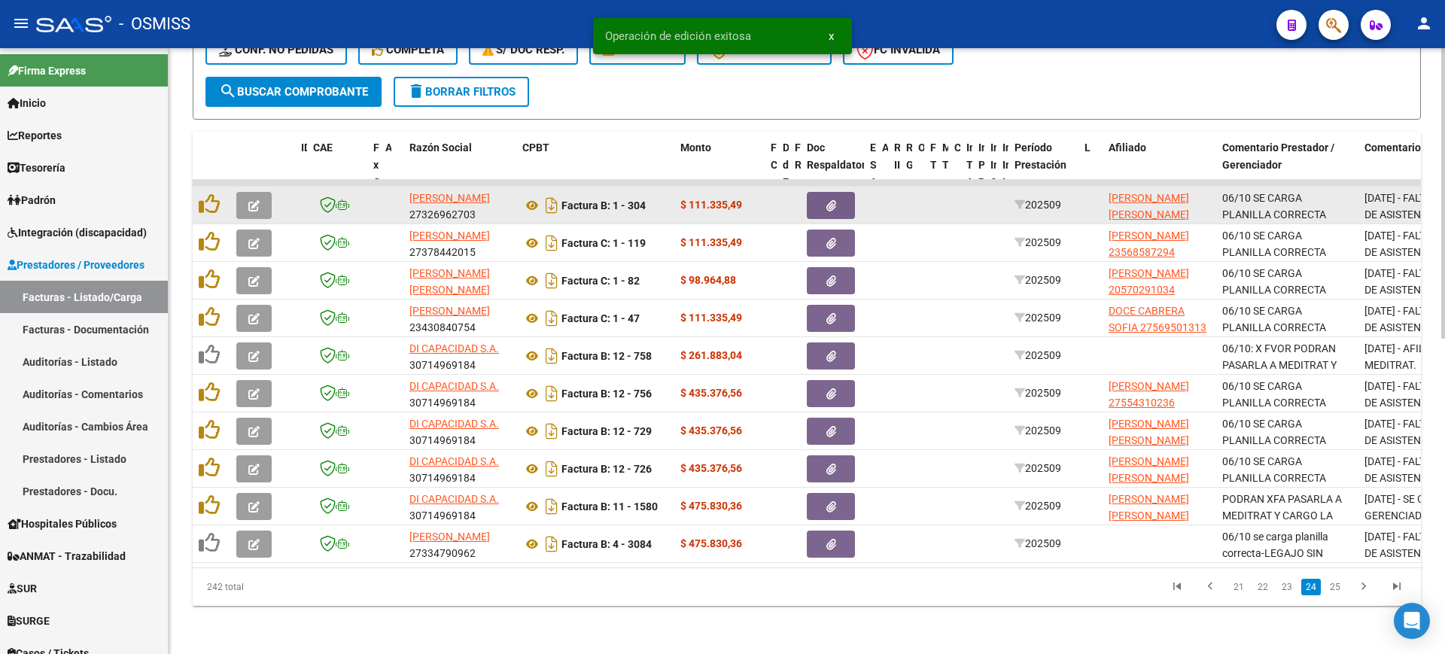
click at [260, 196] on button "button" at bounding box center [253, 205] width 35 height 27
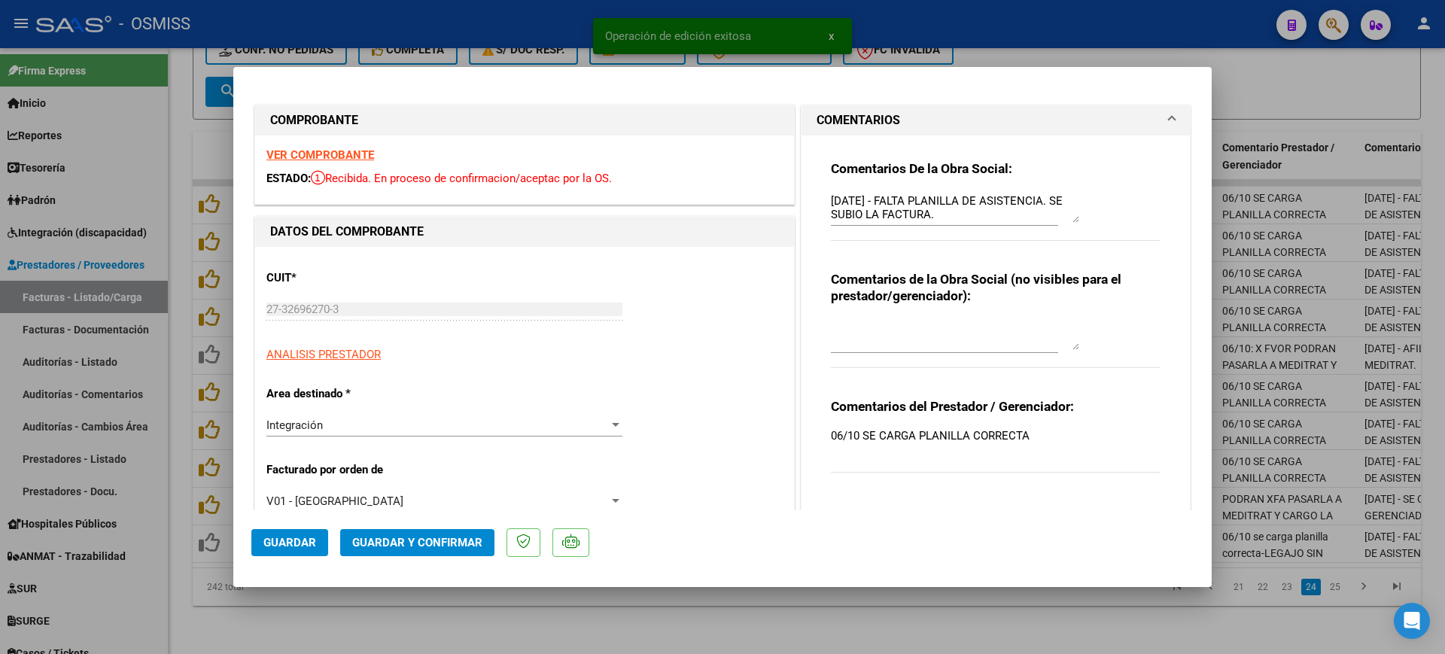
click at [352, 155] on strong "VER COMPROBANTE" at bounding box center [320, 155] width 108 height 14
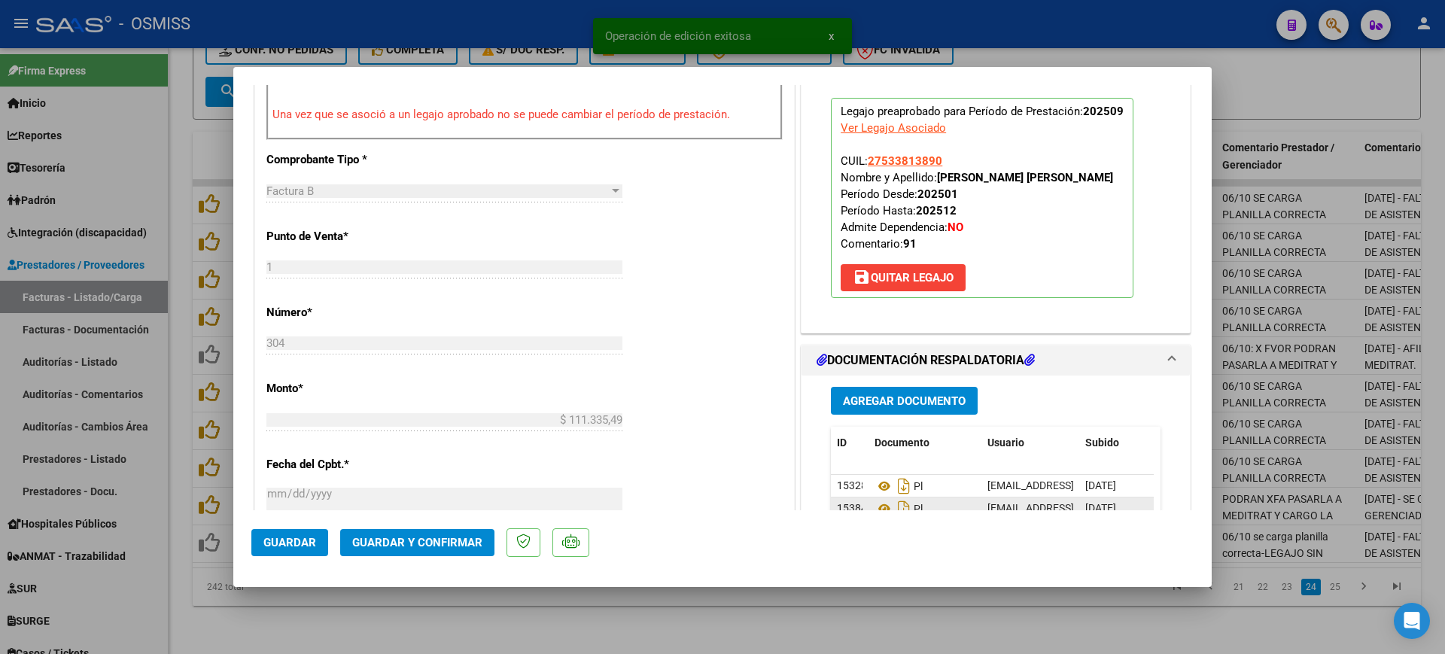
scroll to position [659, 0]
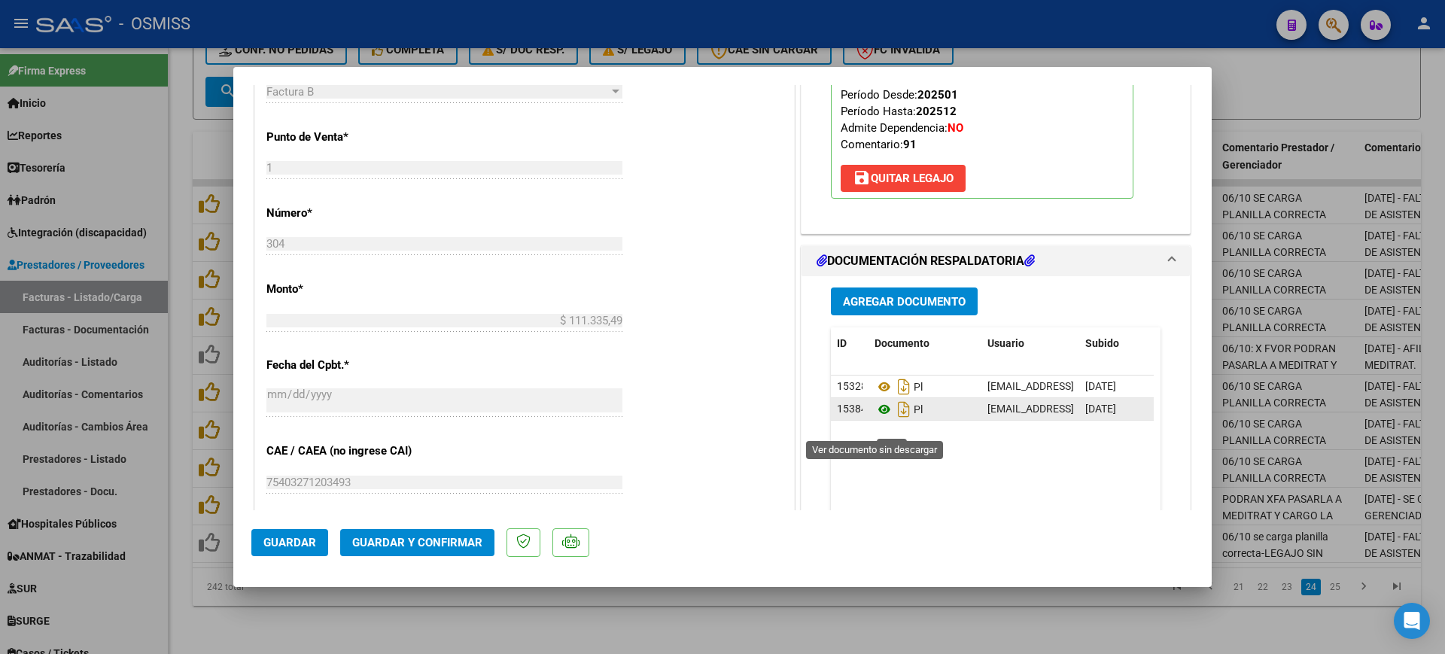
click at [876, 419] on icon at bounding box center [885, 409] width 20 height 18
click at [437, 543] on span "Guardar y Confirmar" at bounding box center [417, 543] width 130 height 14
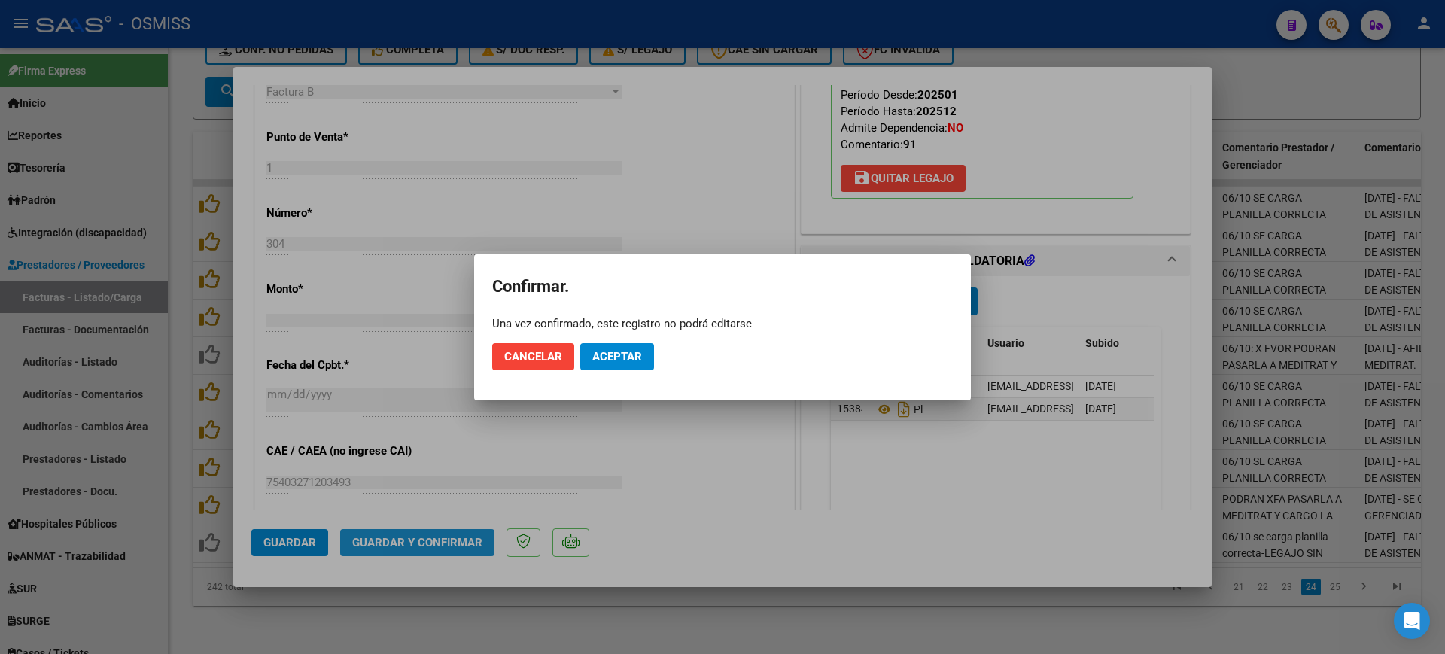
click at [616, 363] on button "Aceptar" at bounding box center [617, 356] width 74 height 27
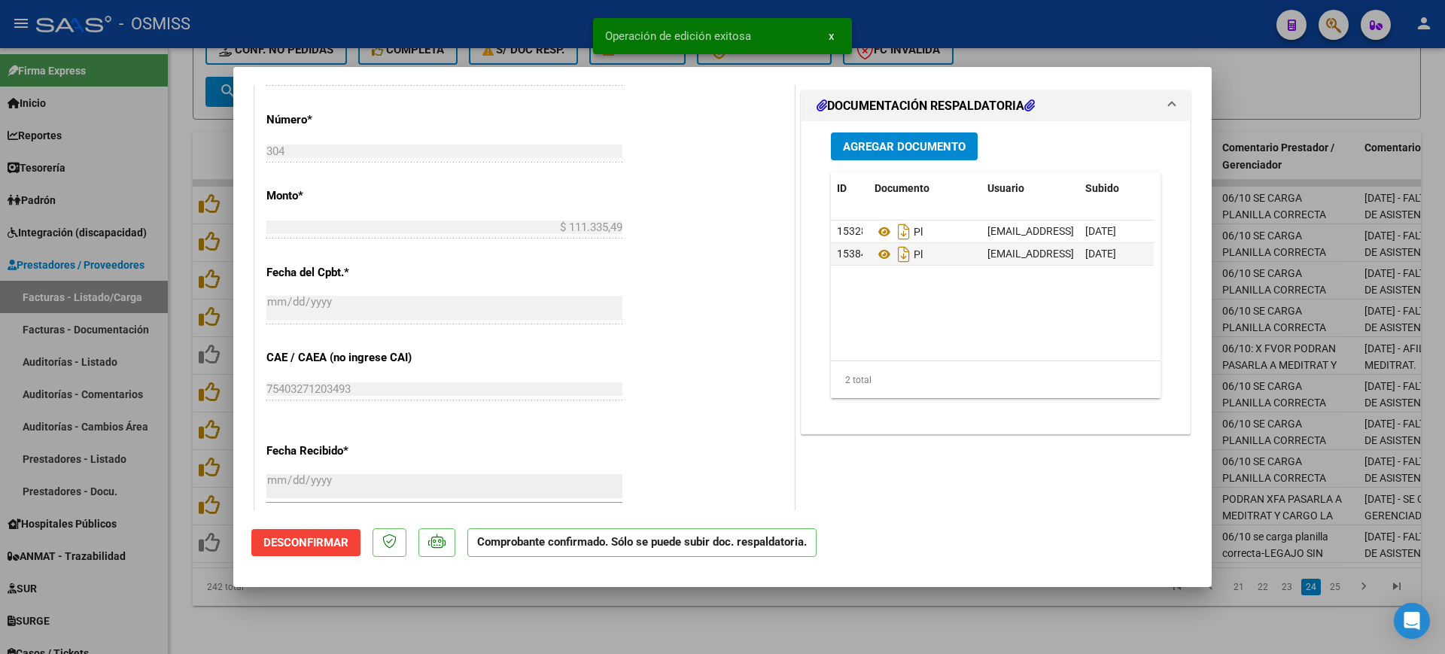
click at [506, 632] on div at bounding box center [722, 327] width 1445 height 654
type input "$ 0,00"
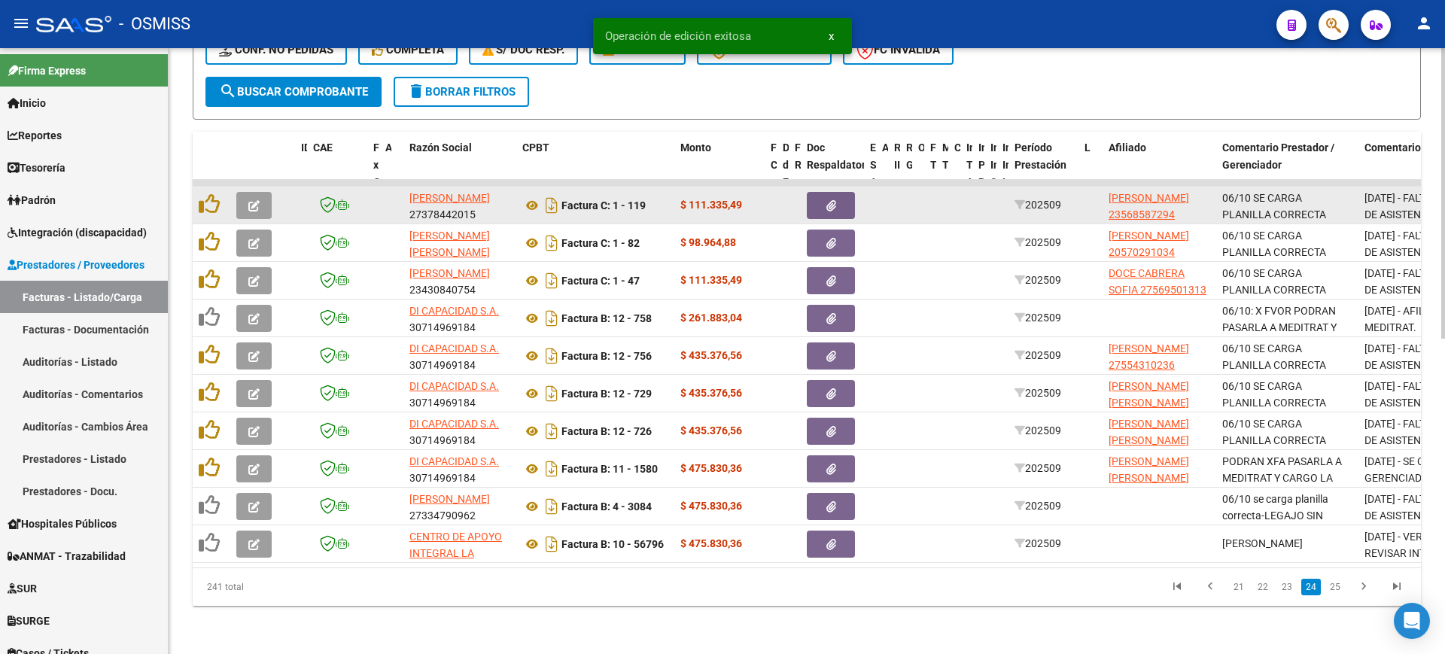
click at [260, 192] on button "button" at bounding box center [253, 205] width 35 height 27
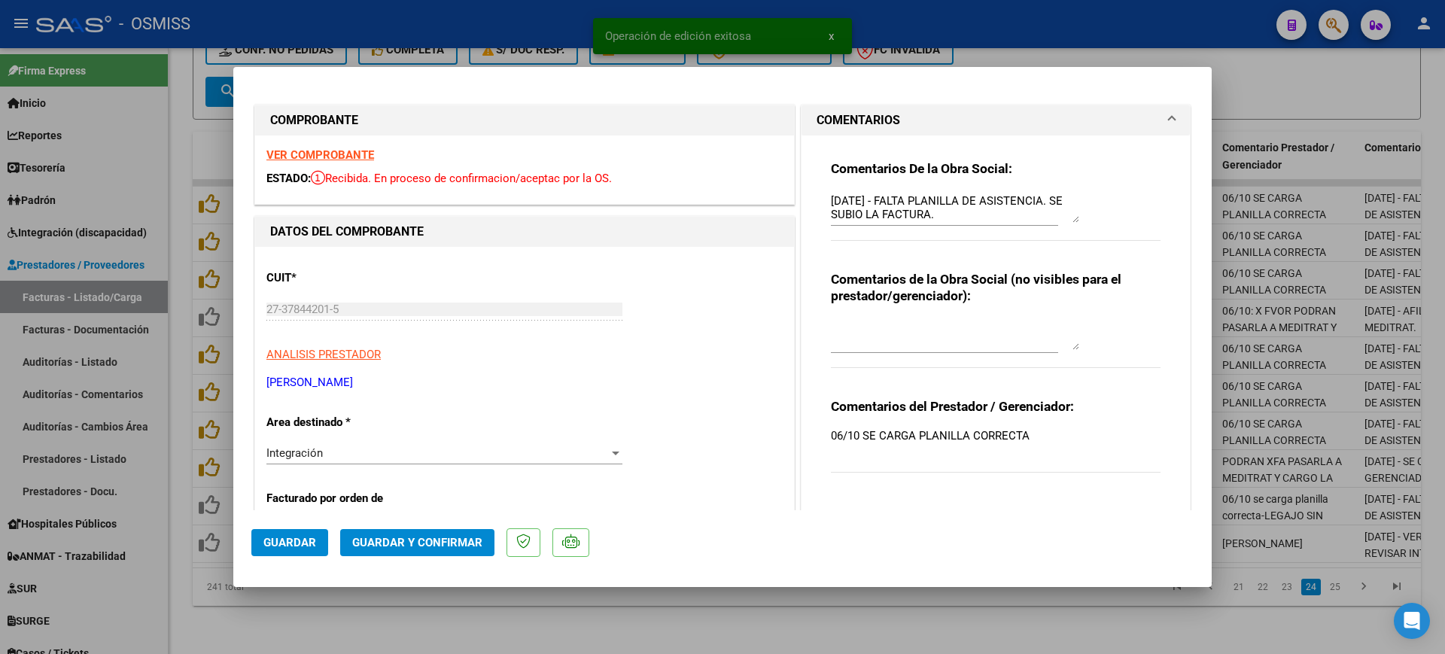
click at [320, 156] on strong "VER COMPROBANTE" at bounding box center [320, 155] width 108 height 14
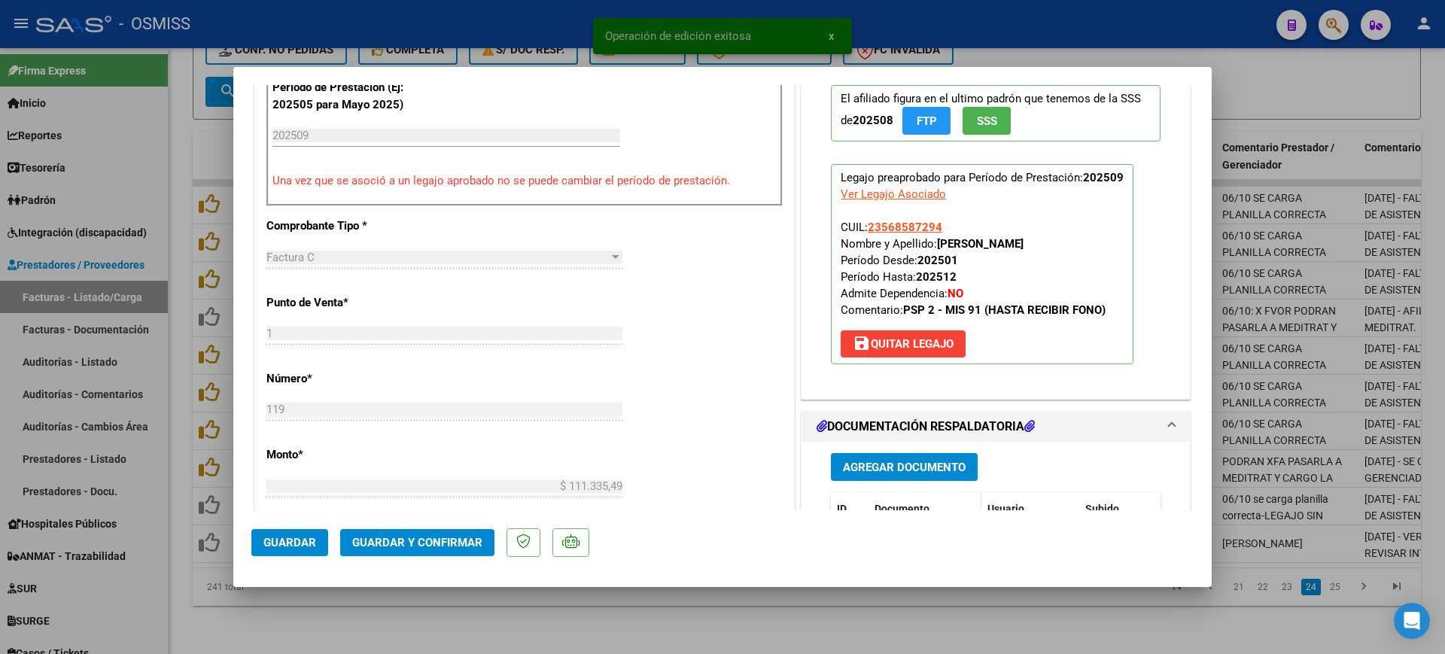
scroll to position [565, 0]
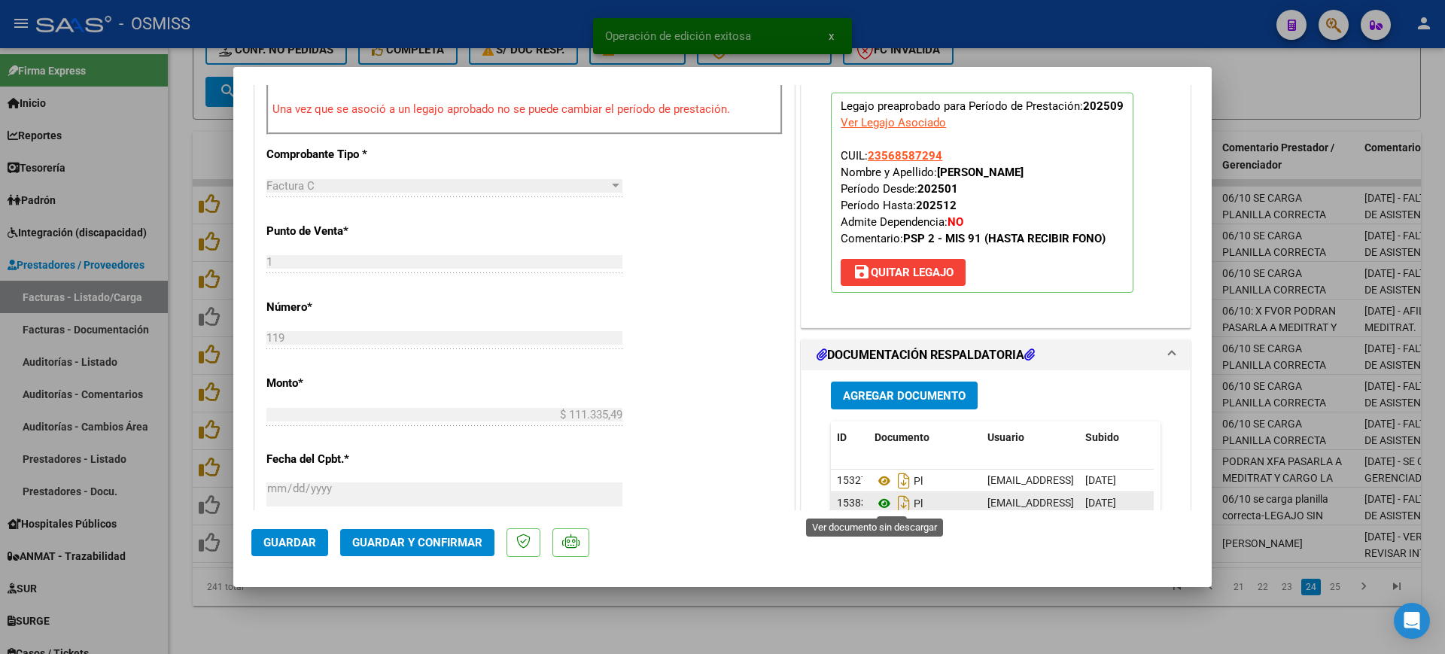
click at [877, 498] on icon at bounding box center [885, 504] width 20 height 18
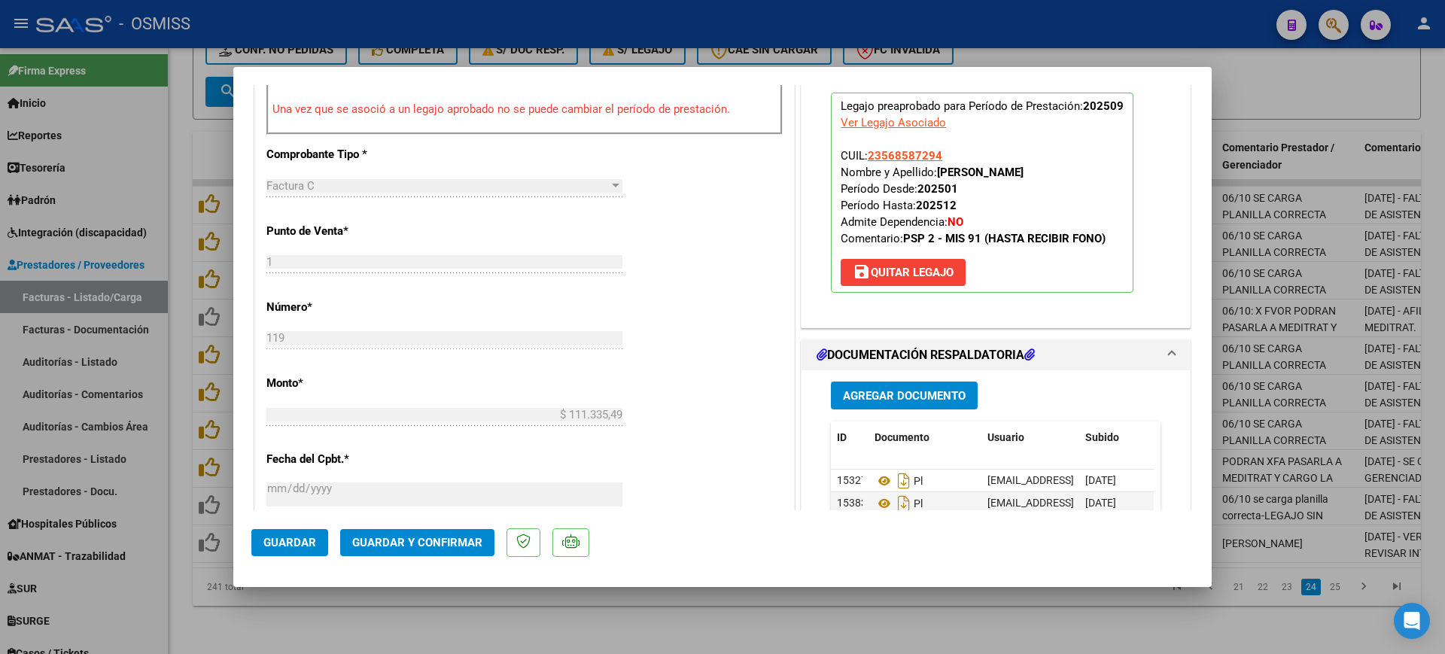
click at [476, 536] on span "Guardar y Confirmar" at bounding box center [417, 543] width 130 height 14
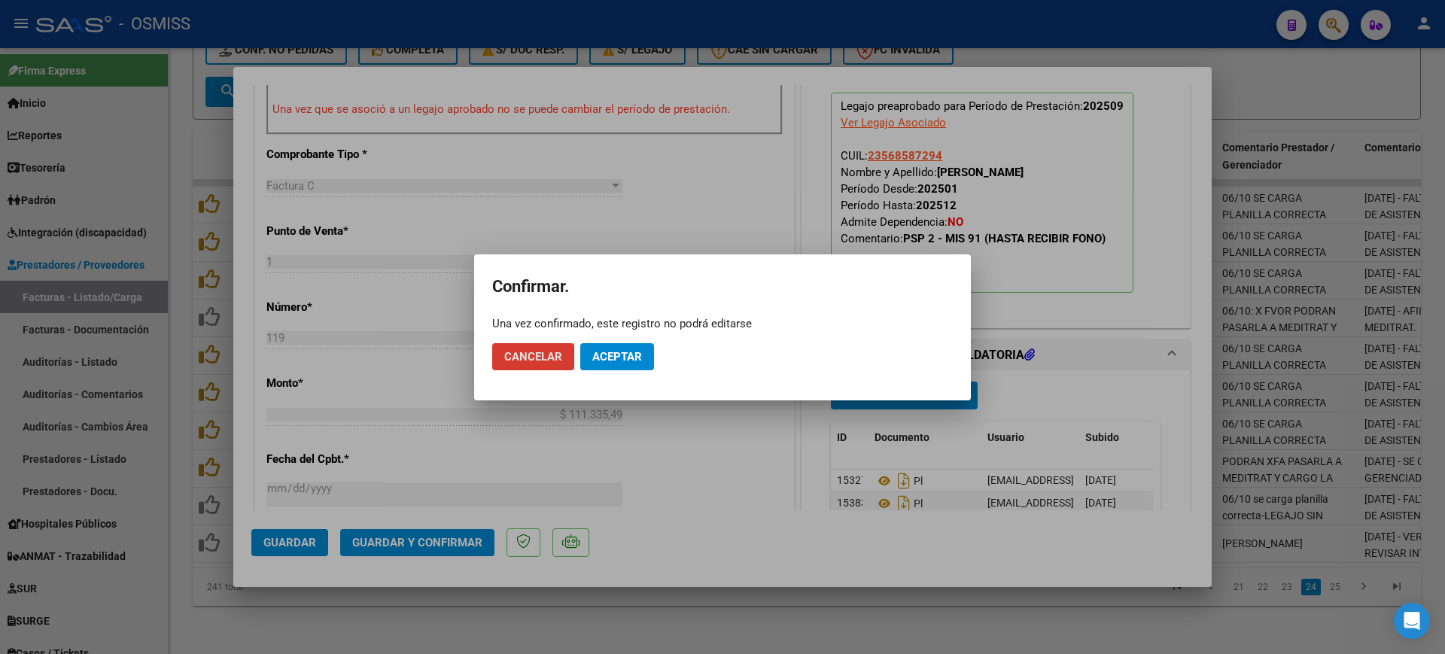
click at [624, 356] on span "Aceptar" at bounding box center [617, 357] width 50 height 14
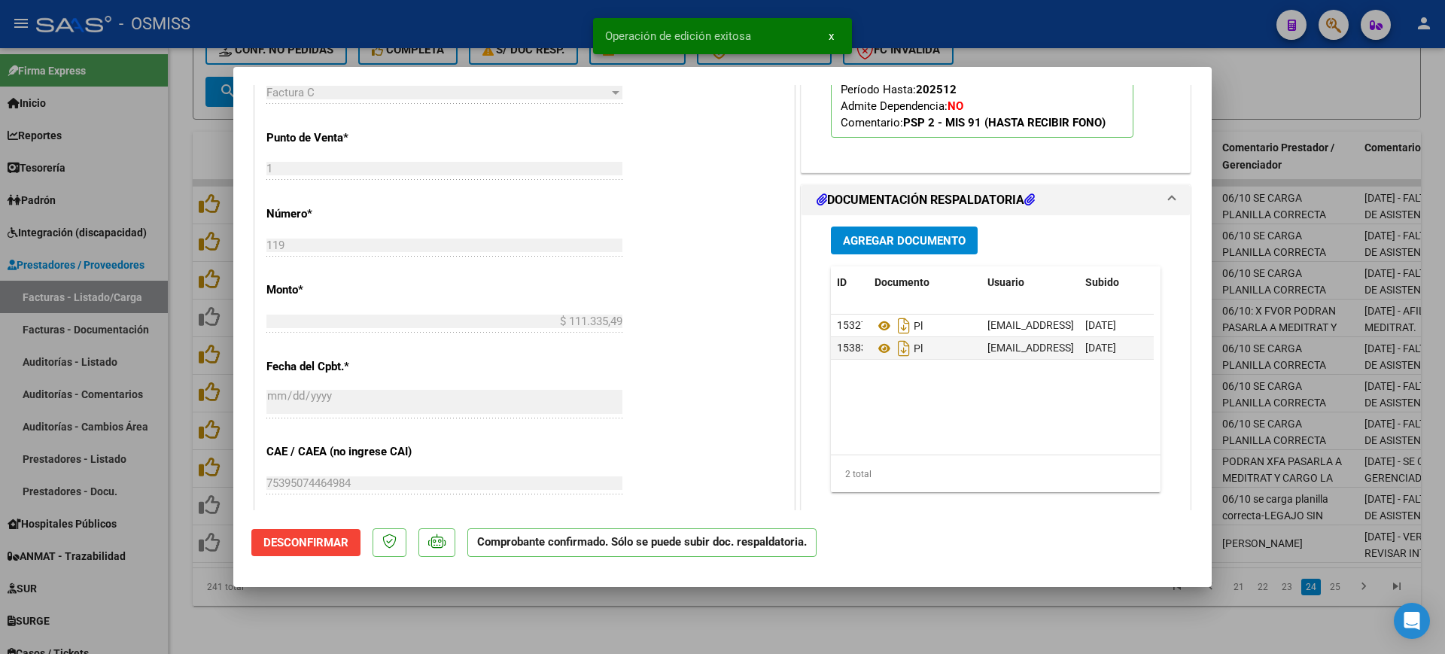
click at [583, 607] on div at bounding box center [722, 327] width 1445 height 654
type input "$ 0,00"
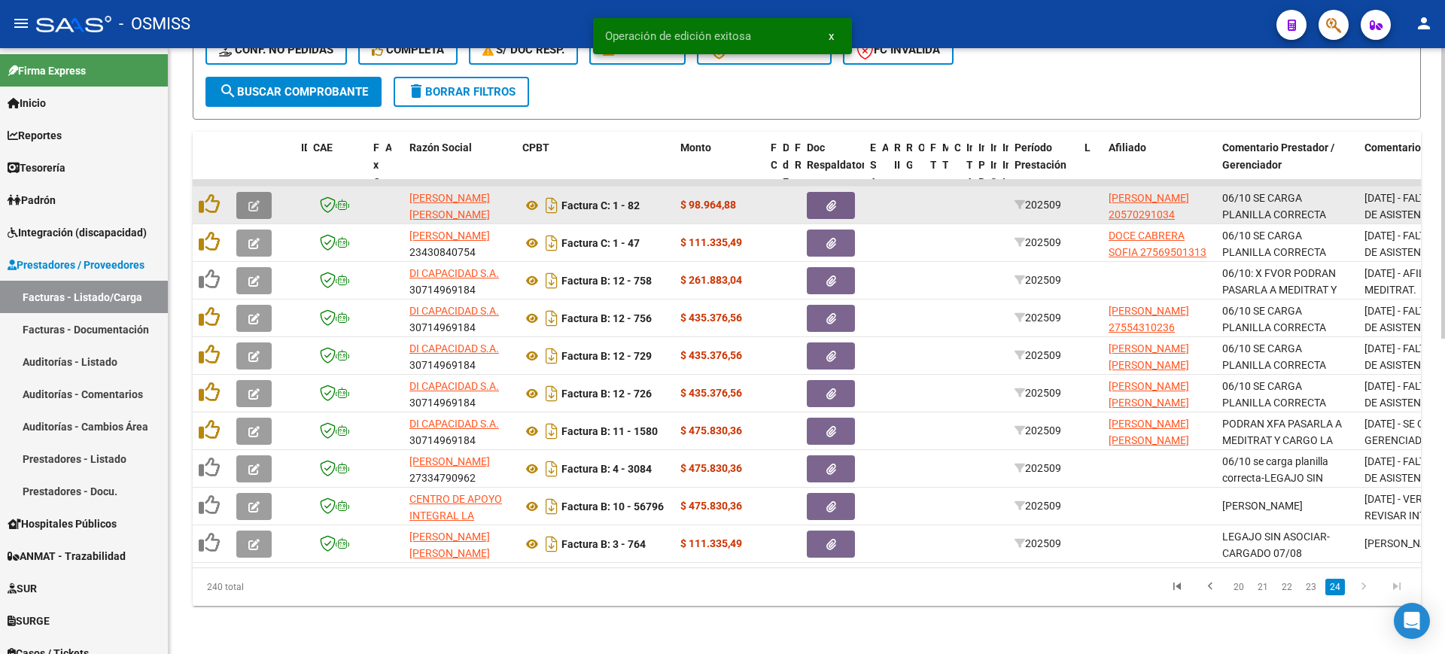
click at [260, 192] on button "button" at bounding box center [253, 205] width 35 height 27
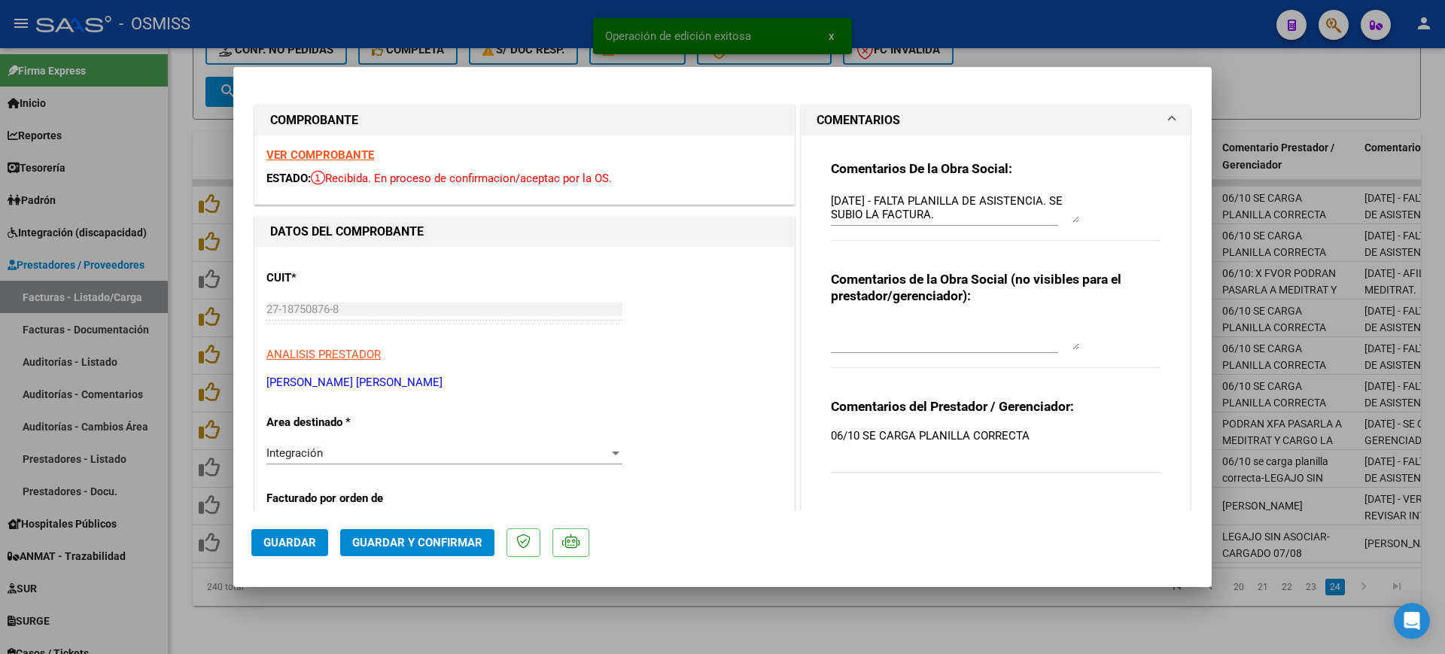
click at [359, 154] on strong "VER COMPROBANTE" at bounding box center [320, 155] width 108 height 14
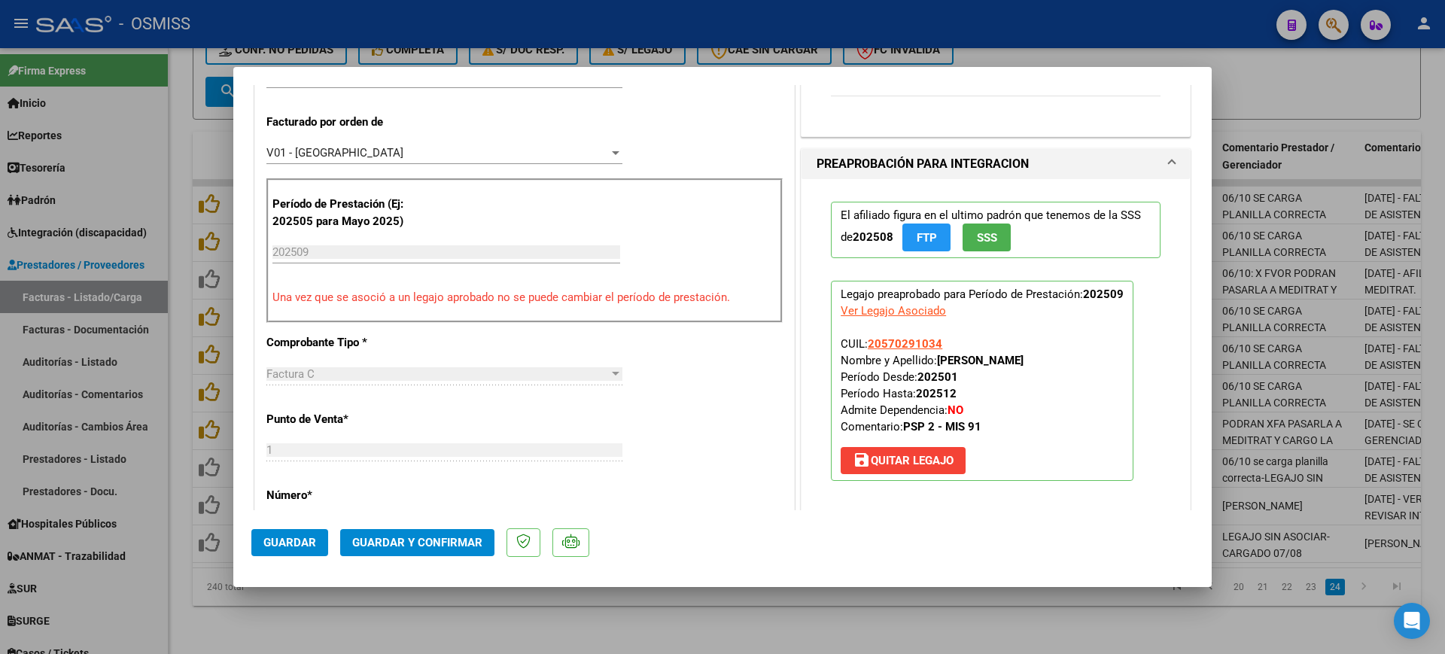
scroll to position [659, 0]
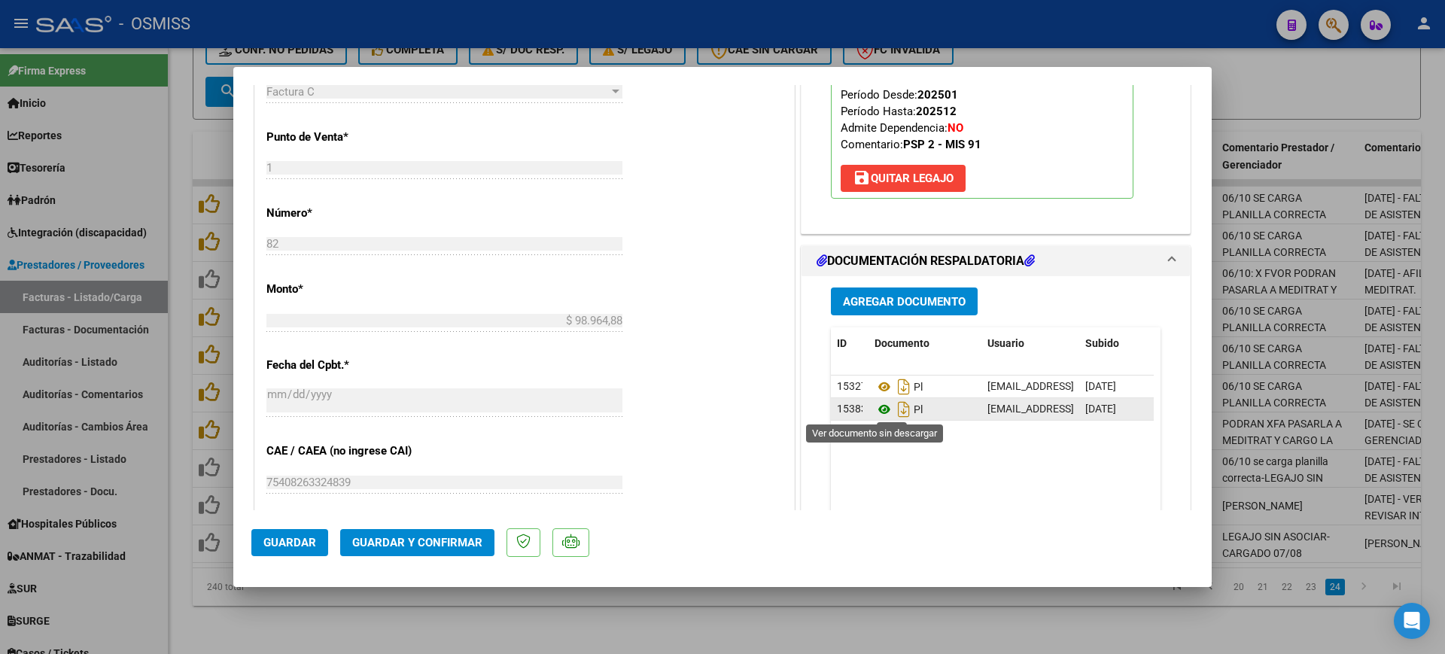
click at [875, 405] on icon at bounding box center [885, 409] width 20 height 18
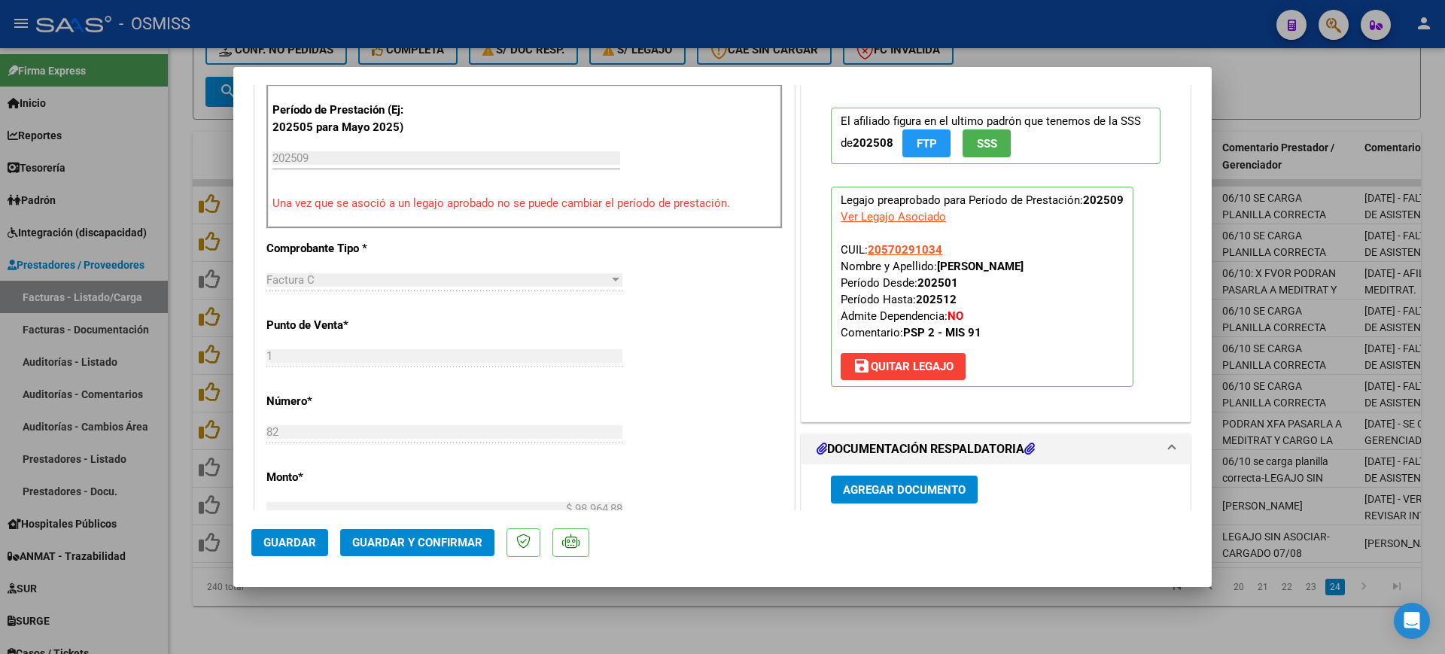
scroll to position [565, 0]
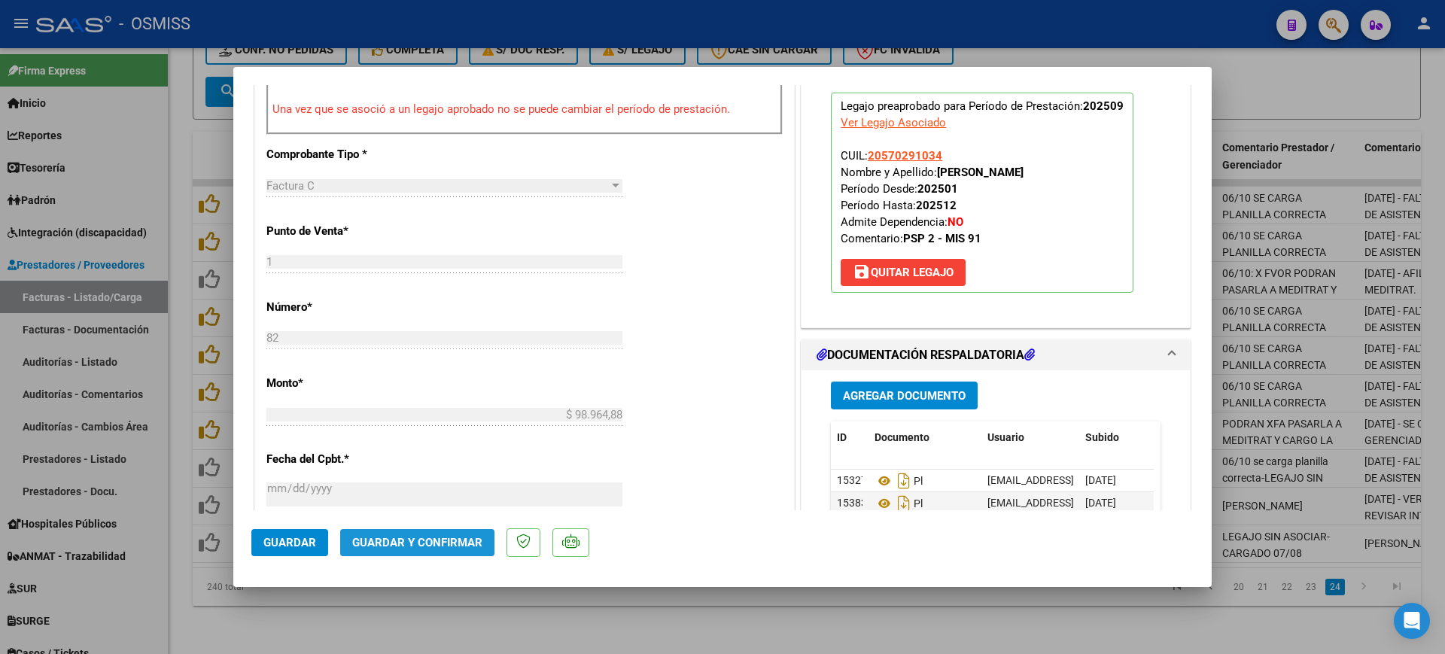
click at [470, 537] on span "Guardar y Confirmar" at bounding box center [417, 543] width 130 height 14
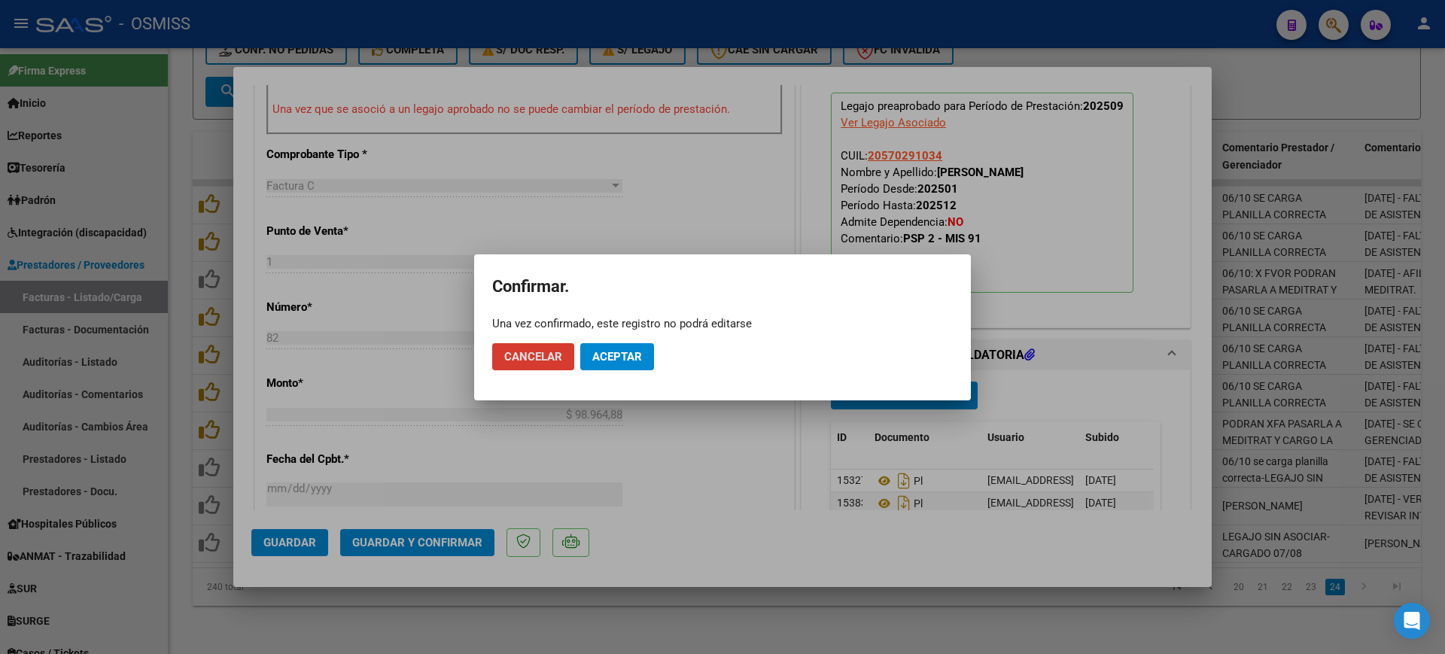
click at [607, 356] on span "Aceptar" at bounding box center [617, 357] width 50 height 14
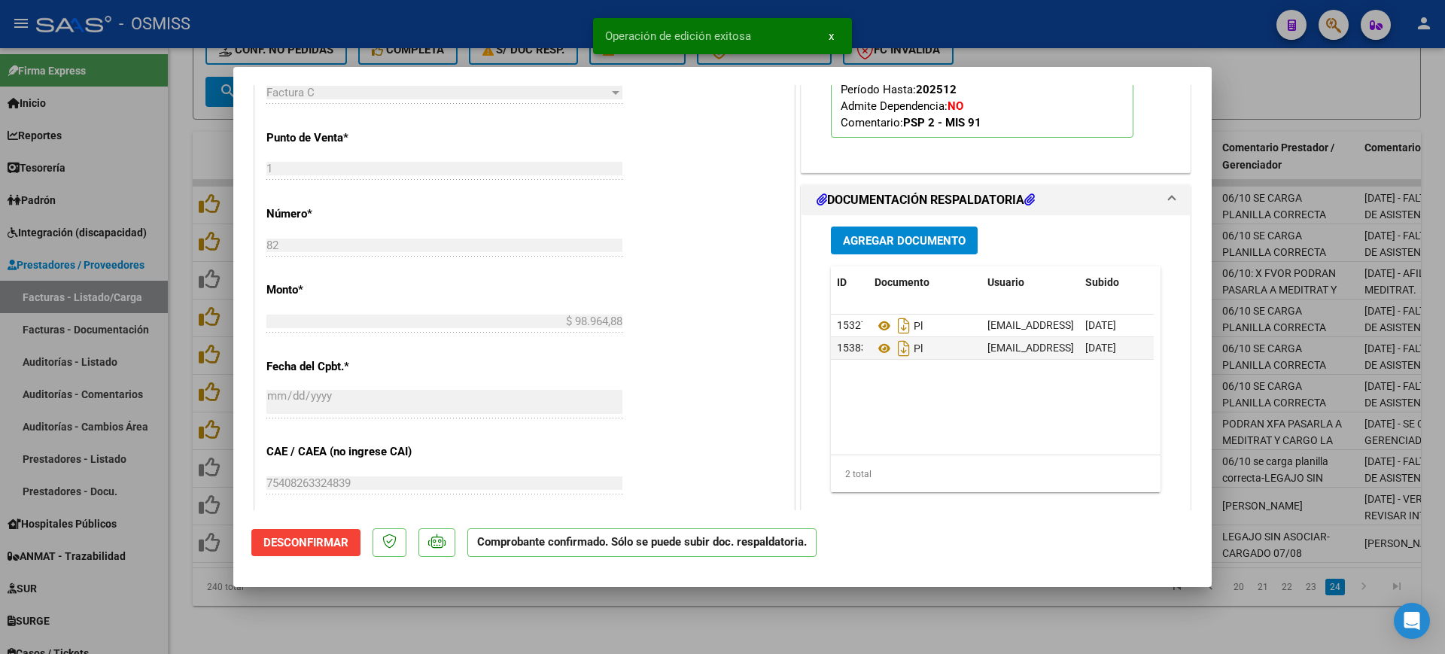
click at [602, 624] on div at bounding box center [722, 327] width 1445 height 654
type input "$ 0,00"
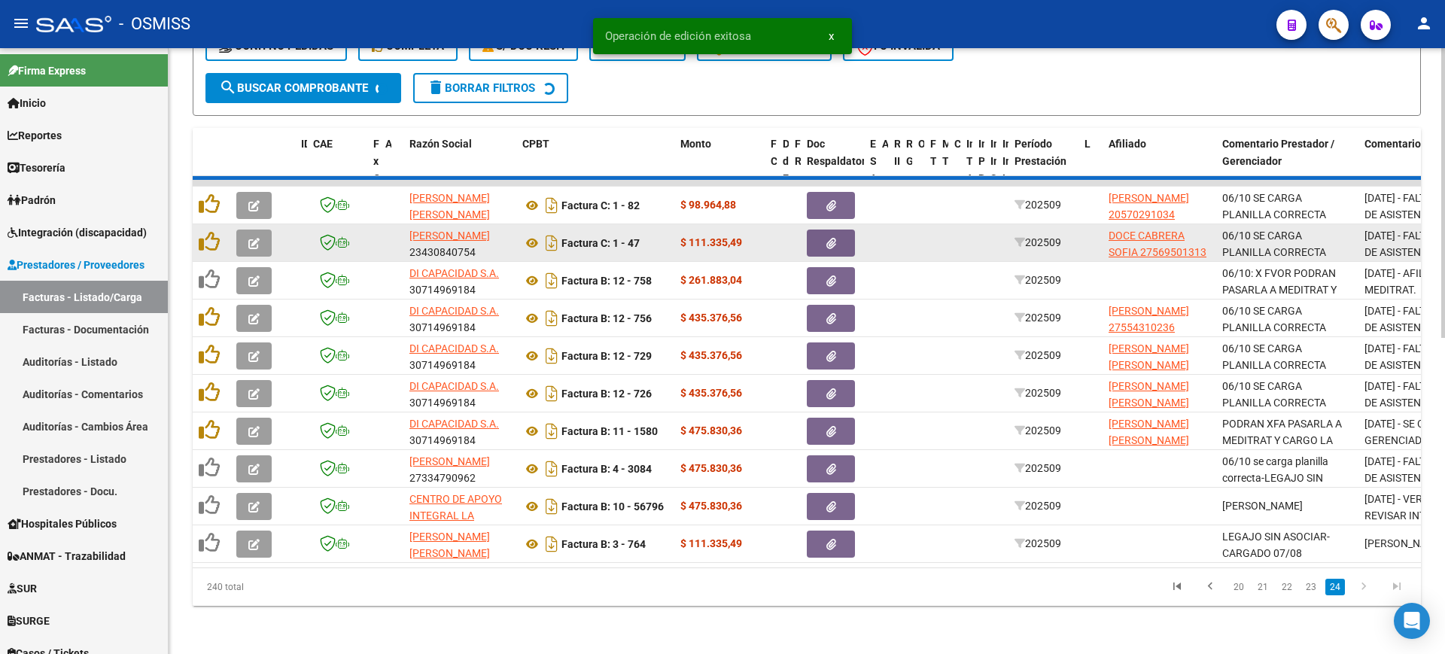
scroll to position [619, 0]
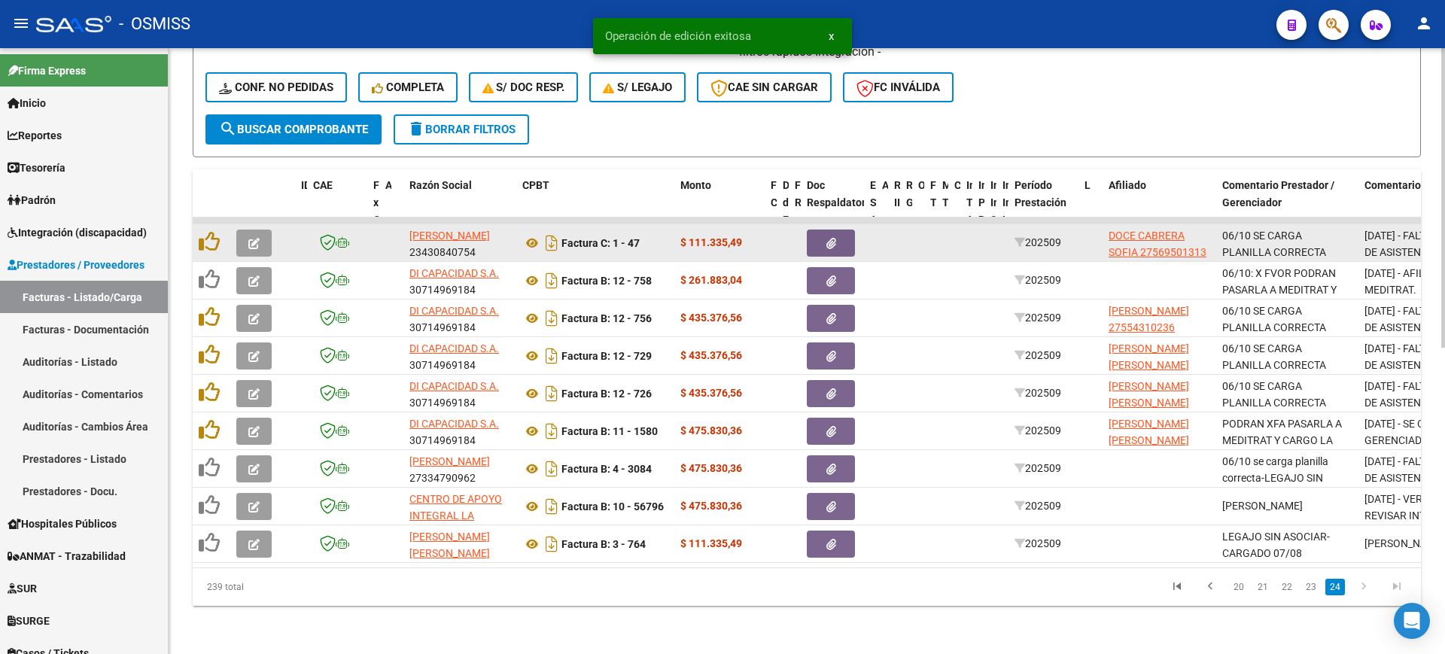
click at [260, 230] on button "button" at bounding box center [253, 243] width 35 height 27
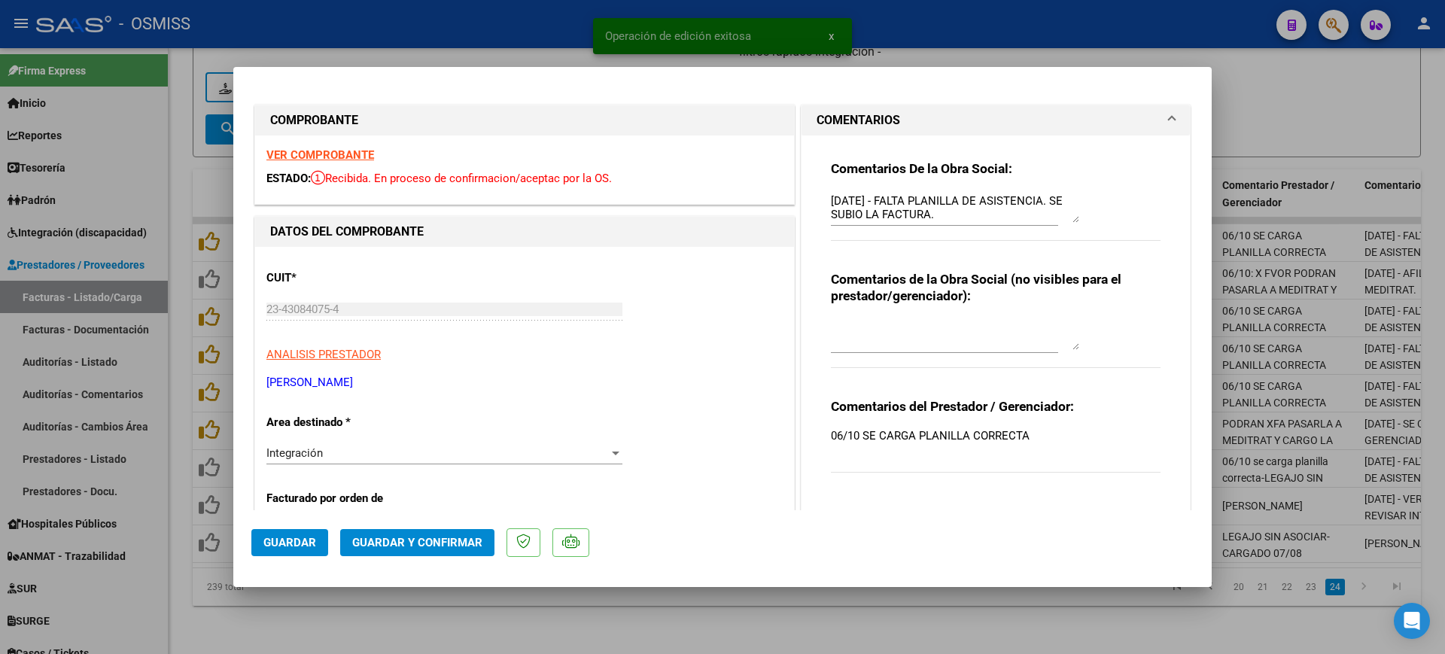
click at [349, 158] on strong "VER COMPROBANTE" at bounding box center [320, 155] width 108 height 14
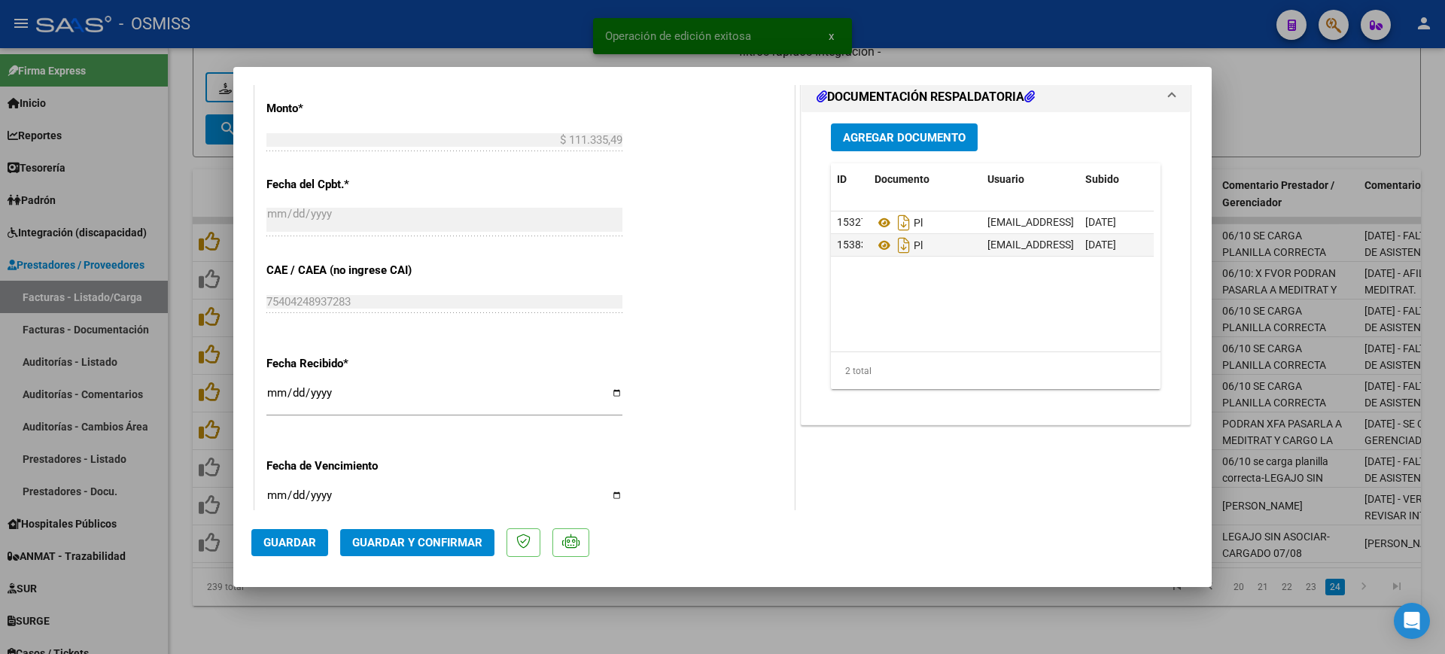
scroll to position [847, 0]
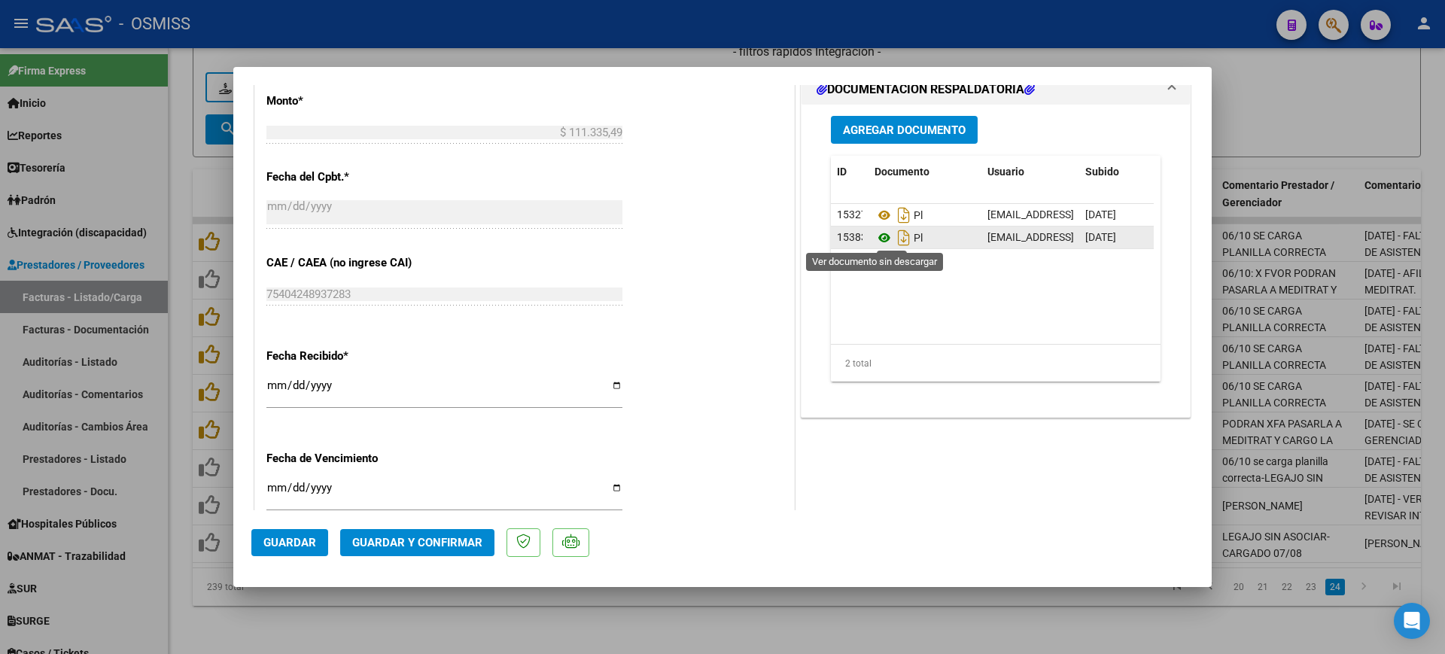
click at [878, 234] on icon at bounding box center [885, 238] width 20 height 18
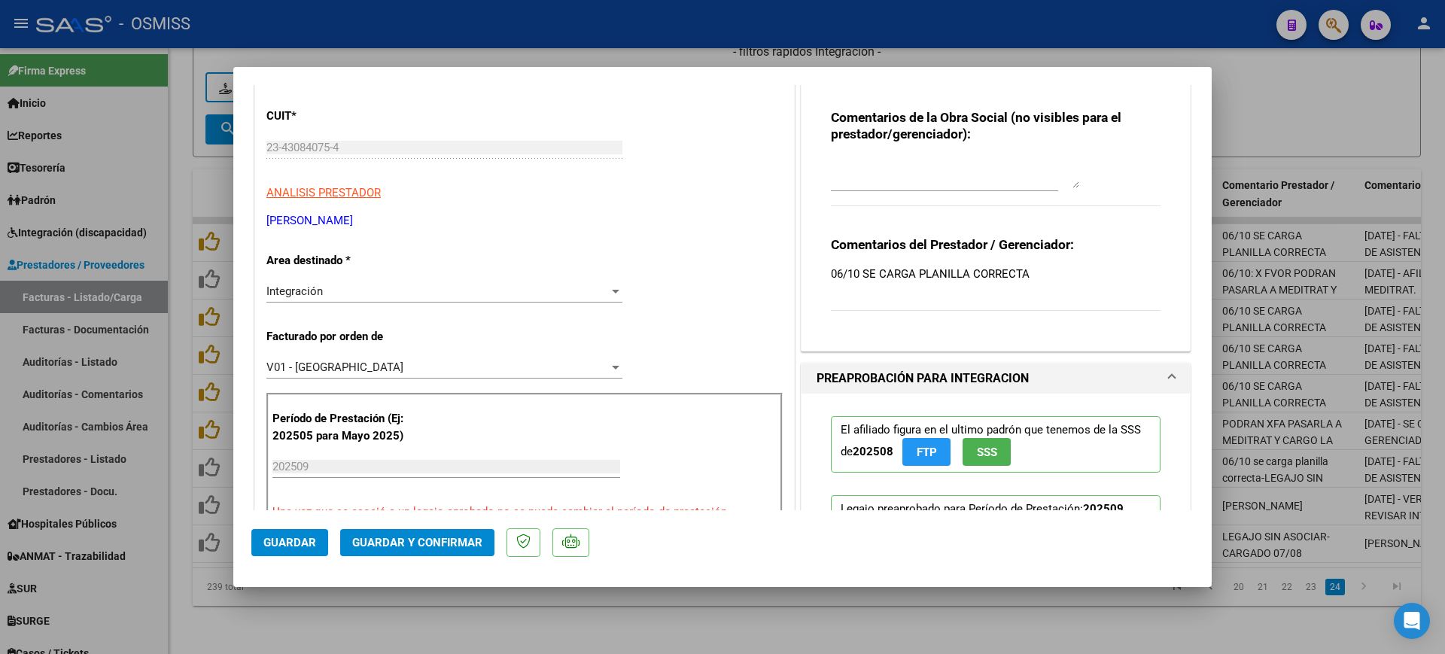
scroll to position [0, 0]
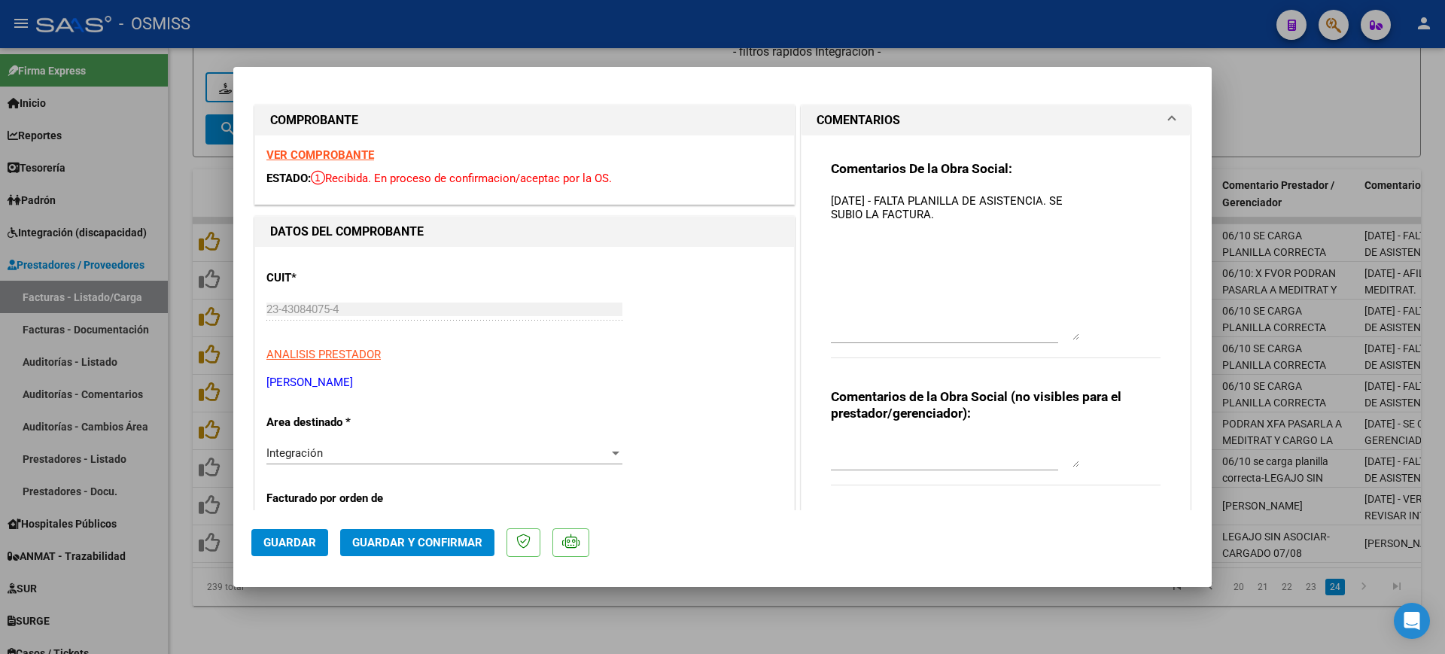
drag, startPoint x: 1065, startPoint y: 213, endPoint x: 677, endPoint y: 388, distance: 425.5
click at [1082, 331] on div "Comentarios De la Obra Social: [DATE] - FALTA PLANILLA DE ASISTENCIA. SE SUBIO …" at bounding box center [996, 267] width 330 height 215
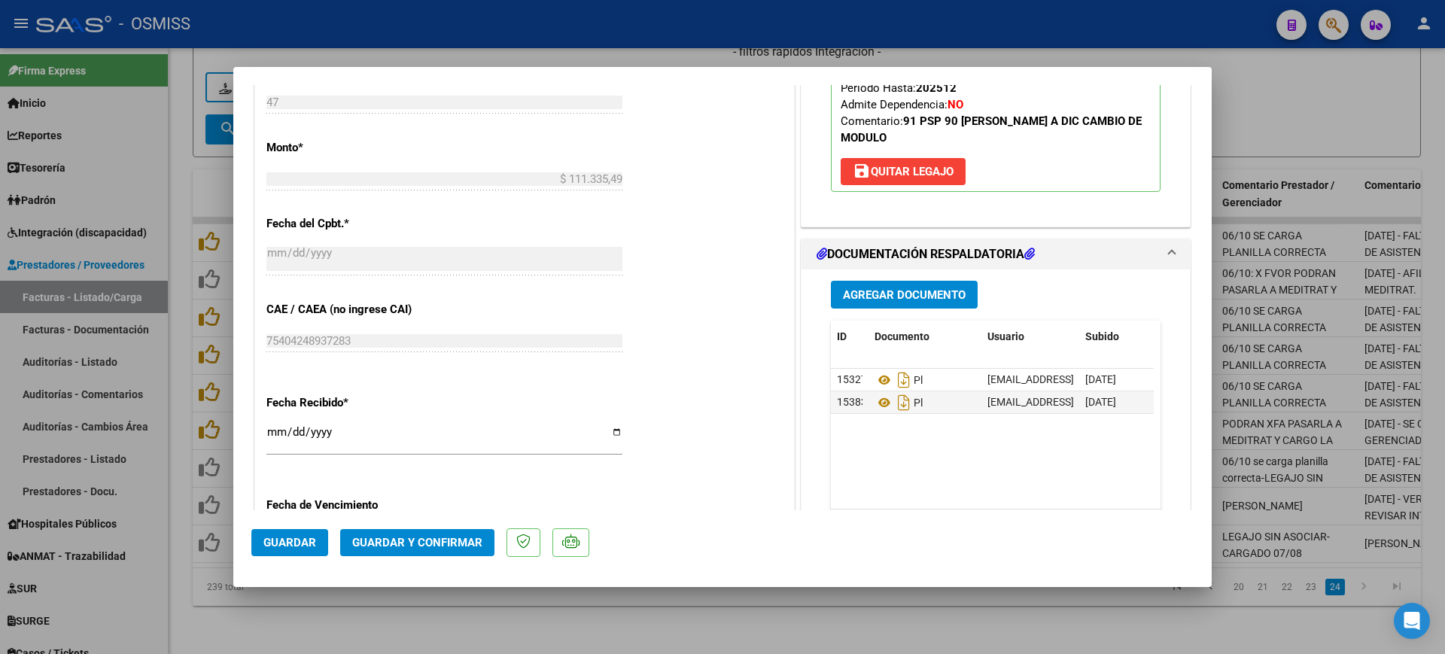
scroll to position [941, 0]
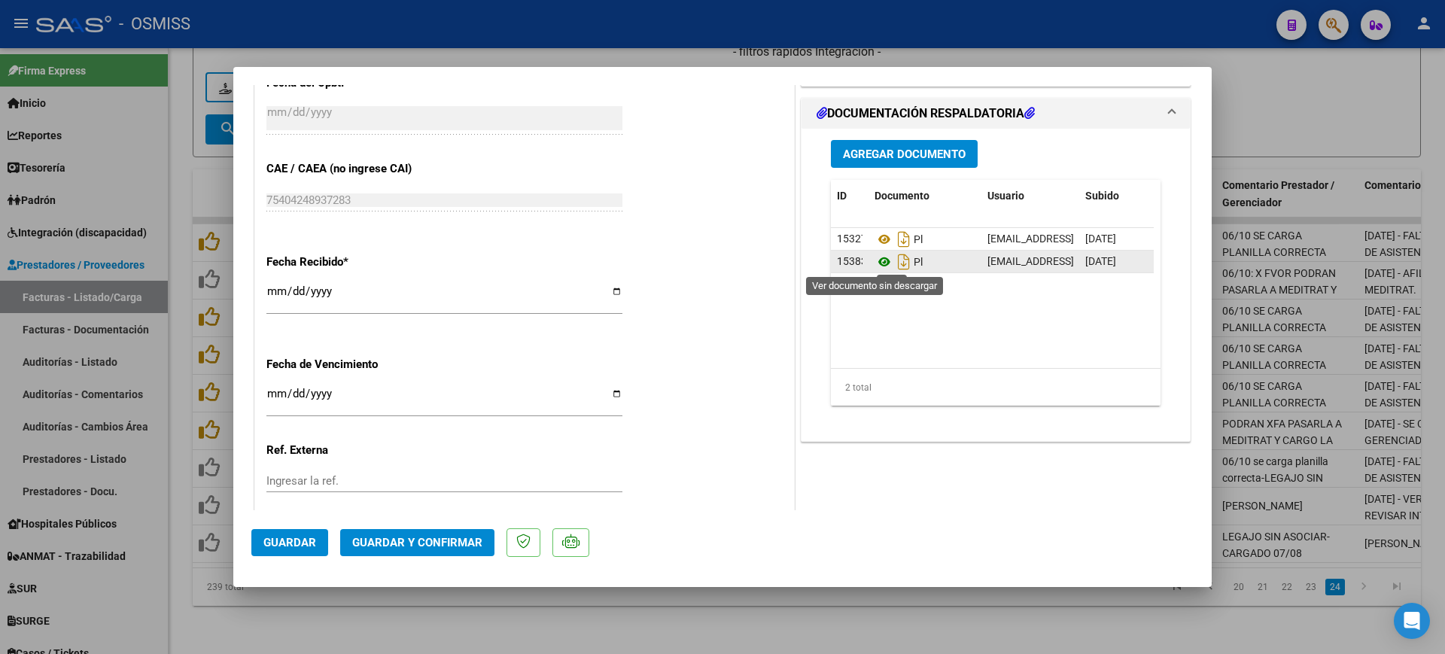
click at [879, 266] on icon at bounding box center [885, 262] width 20 height 18
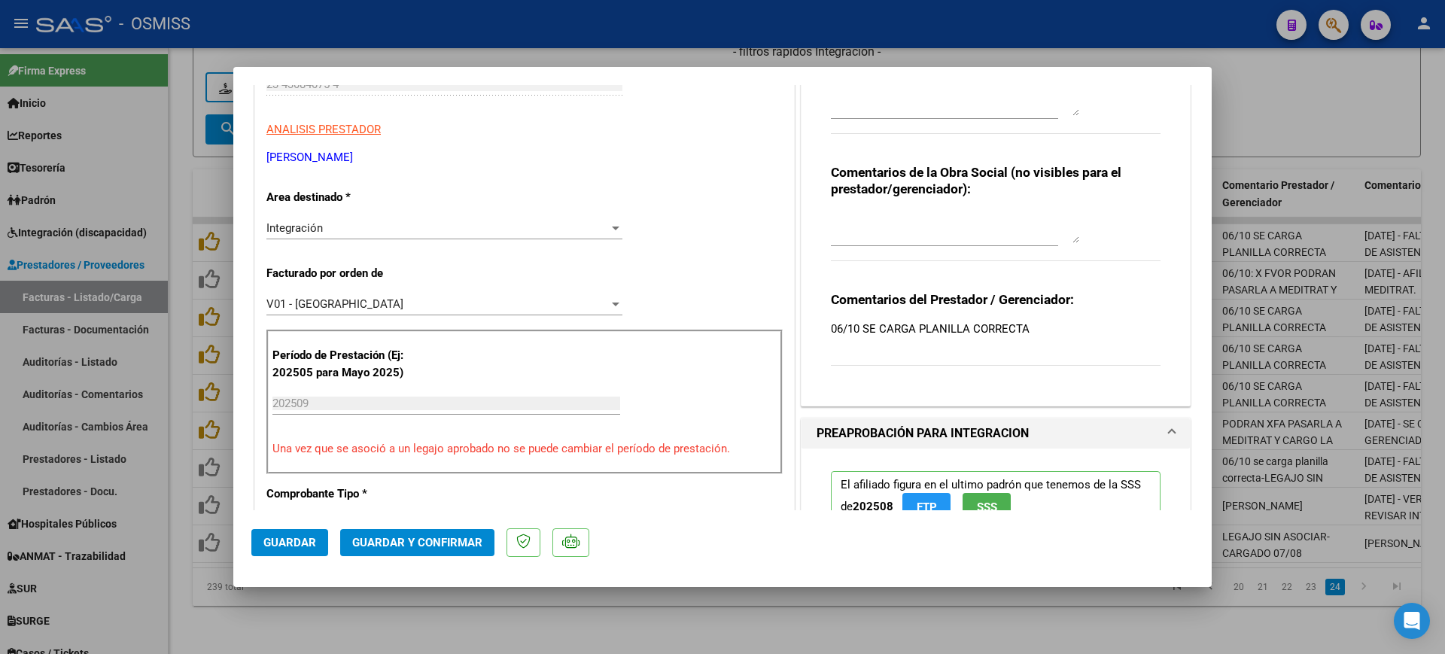
scroll to position [0, 0]
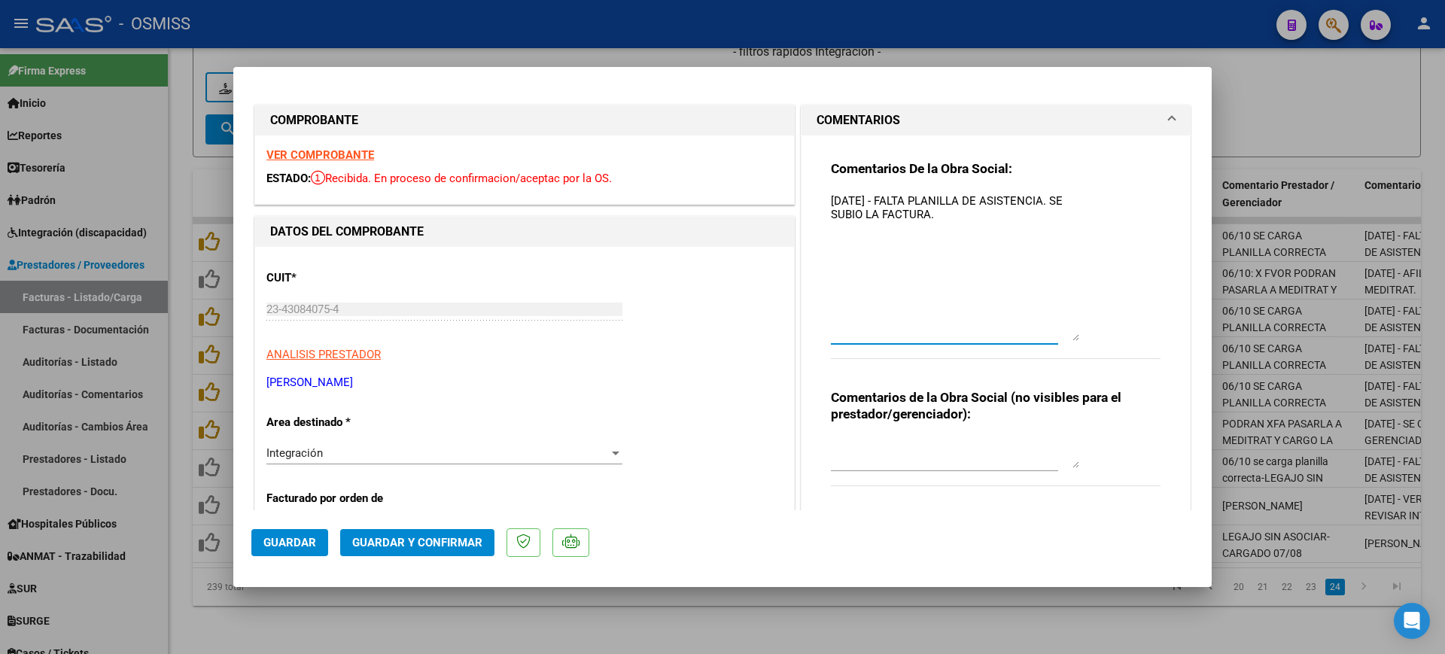
click at [831, 197] on textarea "[DATE] - FALTA PLANILLA DE ASISTENCIA. SE SUBIO LA FACTURA." at bounding box center [955, 267] width 248 height 148
type textarea "[DATE] - FALTA PLANILLA DE ASISTENCIA. SE SUBIO DOS VECES LA FACTURA. [DATE] - …"
click at [295, 546] on span "Guardar" at bounding box center [289, 543] width 53 height 14
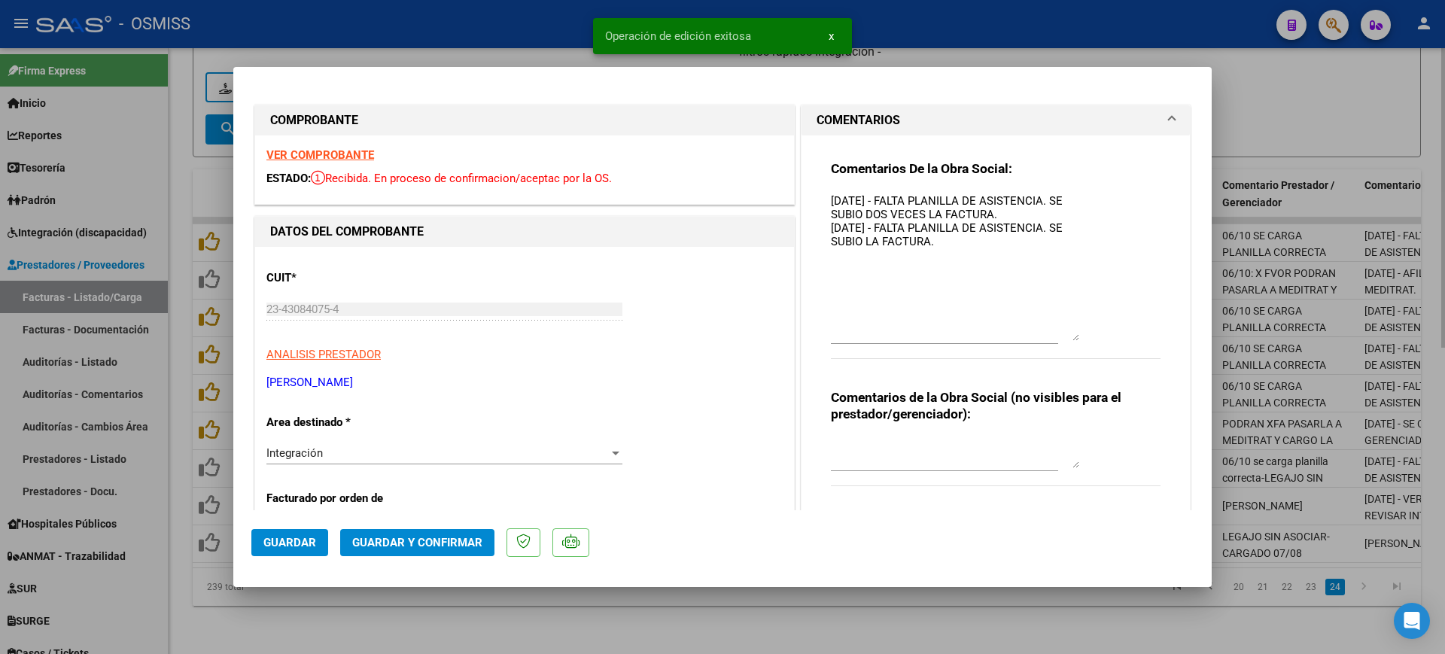
click at [349, 618] on div at bounding box center [722, 327] width 1445 height 654
type input "$ 0,00"
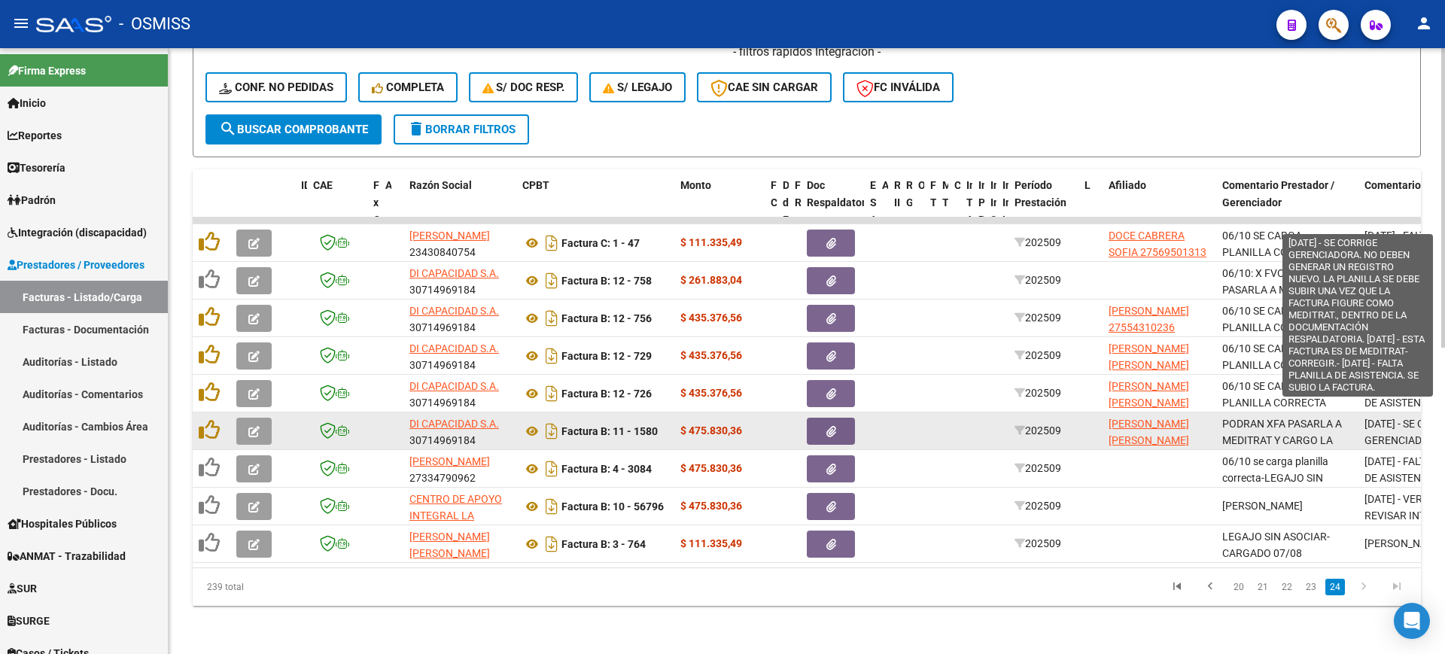
click at [1402, 424] on span "[DATE] - SE CORRIGE GERENCIADORA. NO DEBEN GENERAR UN REGISTRO NUEVO. LA PLANIL…" at bounding box center [1428, 544] width 127 height 252
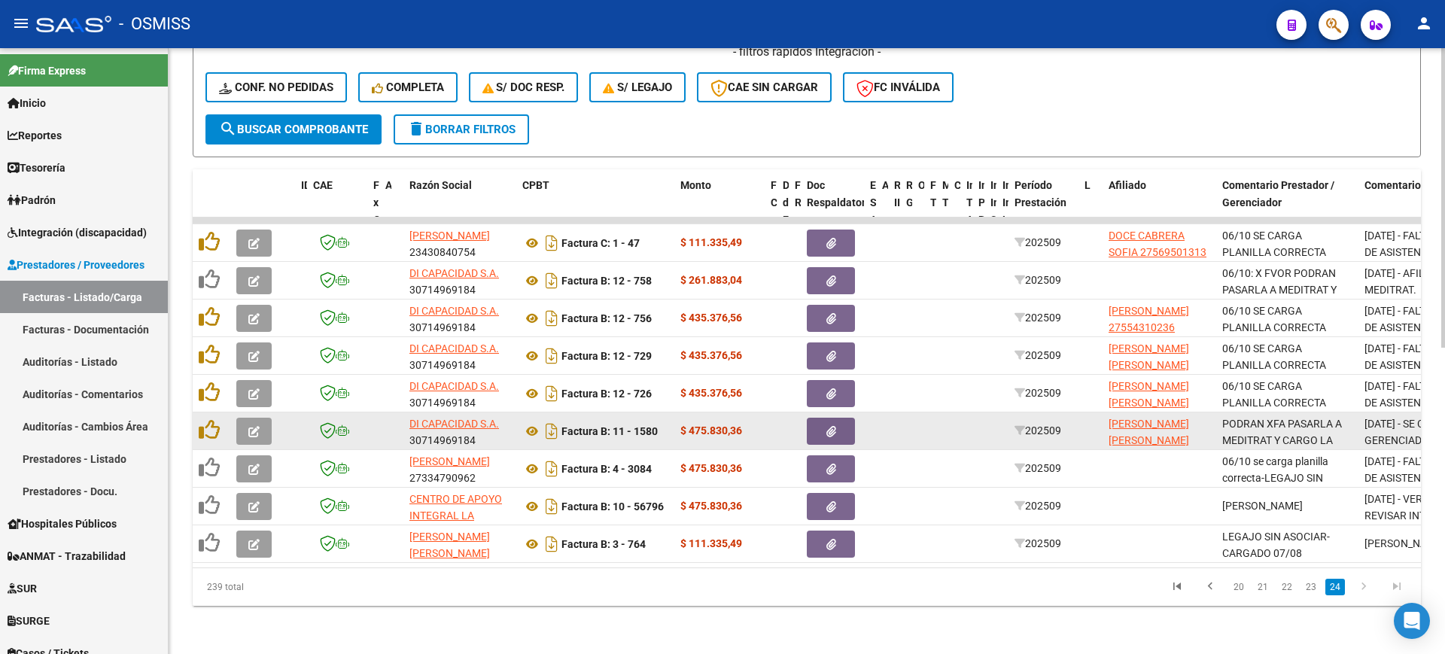
click at [1402, 424] on span "[DATE] - SE CORRIGE GERENCIADORA. NO DEBEN GENERAR UN REGISTRO NUEVO. LA PLANIL…" at bounding box center [1428, 544] width 127 height 252
copy span "[DATE] - SE CORRIGE GERENCIADORA. NO DEBEN GENERAR UN REGISTRO NUEVO. LA PLANIL…"
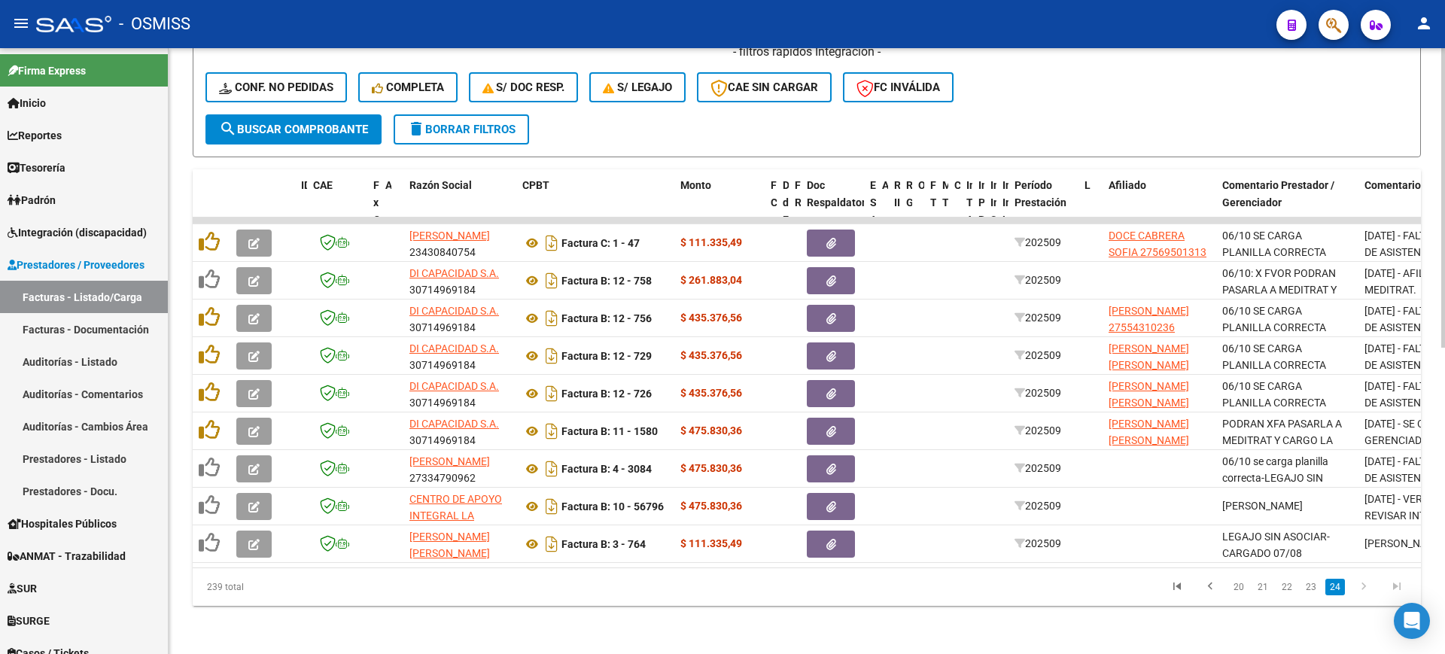
click at [1100, 621] on div "Video tutorial PRESTADORES -> Listado de CPBTs Emitidos por Prestadores / Prove…" at bounding box center [807, 49] width 1277 height 1210
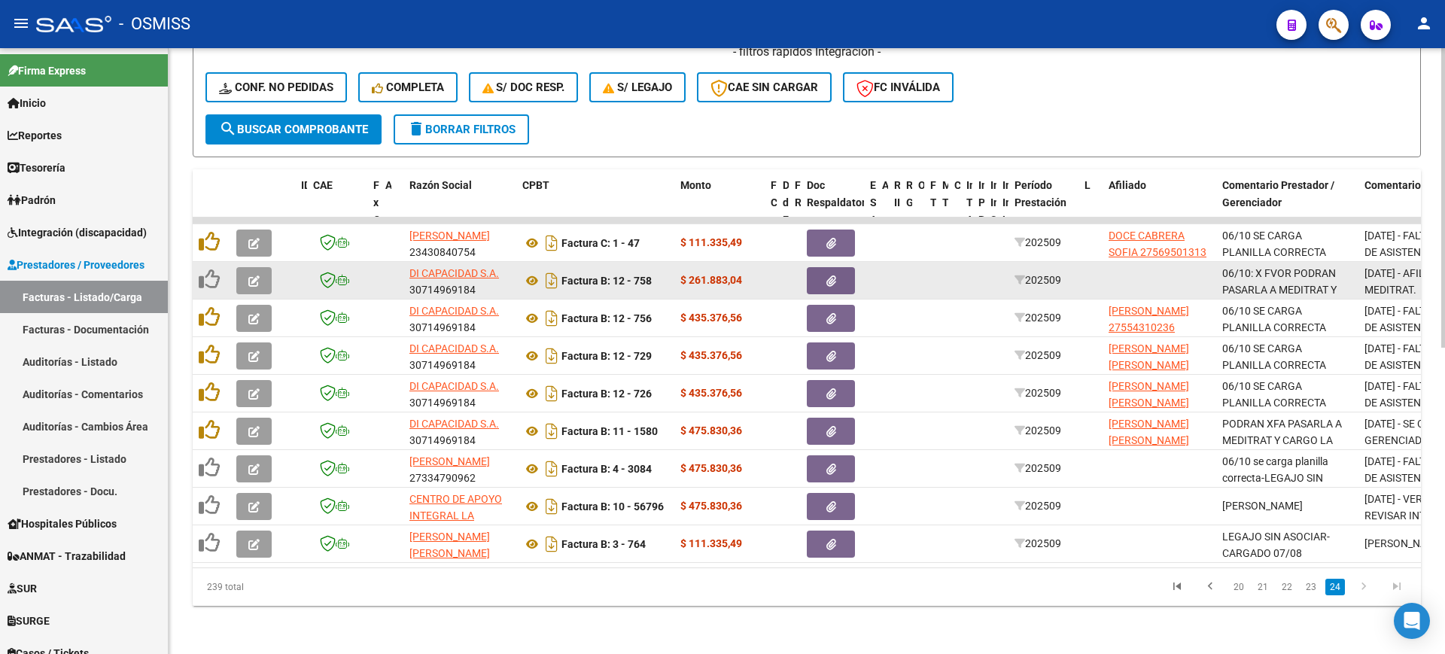
click at [259, 275] on icon "button" at bounding box center [253, 280] width 11 height 11
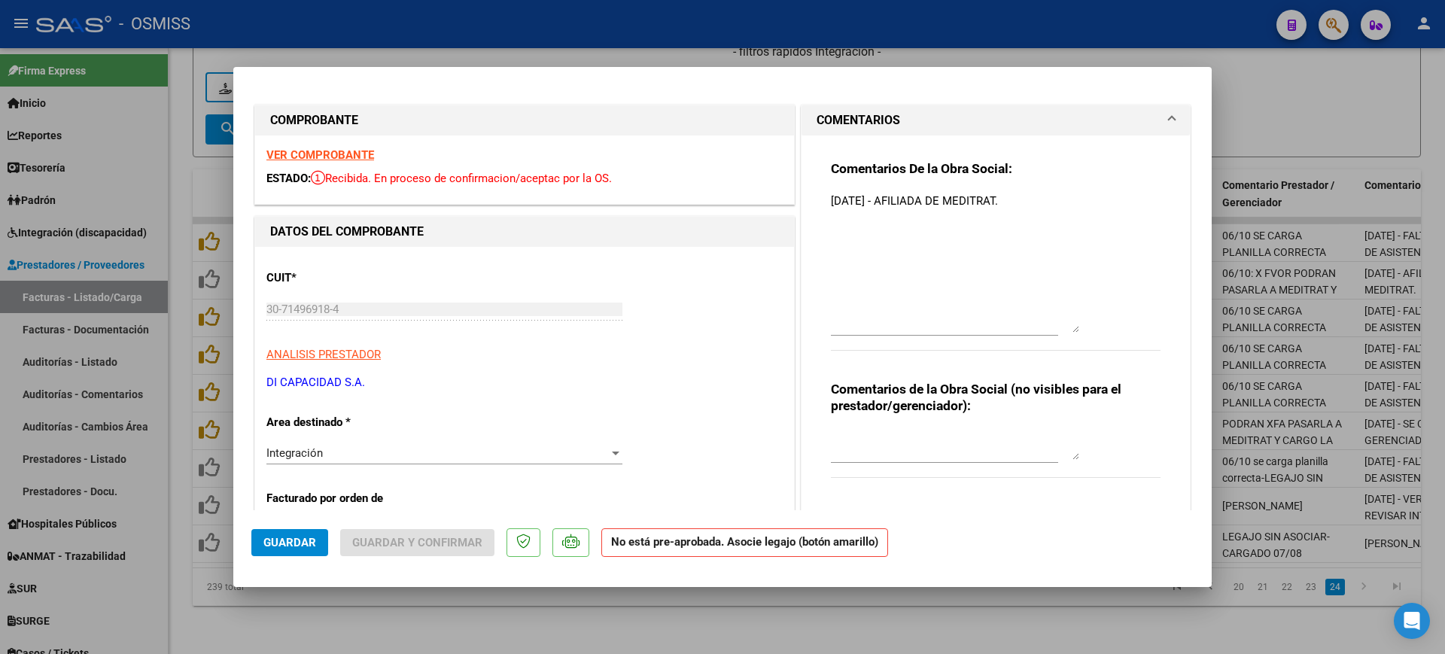
drag, startPoint x: 1064, startPoint y: 218, endPoint x: 950, endPoint y: 355, distance: 178.5
click at [1061, 333] on textarea "[DATE] - AFILIADA DE MEDITRAT." at bounding box center [955, 263] width 248 height 140
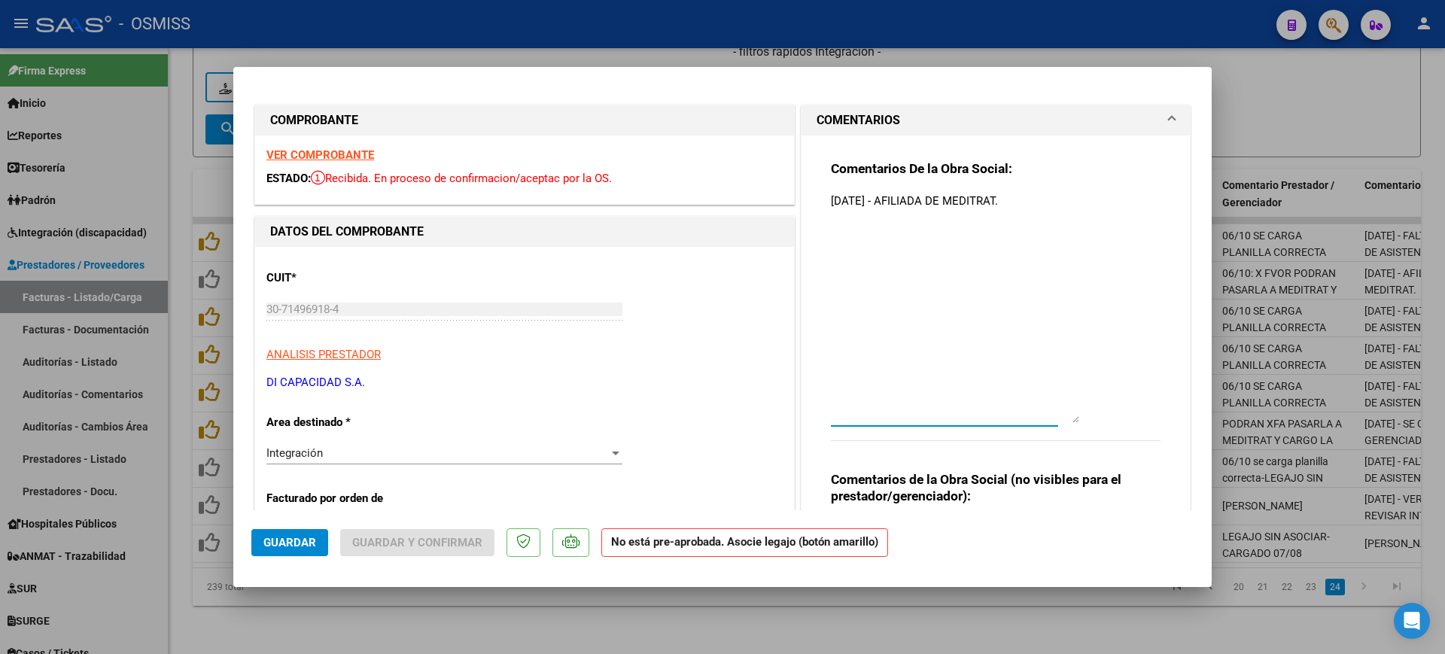
click at [831, 202] on textarea "[DATE] - AFILIADA DE MEDITRAT." at bounding box center [955, 308] width 248 height 230
paste textarea "[DATE] - SE CORRIGE GERENCIADORA. NO DEBEN GENERAR UN REGISTRO NUEVO. LA PLANIL…"
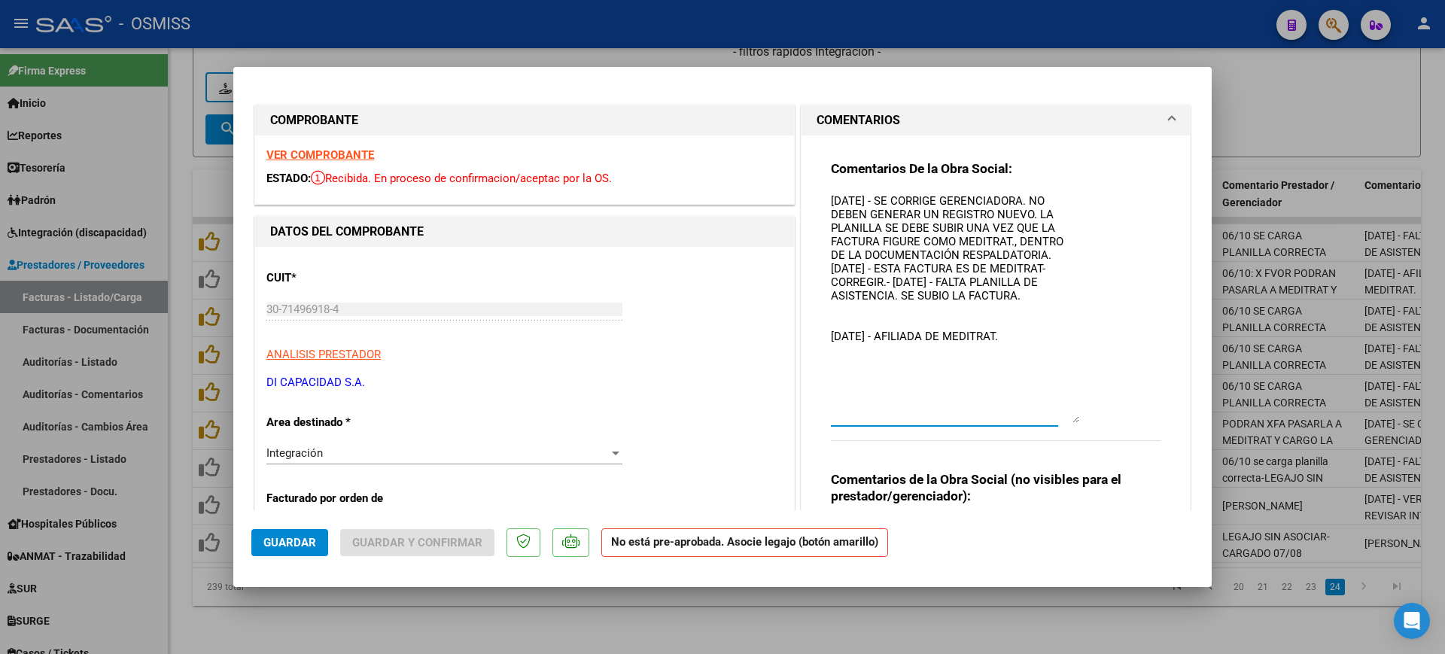
drag, startPoint x: 1040, startPoint y: 302, endPoint x: 819, endPoint y: 269, distance: 223.0
click at [820, 269] on div "Comentarios De la Obra Social: [DATE] - SE CORRIGE GERENCIADORA. NO DEBEN GENER…" at bounding box center [996, 434] width 352 height 598
click at [945, 286] on textarea "[DATE] - SE CORRIGE GERENCIADORA. NO DEBEN GENERAR UN REGISTRO NUEVO. LA PLANIL…" at bounding box center [955, 308] width 248 height 230
click at [947, 279] on textarea "[DATE] - SE CORRIGE GERENCIADORA. NO DEBEN GENERAR UN REGISTRO NUEVO. LA PLANIL…" at bounding box center [955, 308] width 248 height 230
drag, startPoint x: 947, startPoint y: 279, endPoint x: 820, endPoint y: 268, distance: 126.9
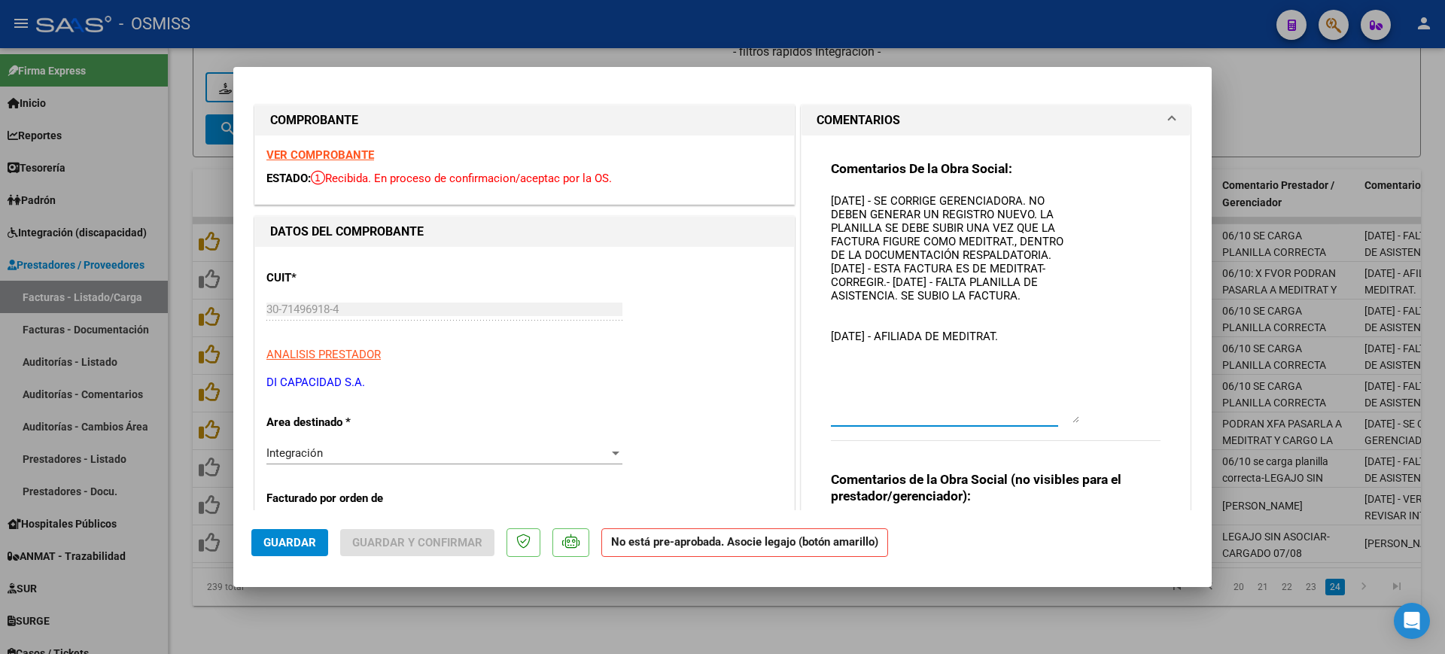
click at [820, 268] on div "Comentarios De la Obra Social: [DATE] - SE CORRIGE GERENCIADORA. NO DEBEN GENER…" at bounding box center [996, 434] width 352 height 598
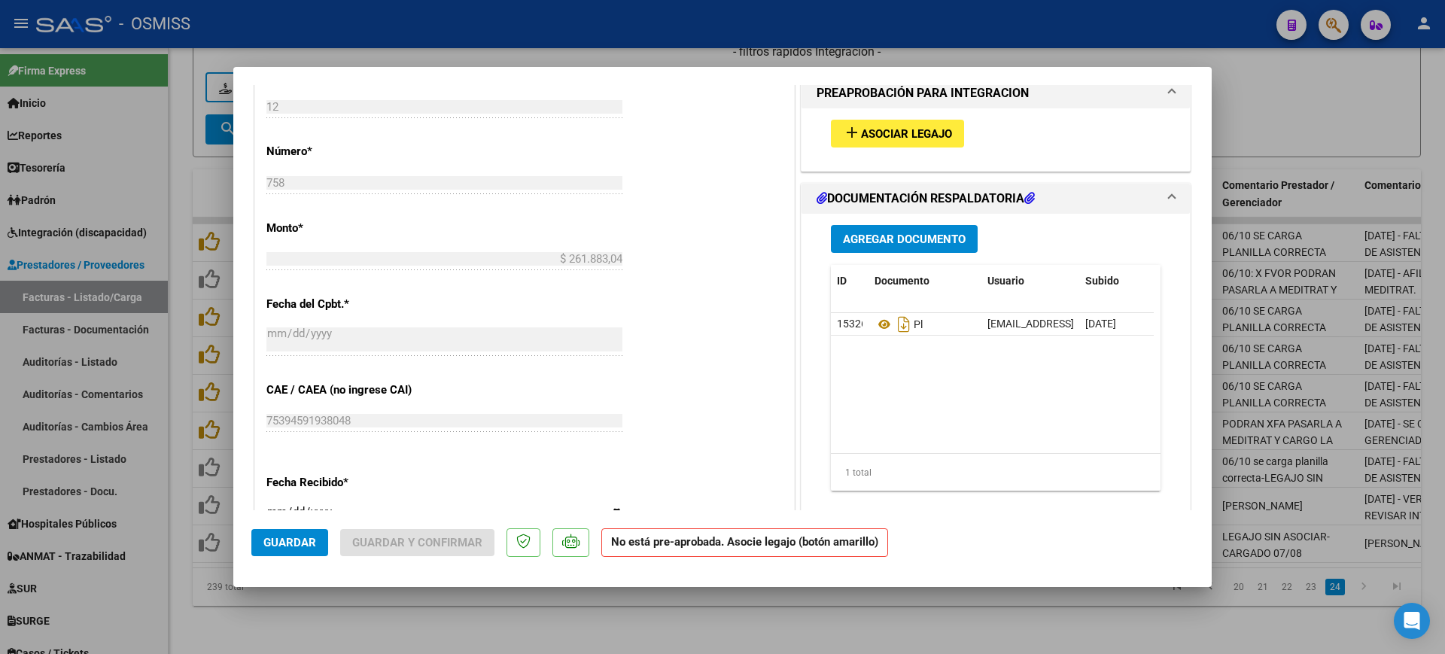
scroll to position [847, 0]
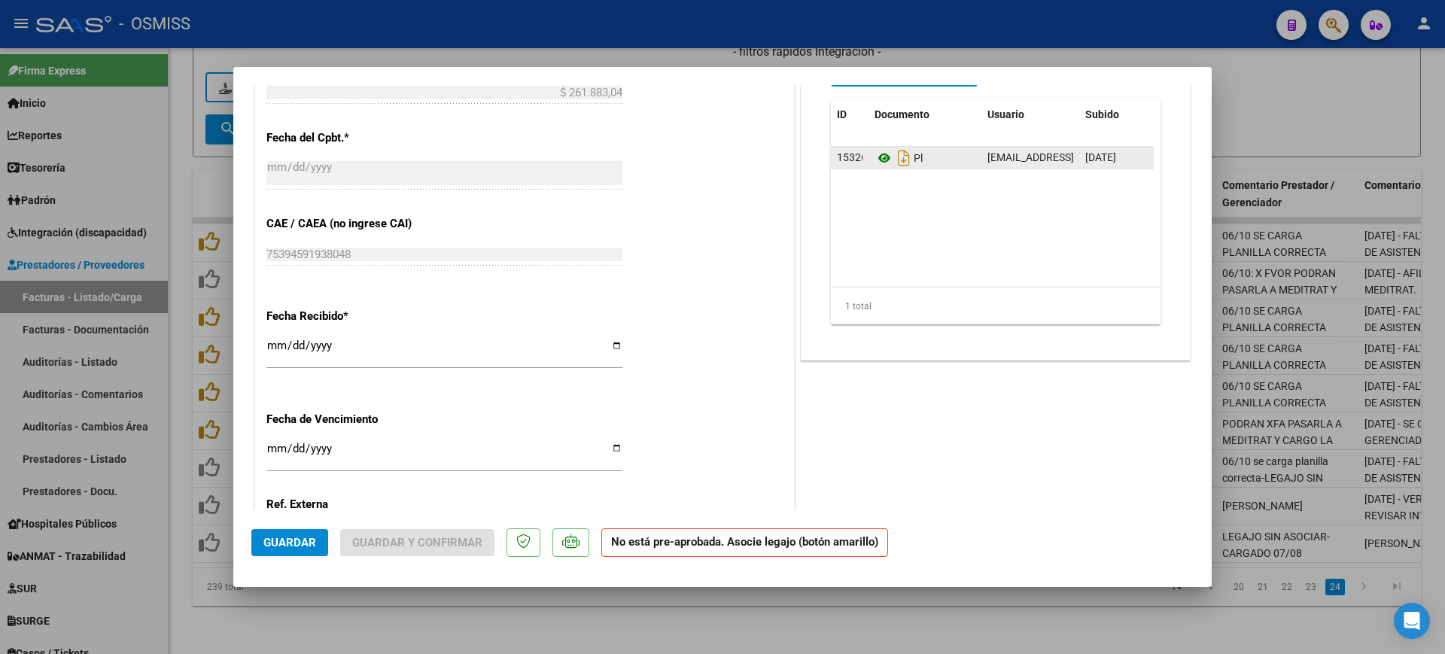
type textarea "[DATE] - SE CORRIGE GERENCIADORA. NO DEBEN GENERAR UN REGISTRO NUEVO. LA PLANIL…"
click at [879, 160] on icon at bounding box center [885, 158] width 20 height 18
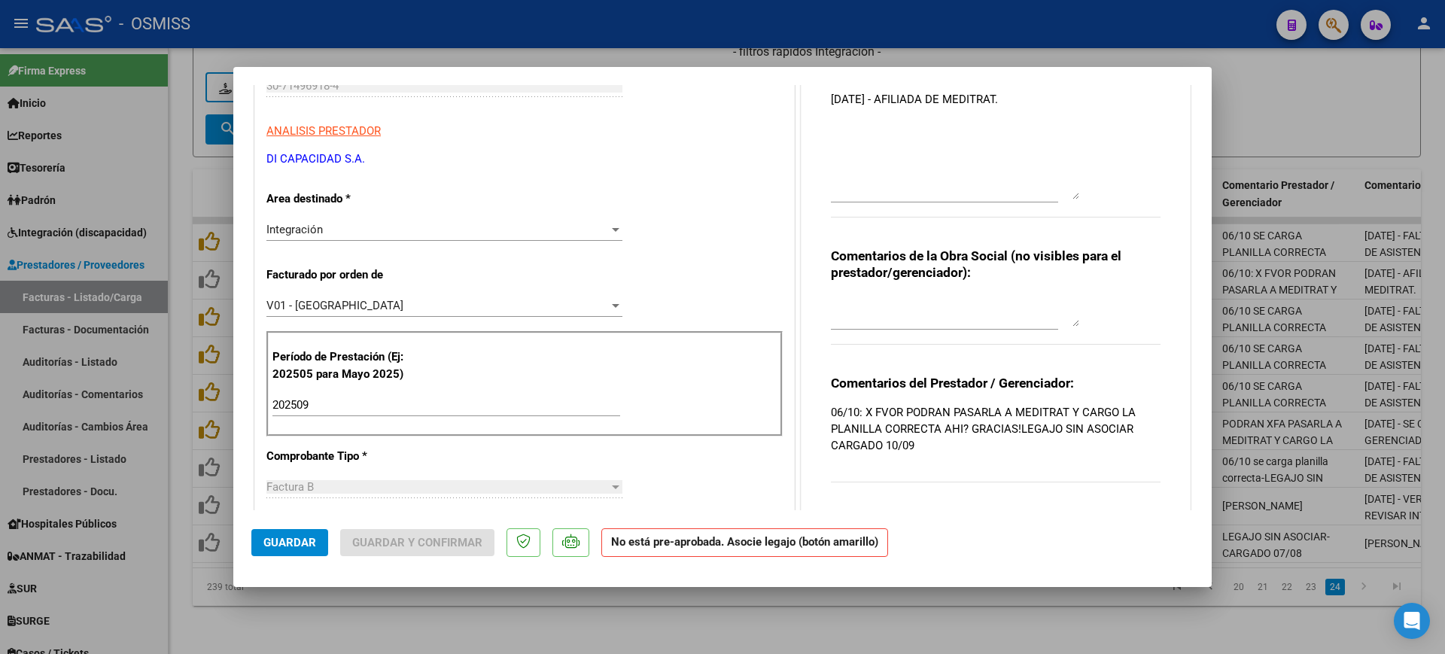
scroll to position [0, 0]
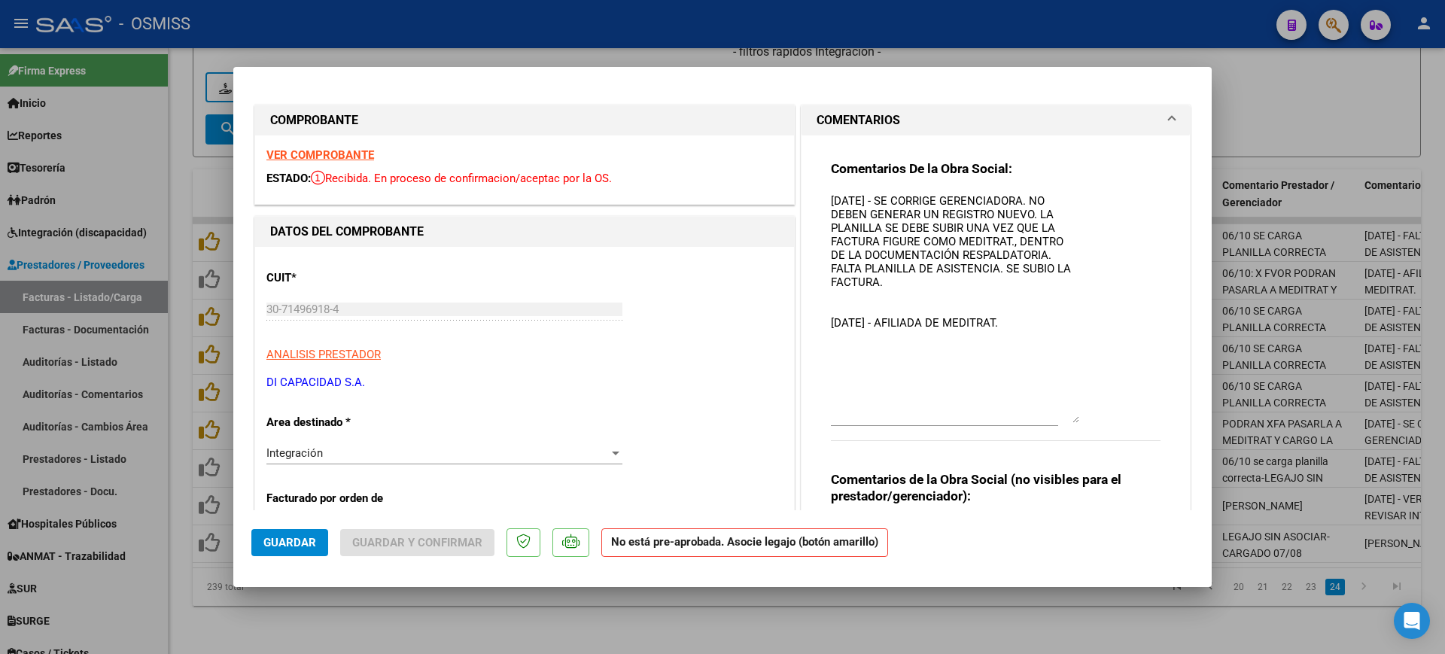
click at [363, 154] on strong "VER COMPROBANTE" at bounding box center [320, 155] width 108 height 14
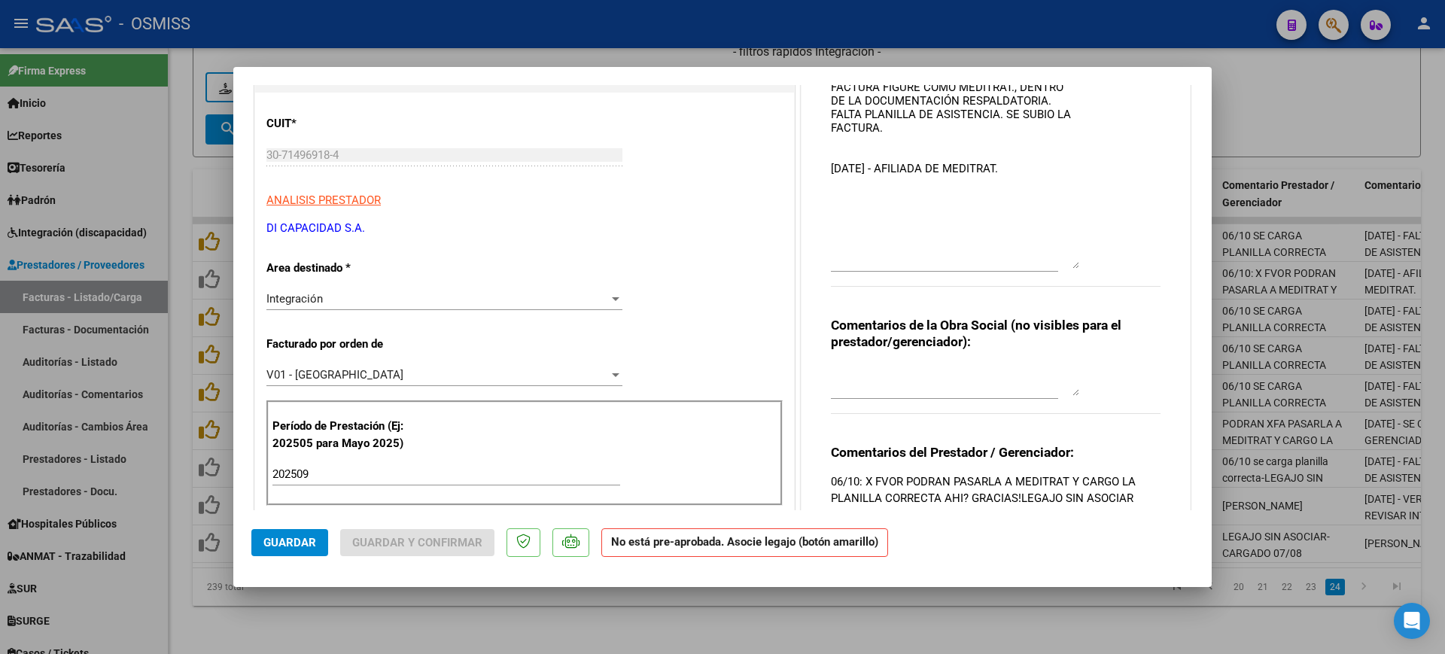
scroll to position [376, 0]
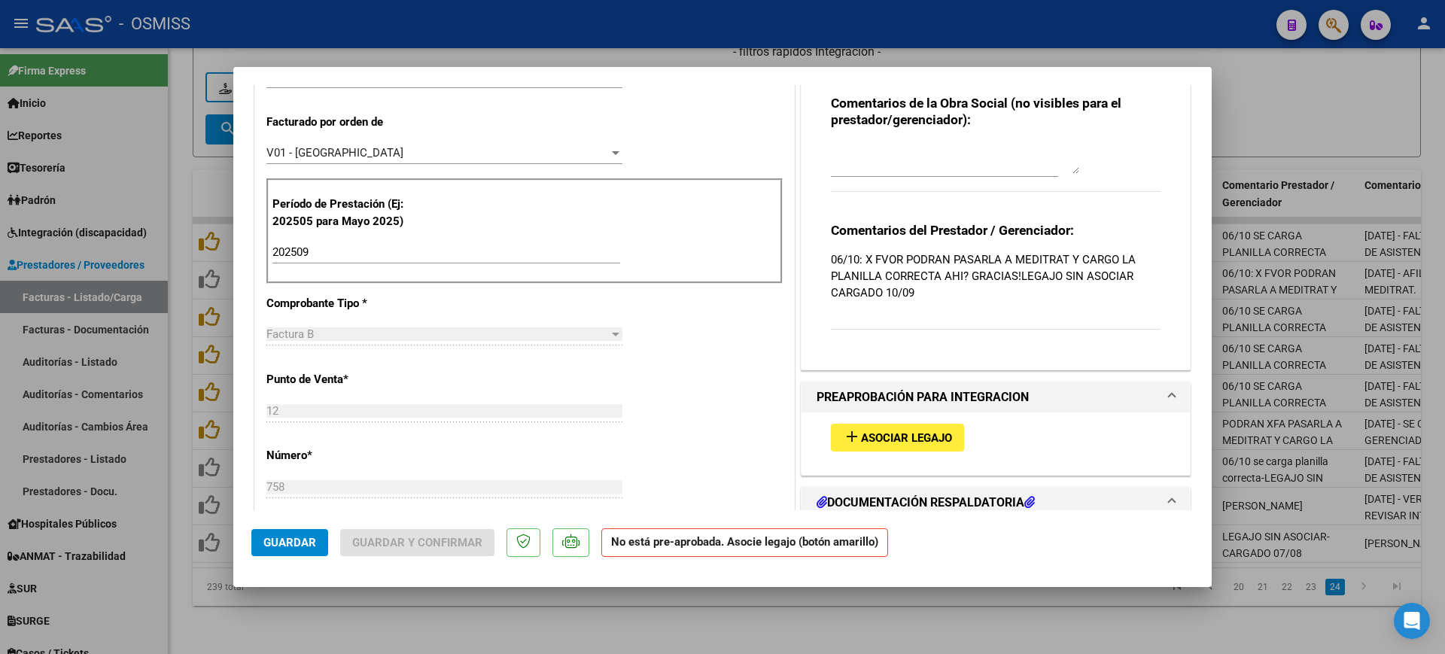
click at [400, 154] on div "V01 - [GEOGRAPHIC_DATA]" at bounding box center [437, 153] width 342 height 14
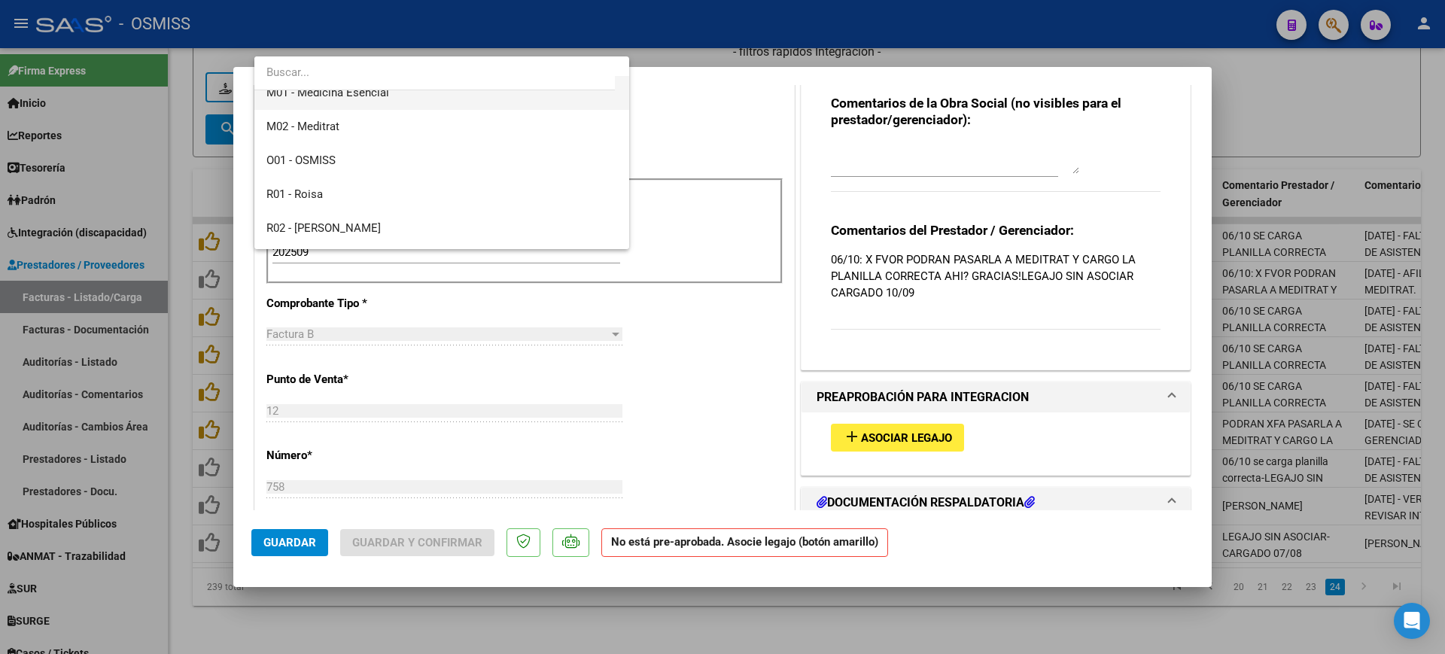
scroll to position [207, 0]
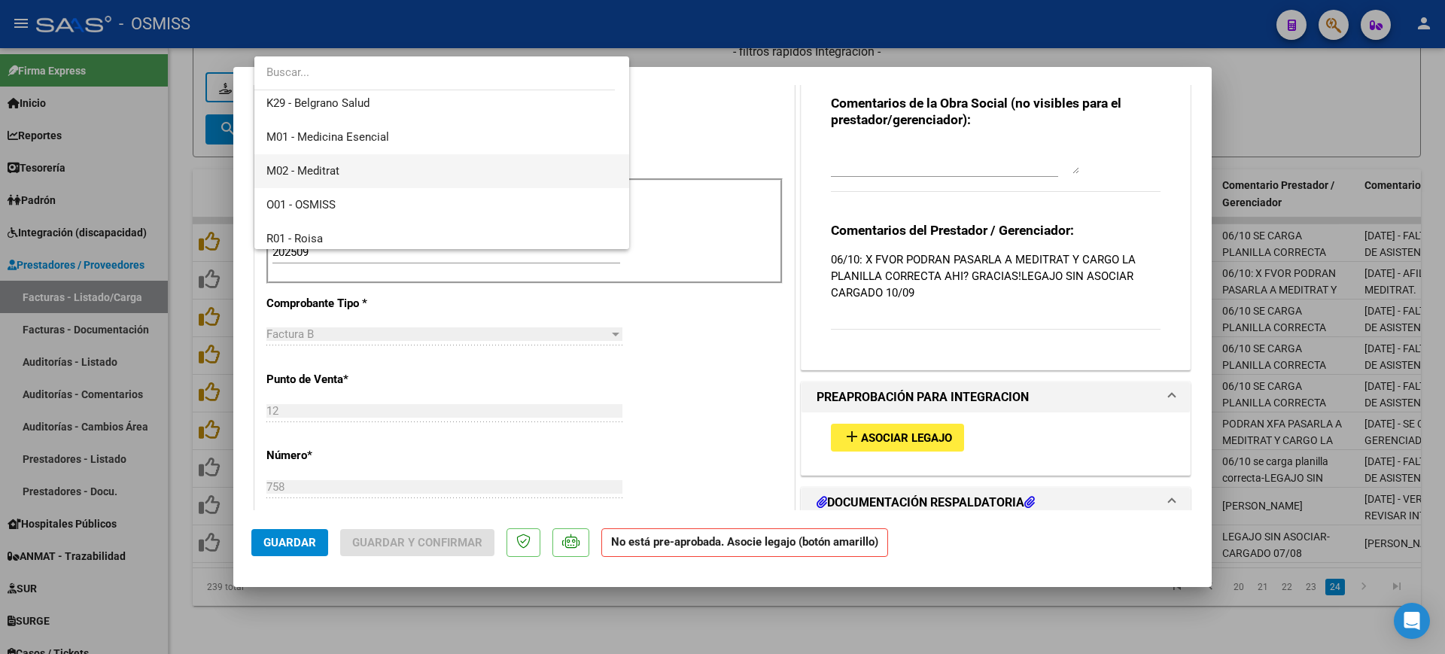
click at [345, 168] on span "M02 - Meditrat" at bounding box center [441, 171] width 351 height 34
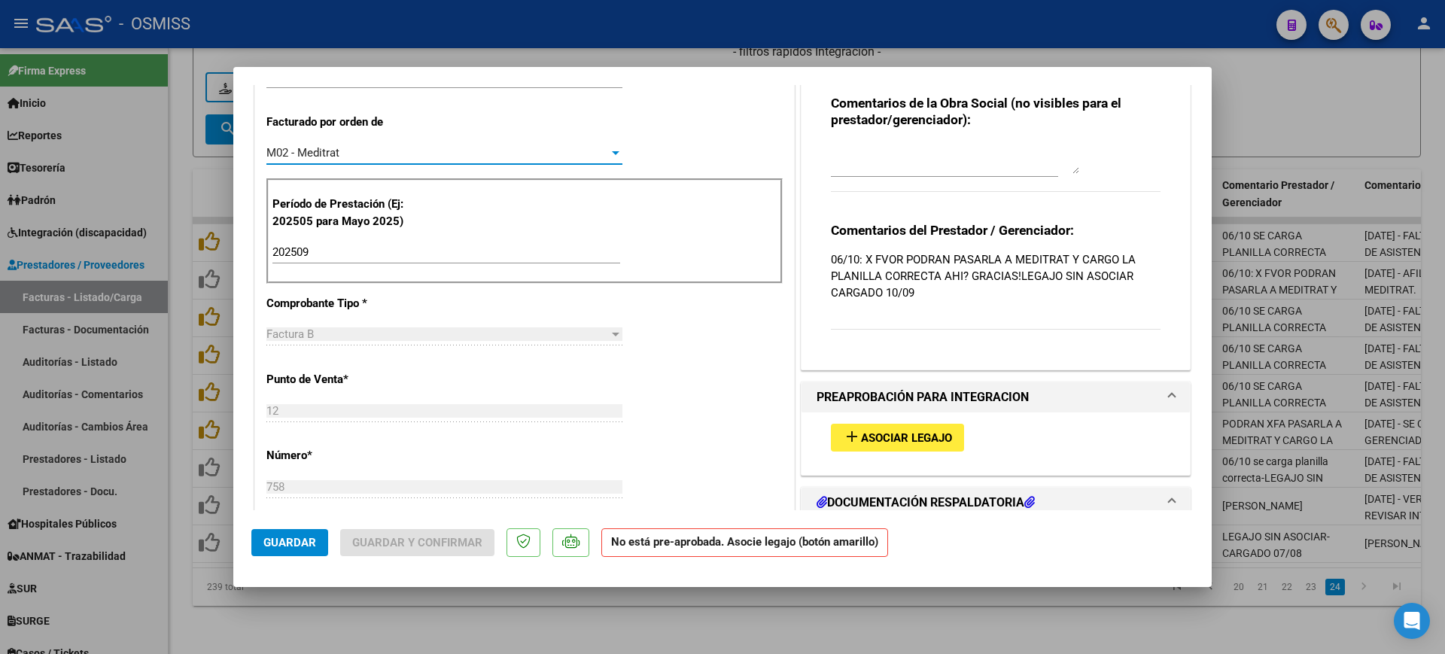
click at [297, 546] on span "Guardar" at bounding box center [289, 543] width 53 height 14
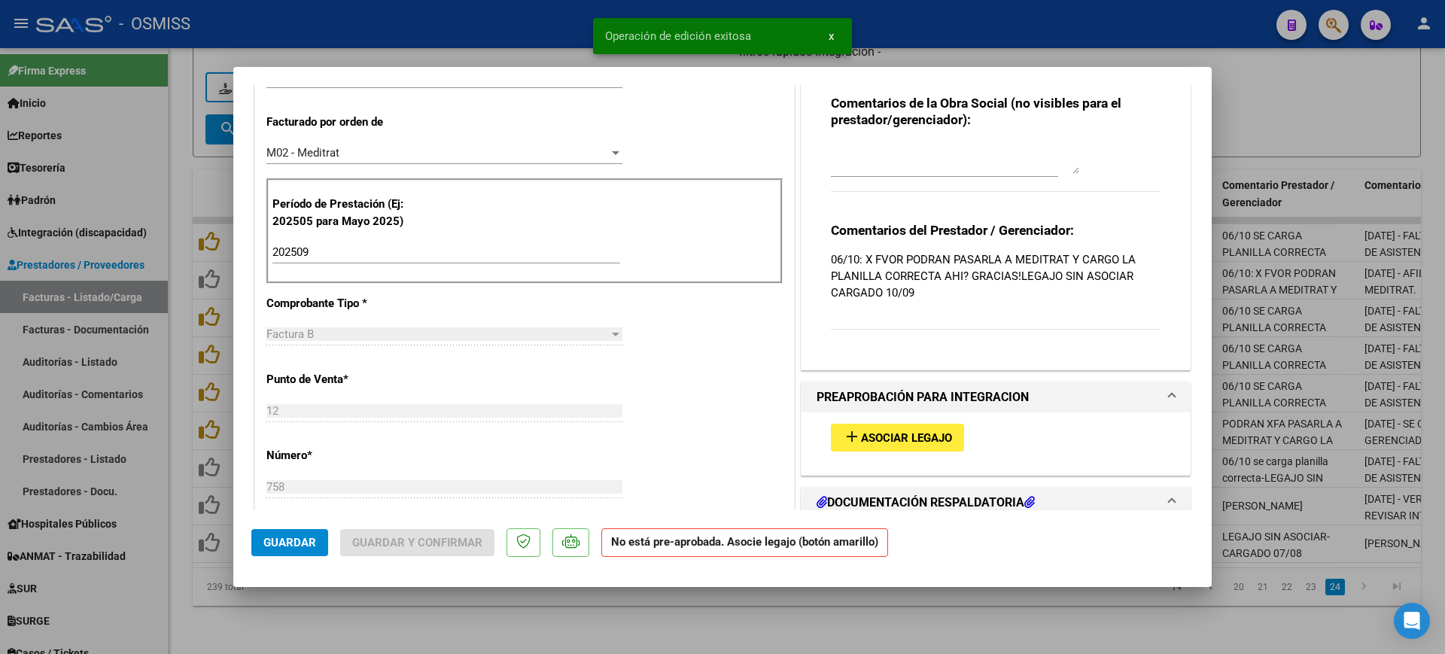
click at [549, 621] on div at bounding box center [722, 327] width 1445 height 654
type input "$ 0,00"
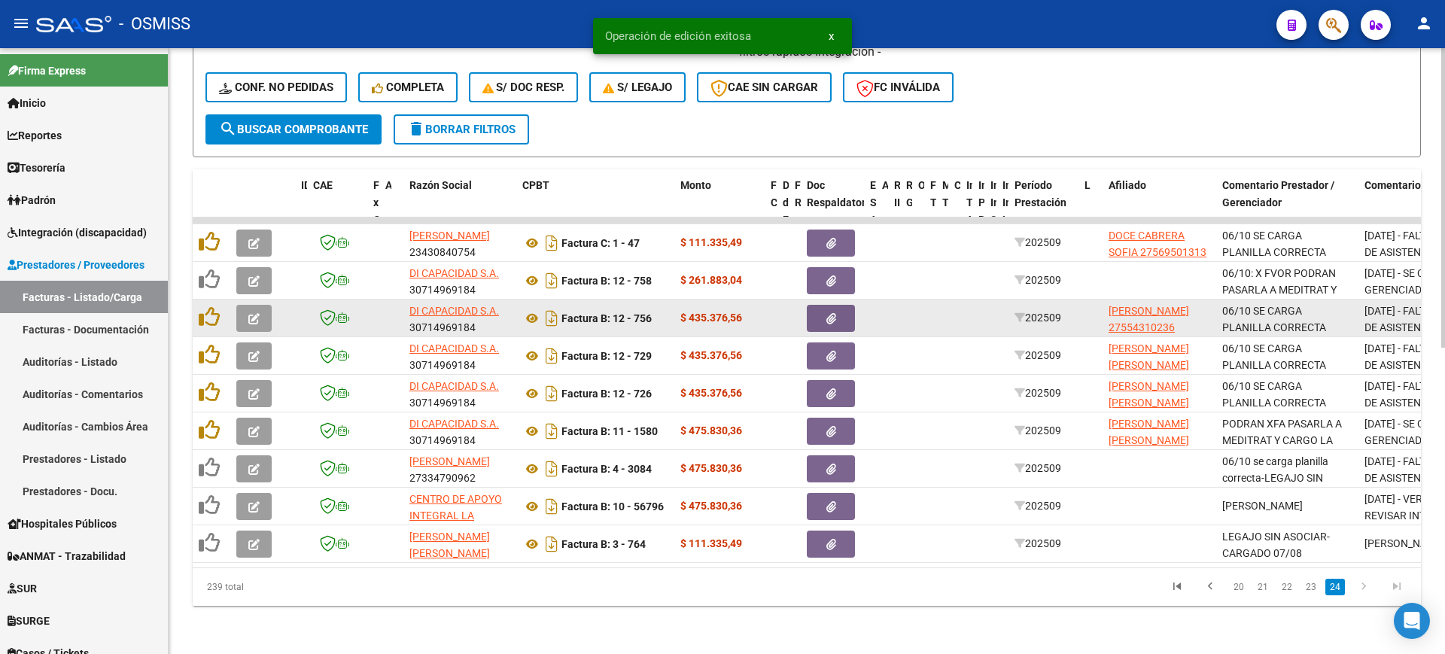
click at [251, 313] on icon "button" at bounding box center [253, 318] width 11 height 11
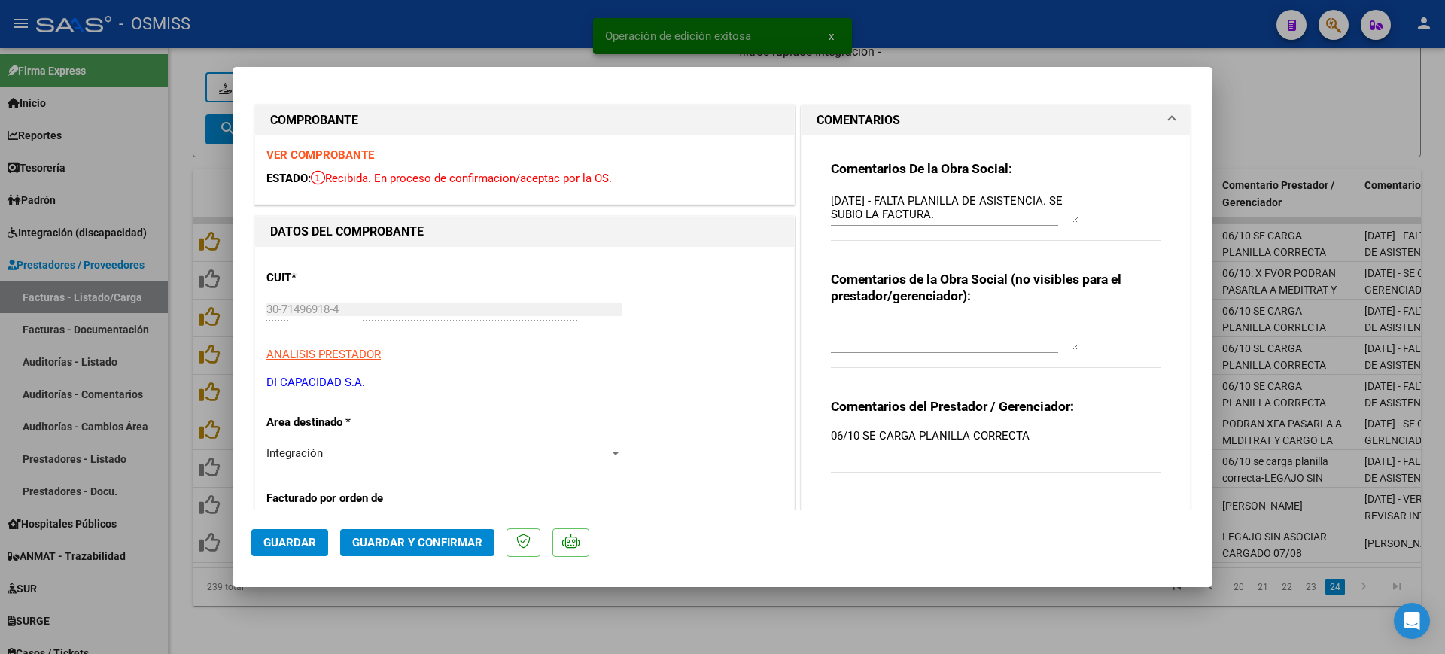
click at [361, 150] on strong "VER COMPROBANTE" at bounding box center [320, 155] width 108 height 14
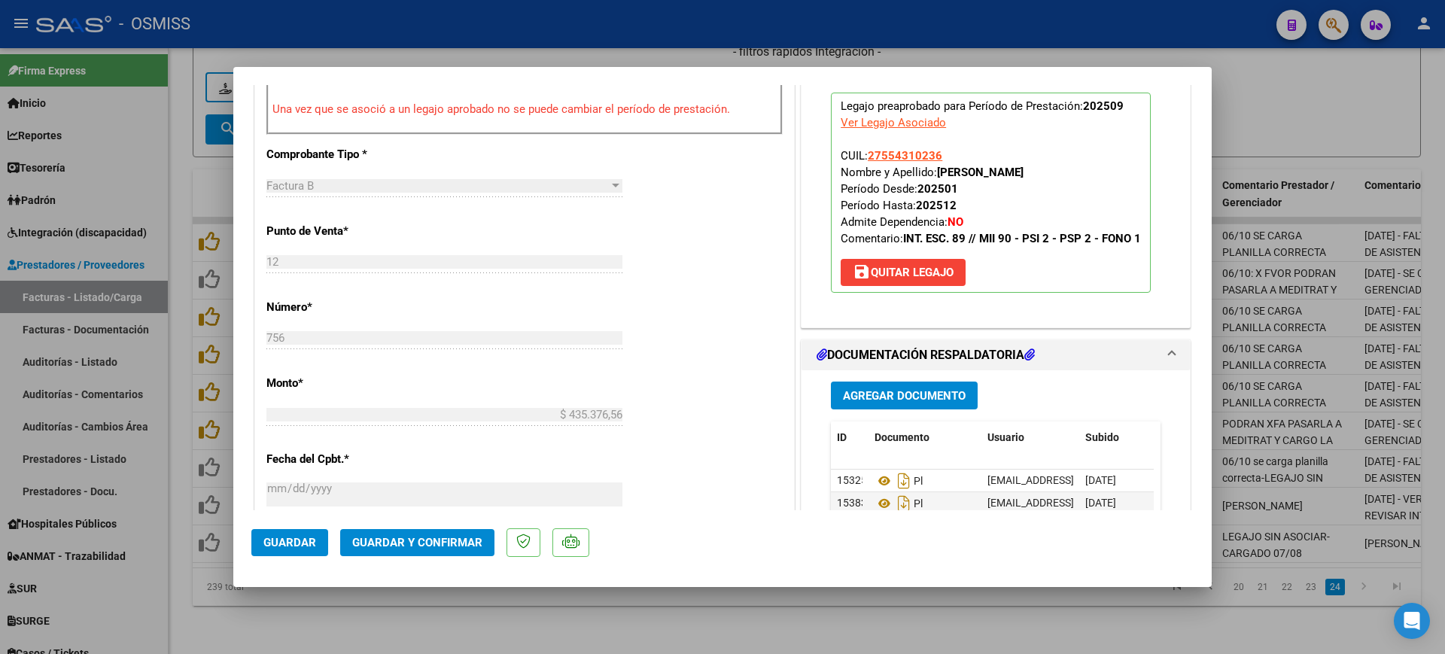
scroll to position [847, 0]
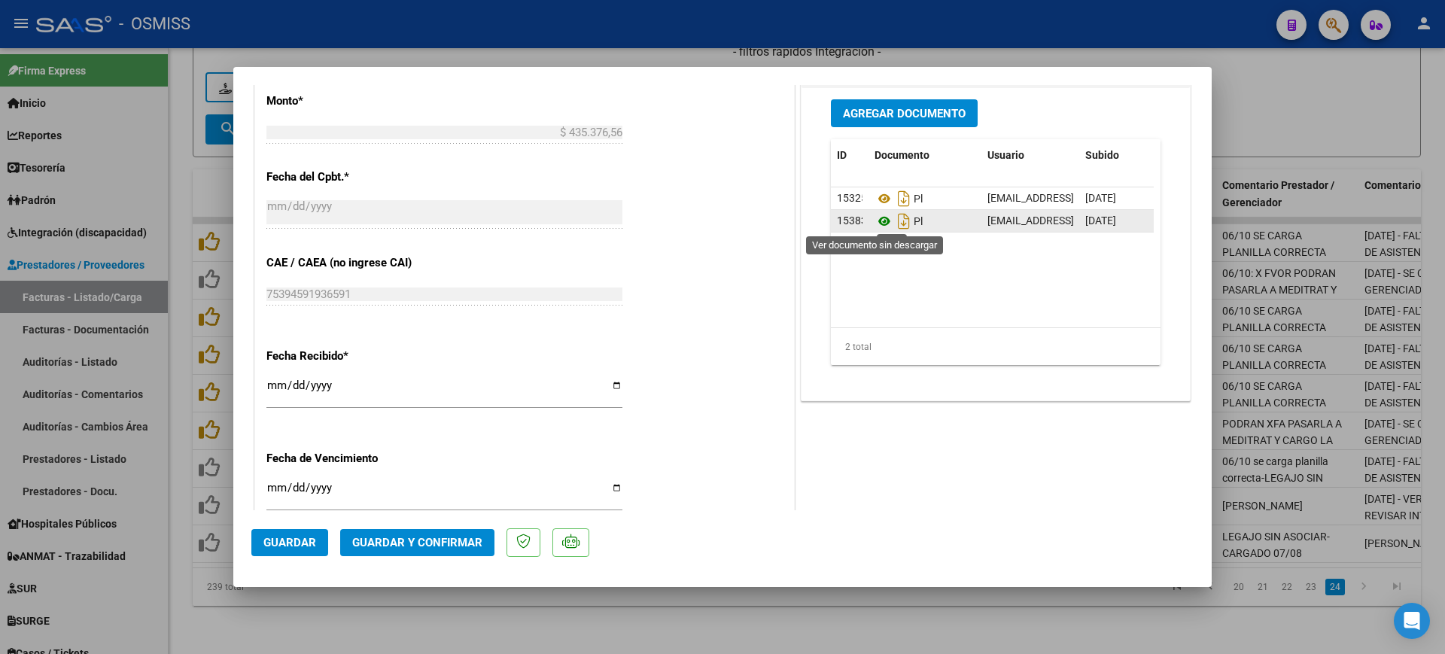
click at [875, 224] on icon at bounding box center [885, 221] width 20 height 18
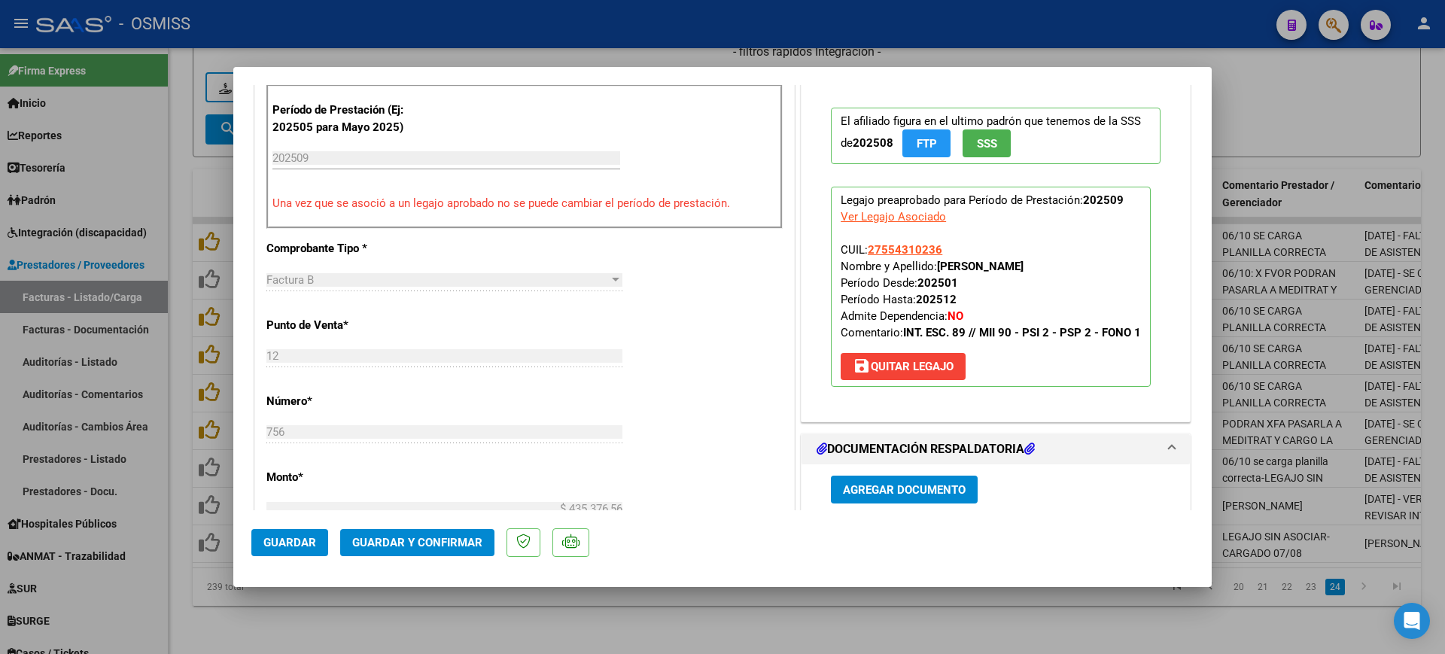
scroll to position [0, 0]
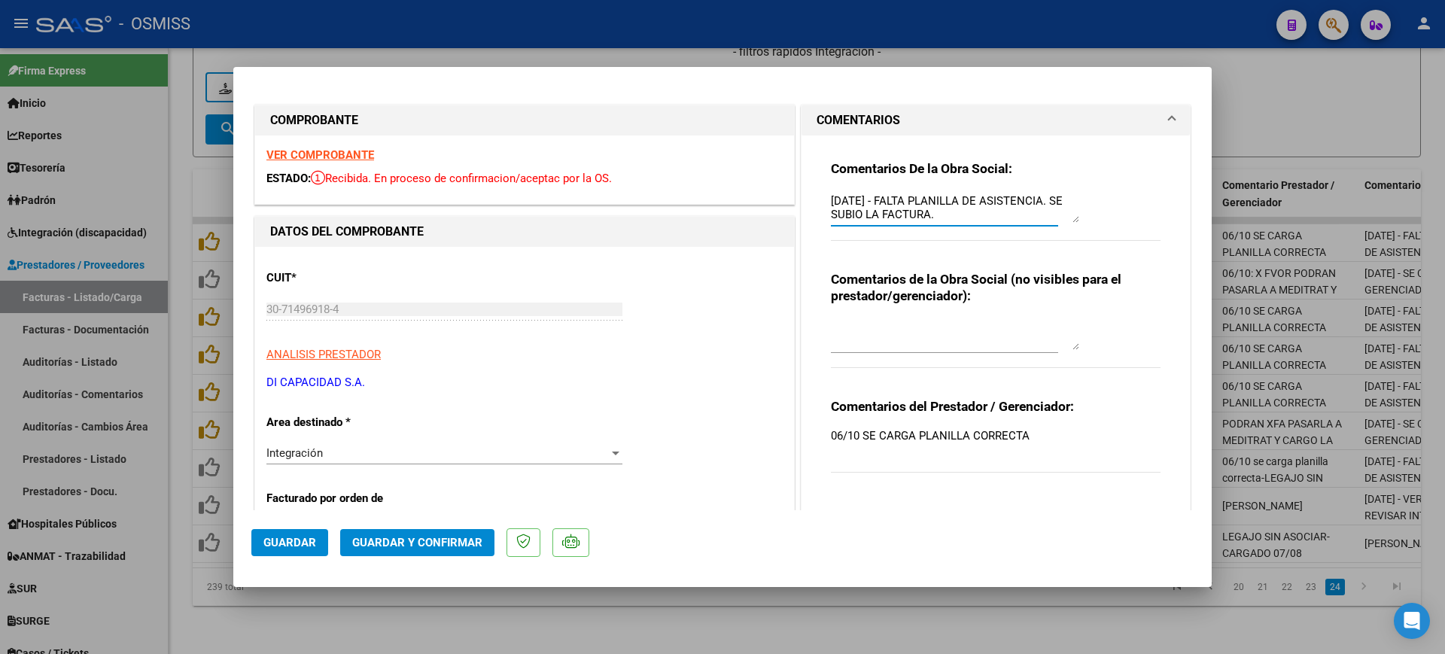
click at [831, 196] on textarea "[DATE] - FALTA PLANILLA DE ASISTENCIA. SE SUBIO LA FACTURA." at bounding box center [955, 208] width 248 height 30
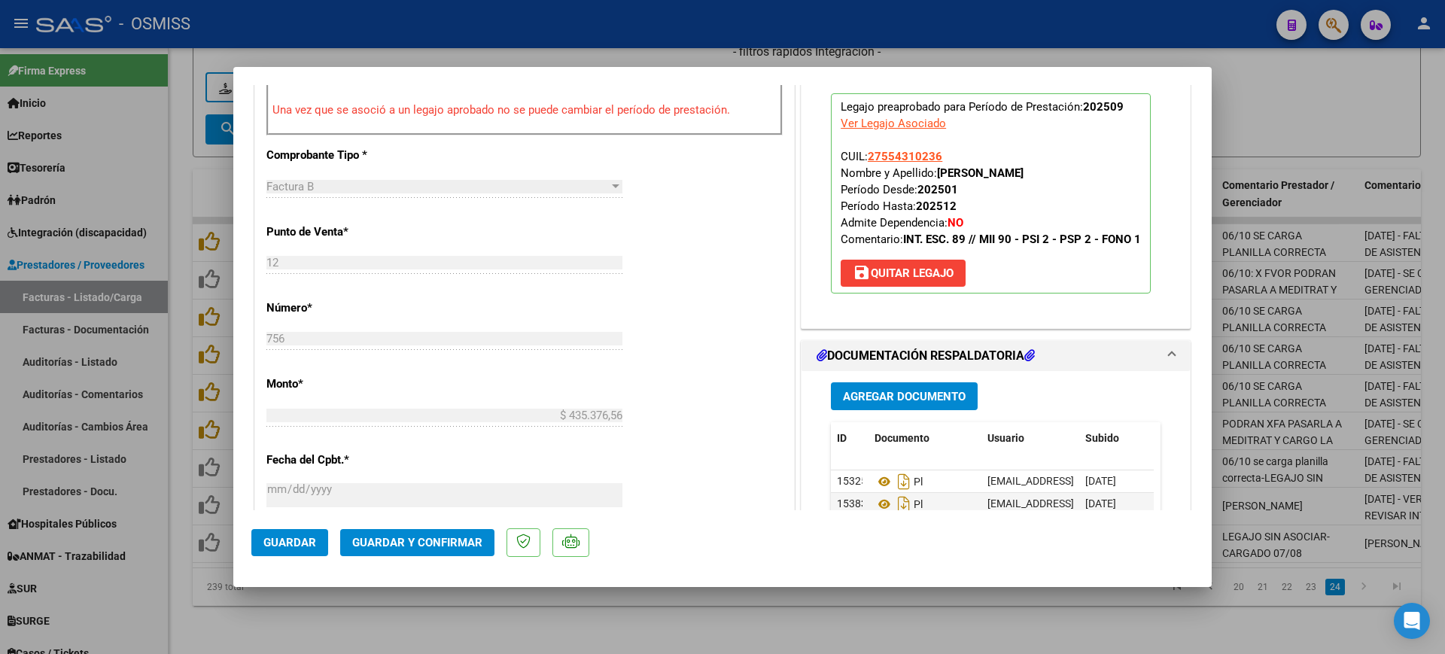
scroll to position [565, 0]
type textarea "90 - [DATE] - FALTA PLANILLA DE ASISTENCIA. SE SUBIO LA FACTURA."
click at [458, 532] on button "Guardar y Confirmar" at bounding box center [417, 542] width 154 height 27
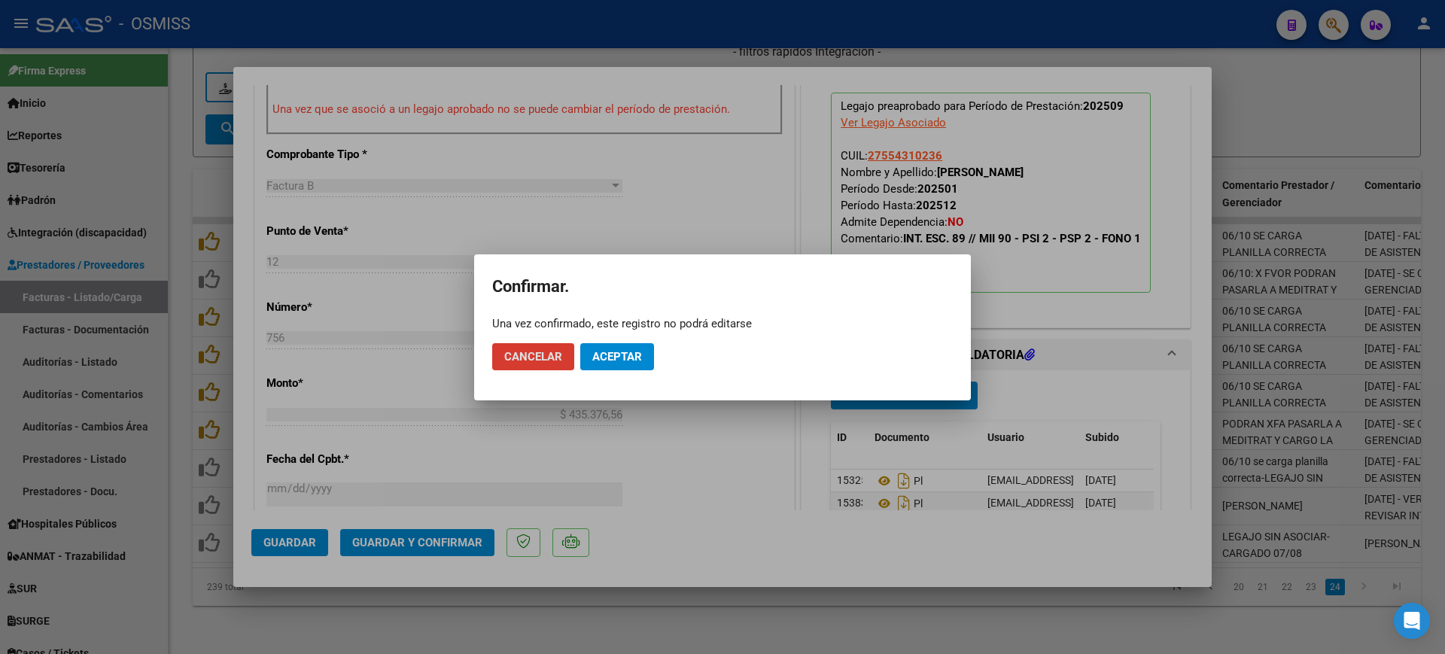
click at [623, 350] on span "Aceptar" at bounding box center [617, 357] width 50 height 14
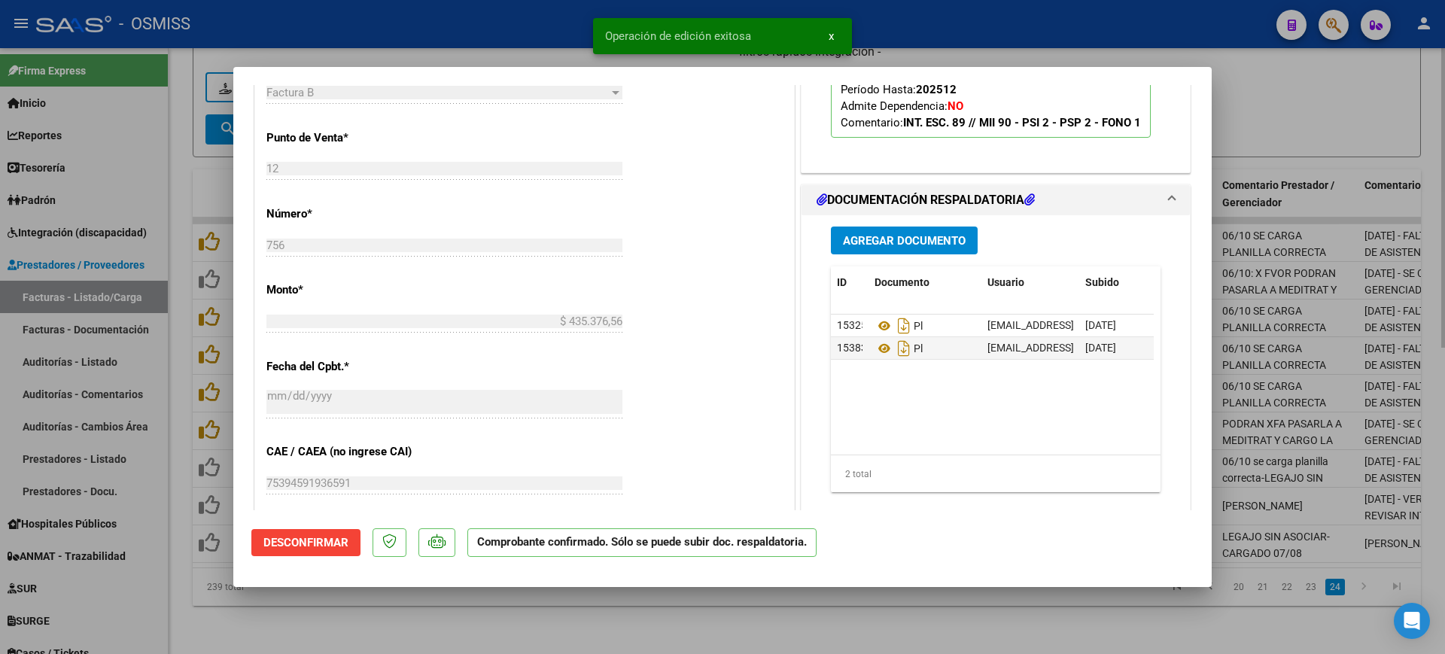
click at [562, 607] on div at bounding box center [722, 327] width 1445 height 654
type input "$ 0,00"
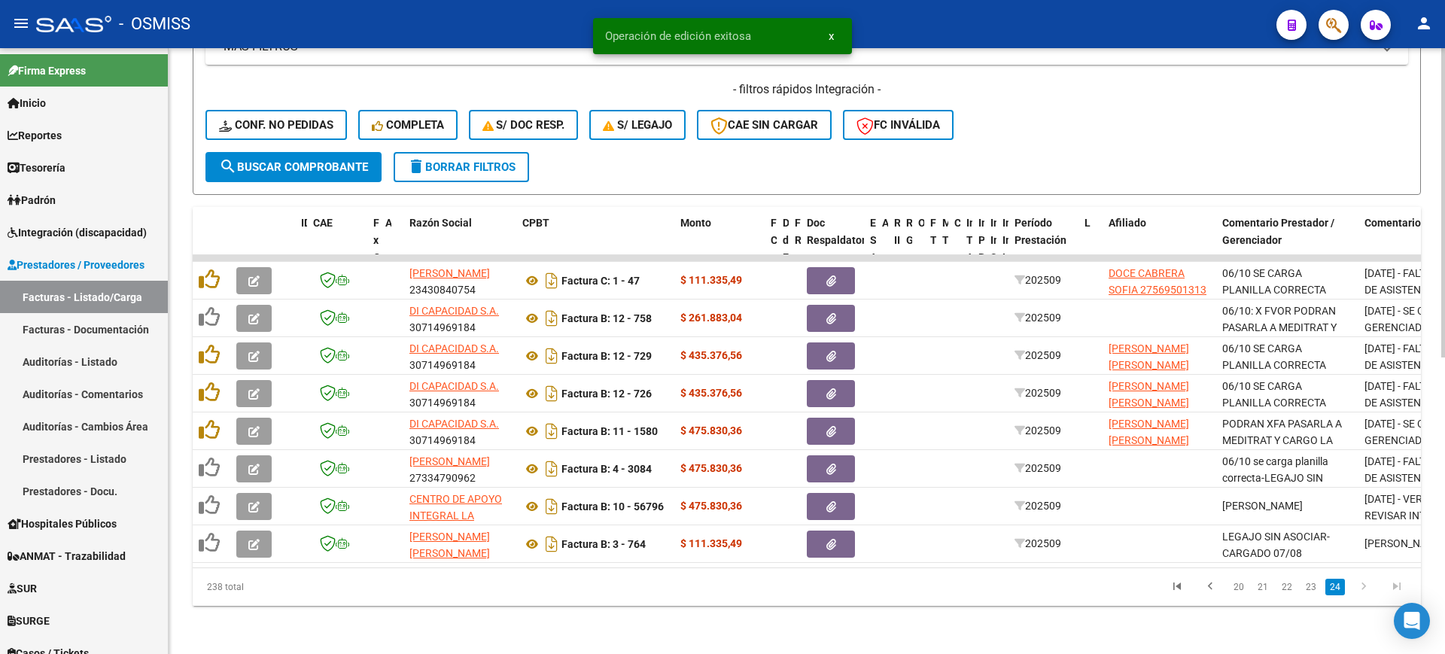
scroll to position [581, 0]
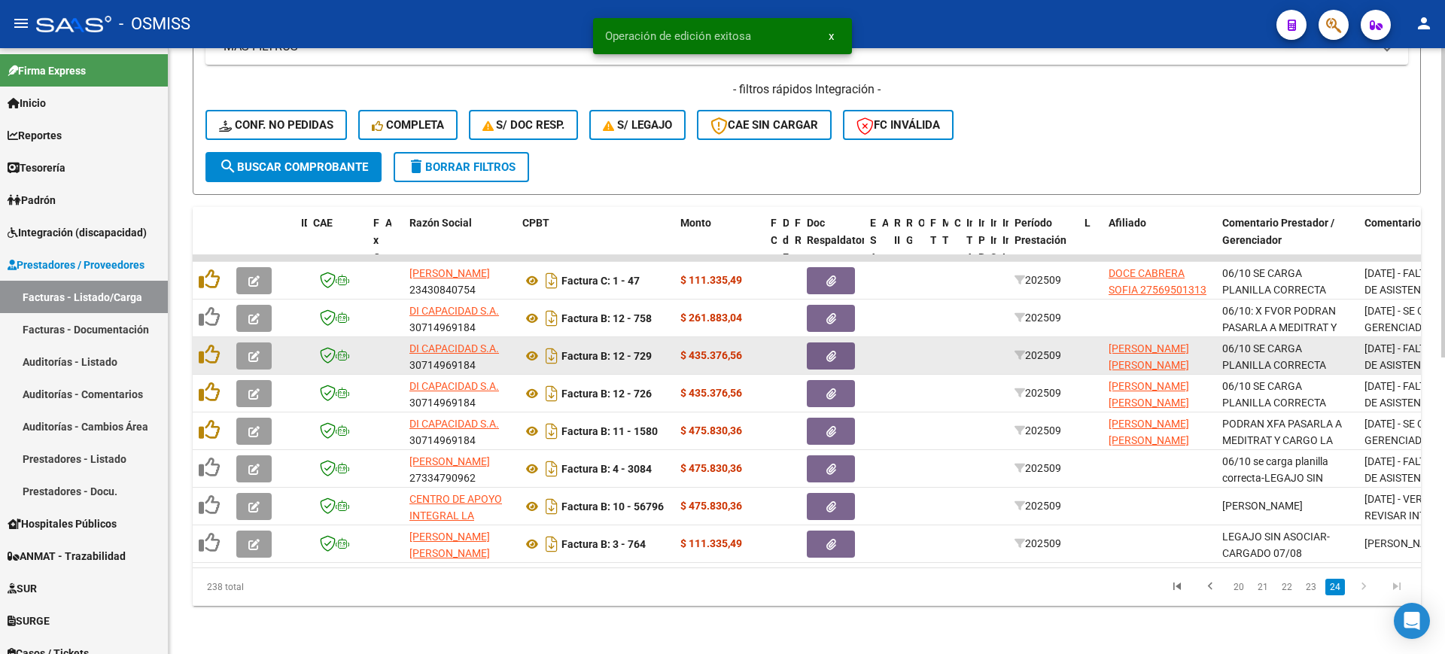
click at [263, 342] on button "button" at bounding box center [253, 355] width 35 height 27
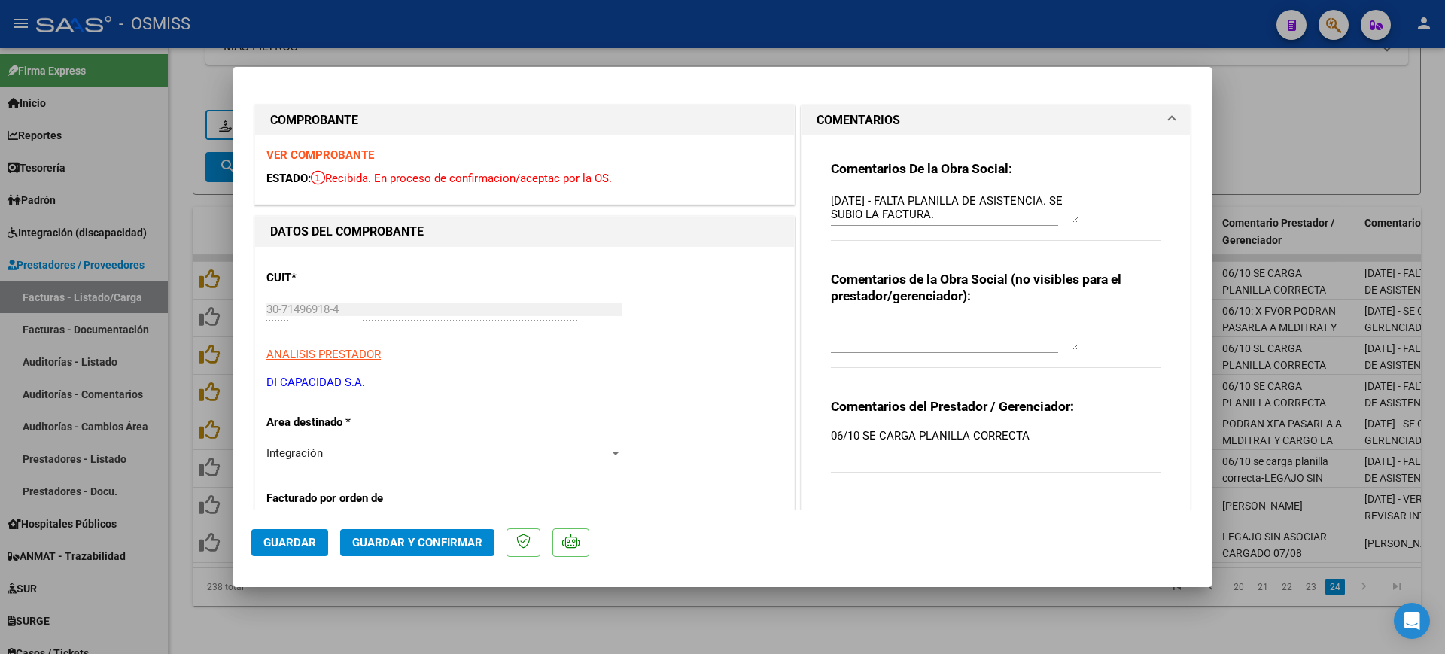
click at [364, 152] on strong "VER COMPROBANTE" at bounding box center [320, 155] width 108 height 14
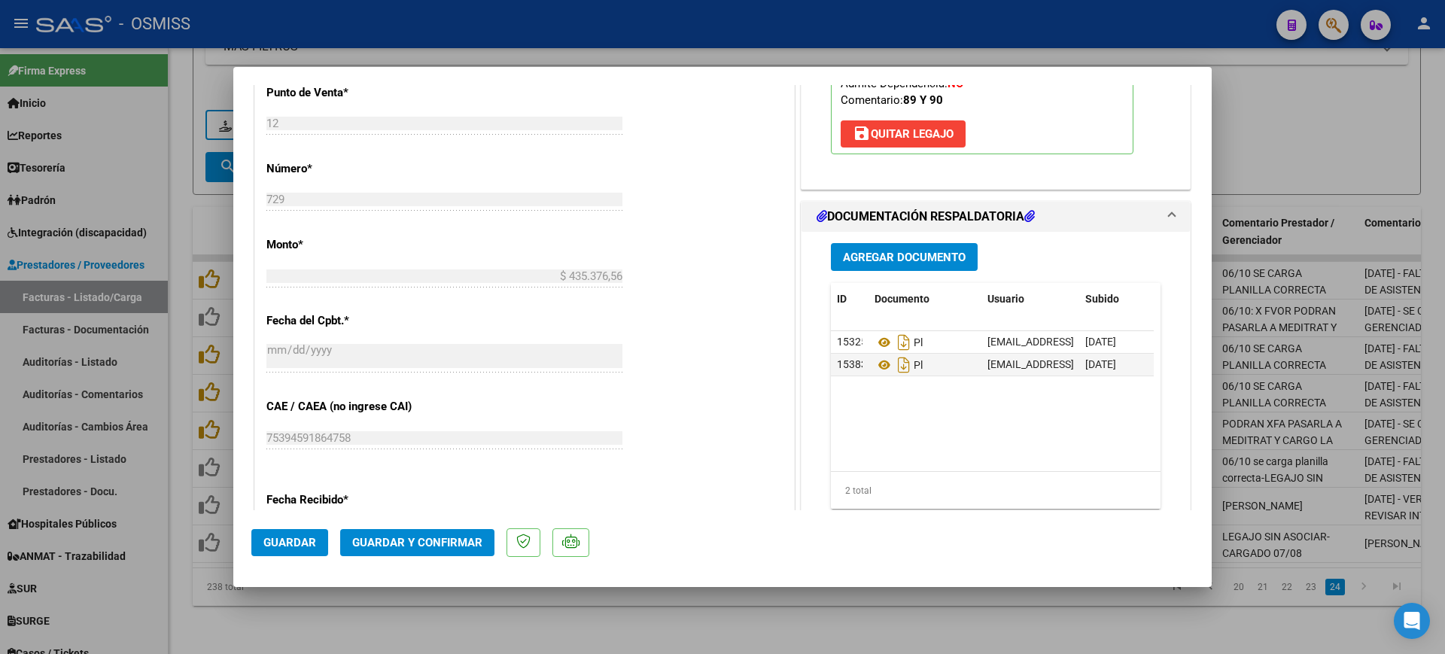
scroll to position [847, 0]
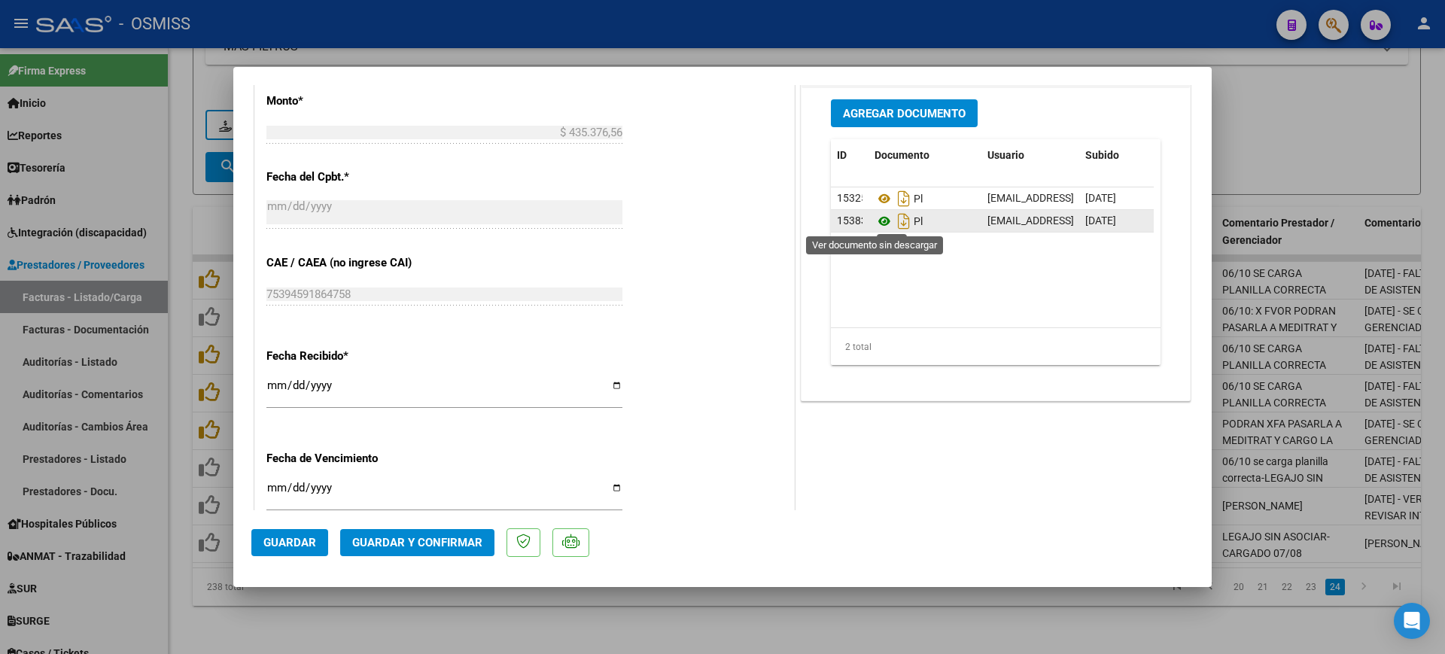
click at [880, 221] on icon at bounding box center [885, 221] width 20 height 18
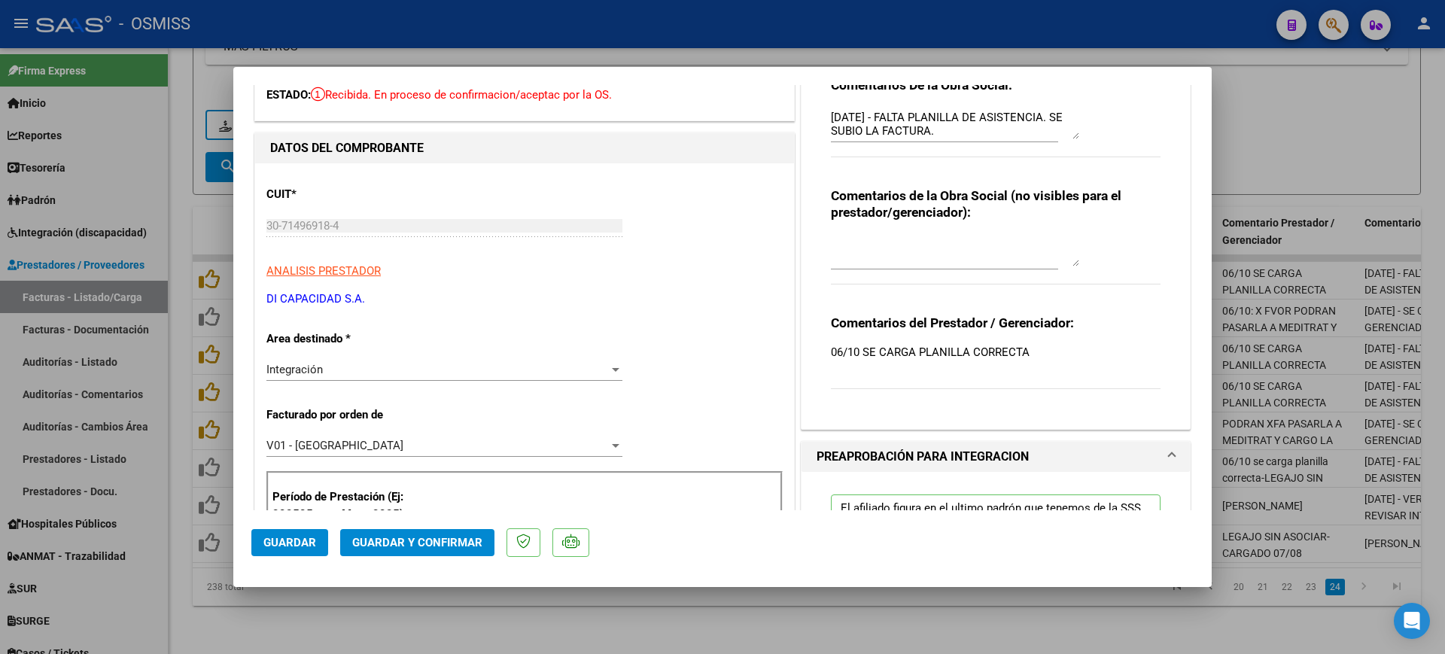
scroll to position [0, 0]
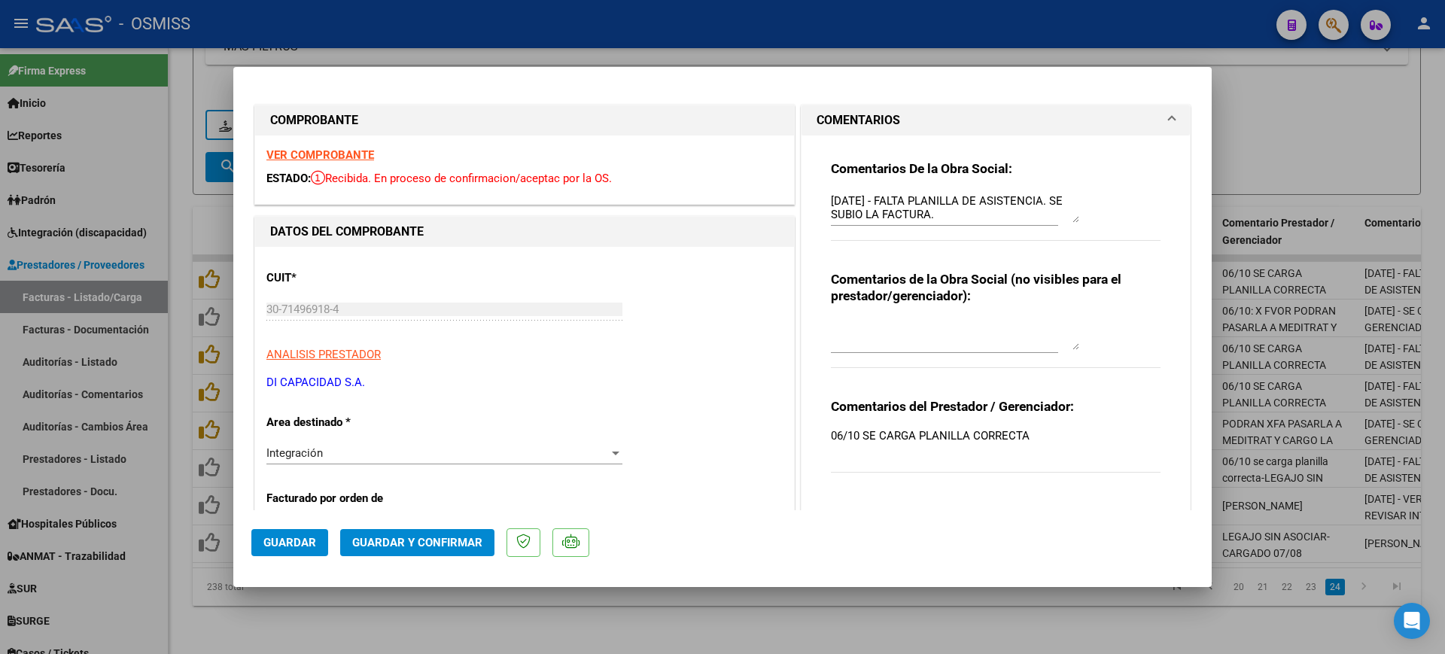
click at [831, 199] on textarea "[DATE] - FALTA PLANILLA DE ASISTENCIA. SE SUBIO LA FACTURA." at bounding box center [955, 208] width 248 height 30
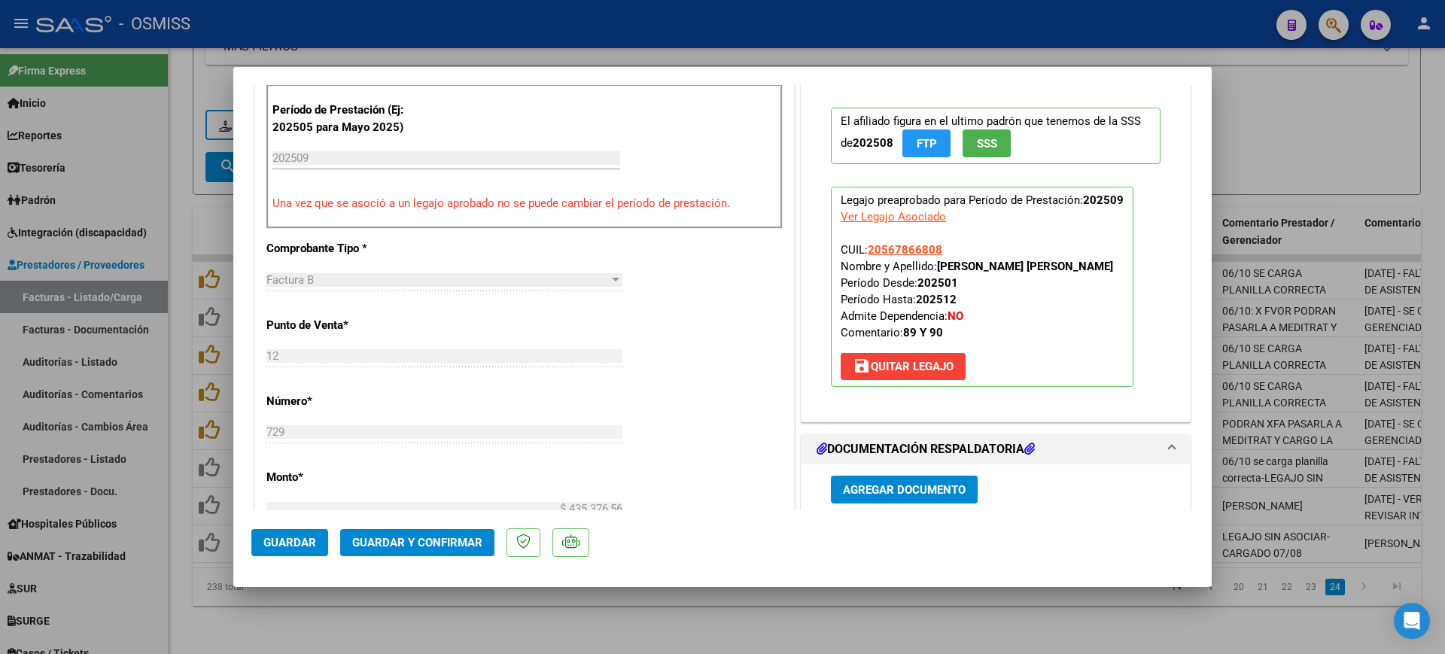
scroll to position [659, 0]
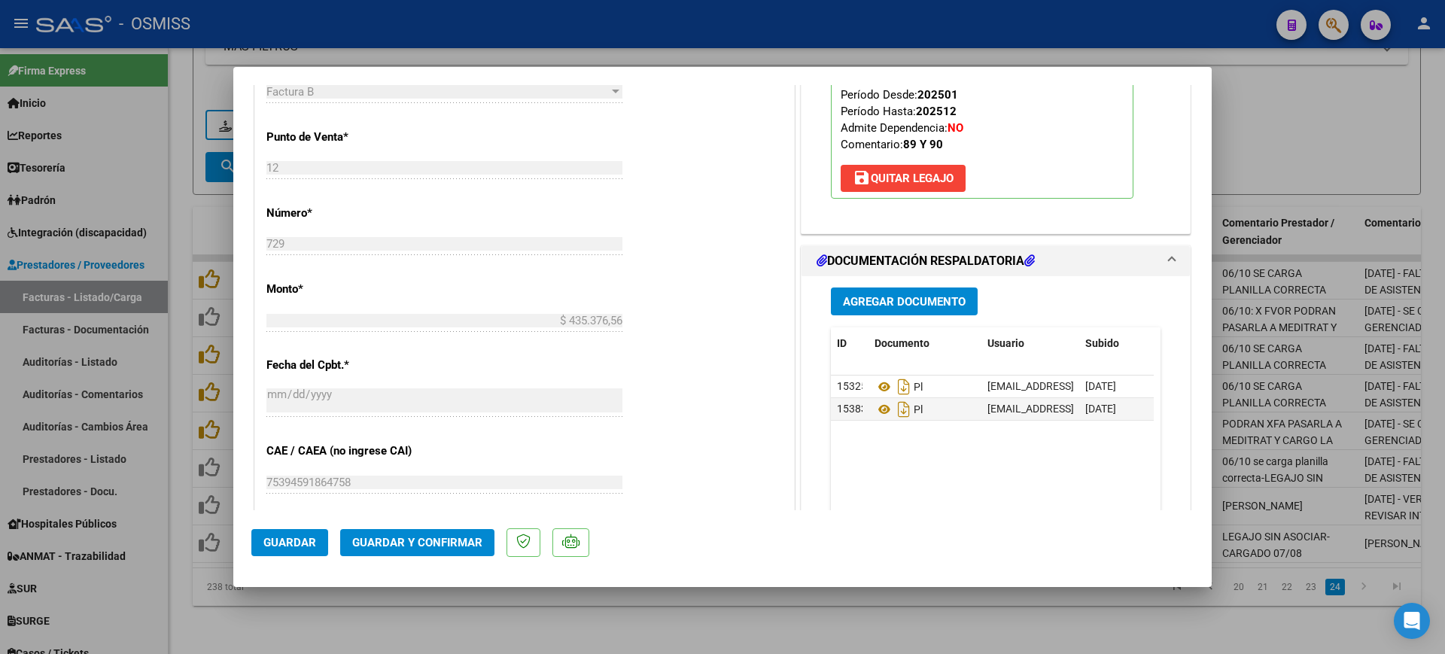
type textarea "90 - [DATE] - FALTA PLANILLA DE ASISTENCIA. SE SUBIO LA FACTURA."
click at [425, 539] on span "Guardar y Confirmar" at bounding box center [417, 543] width 130 height 14
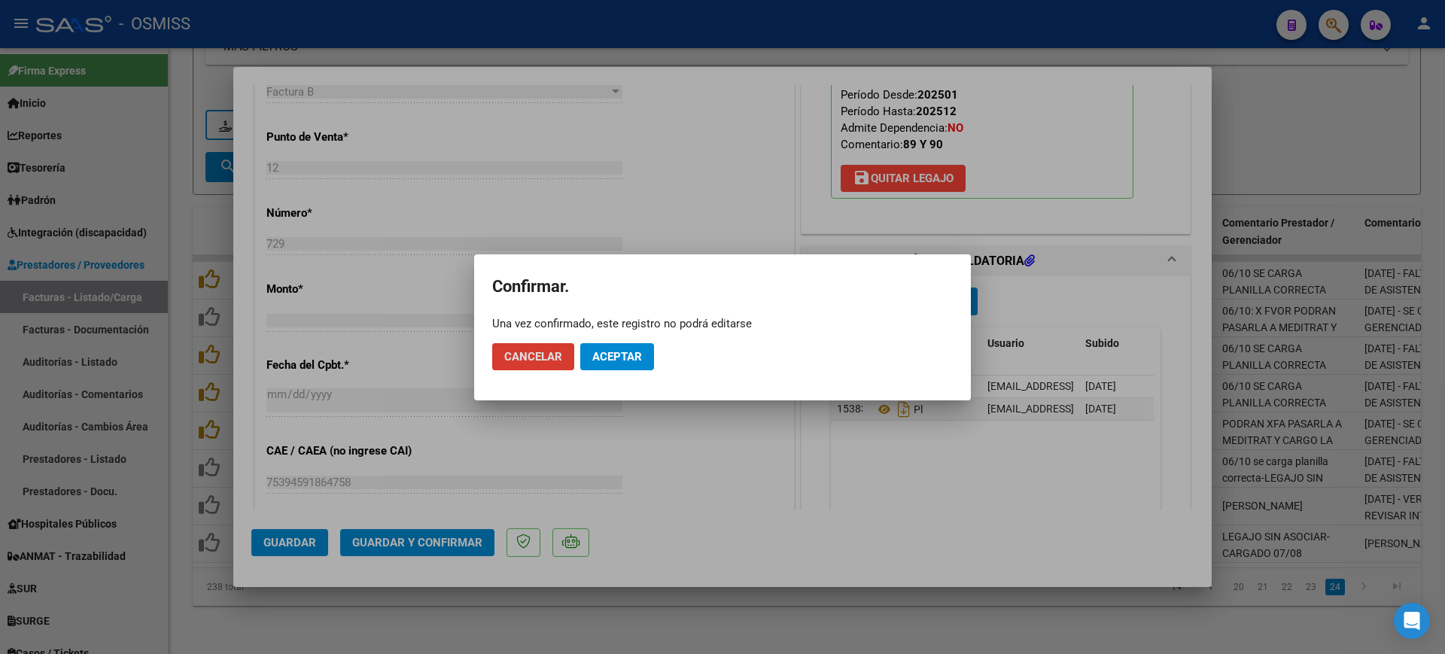
drag, startPoint x: 629, startPoint y: 358, endPoint x: 635, endPoint y: 306, distance: 52.3
click at [630, 358] on span "Aceptar" at bounding box center [617, 357] width 50 height 14
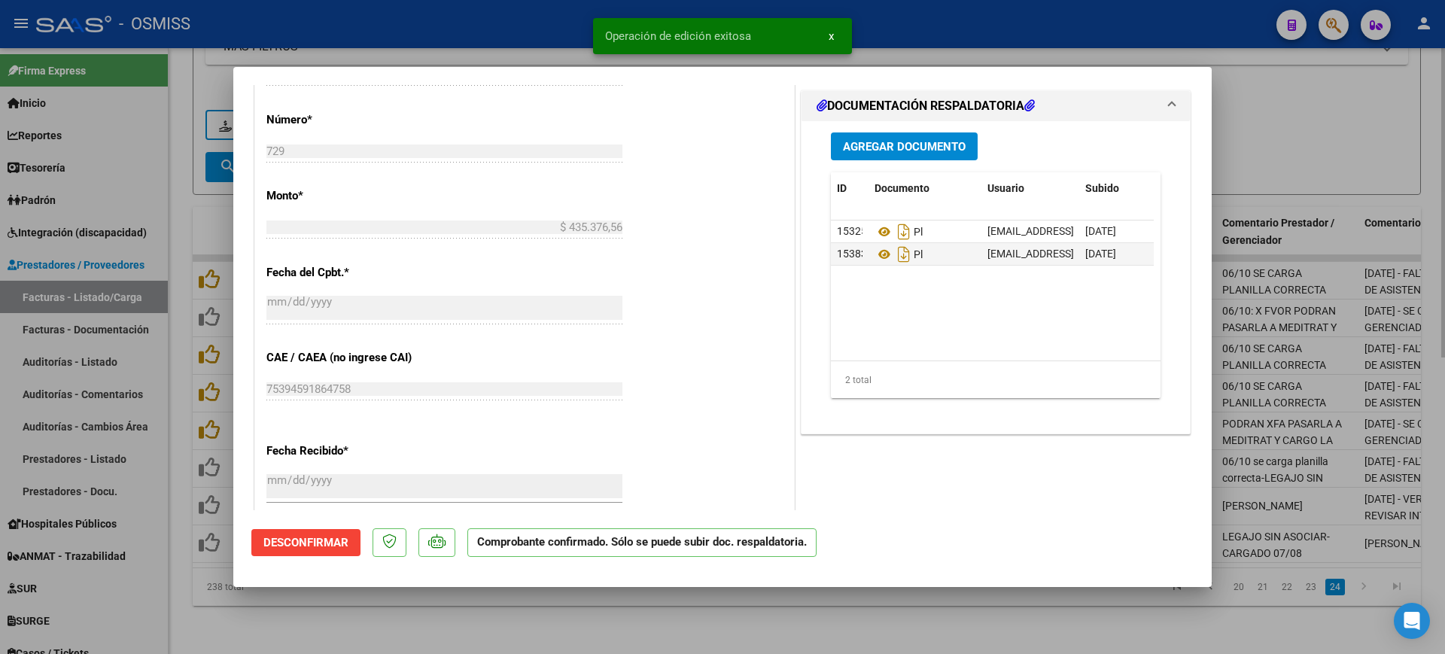
click at [652, 638] on div at bounding box center [722, 327] width 1445 height 654
type input "$ 0,00"
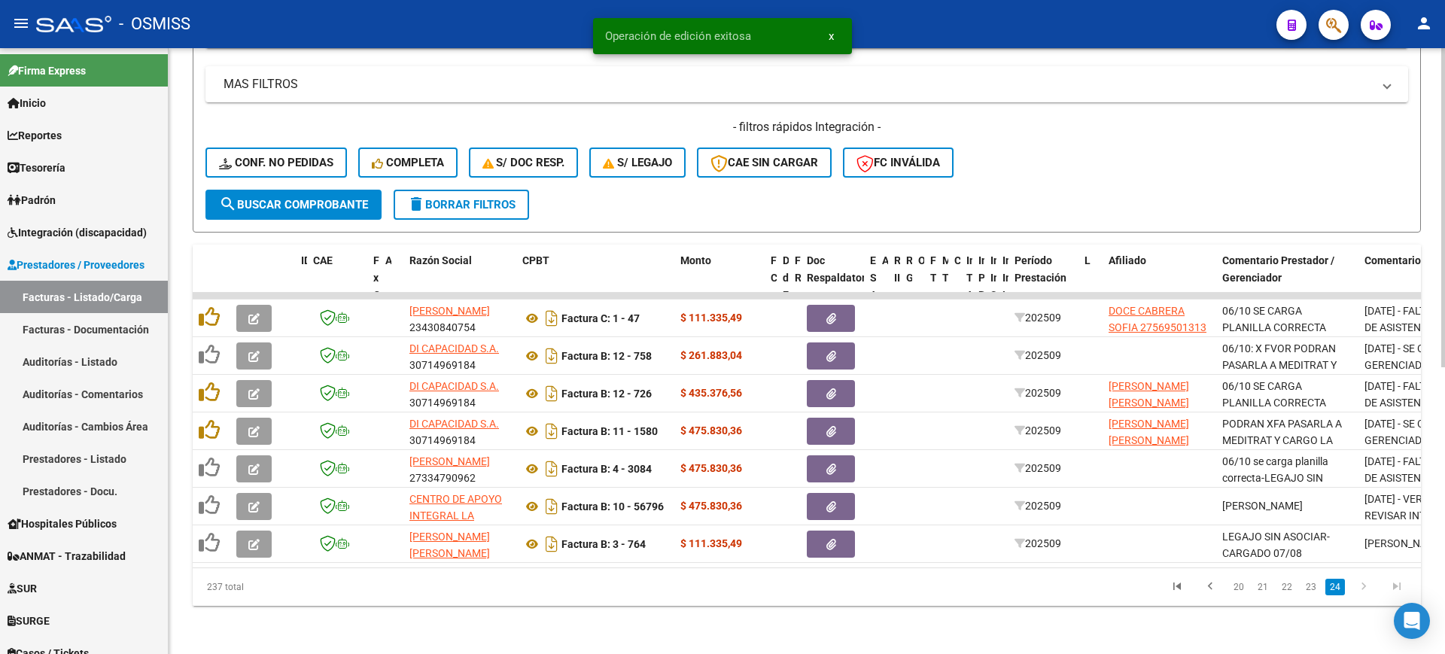
scroll to position [543, 0]
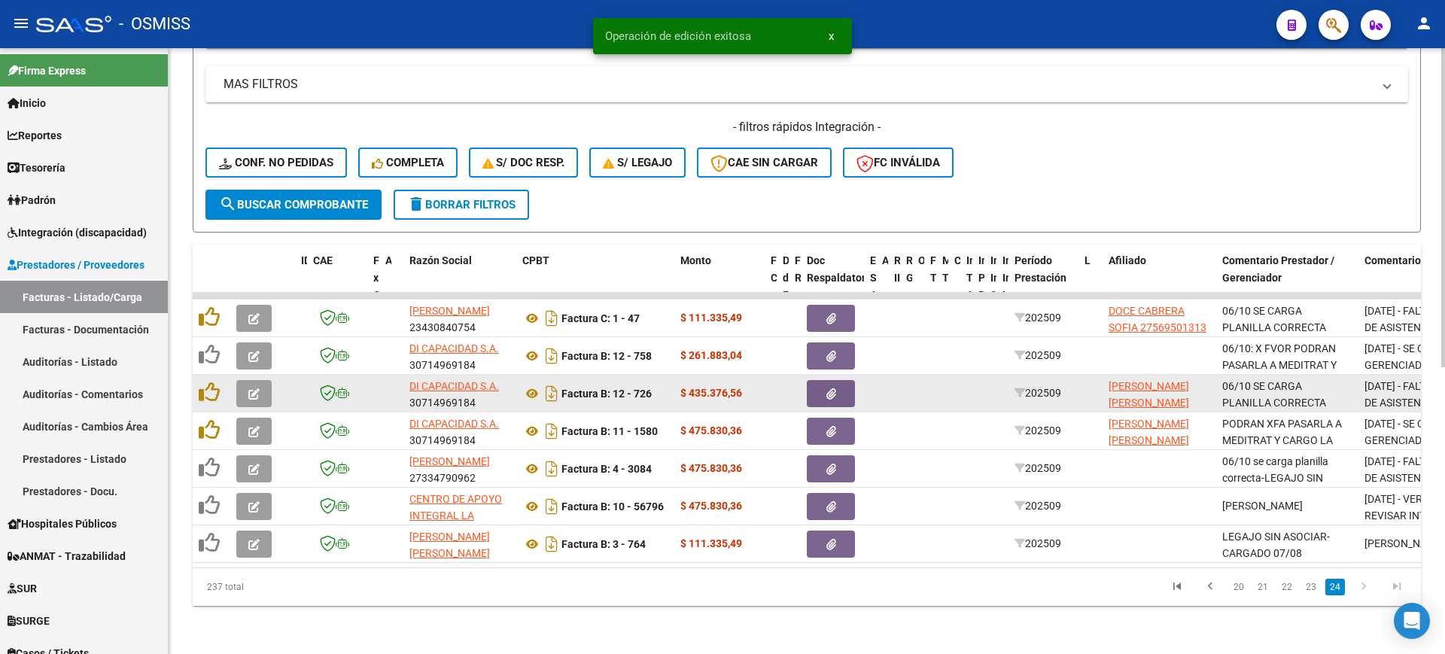
click at [244, 380] on button "button" at bounding box center [253, 393] width 35 height 27
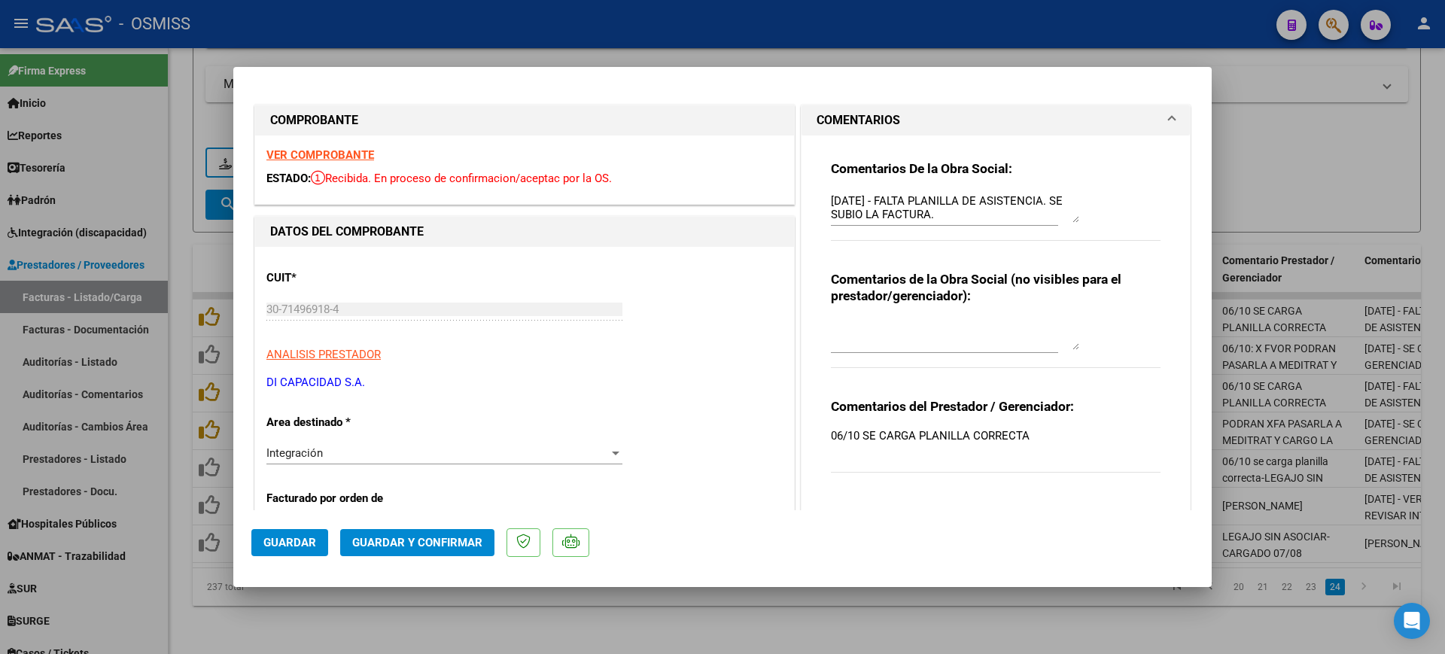
click at [346, 156] on strong "VER COMPROBANTE" at bounding box center [320, 155] width 108 height 14
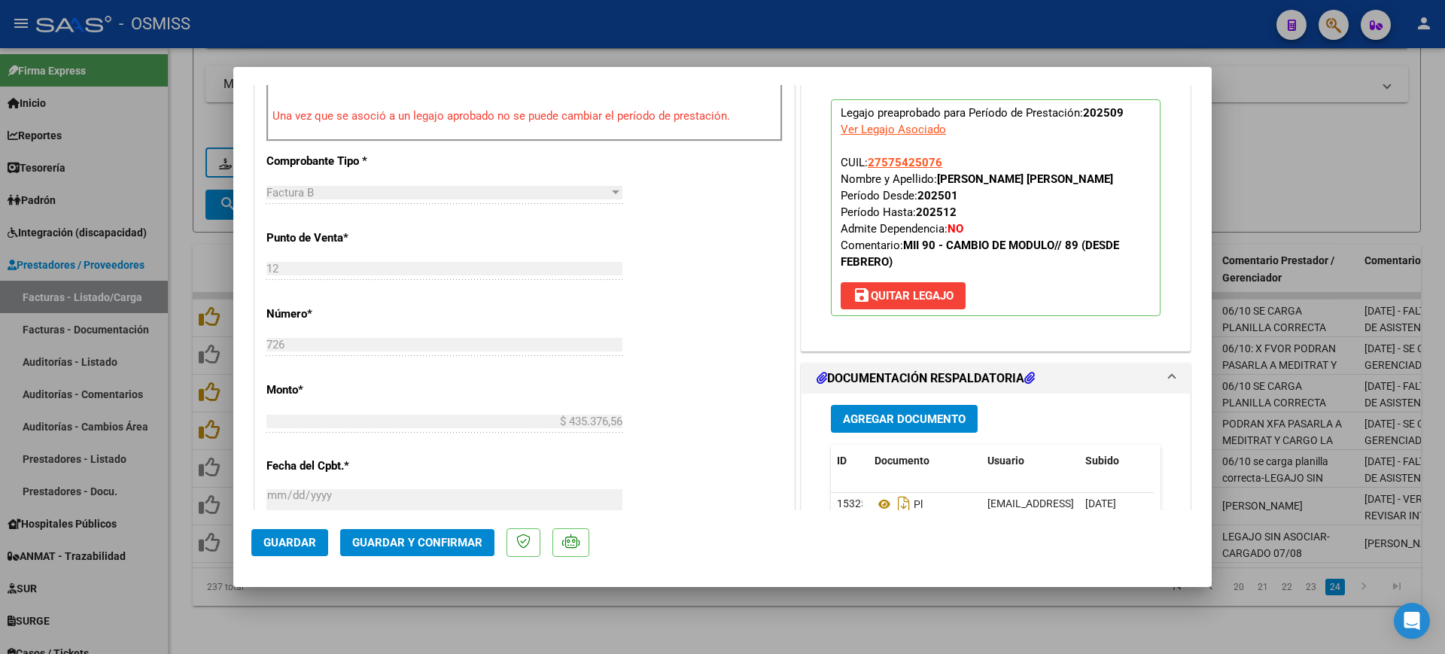
scroll to position [659, 0]
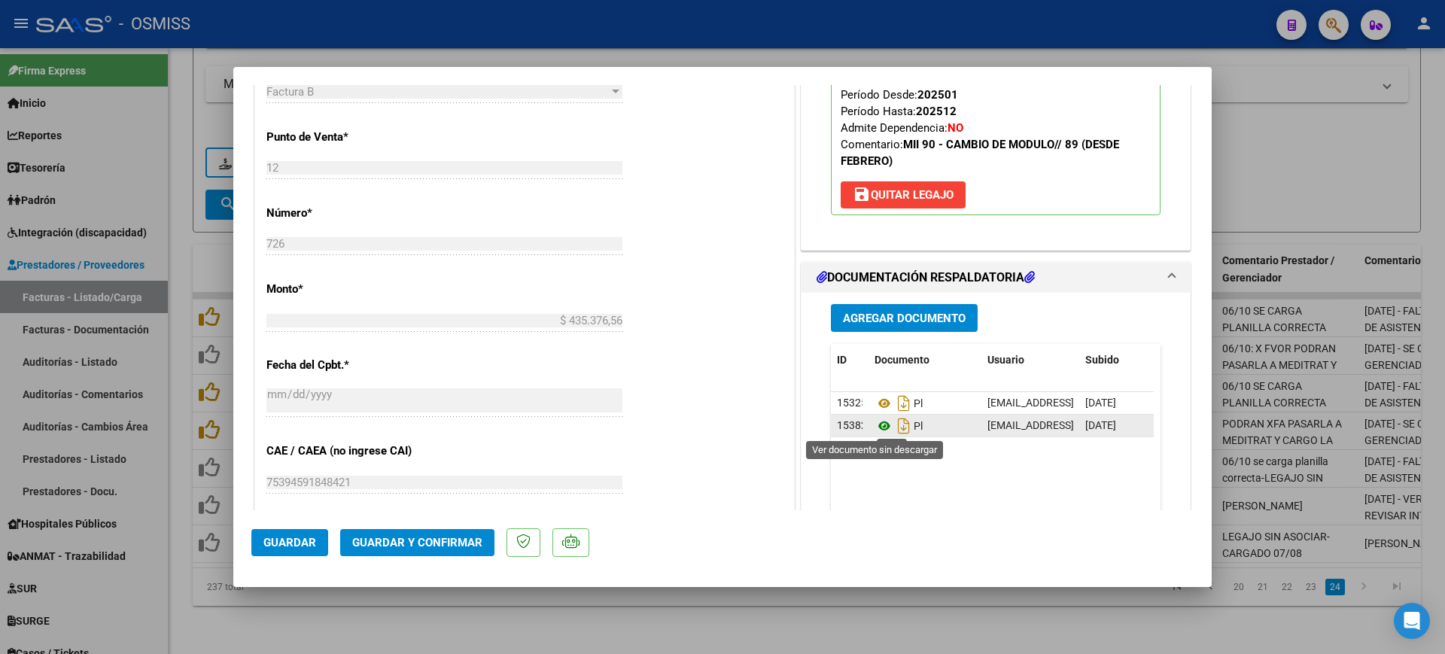
click at [877, 430] on icon at bounding box center [885, 426] width 20 height 18
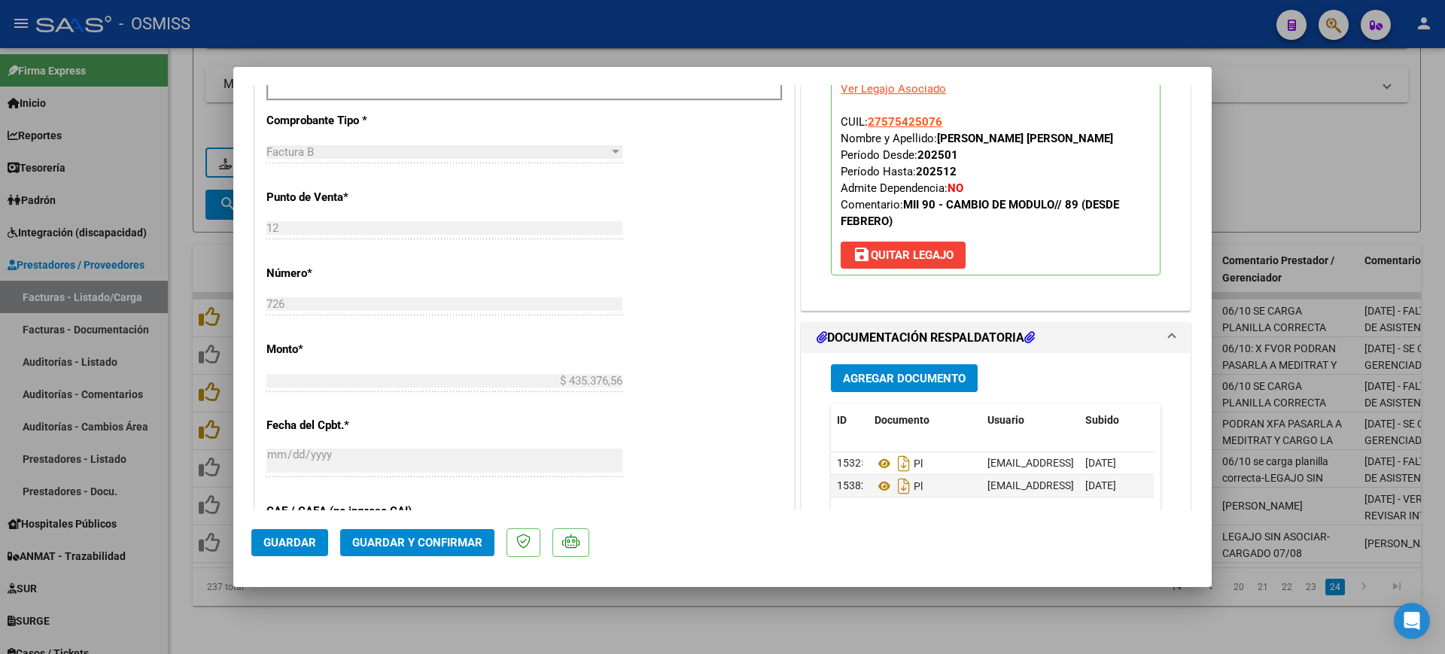
scroll to position [753, 0]
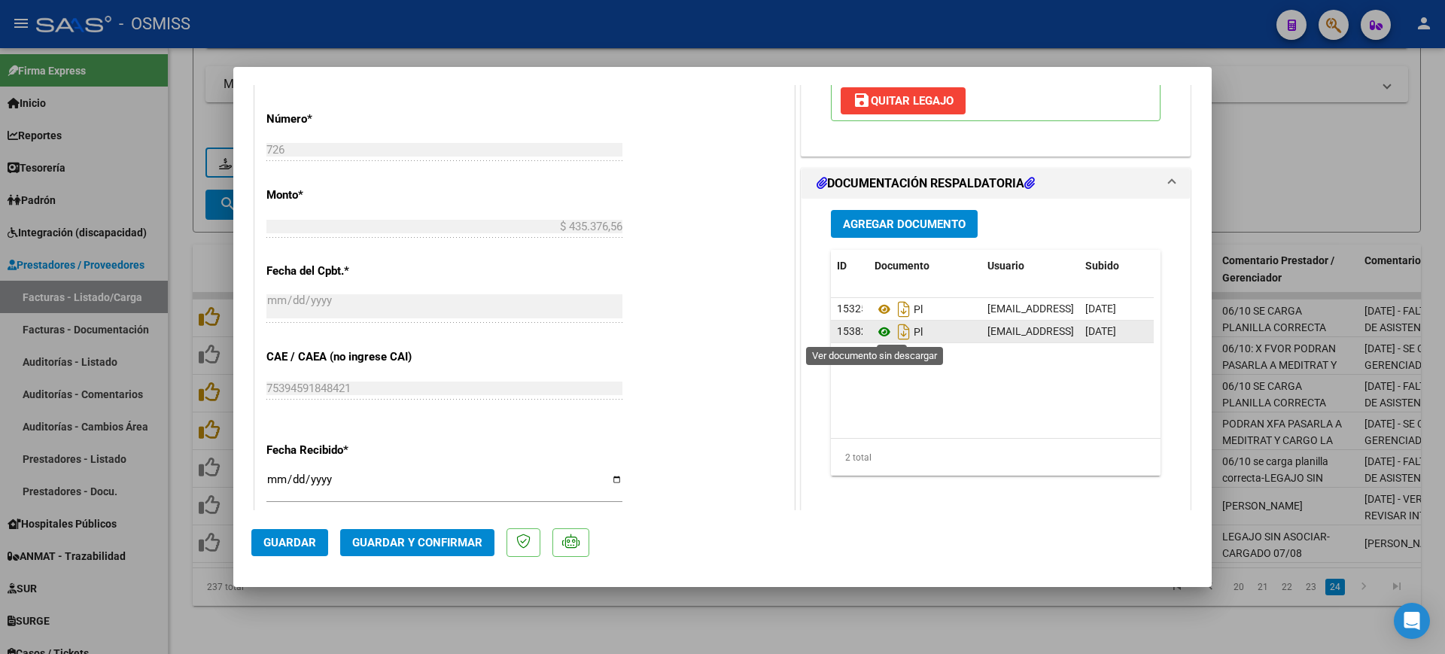
click at [877, 332] on icon at bounding box center [885, 332] width 20 height 18
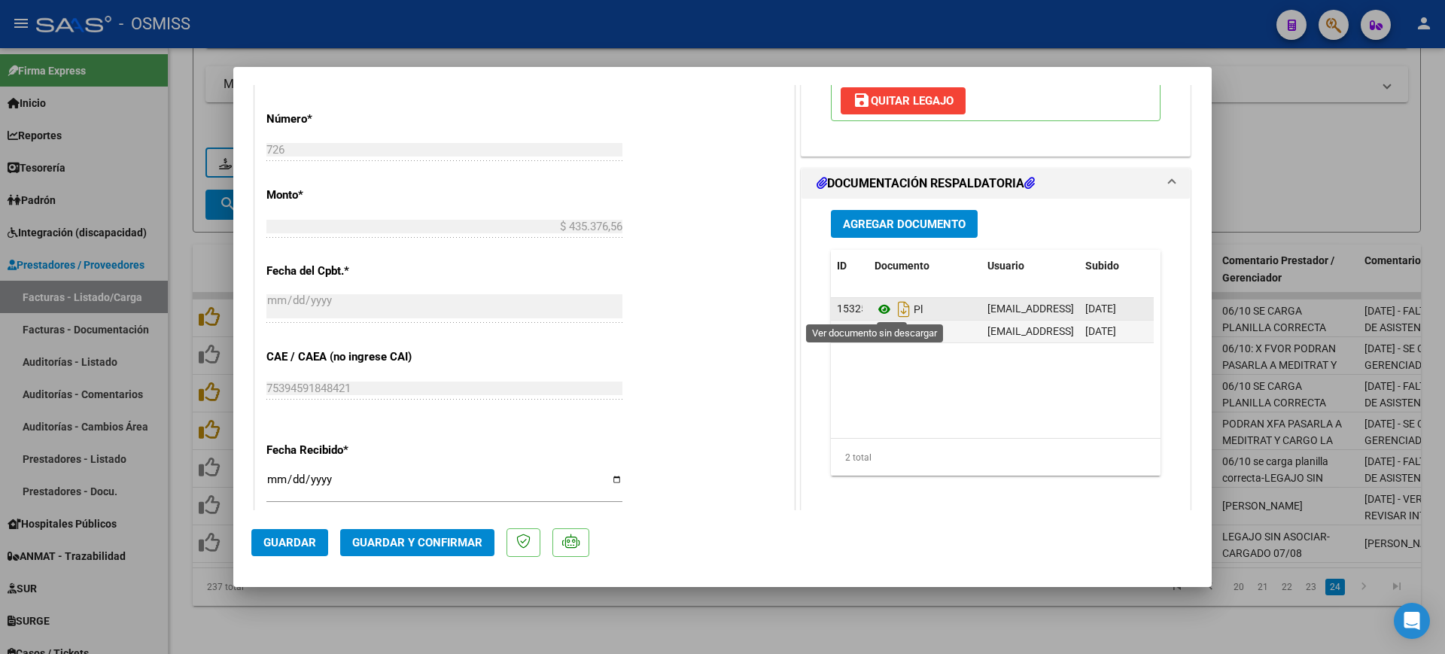
click at [878, 307] on icon at bounding box center [885, 309] width 20 height 18
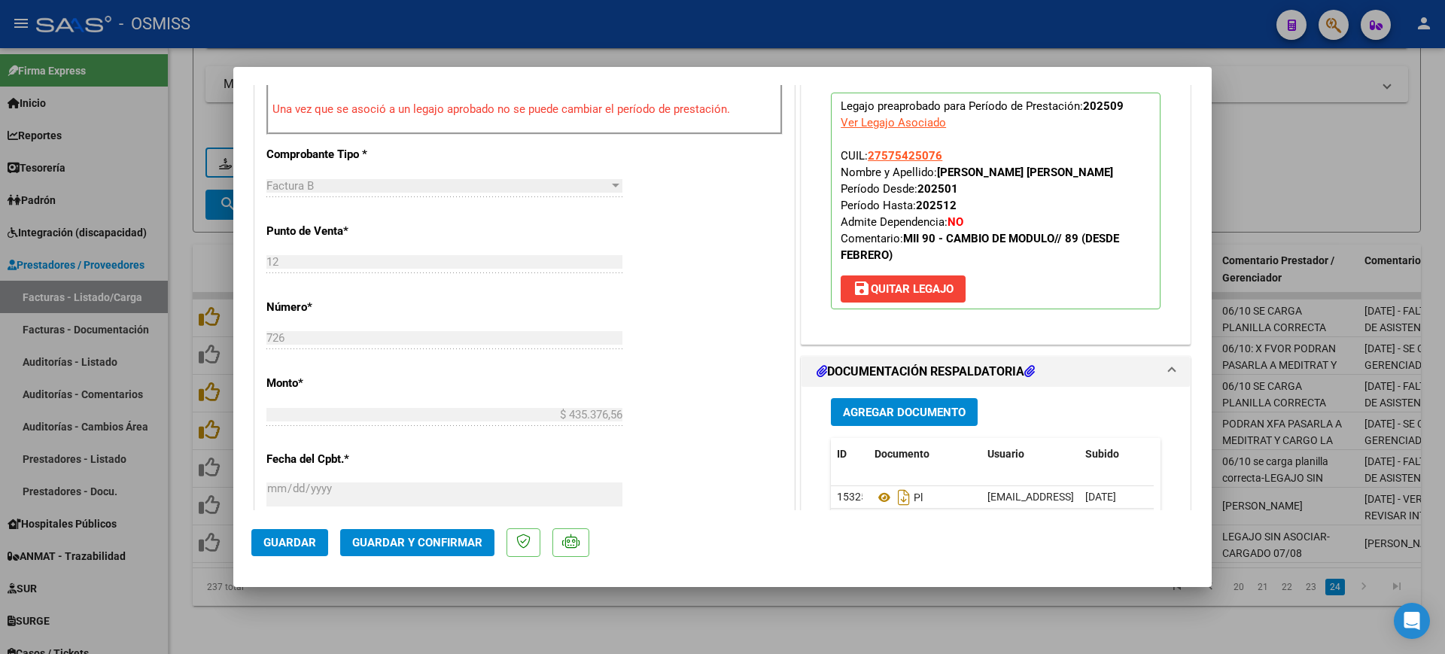
scroll to position [0, 0]
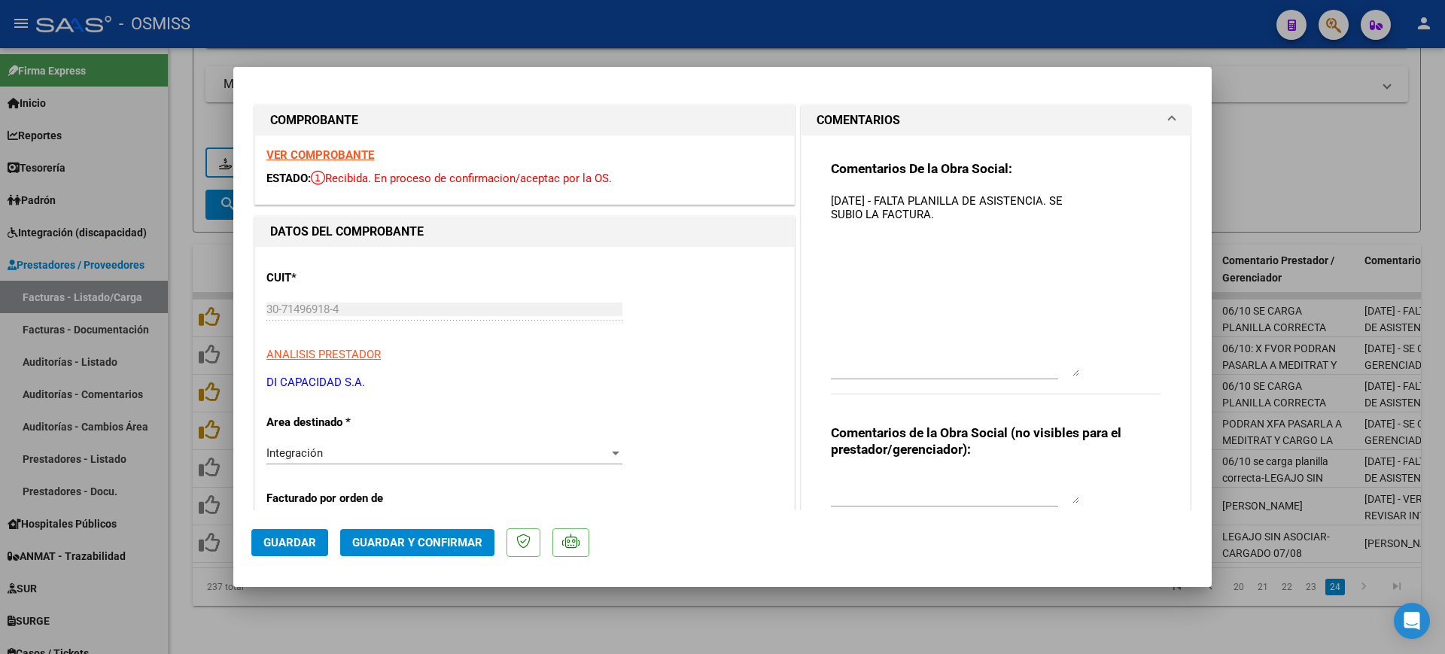
drag, startPoint x: 1064, startPoint y: 219, endPoint x: 1073, endPoint y: 367, distance: 147.8
click at [1080, 370] on div "Comentarios De la Obra Social: [DATE] - FALTA PLANILLA DE ASISTENCIA. SE SUBIO …" at bounding box center [996, 285] width 330 height 251
drag, startPoint x: 1065, startPoint y: 200, endPoint x: 835, endPoint y: 196, distance: 230.4
click at [820, 196] on div "Comentarios De la Obra Social: [DATE] - FALTA PLANILLA DE ASISTENCIA. SE SUBIO …" at bounding box center [996, 393] width 352 height 516
click at [821, 199] on div "Comentarios De la Obra Social: [DATE] - FALTA PLANILLA DE ASISTENCIA. SE SUBIO …" at bounding box center [996, 393] width 352 height 516
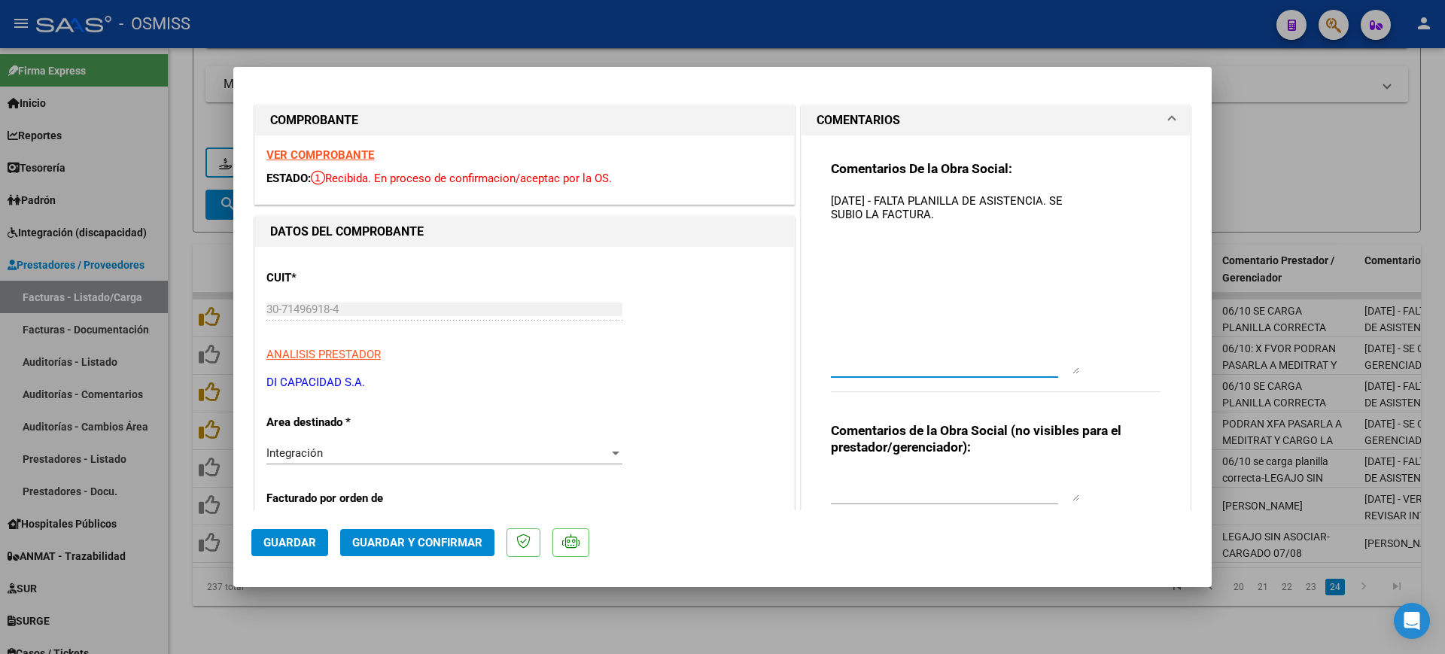
click at [831, 201] on textarea "[DATE] - FALTA PLANILLA DE ASISTENCIA. SE SUBIO LA FACTURA." at bounding box center [955, 283] width 248 height 181
drag, startPoint x: 821, startPoint y: 199, endPoint x: 853, endPoint y: 199, distance: 31.6
click at [853, 199] on textarea "[DATE] - FALTA PLANILLA DE ASISTENCIA. SE SUBIO LA FACTURA." at bounding box center [955, 283] width 248 height 181
paste textarea "[DATE] - FALTA PLANILLA DE ASISTENCIA."
click at [832, 199] on textarea "[DATE] - FALTA PLANILLA DE ASISTENCIA. [DATE] - FALTA PLANILLA DE ASISTENCIA. S…" at bounding box center [955, 283] width 248 height 181
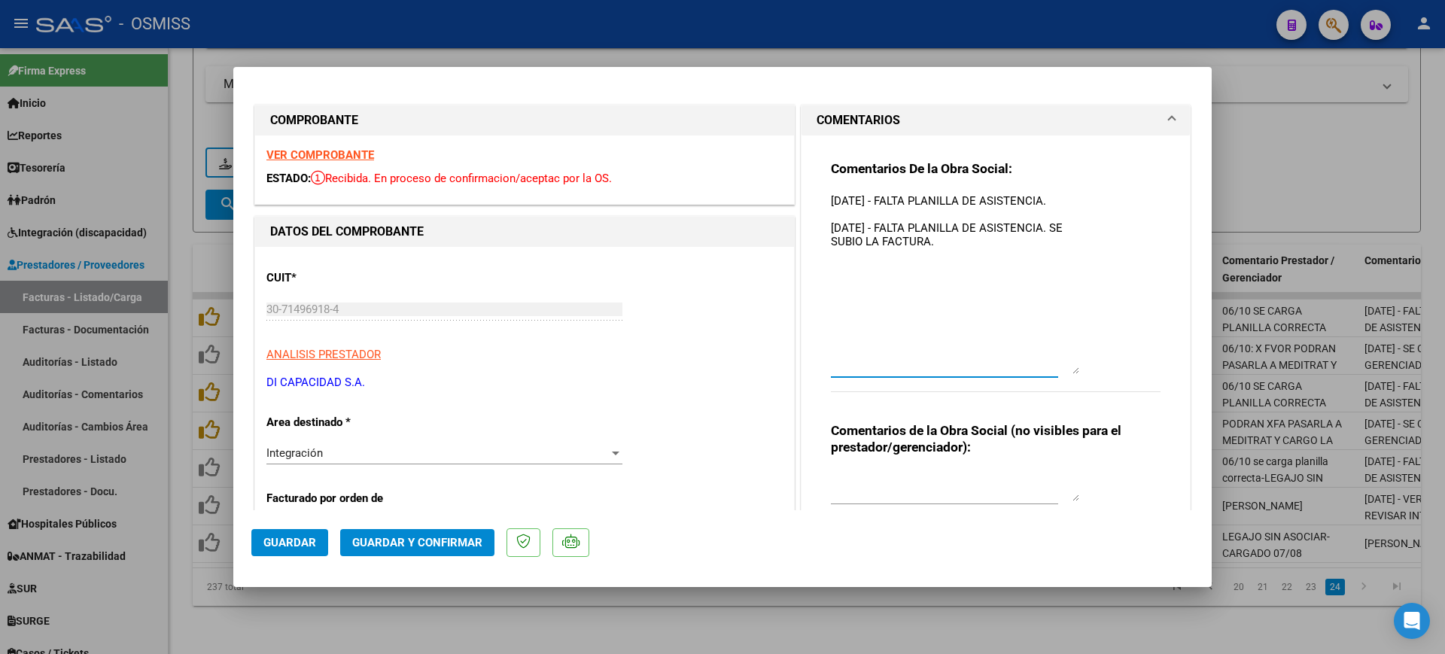
click at [1057, 202] on textarea "[DATE] - FALTA PLANILLA DE ASISTENCIA. [DATE] - FALTA PLANILLA DE ASISTENCIA. S…" at bounding box center [955, 283] width 248 height 181
type textarea "[DATE] - FALTA PLANILLA DE ASISTENCIA. SE SUBIO LA DE OTRO AFILIADO. [DATE] - F…"
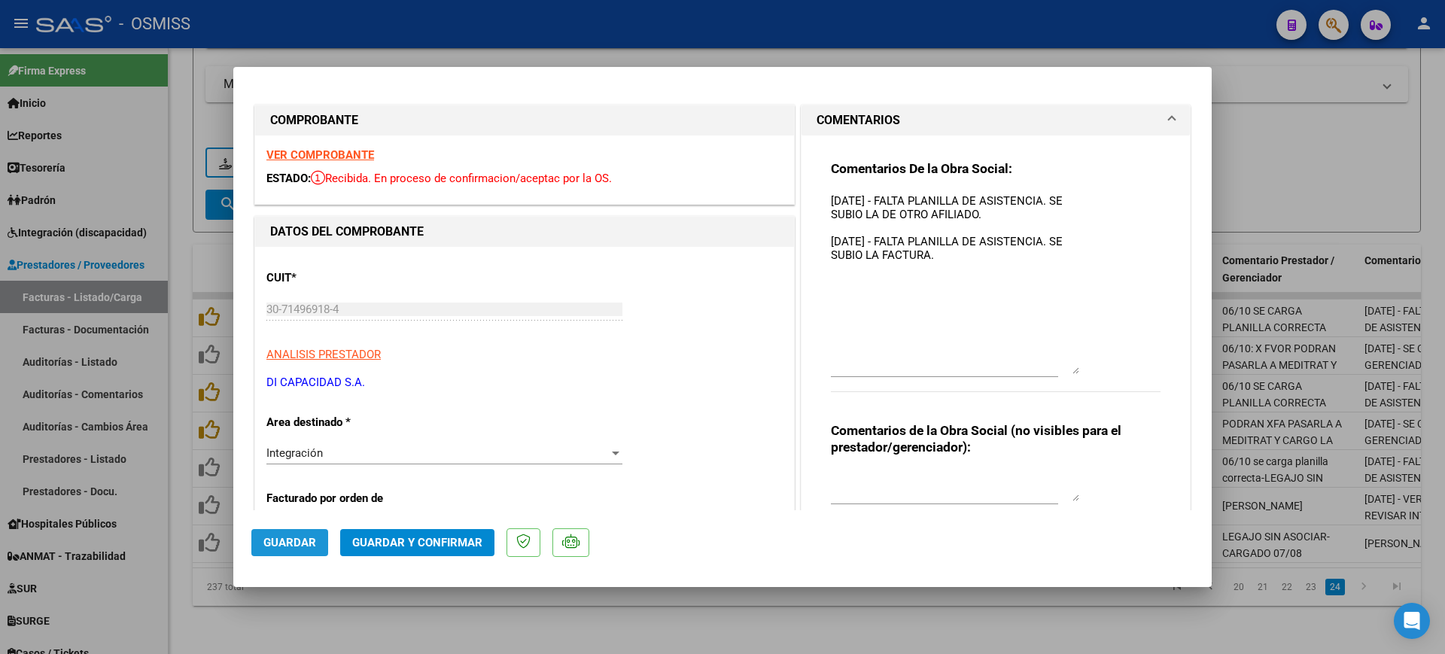
click at [272, 541] on span "Guardar" at bounding box center [289, 543] width 53 height 14
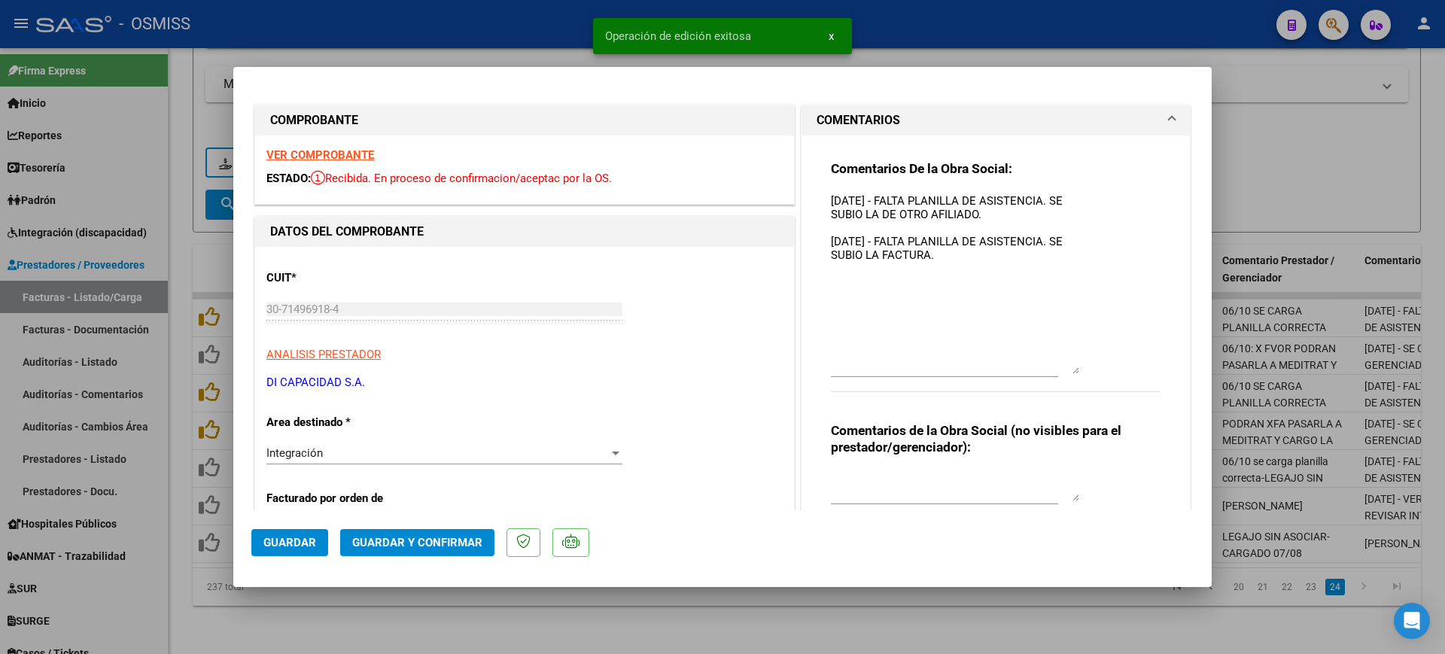
click at [402, 616] on div at bounding box center [722, 327] width 1445 height 654
type input "$ 0,00"
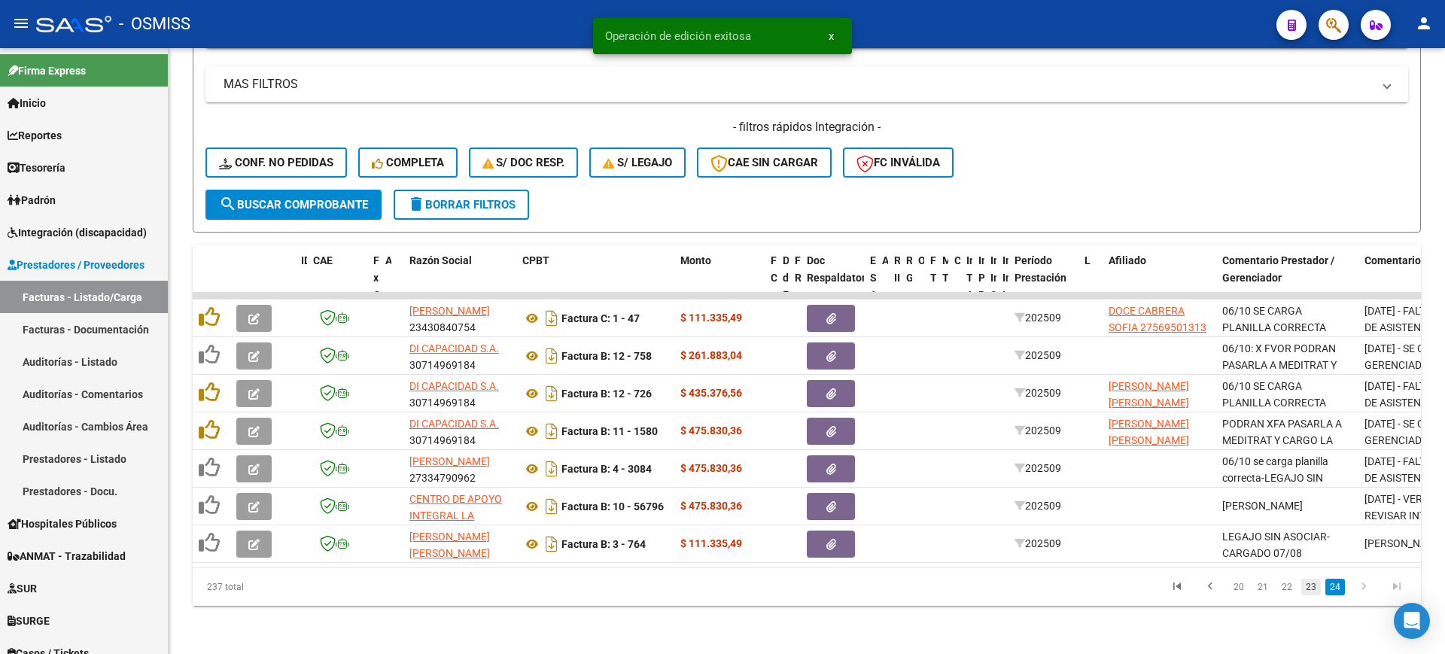
click at [1307, 590] on link "23" at bounding box center [1311, 587] width 20 height 17
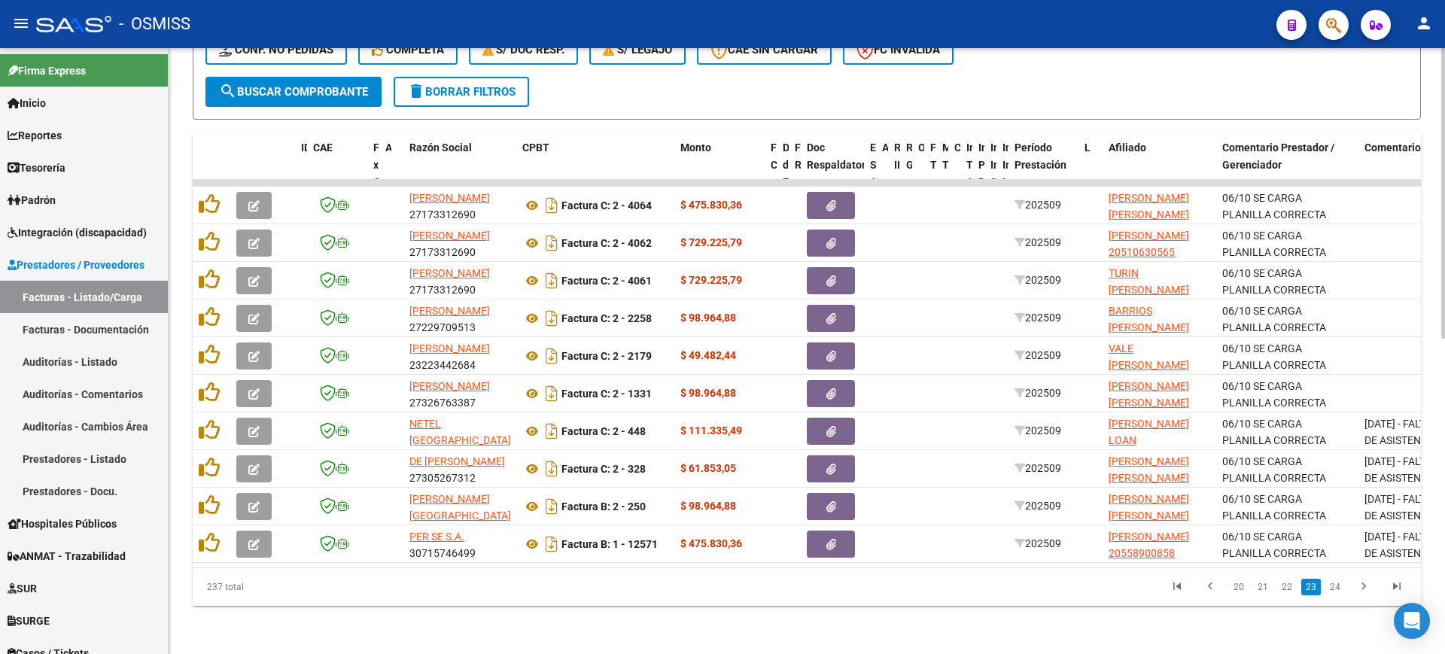
scroll to position [656, 0]
click at [505, 601] on div "237 total 20 21 22 23 24" at bounding box center [807, 587] width 1228 height 38
click at [909, 641] on div "Video tutorial PRESTADORES -> Listado de CPBTs Emitidos por Prestadores / Prove…" at bounding box center [807, 30] width 1277 height 1248
